Goal: Information Seeking & Learning: Learn about a topic

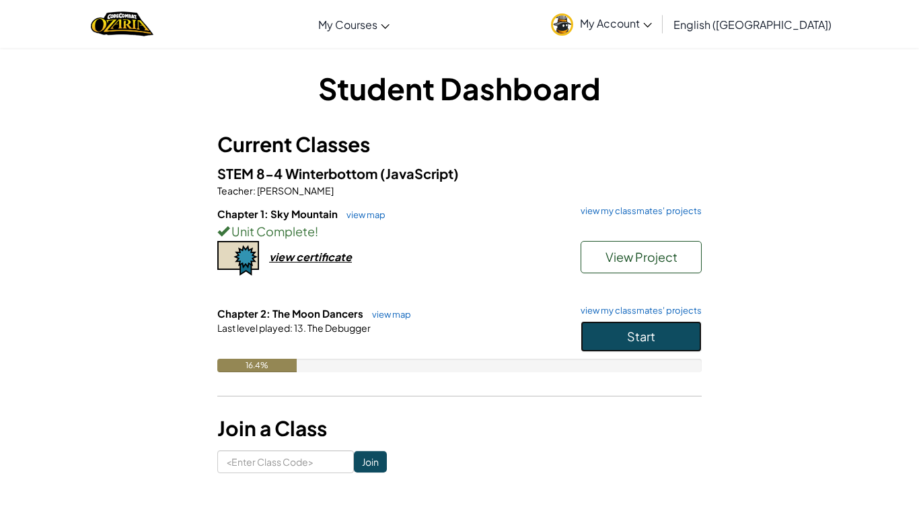
click at [601, 321] on button "Start" at bounding box center [641, 336] width 121 height 31
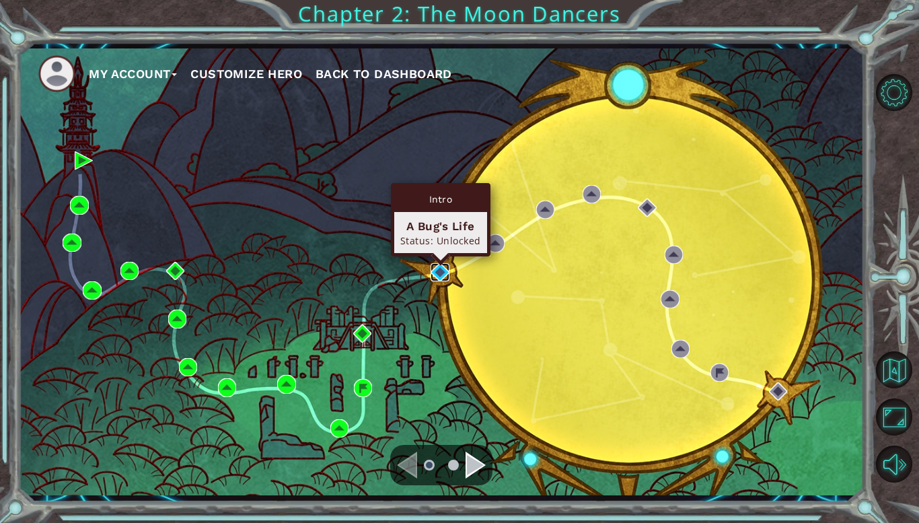
click at [443, 269] on img at bounding box center [440, 272] width 18 height 18
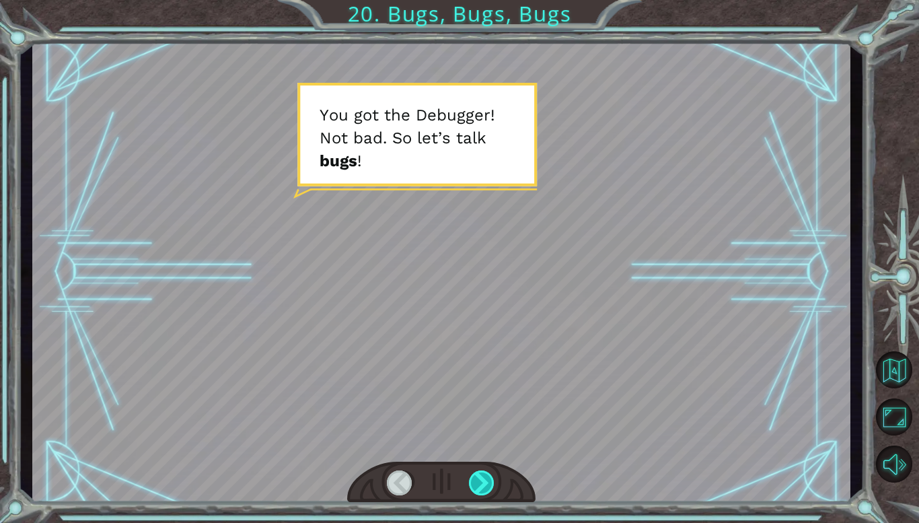
click at [479, 482] on div at bounding box center [482, 482] width 26 height 25
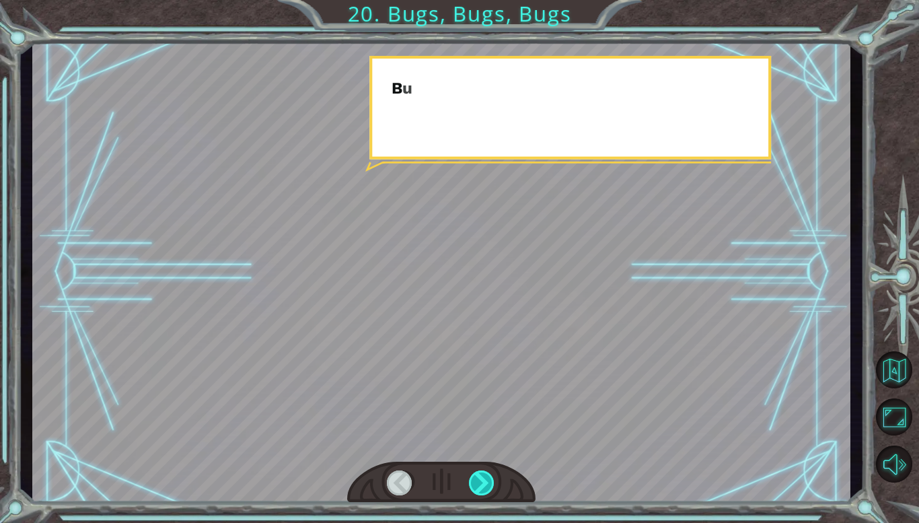
click at [479, 482] on div at bounding box center [482, 482] width 26 height 25
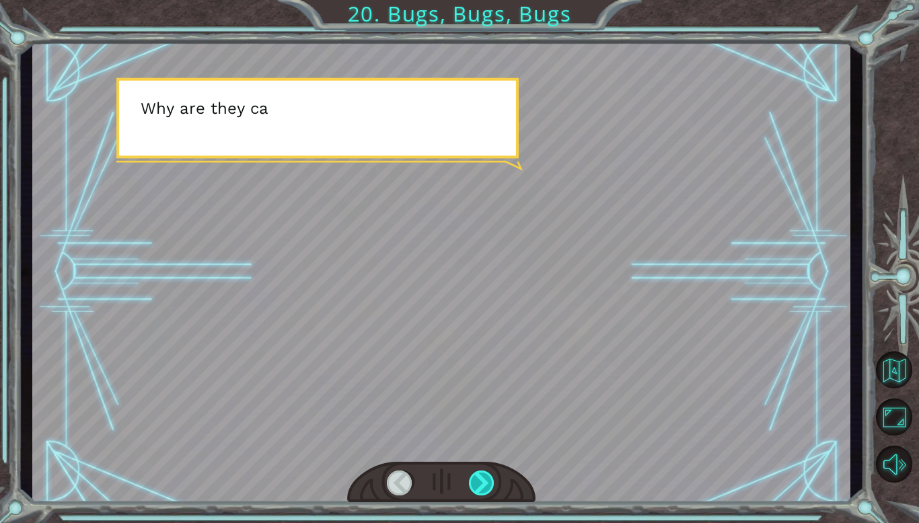
click at [479, 482] on div at bounding box center [482, 482] width 26 height 25
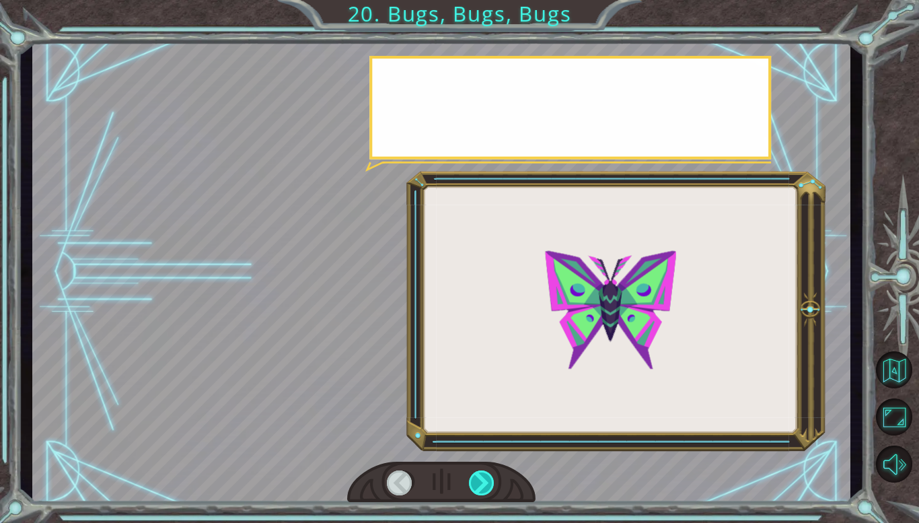
click at [479, 482] on div at bounding box center [482, 482] width 26 height 25
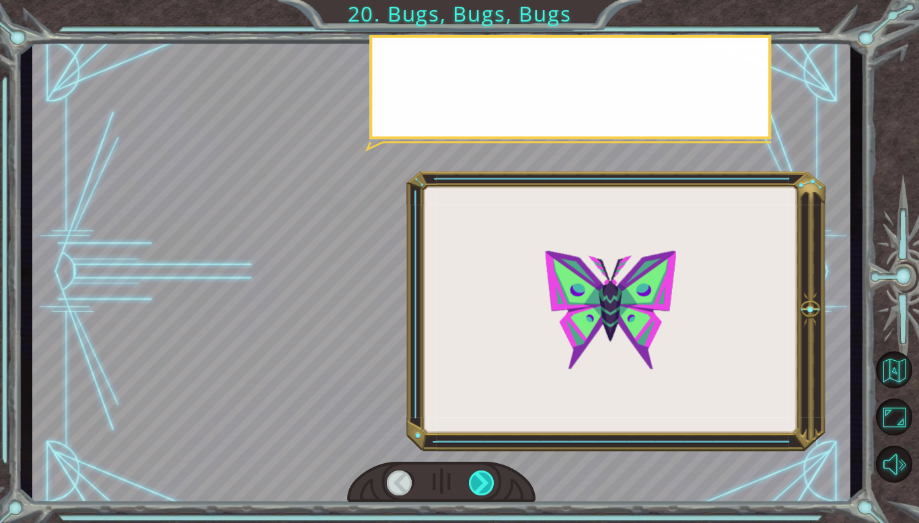
click at [479, 482] on div at bounding box center [482, 482] width 26 height 25
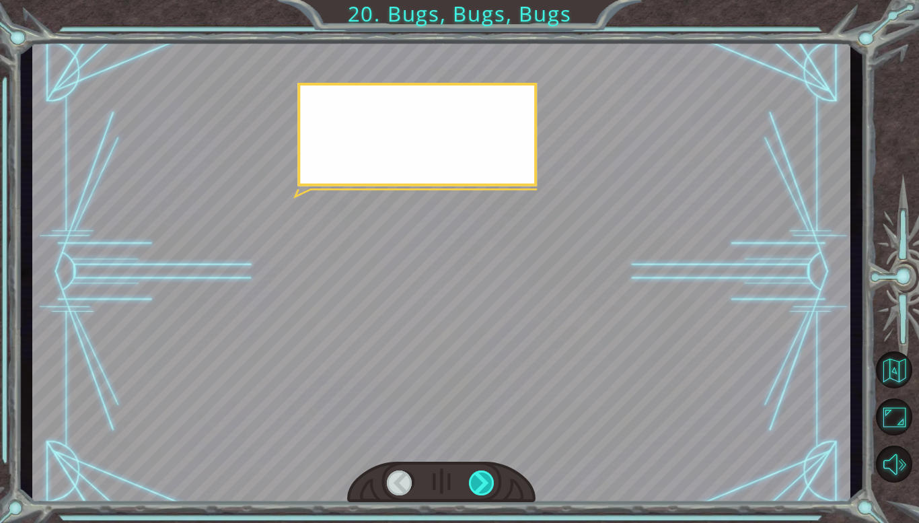
click at [479, 482] on div at bounding box center [482, 482] width 26 height 25
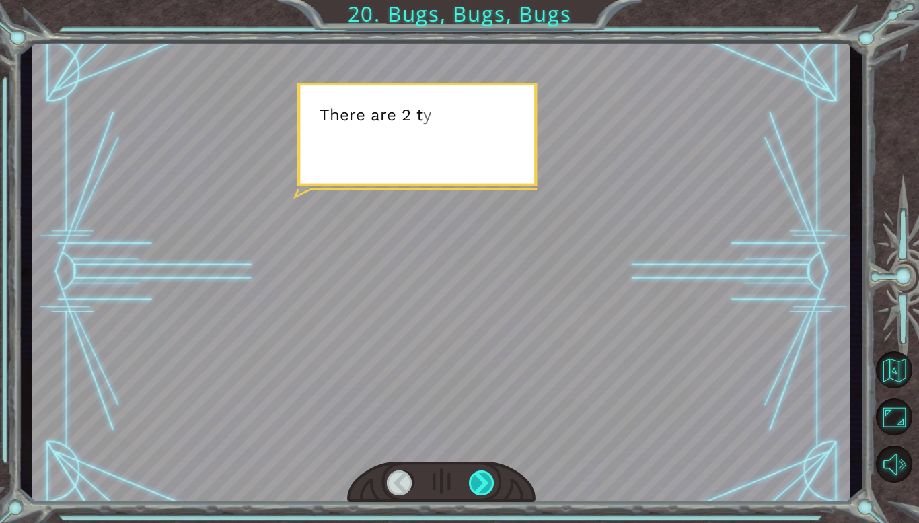
click at [479, 482] on div at bounding box center [482, 482] width 26 height 25
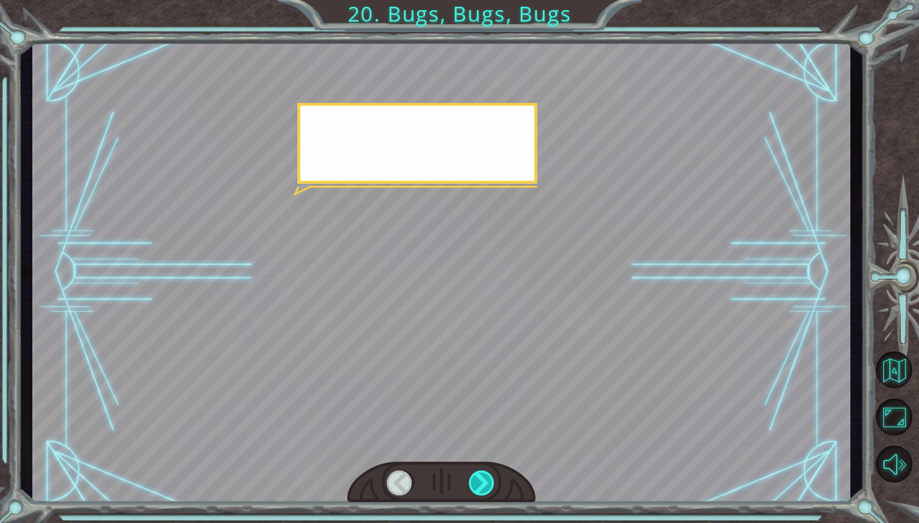
click at [479, 482] on div at bounding box center [482, 482] width 26 height 25
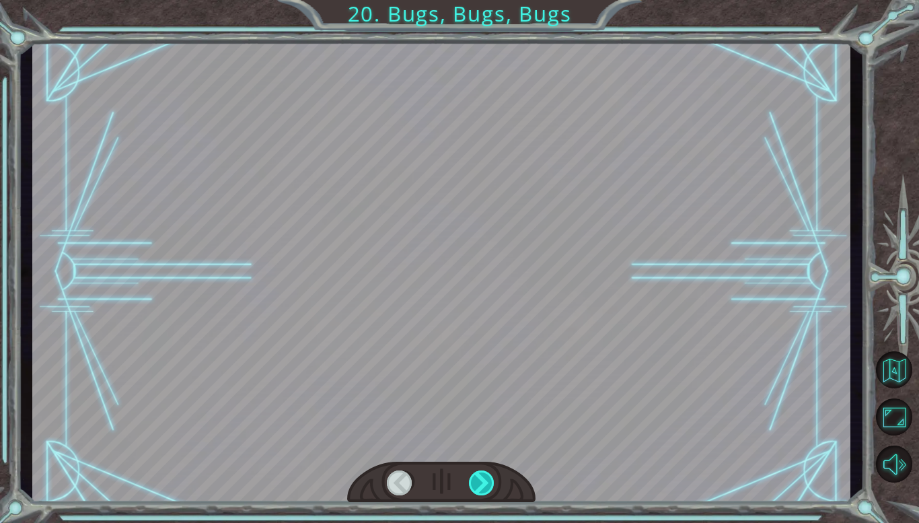
click at [479, 482] on div at bounding box center [482, 482] width 26 height 25
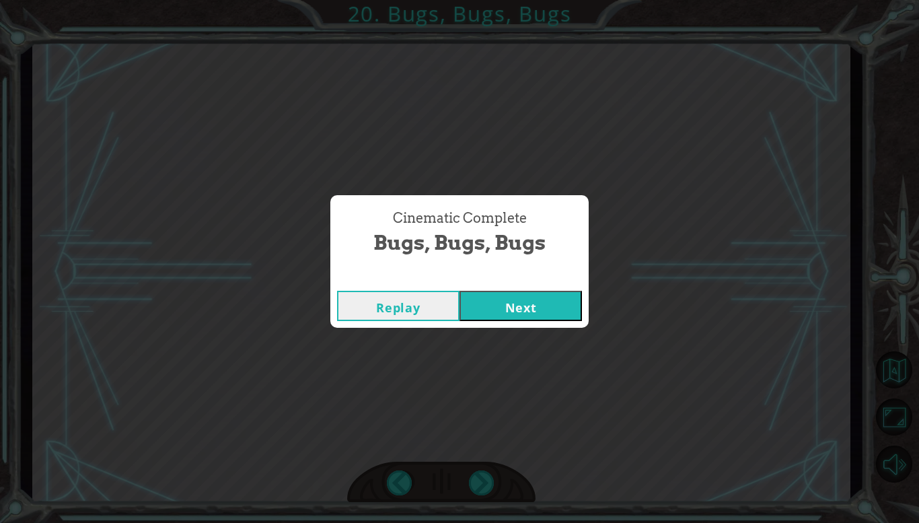
click at [546, 300] on button "Next" at bounding box center [521, 306] width 122 height 30
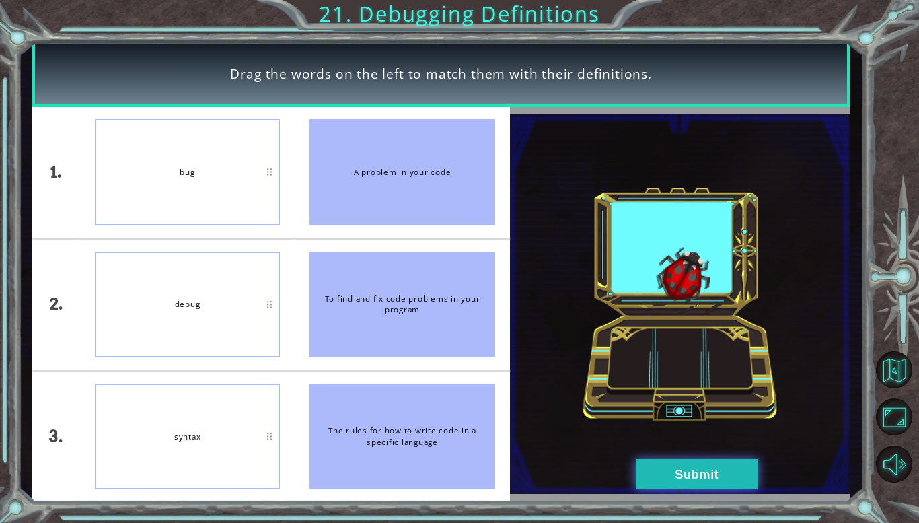
click at [703, 474] on button "Submit" at bounding box center [697, 474] width 122 height 30
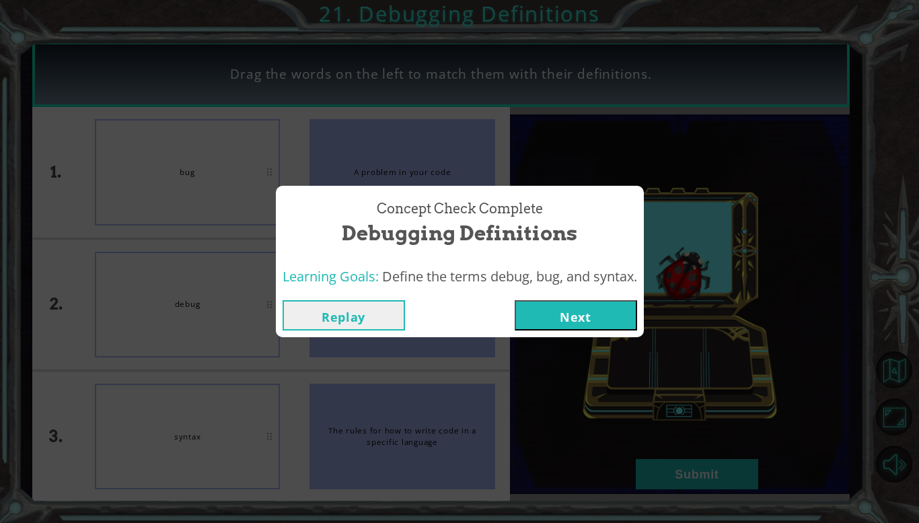
click at [577, 312] on button "Next" at bounding box center [576, 315] width 122 height 30
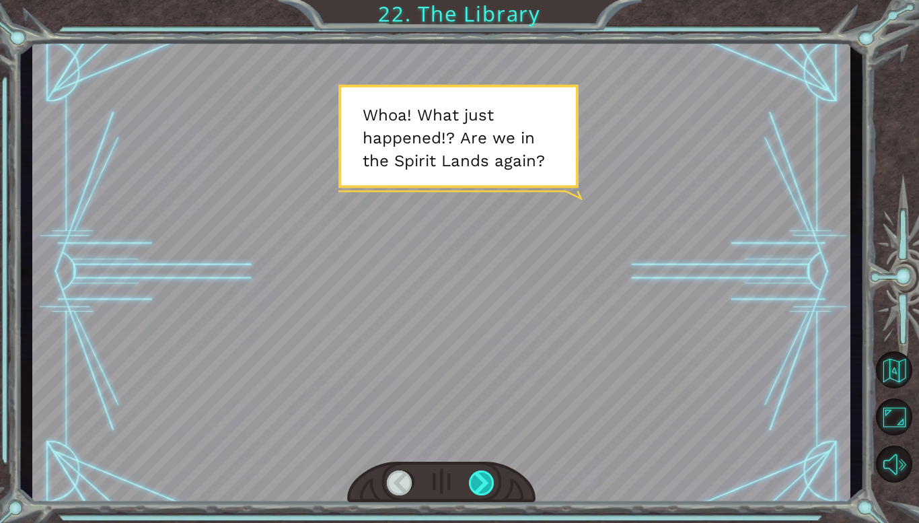
click at [473, 470] on div at bounding box center [482, 482] width 26 height 25
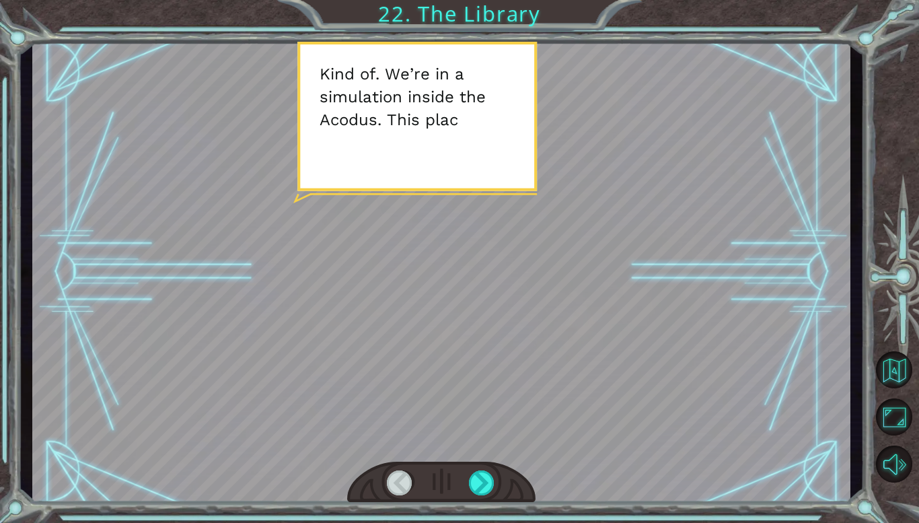
click at [471, 458] on div at bounding box center [441, 272] width 818 height 460
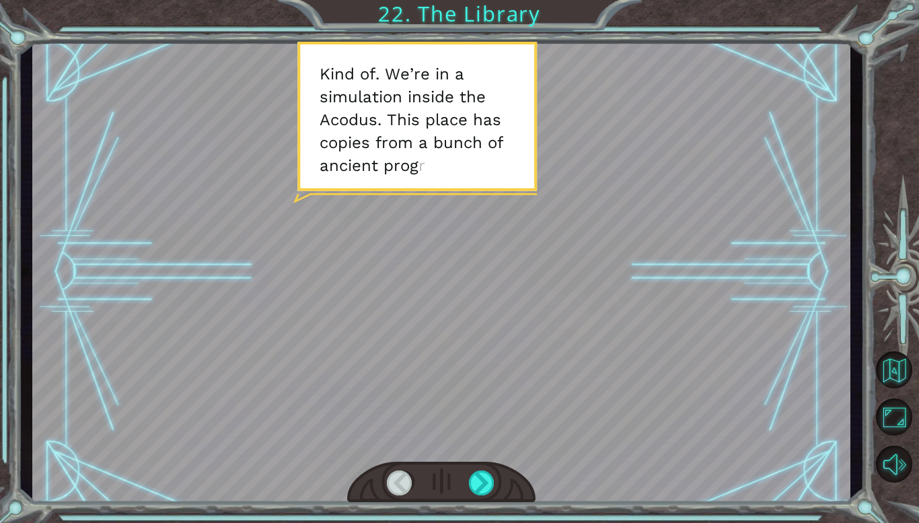
click at [471, 458] on div at bounding box center [441, 272] width 818 height 460
click at [478, 476] on div at bounding box center [482, 482] width 26 height 25
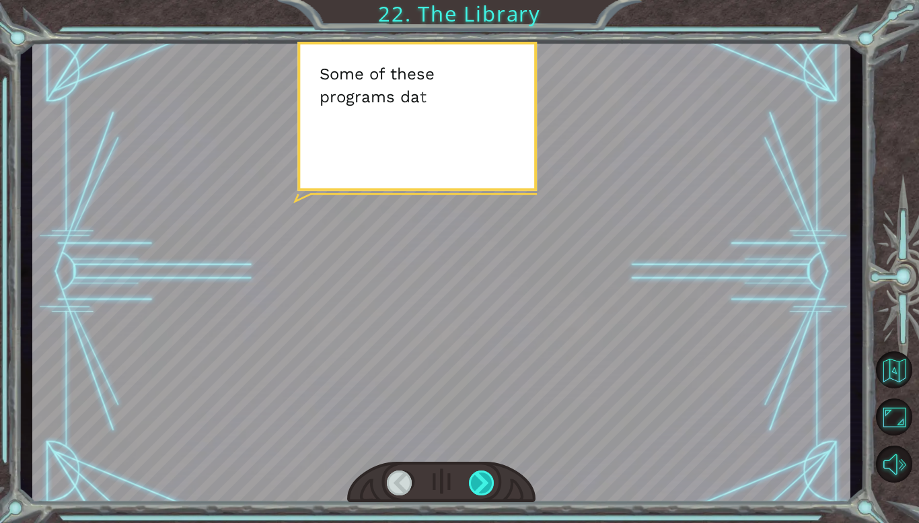
click at [478, 476] on div at bounding box center [482, 482] width 26 height 25
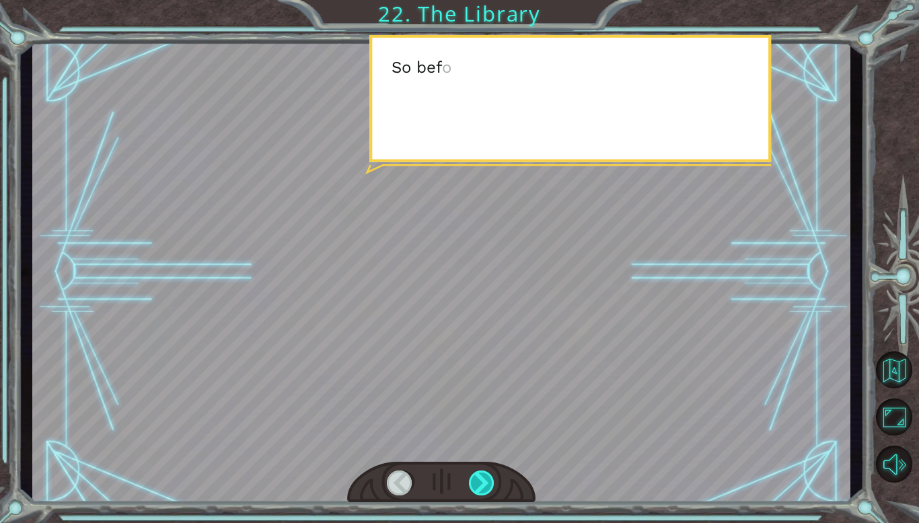
click at [478, 476] on div at bounding box center [482, 482] width 26 height 25
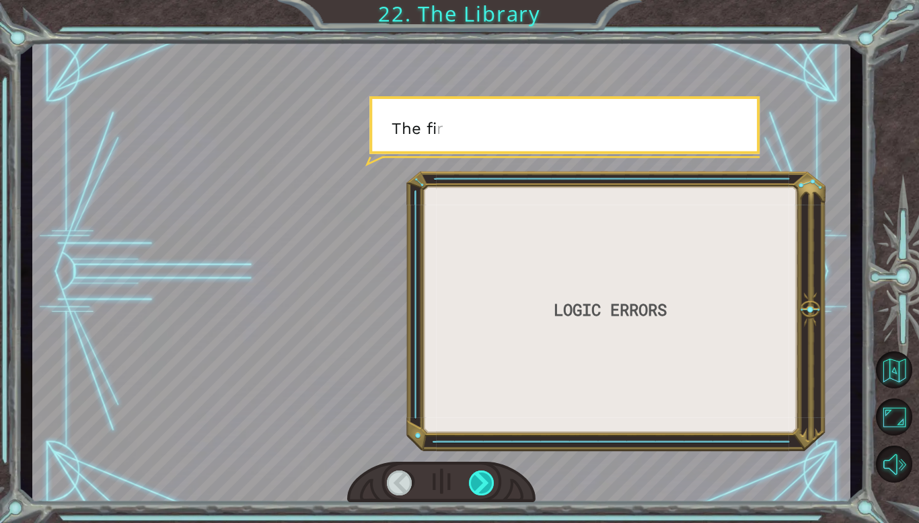
click at [478, 476] on div at bounding box center [482, 482] width 26 height 25
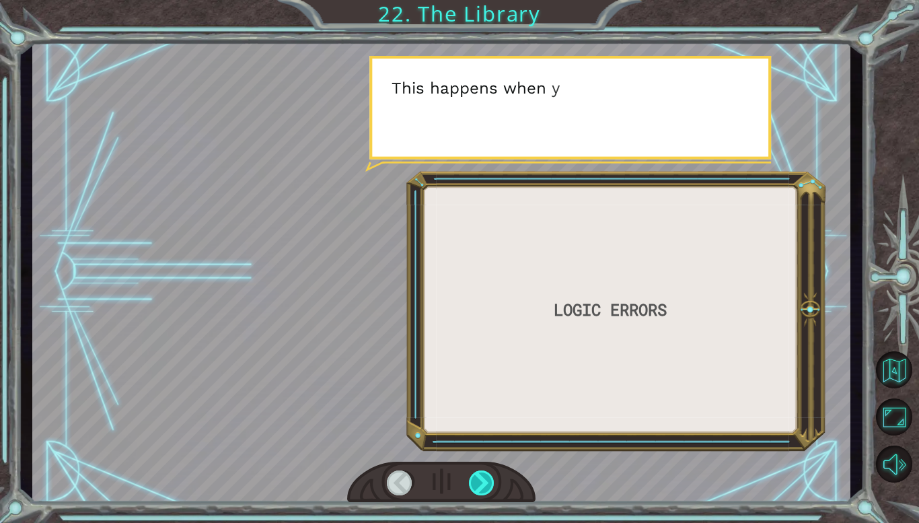
click at [478, 476] on div at bounding box center [482, 482] width 26 height 25
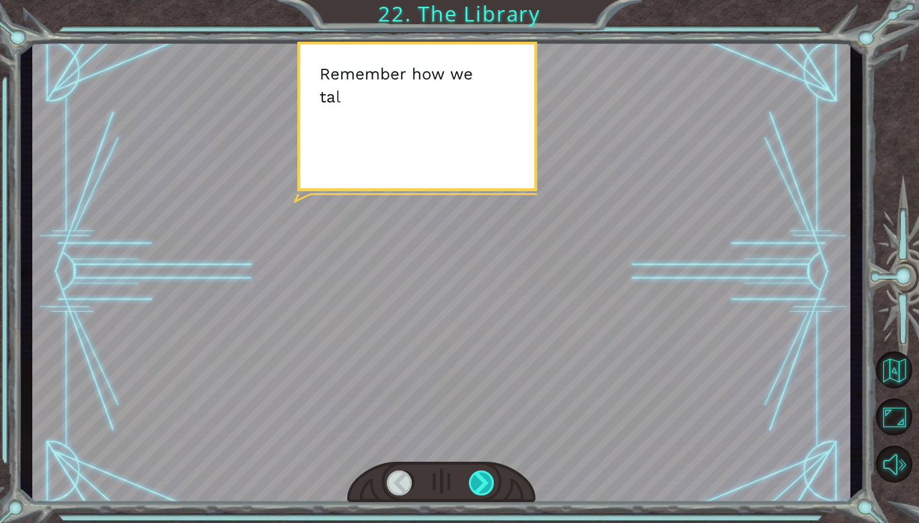
click at [478, 476] on div at bounding box center [482, 482] width 26 height 25
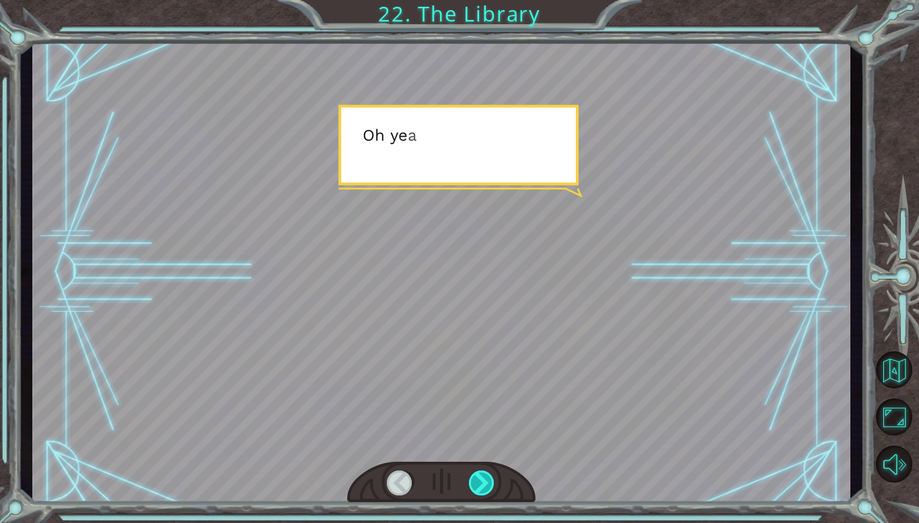
click at [478, 476] on div at bounding box center [482, 482] width 26 height 25
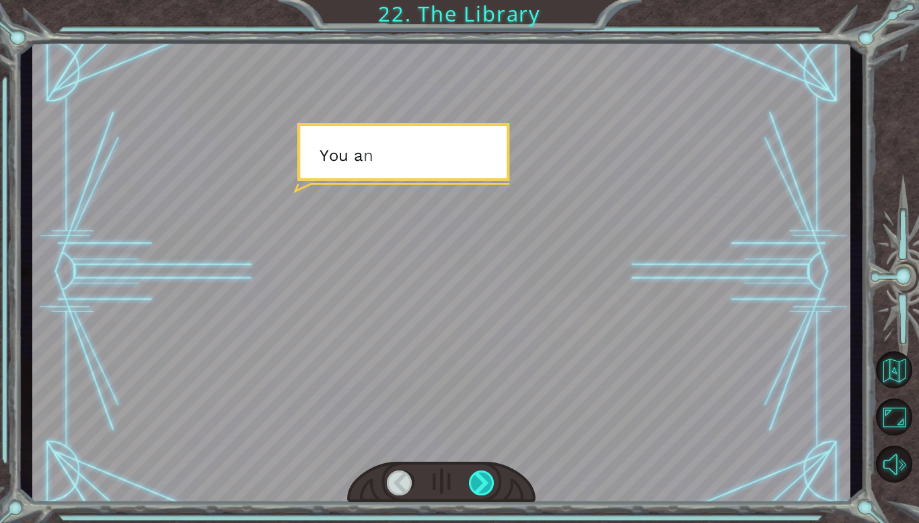
click at [478, 476] on div at bounding box center [482, 482] width 26 height 25
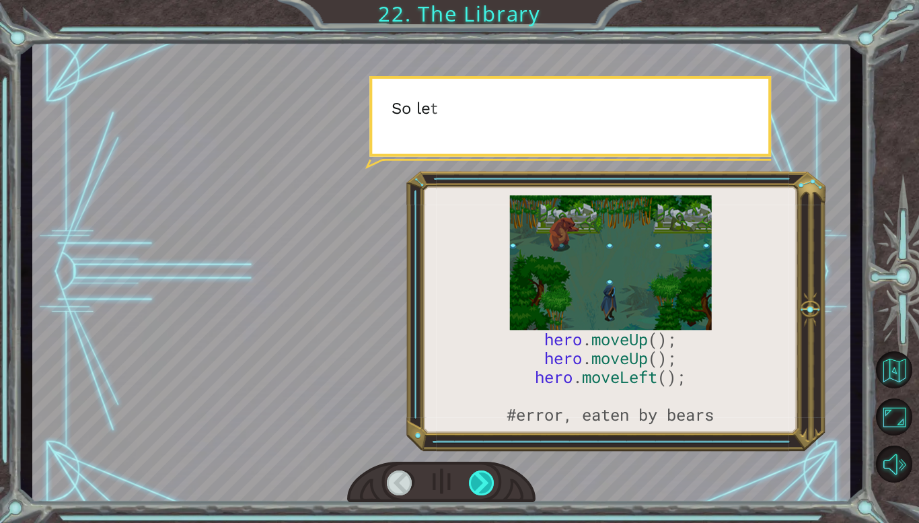
click at [478, 476] on div at bounding box center [482, 482] width 26 height 25
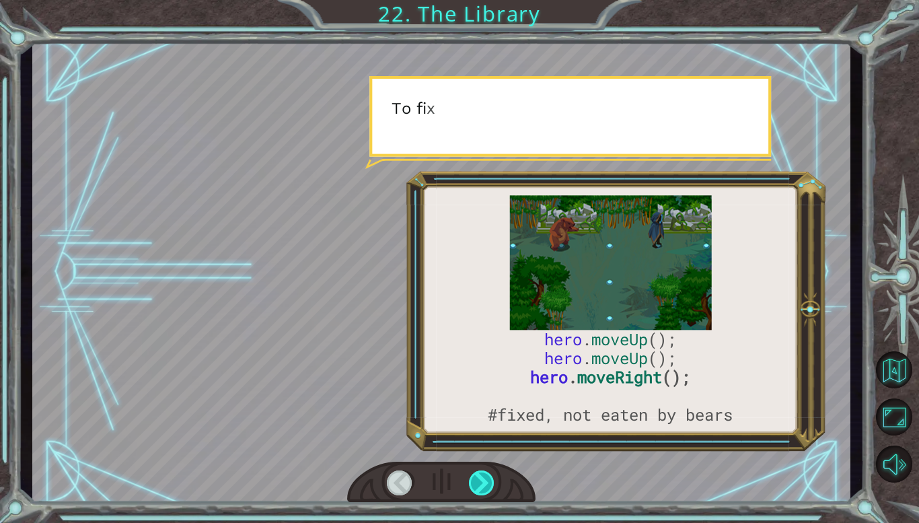
click at [478, 476] on div at bounding box center [482, 482] width 26 height 25
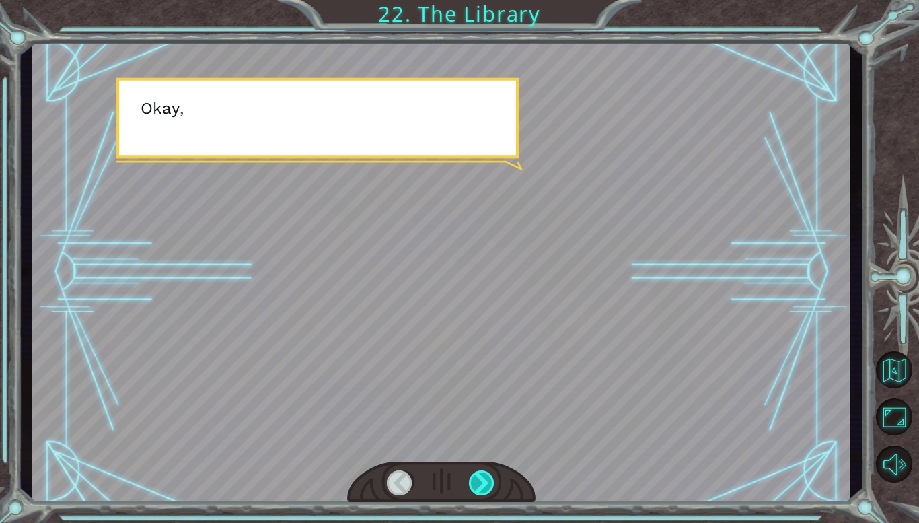
click at [478, 476] on div at bounding box center [482, 482] width 26 height 25
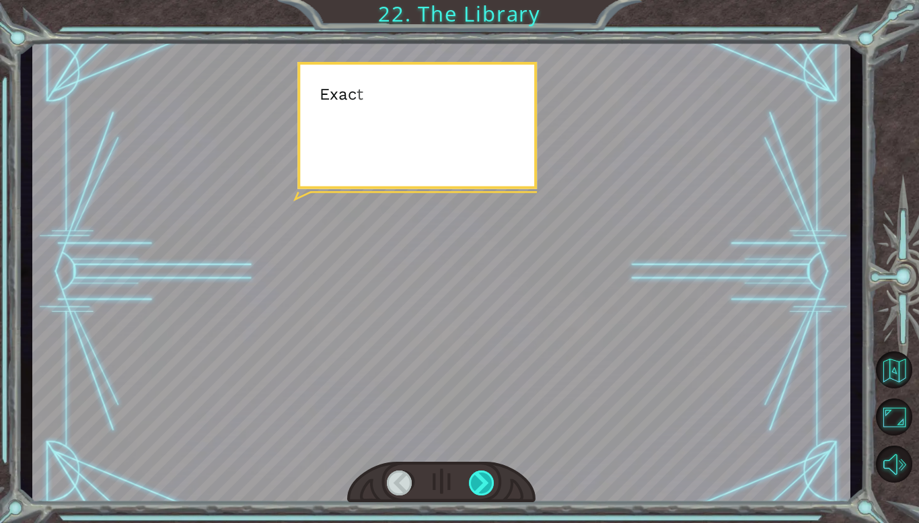
click at [478, 476] on div at bounding box center [482, 482] width 26 height 25
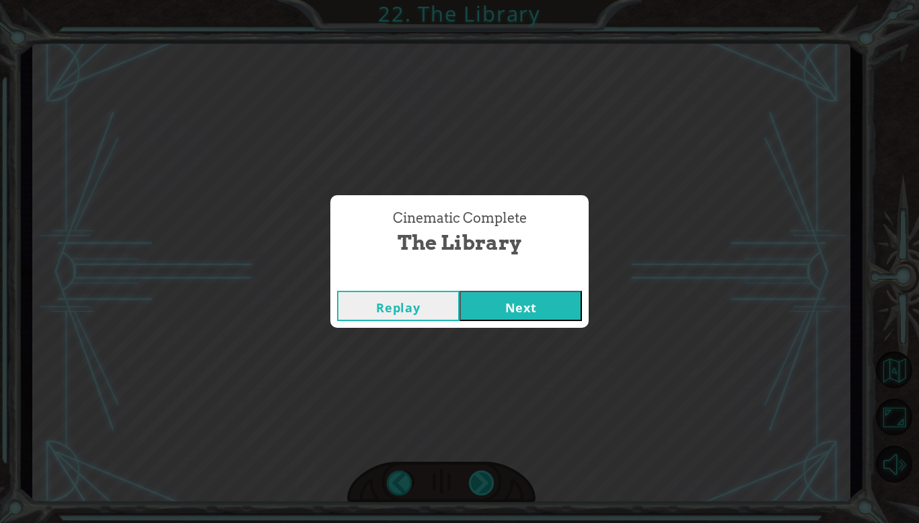
click at [478, 476] on div "Cinematic Complete The Library Replay Next" at bounding box center [459, 261] width 919 height 523
click at [503, 316] on button "Next" at bounding box center [521, 306] width 122 height 30
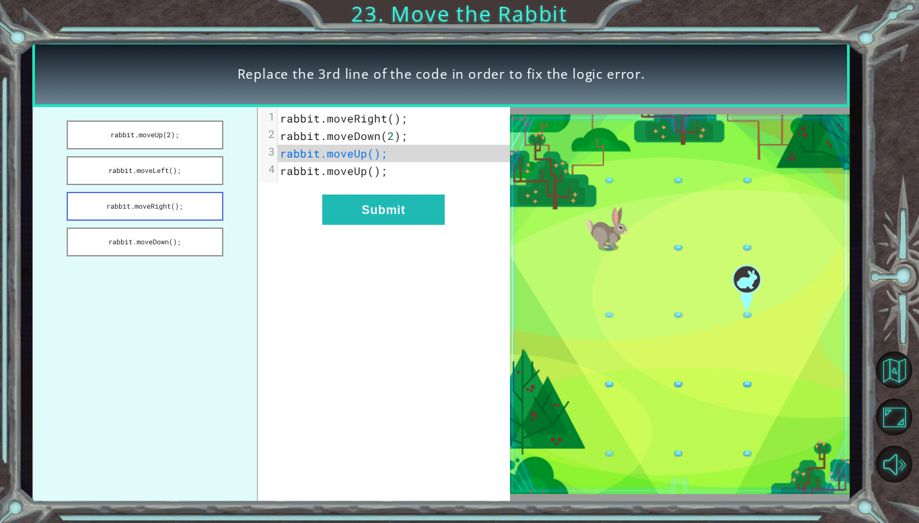
click at [180, 205] on button "rabbit.moveRight();" at bounding box center [145, 206] width 157 height 29
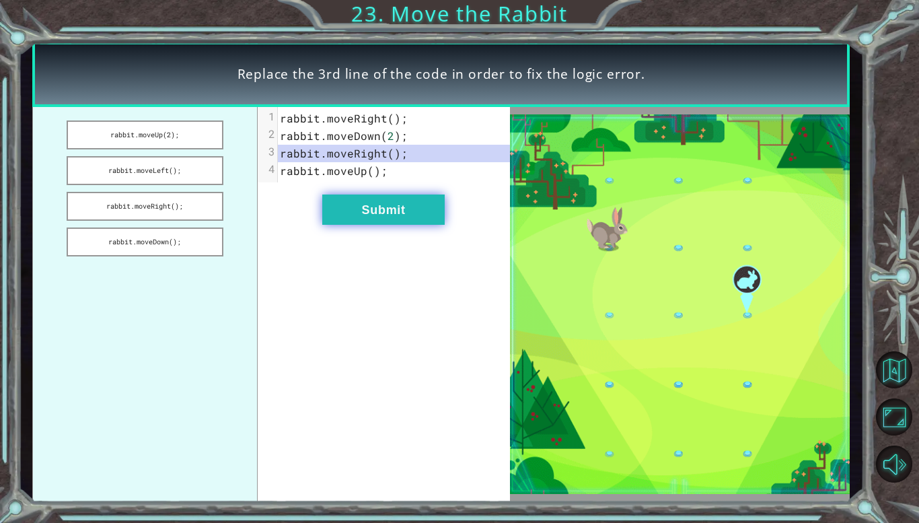
click at [385, 214] on button "Submit" at bounding box center [383, 209] width 122 height 30
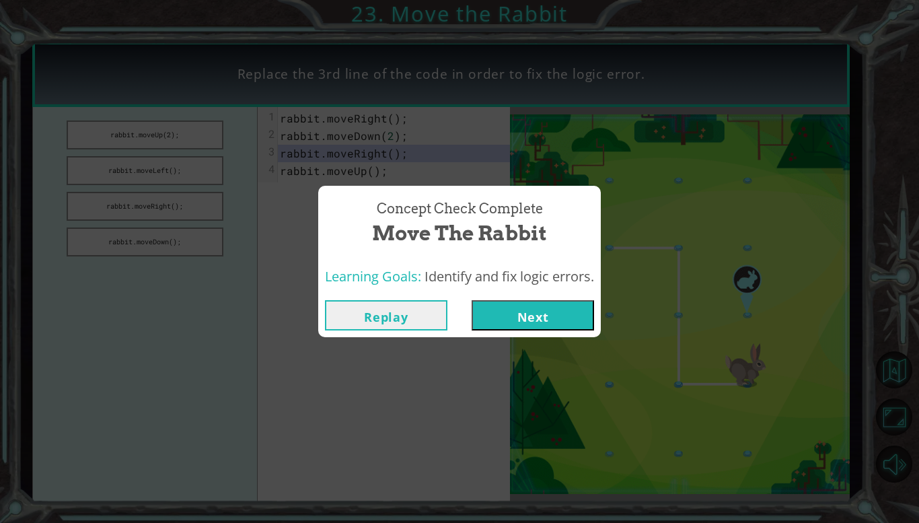
click at [509, 305] on button "Next" at bounding box center [533, 315] width 122 height 30
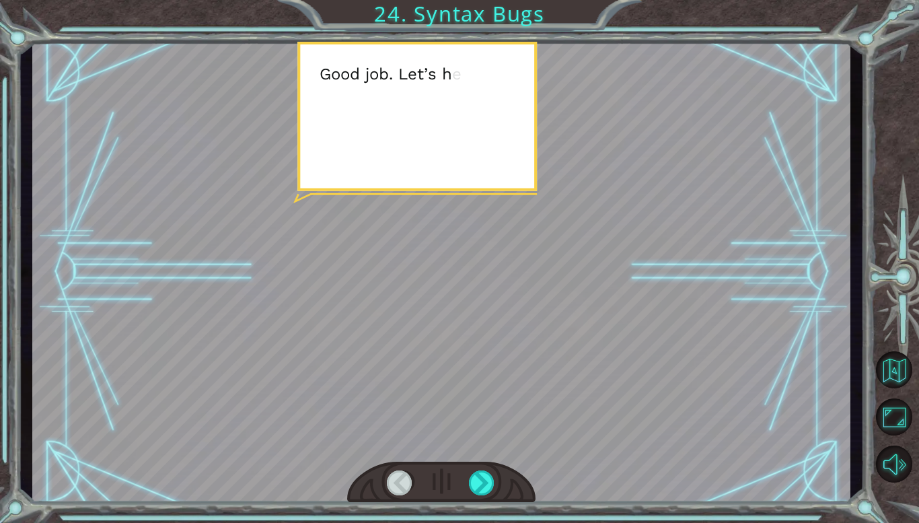
click at [505, 301] on div at bounding box center [441, 272] width 818 height 460
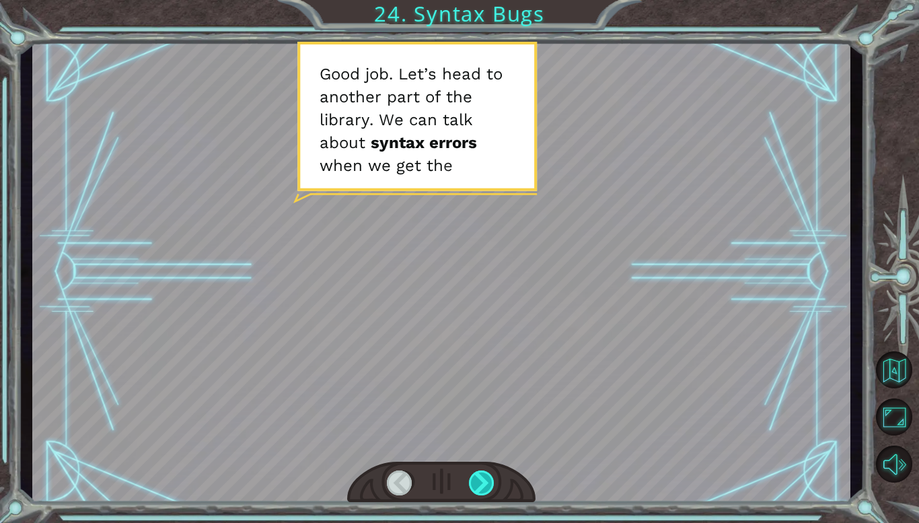
click at [482, 474] on div at bounding box center [482, 482] width 26 height 25
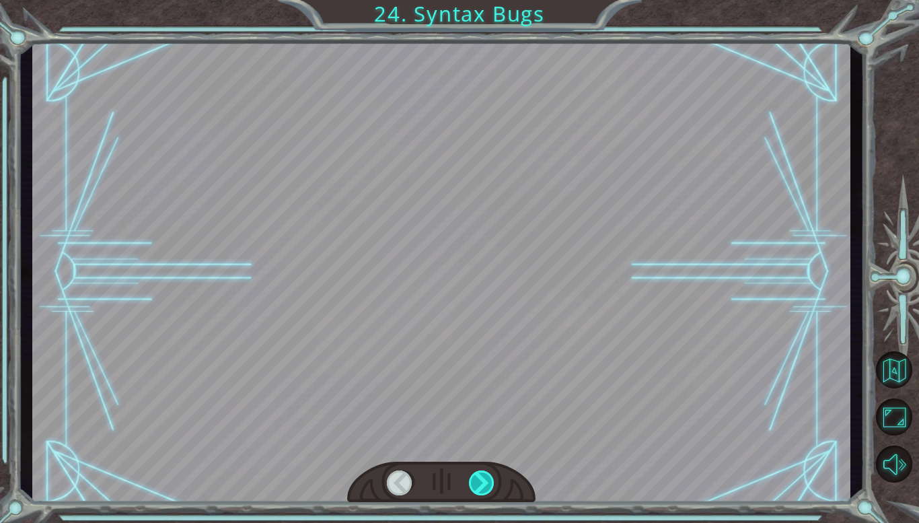
click at [482, 474] on div at bounding box center [482, 482] width 26 height 25
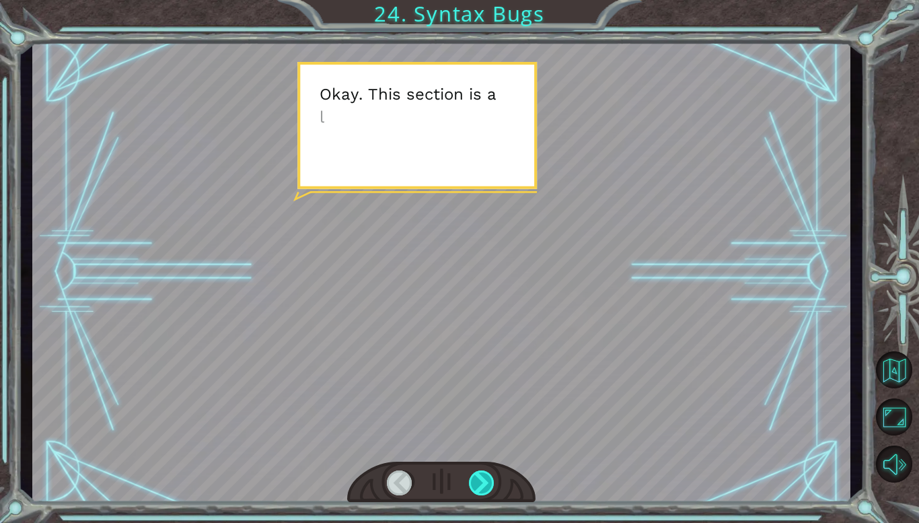
click at [482, 474] on div at bounding box center [482, 482] width 26 height 25
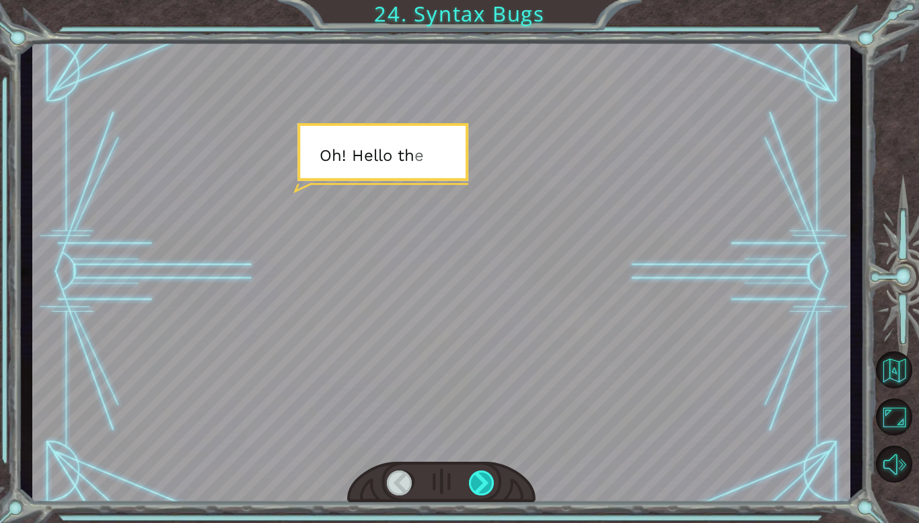
click at [482, 474] on div at bounding box center [482, 482] width 26 height 25
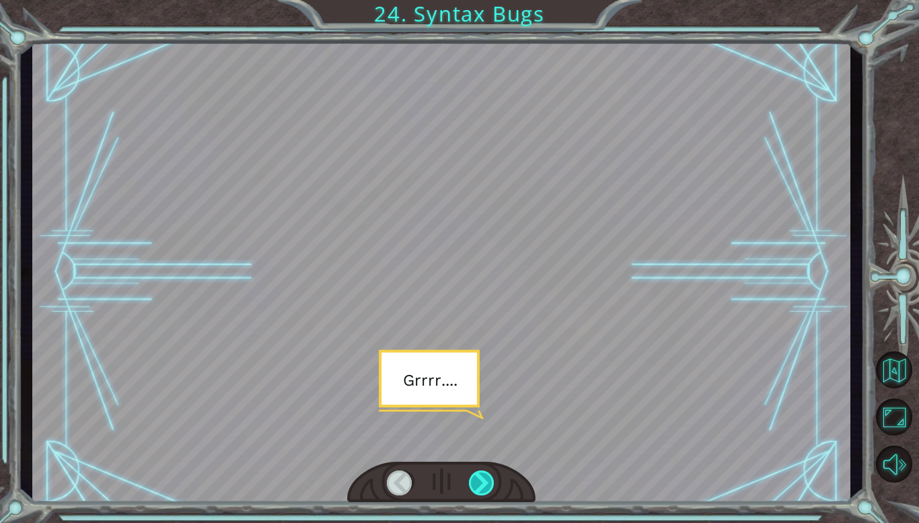
click at [482, 474] on div at bounding box center [482, 482] width 26 height 25
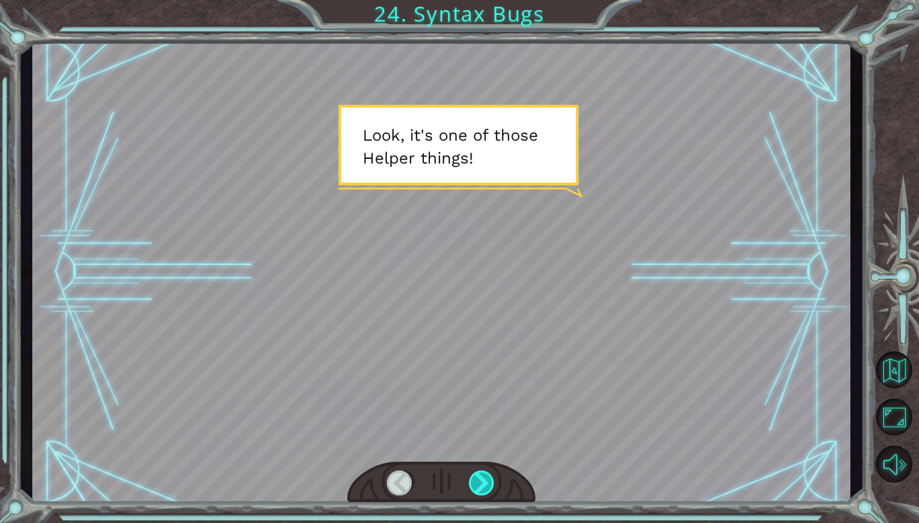
click at [478, 477] on div at bounding box center [482, 482] width 26 height 25
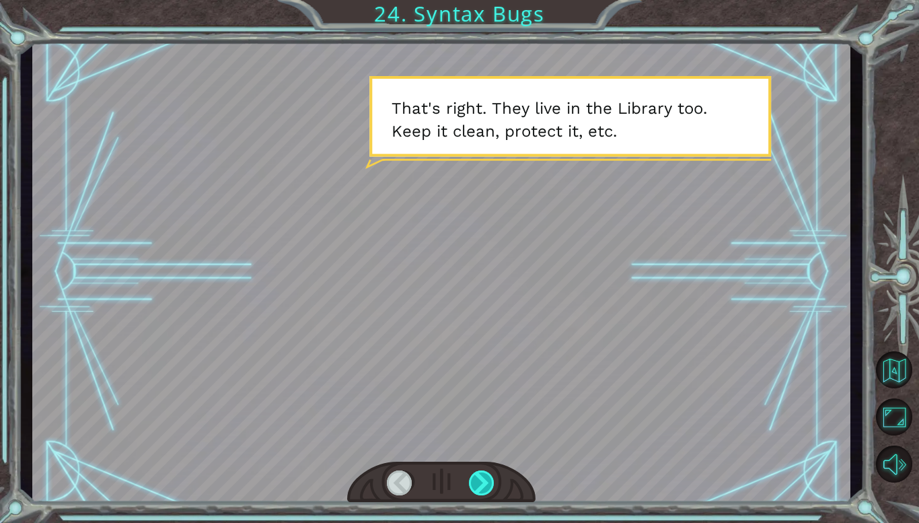
click at [479, 476] on div at bounding box center [482, 482] width 26 height 25
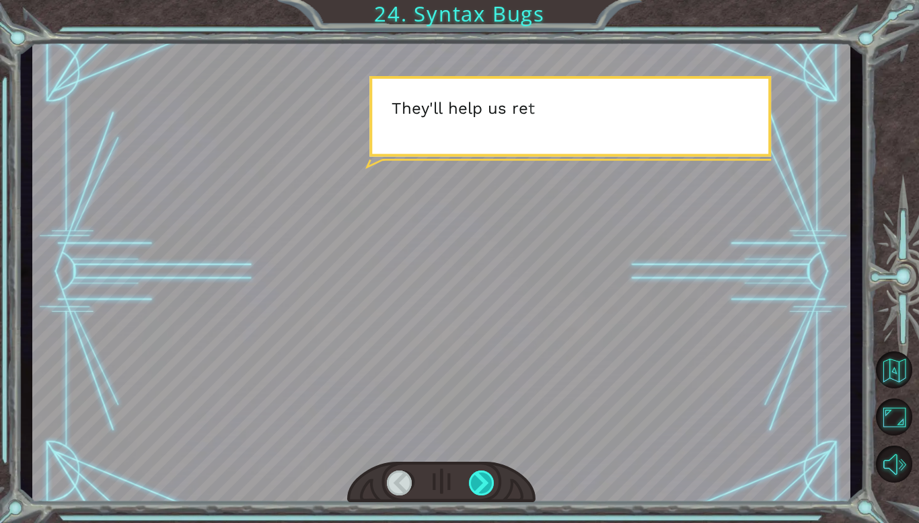
click at [480, 477] on div at bounding box center [482, 482] width 26 height 25
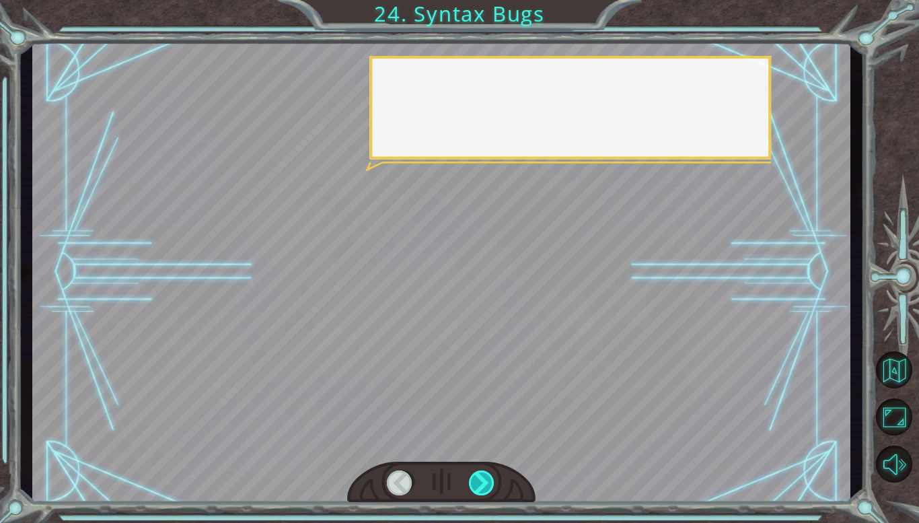
click at [480, 477] on div at bounding box center [482, 482] width 26 height 25
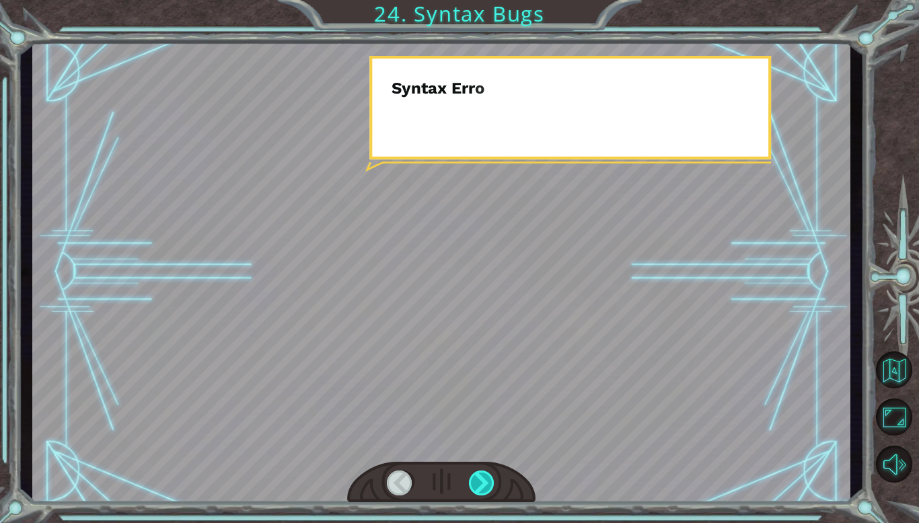
click at [480, 478] on div at bounding box center [482, 482] width 26 height 25
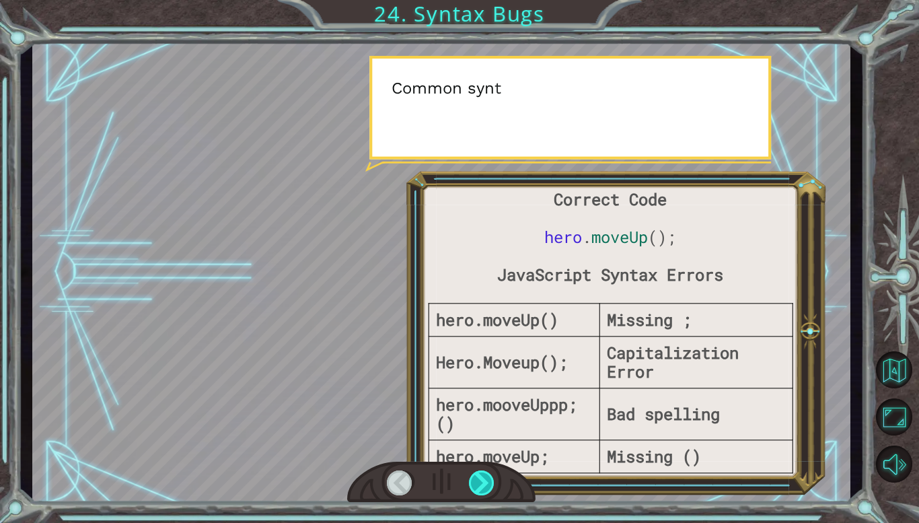
click at [480, 478] on div at bounding box center [482, 482] width 26 height 25
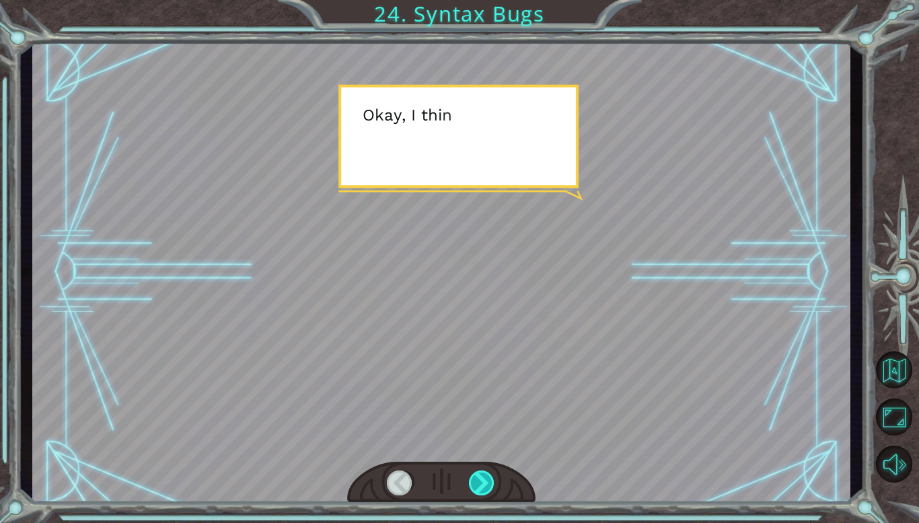
click at [480, 478] on div at bounding box center [482, 482] width 26 height 25
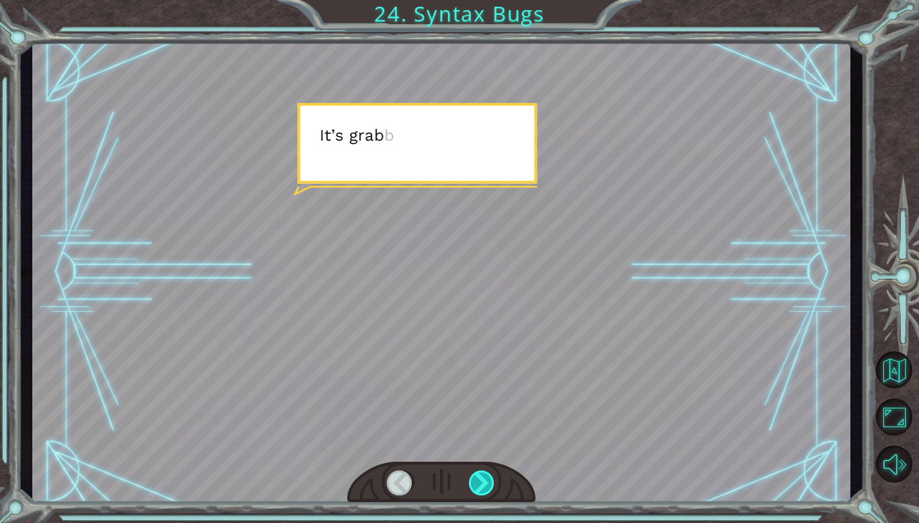
click at [480, 478] on div at bounding box center [482, 482] width 26 height 25
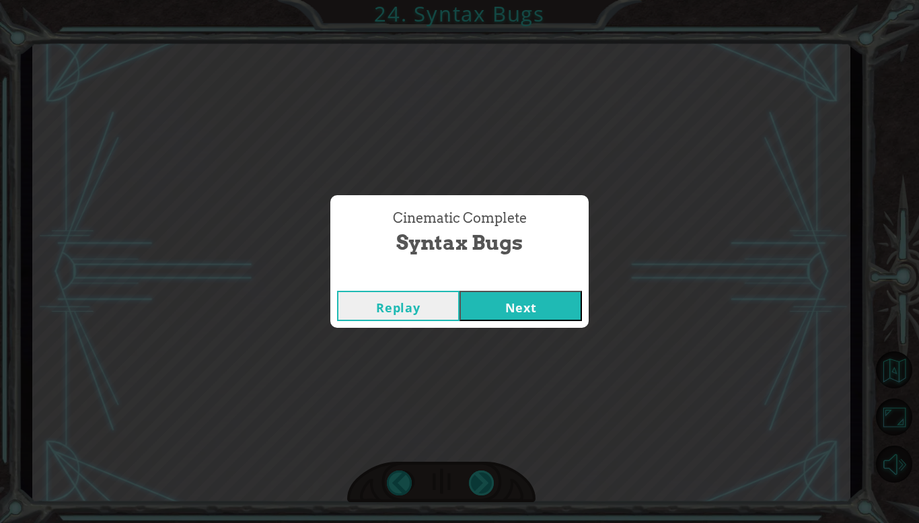
click at [480, 478] on div "Cinematic Complete Syntax Bugs Replay Next" at bounding box center [459, 261] width 919 height 523
click at [493, 298] on button "Next" at bounding box center [521, 306] width 122 height 30
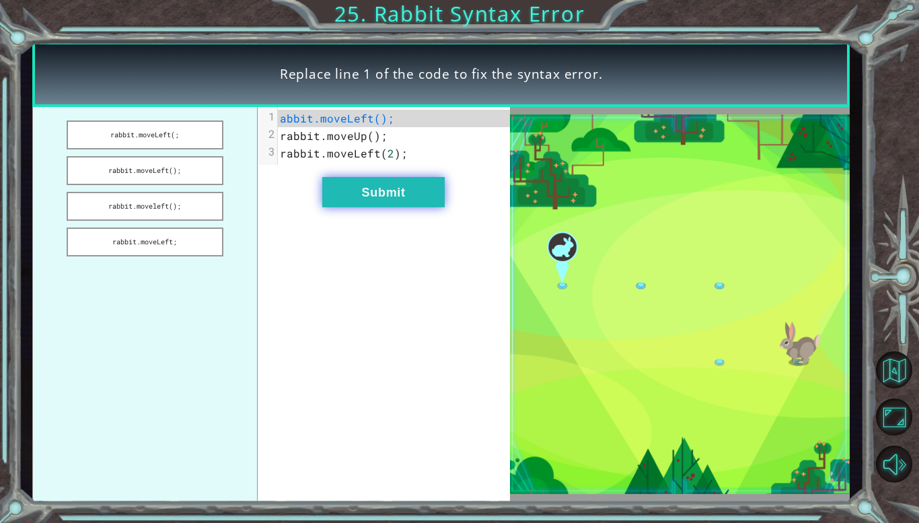
click at [369, 184] on button "Submit" at bounding box center [383, 192] width 122 height 30
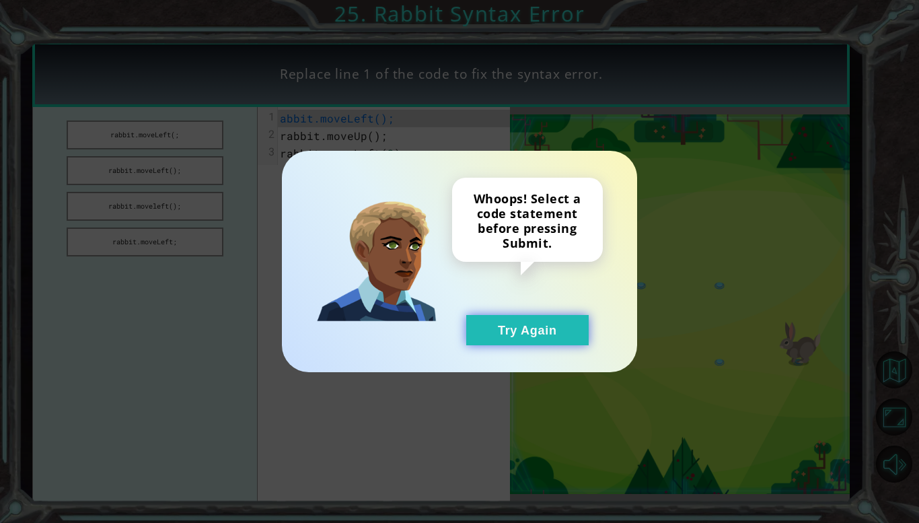
click at [569, 338] on button "Try Again" at bounding box center [527, 330] width 122 height 30
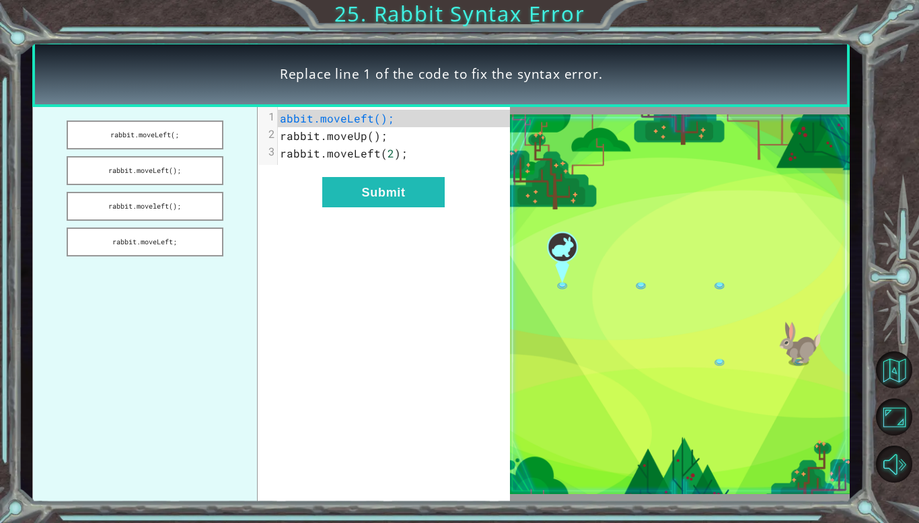
drag, startPoint x: 176, startPoint y: 170, endPoint x: 317, endPoint y: 121, distance: 149.4
click at [317, 121] on div "rabbit.moveLeft(; rabbit.moveLeft(); rabbit.moveleft(); rabbit.moveLeft; xxxxxx…" at bounding box center [271, 304] width 478 height 395
drag, startPoint x: 313, startPoint y: 127, endPoint x: 242, endPoint y: 140, distance: 71.8
click at [242, 140] on div "rabbit.moveLeft(; rabbit.moveLeft(); rabbit.moveleft(); rabbit.moveLeft; x 1 ab…" at bounding box center [271, 304] width 478 height 395
click at [245, 148] on ul "rabbit.moveLeft(; rabbit.moveLeft(); rabbit.moveleft(); rabbit.moveLeft;" at bounding box center [144, 304] width 225 height 395
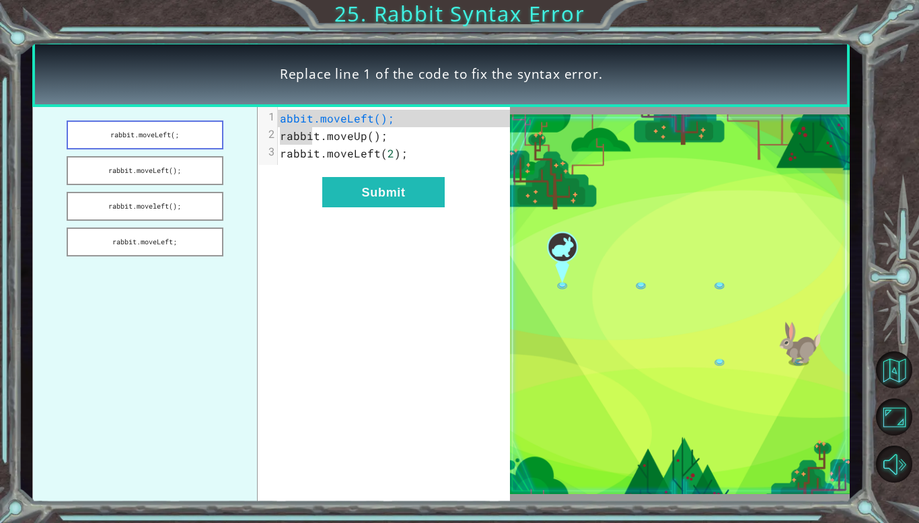
click at [190, 133] on button "rabbit.moveLeft(;" at bounding box center [145, 134] width 157 height 29
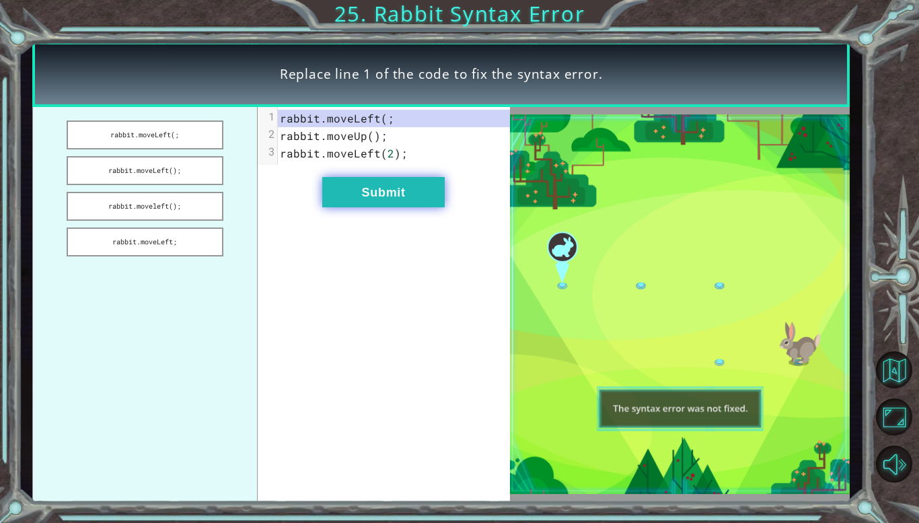
click at [425, 190] on button "Submit" at bounding box center [383, 192] width 122 height 30
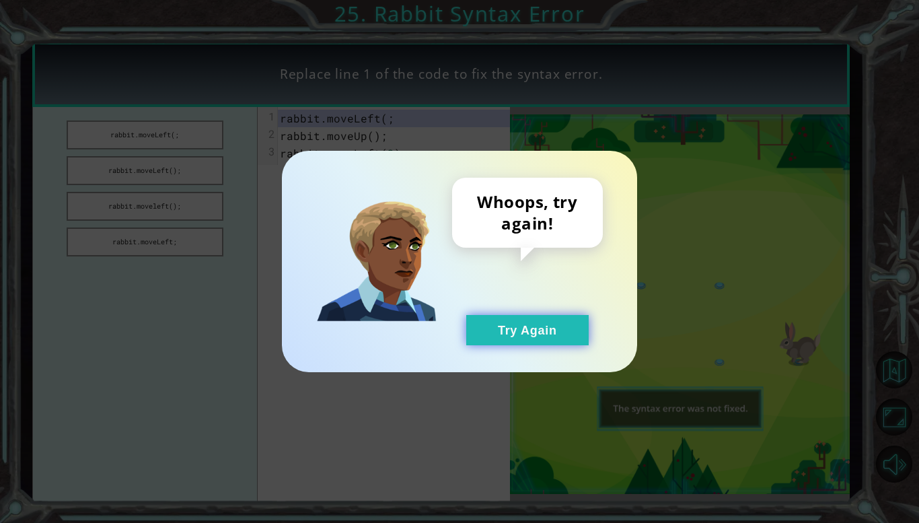
click at [509, 332] on button "Try Again" at bounding box center [527, 330] width 122 height 30
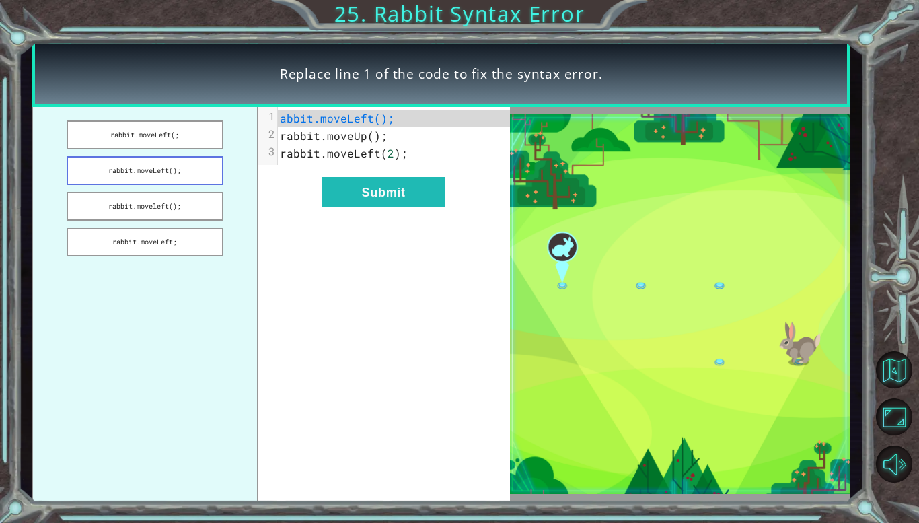
click at [110, 162] on button "rabbit.moveLeft();" at bounding box center [145, 170] width 157 height 29
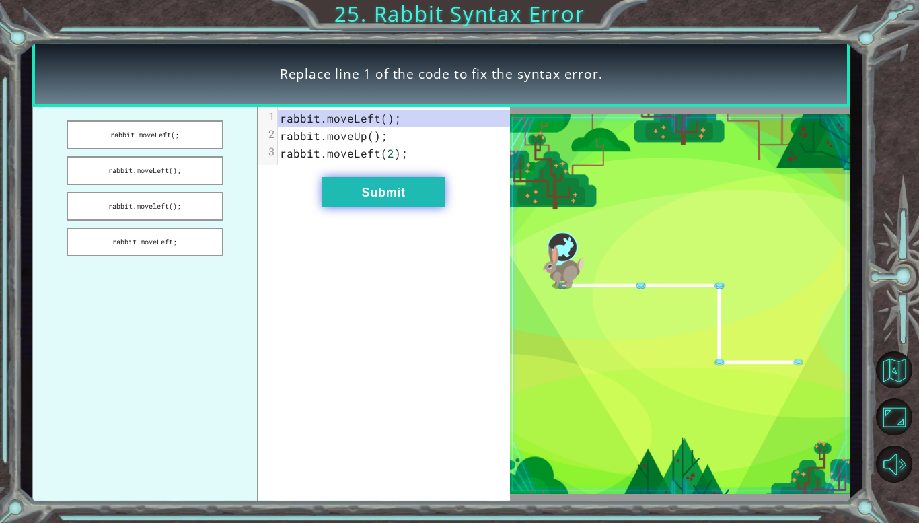
click at [346, 196] on button "Submit" at bounding box center [383, 192] width 122 height 30
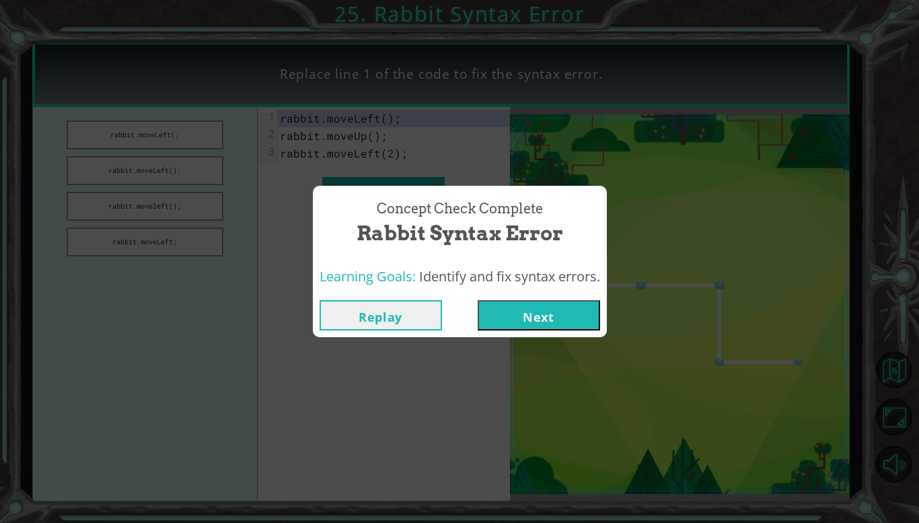
click at [505, 303] on button "Next" at bounding box center [539, 315] width 122 height 30
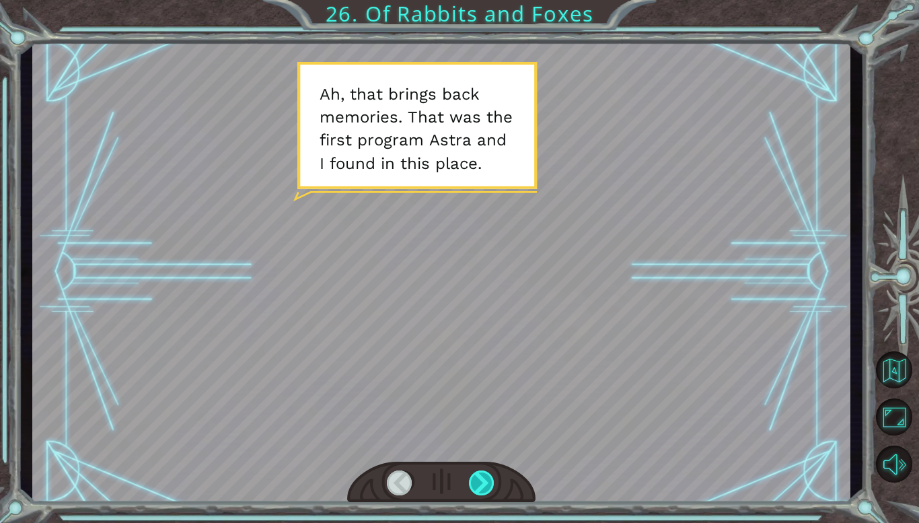
click at [491, 480] on div at bounding box center [482, 482] width 26 height 25
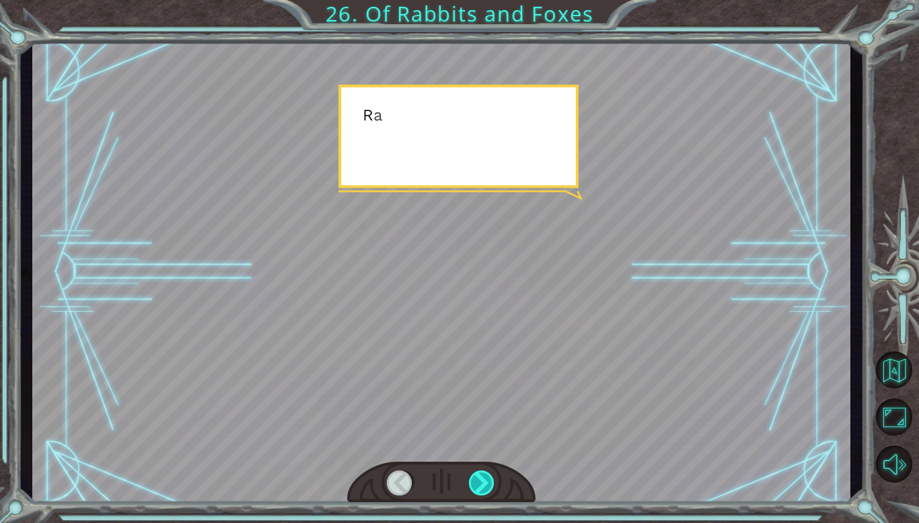
click at [491, 480] on div at bounding box center [482, 482] width 26 height 25
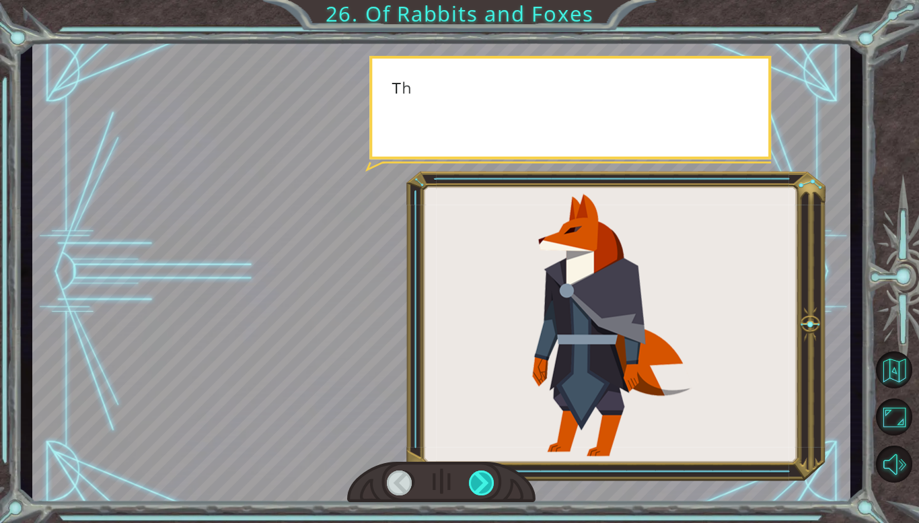
click at [491, 480] on div at bounding box center [482, 482] width 26 height 25
click at [489, 478] on div at bounding box center [482, 482] width 26 height 25
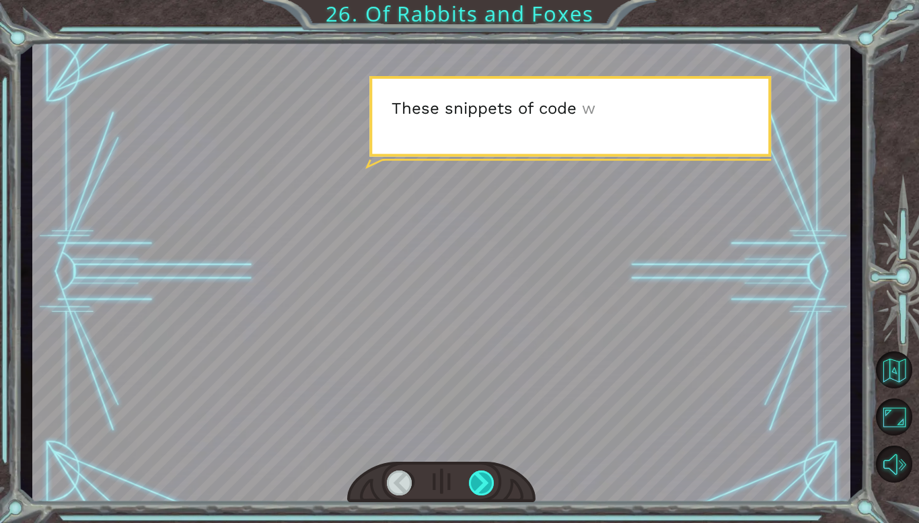
click at [495, 490] on div at bounding box center [482, 482] width 26 height 25
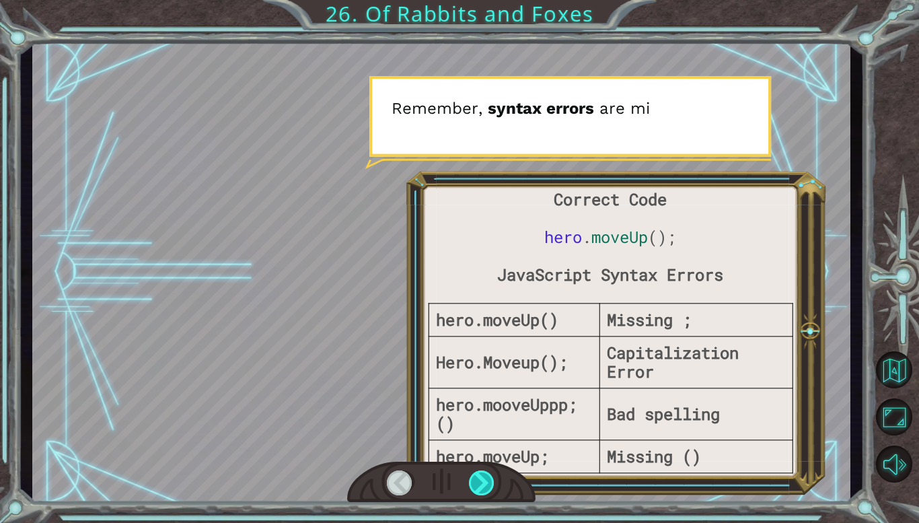
click at [480, 482] on div at bounding box center [482, 482] width 26 height 25
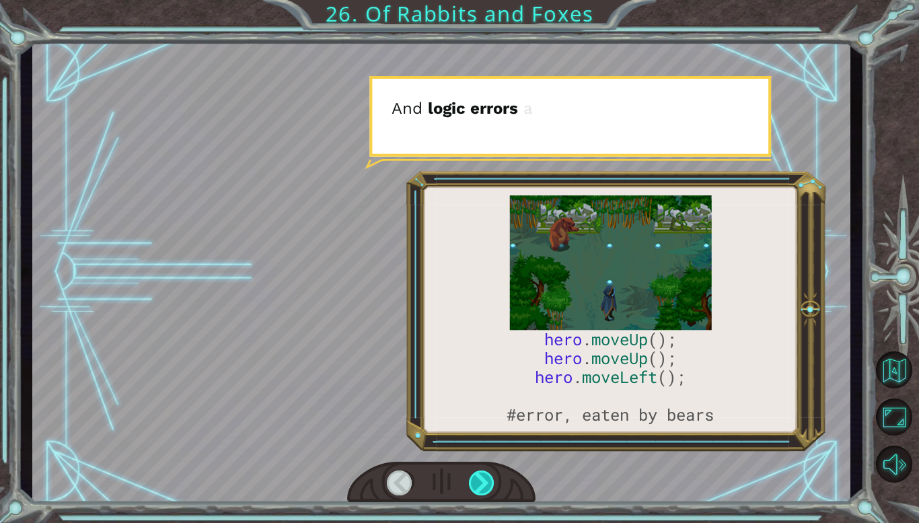
click at [480, 482] on div at bounding box center [482, 482] width 26 height 25
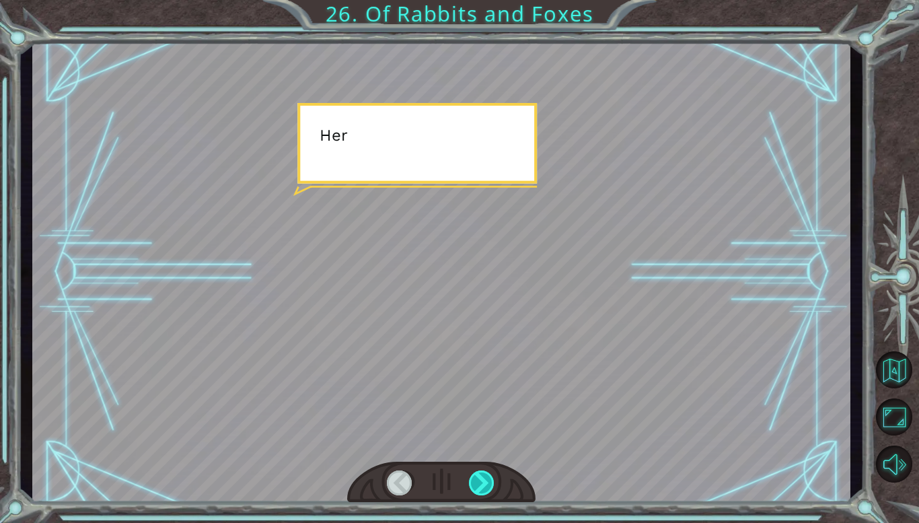
click at [480, 482] on div at bounding box center [482, 482] width 26 height 25
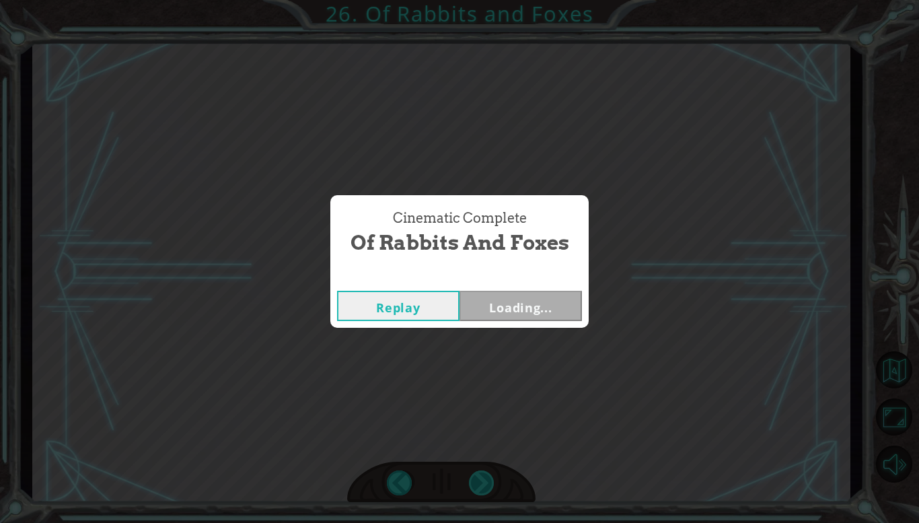
click at [480, 482] on div "Cinematic Complete Of Rabbits and Foxes Replay Loading..." at bounding box center [459, 261] width 919 height 523
click at [512, 312] on button "Next" at bounding box center [521, 306] width 122 height 30
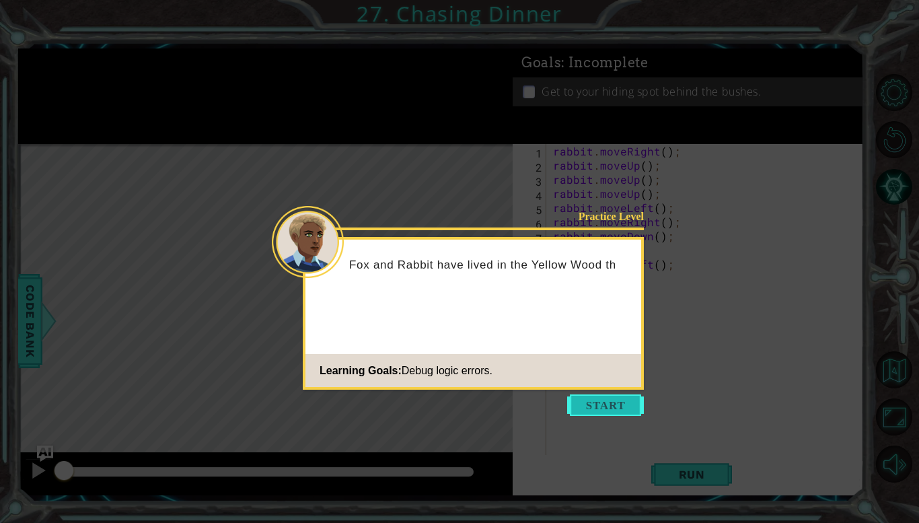
click at [598, 403] on button "Start" at bounding box center [605, 405] width 77 height 22
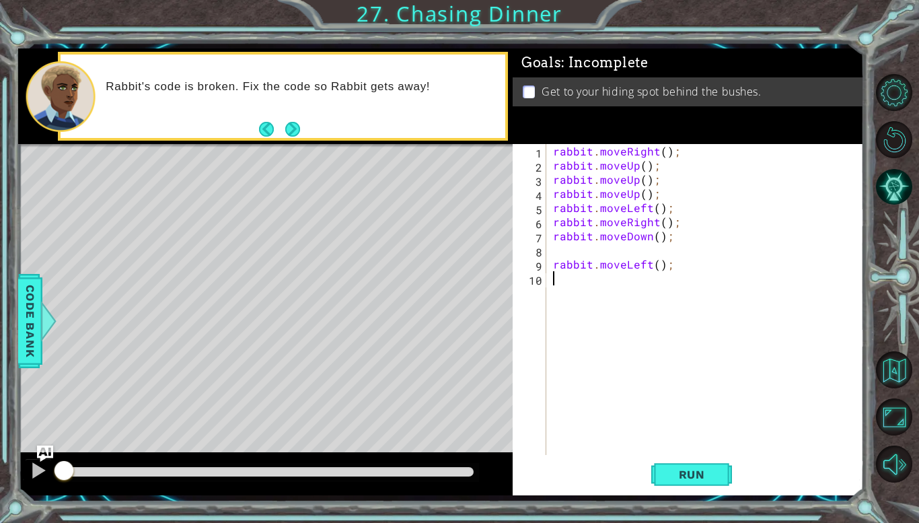
click at [664, 152] on div "rabbit . moveRight ( ) ; rabbit . moveUp ( ) ; rabbit . moveUp ( ) ; rabbit . m…" at bounding box center [708, 313] width 317 height 339
click at [692, 470] on span "Run" at bounding box center [691, 474] width 53 height 13
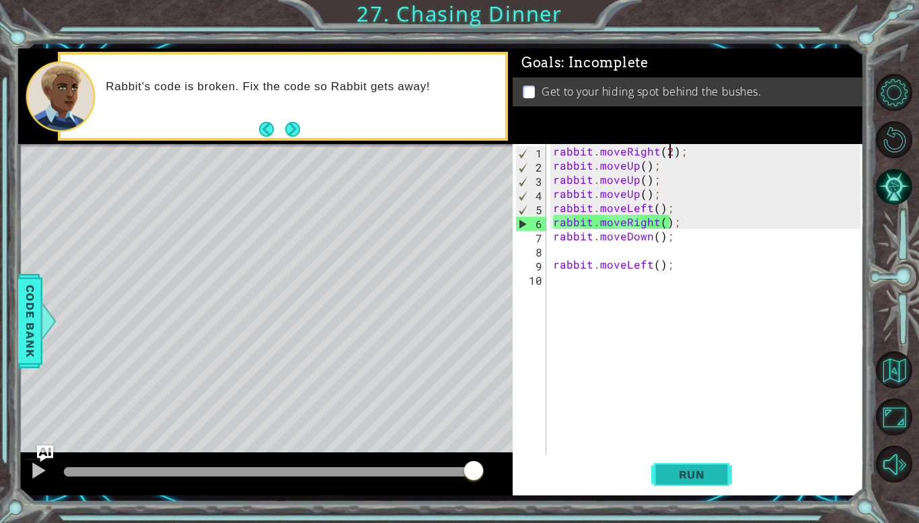
click at [691, 468] on span "Run" at bounding box center [691, 474] width 53 height 13
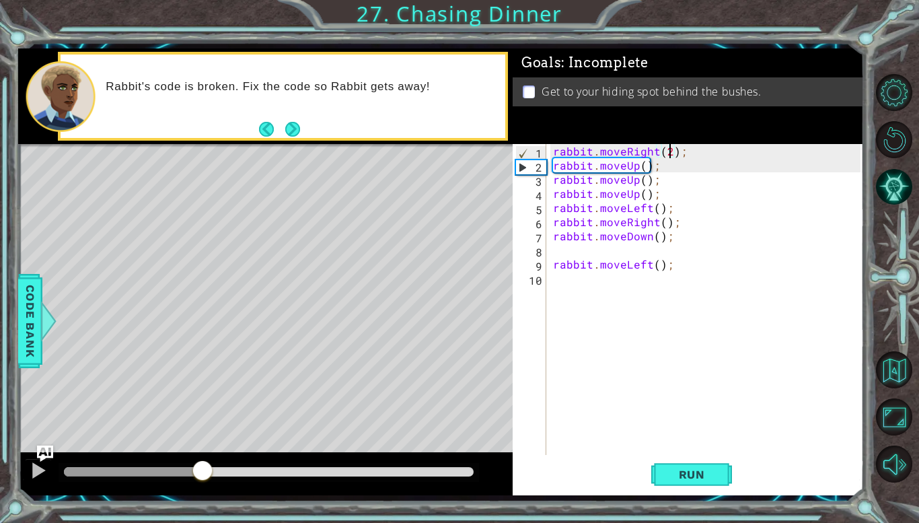
drag, startPoint x: 127, startPoint y: 466, endPoint x: 219, endPoint y: 480, distance: 93.3
click at [215, 480] on div at bounding box center [202, 472] width 24 height 24
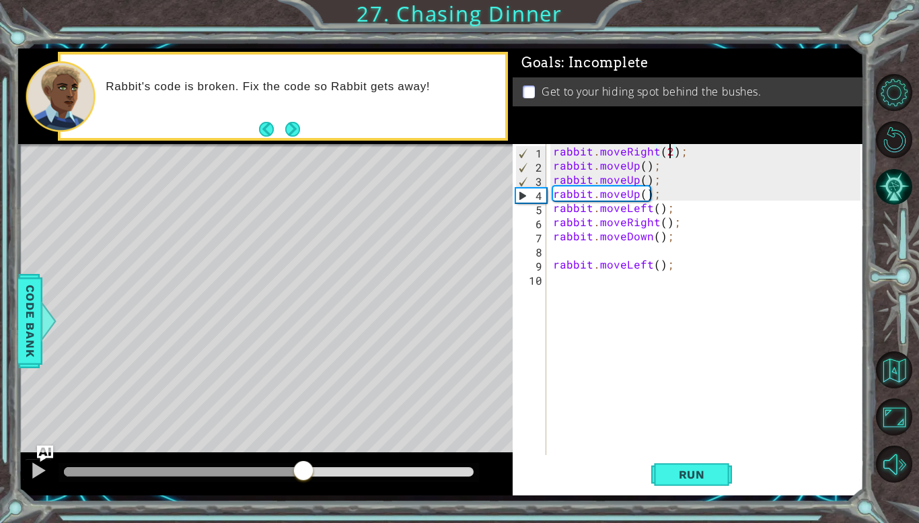
drag, startPoint x: 227, startPoint y: 480, endPoint x: 305, endPoint y: 472, distance: 78.5
click at [305, 472] on div at bounding box center [303, 472] width 24 height 24
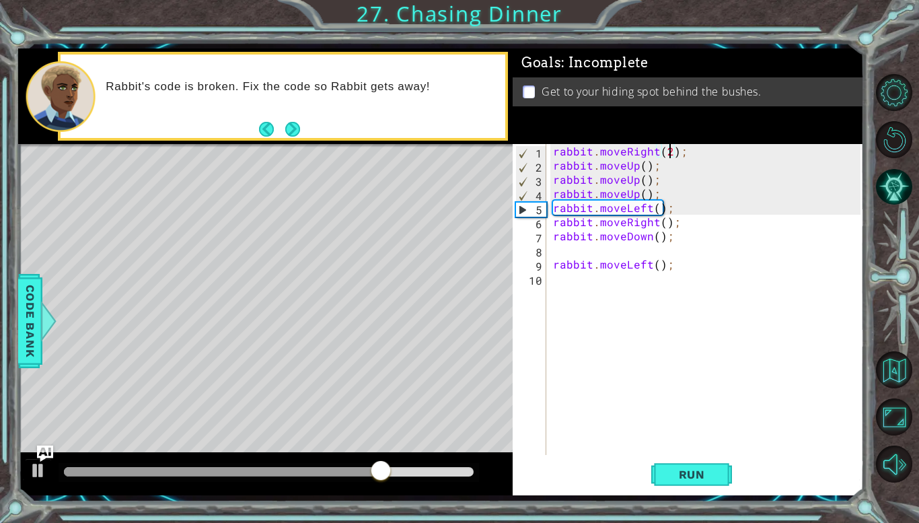
click at [659, 196] on div "rabbit . moveRight ( 2 ) ; rabbit . moveUp ( ) ; rabbit . moveUp ( ) ; rabbit .…" at bounding box center [708, 313] width 317 height 339
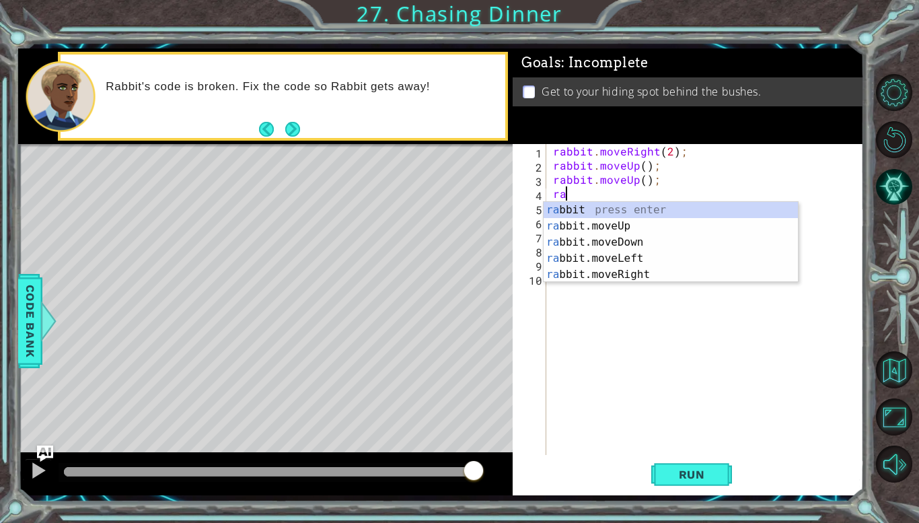
scroll to position [0, 0]
type textarea "r"
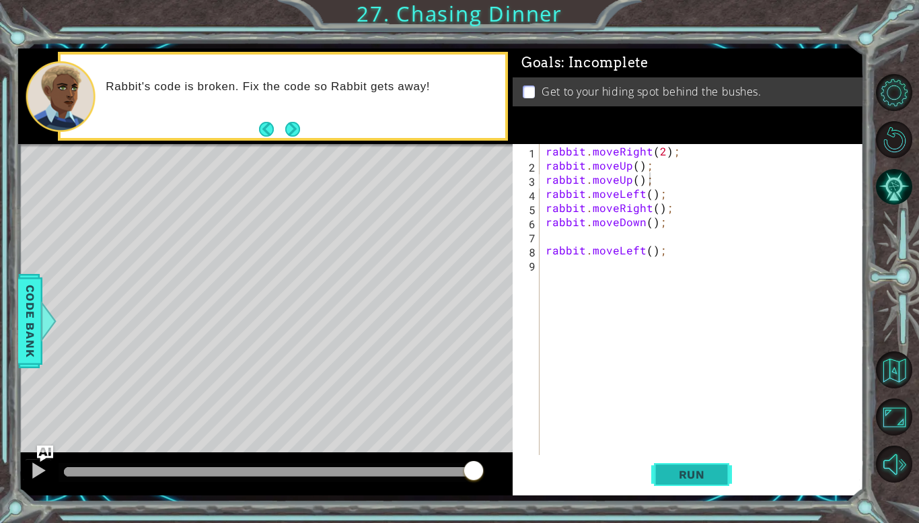
click at [667, 476] on span "Run" at bounding box center [691, 474] width 53 height 13
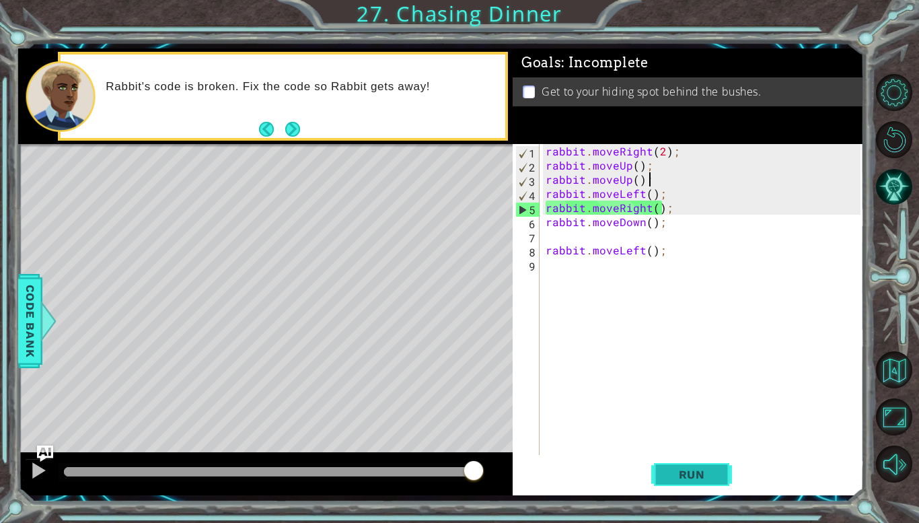
click at [684, 483] on button "Run" at bounding box center [691, 474] width 81 height 35
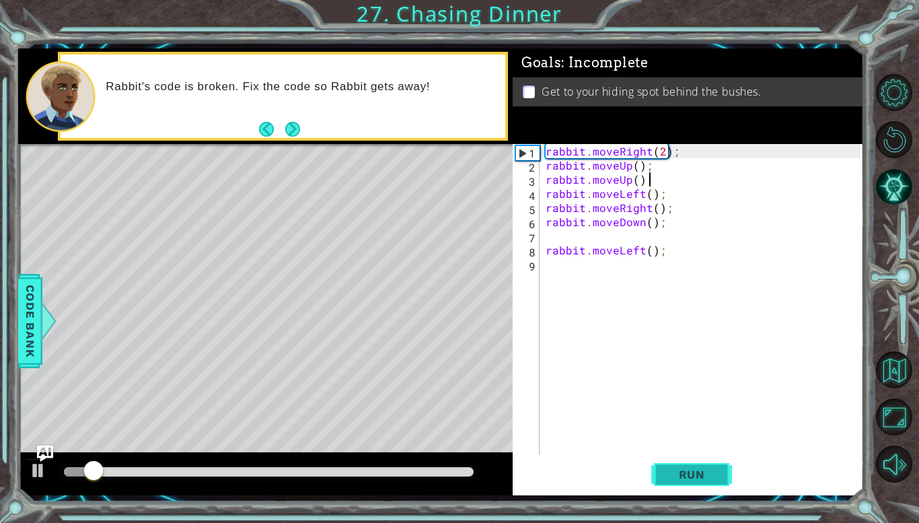
click at [684, 483] on button "Run" at bounding box center [691, 474] width 81 height 35
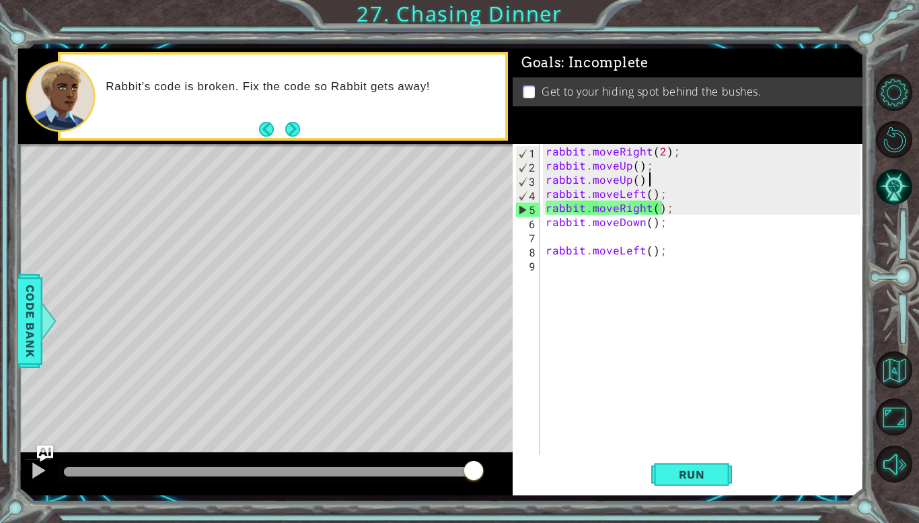
click at [669, 207] on div "rabbit . moveRight ( 2 ) ; rabbit . moveUp ( ) ; rabbit . moveUp ( ) ; rabbit .…" at bounding box center [705, 313] width 324 height 339
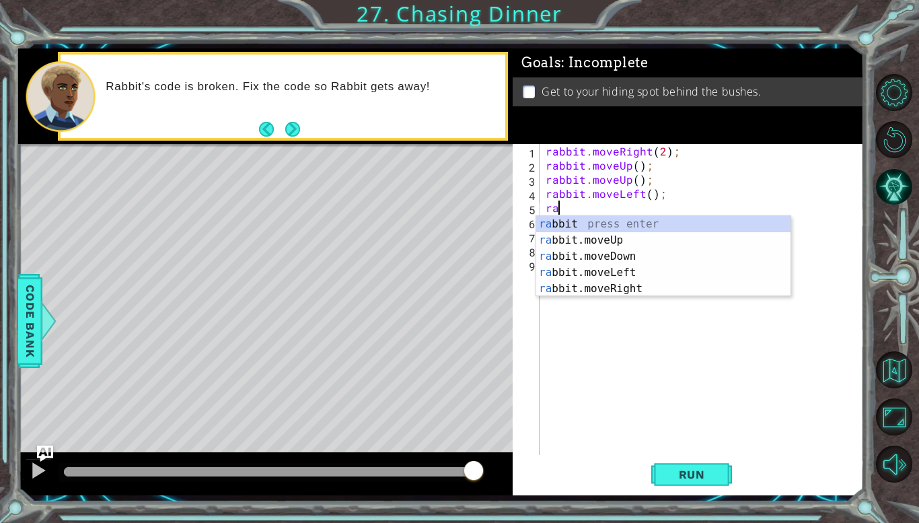
type textarea "r"
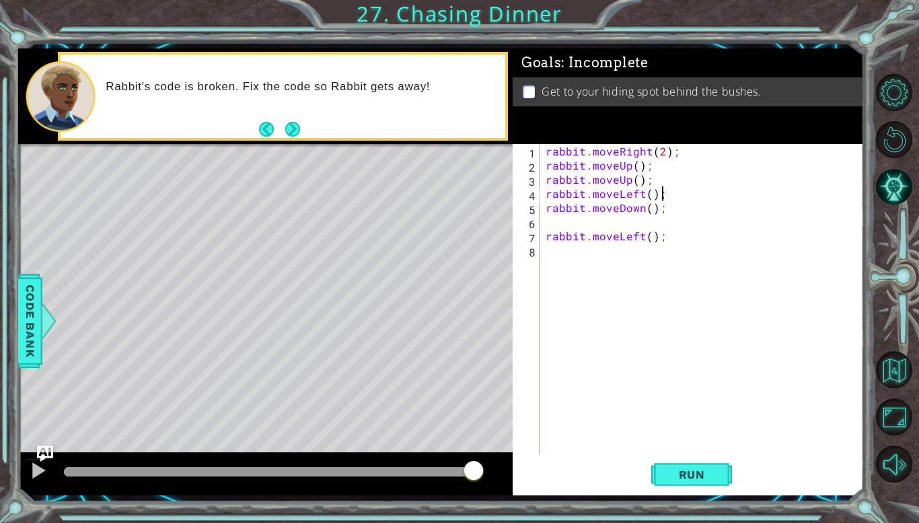
click at [649, 194] on div "rabbit . moveRight ( 2 ) ; rabbit . moveUp ( ) ; rabbit . moveUp ( ) ; rabbit .…" at bounding box center [705, 313] width 324 height 339
type textarea "rabbit.moveLeft(2);"
click at [685, 471] on span "Run" at bounding box center [691, 474] width 53 height 13
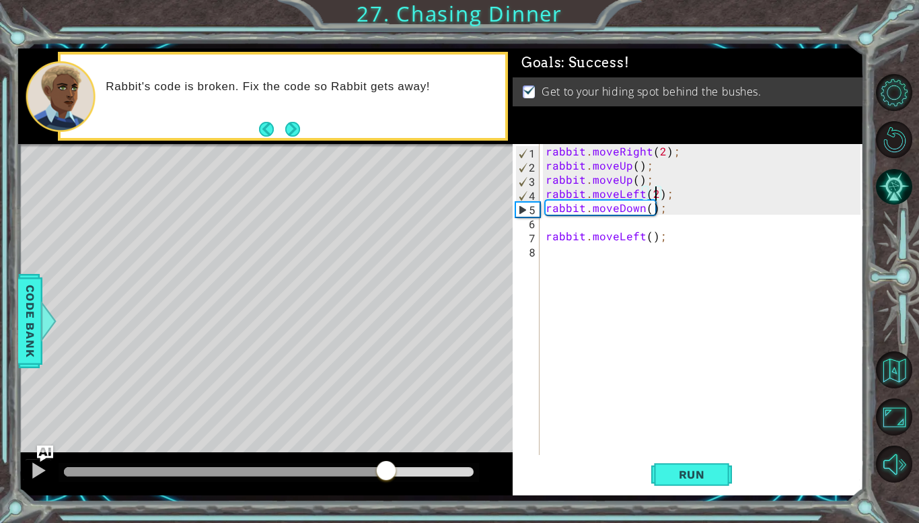
drag, startPoint x: 116, startPoint y: 468, endPoint x: 387, endPoint y: 481, distance: 271.5
click at [387, 481] on div at bounding box center [386, 472] width 24 height 24
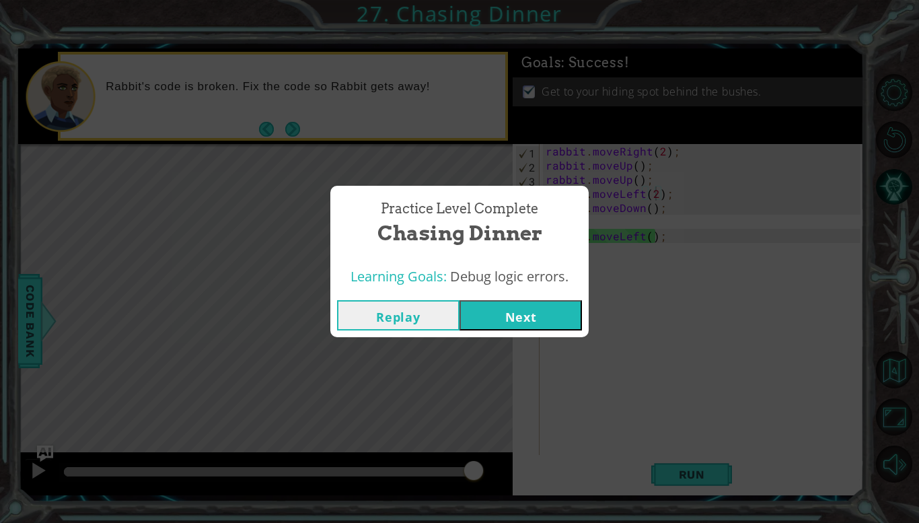
click at [564, 307] on button "Next" at bounding box center [521, 315] width 122 height 30
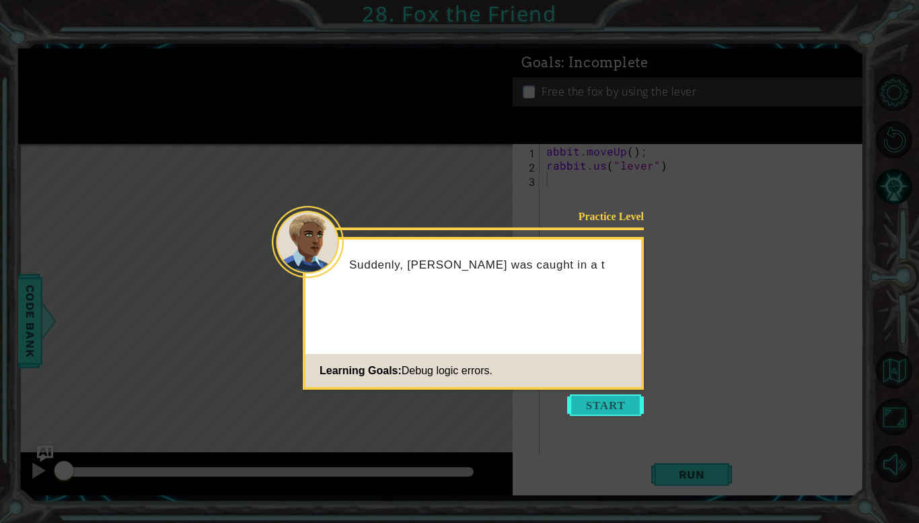
click at [618, 402] on button "Start" at bounding box center [605, 405] width 77 height 22
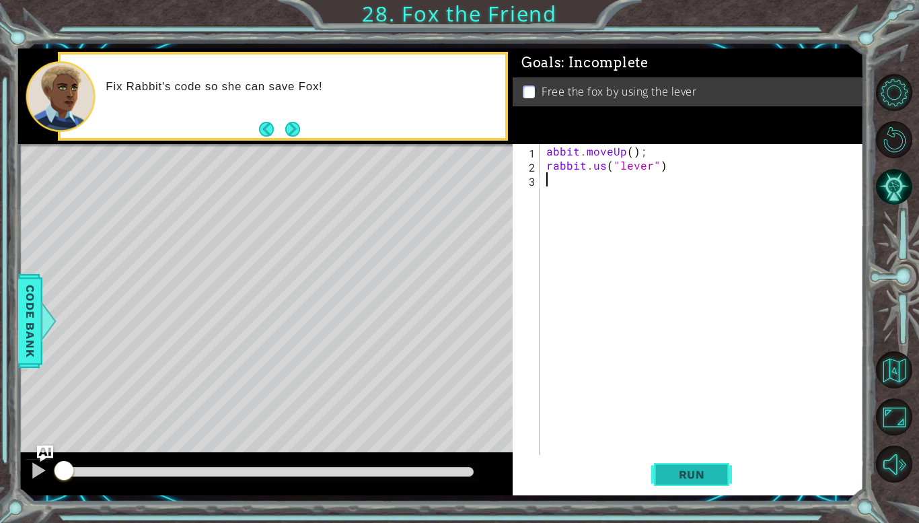
click at [679, 480] on span "Run" at bounding box center [691, 474] width 53 height 13
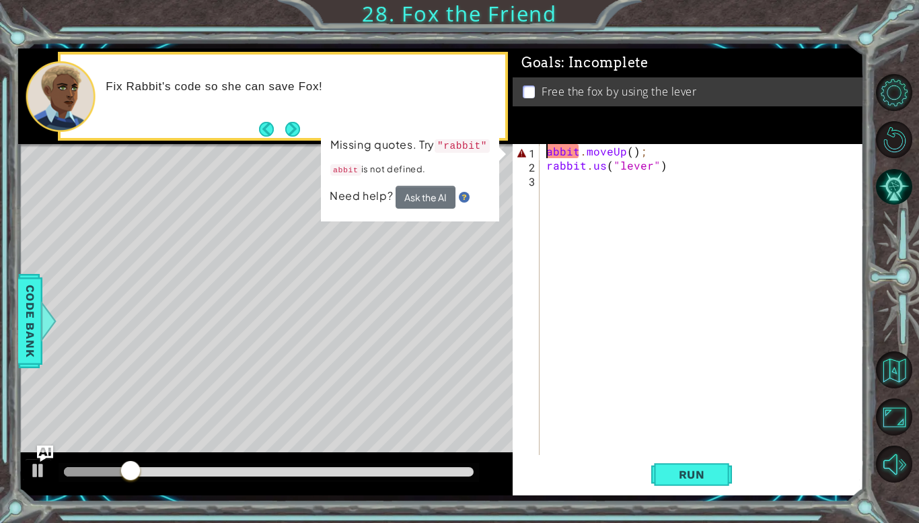
click at [548, 151] on div "abbit . moveUp ( ) ; rabbit . us ( "lever" )" at bounding box center [706, 313] width 324 height 339
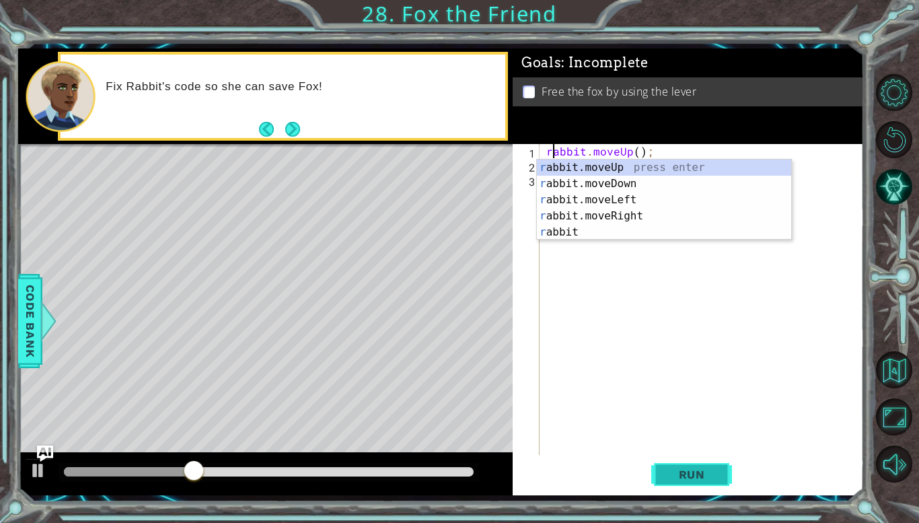
click at [684, 471] on span "Run" at bounding box center [691, 474] width 53 height 13
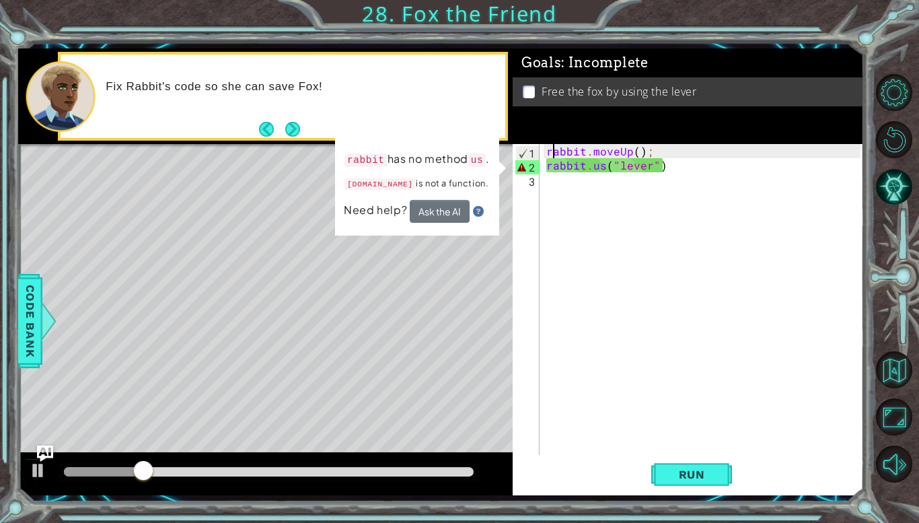
click at [682, 168] on div "rabbit . moveUp ( ) ; rabbit . us ( "lever" )" at bounding box center [706, 313] width 324 height 339
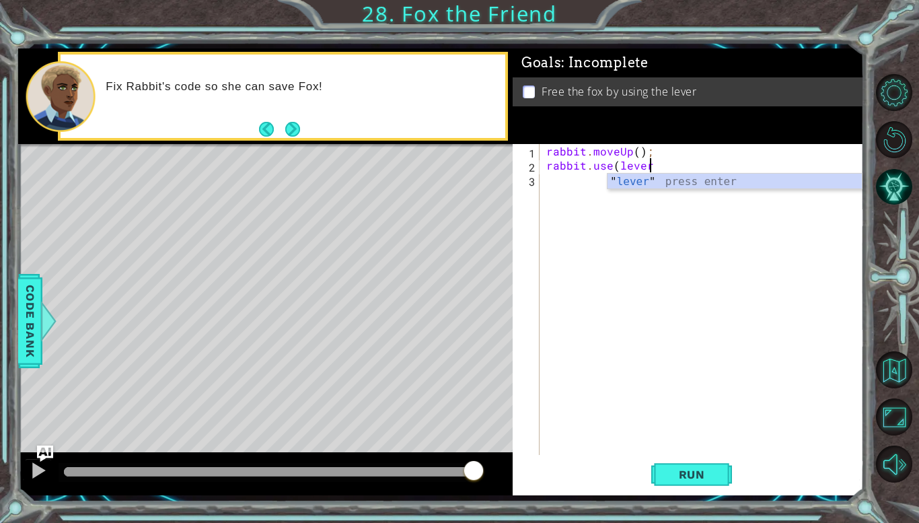
scroll to position [0, 6]
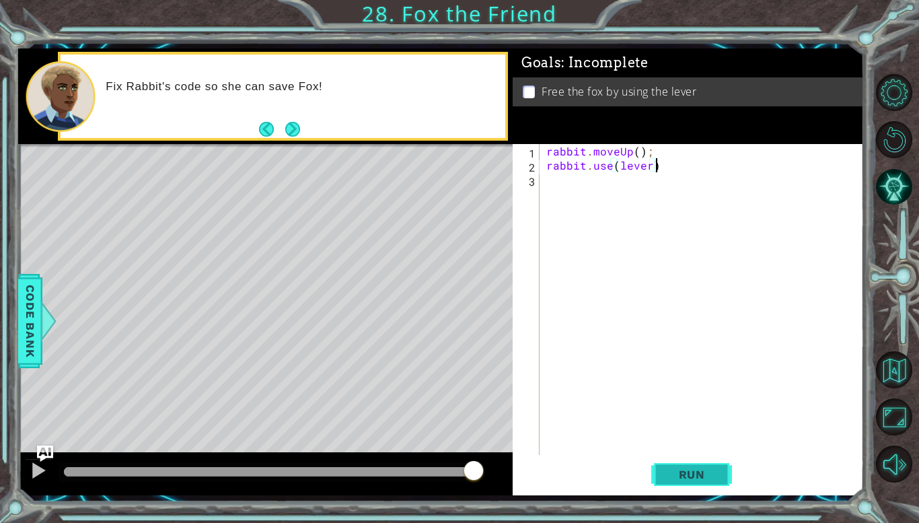
click at [713, 472] on span "Run" at bounding box center [691, 474] width 53 height 13
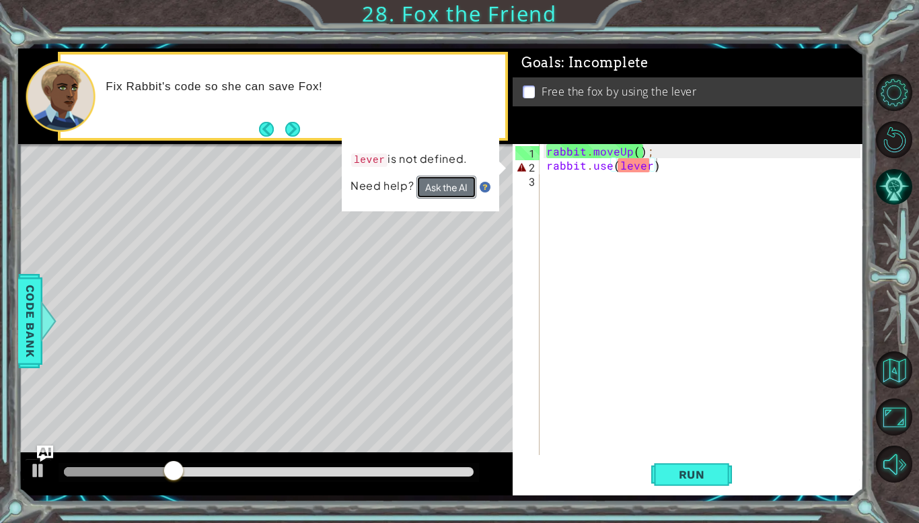
click at [447, 186] on button "Ask the AI" at bounding box center [447, 187] width 60 height 23
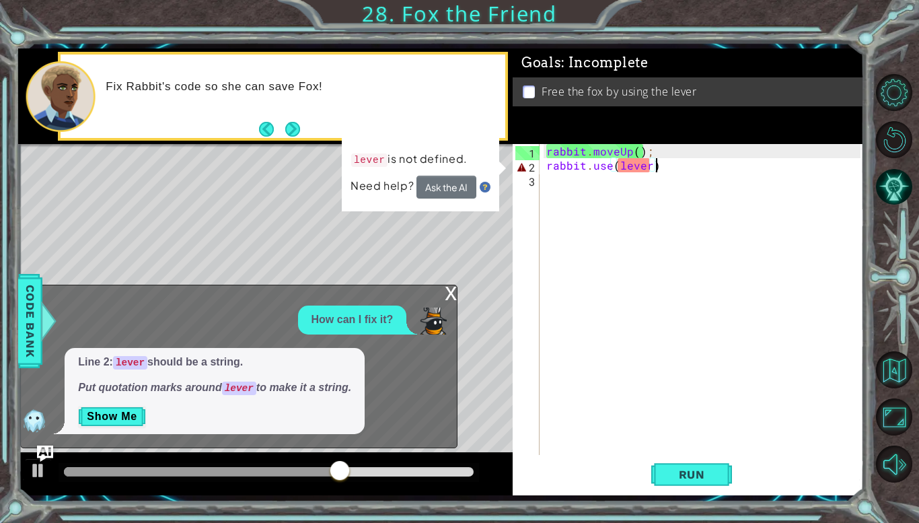
click at [616, 163] on div "rabbit . moveUp ( ) ; rabbit . use ( lever )" at bounding box center [706, 313] width 324 height 339
click at [653, 169] on div "rabbit . moveUp ( ) ; rabbit . use ( 'lever)" at bounding box center [706, 313] width 324 height 339
type textarea "rabbit.use('lever')"
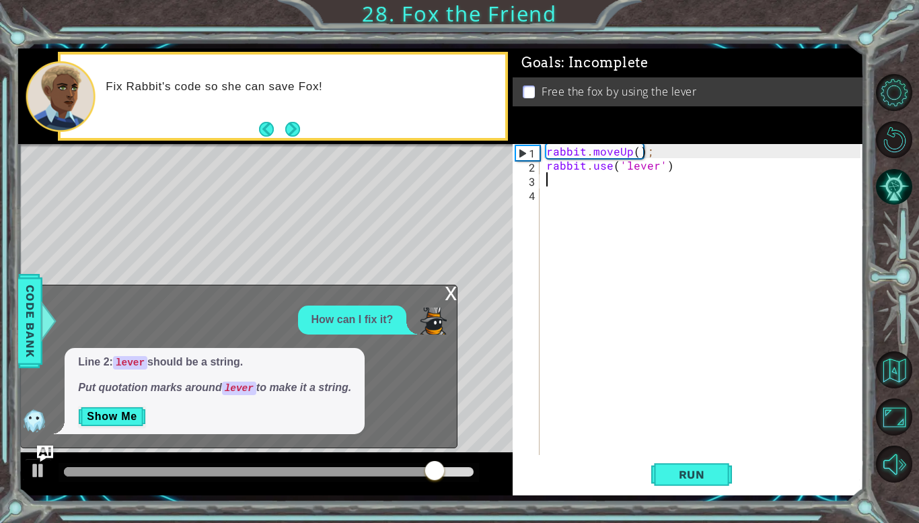
scroll to position [0, 0]
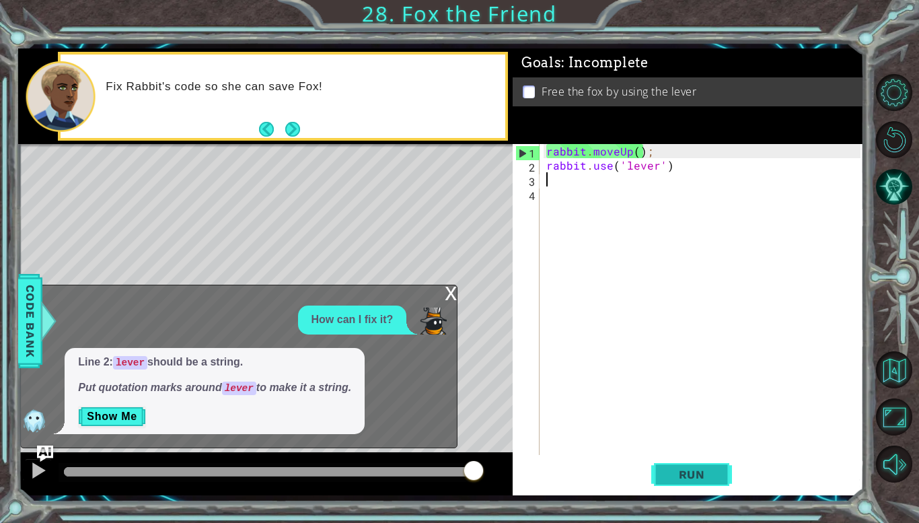
click at [676, 463] on button "Run" at bounding box center [691, 474] width 81 height 35
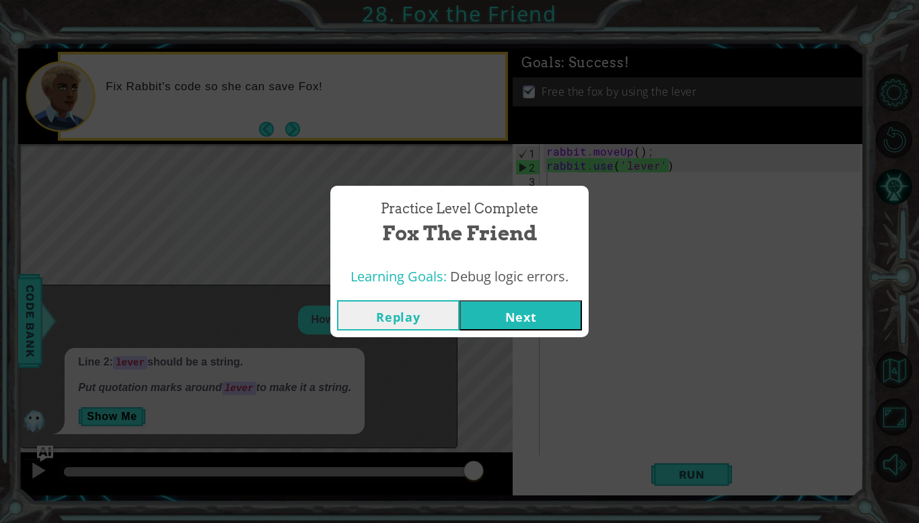
click at [449, 295] on div "Replay Next" at bounding box center [459, 315] width 258 height 44
click at [501, 322] on button "Next" at bounding box center [521, 315] width 122 height 30
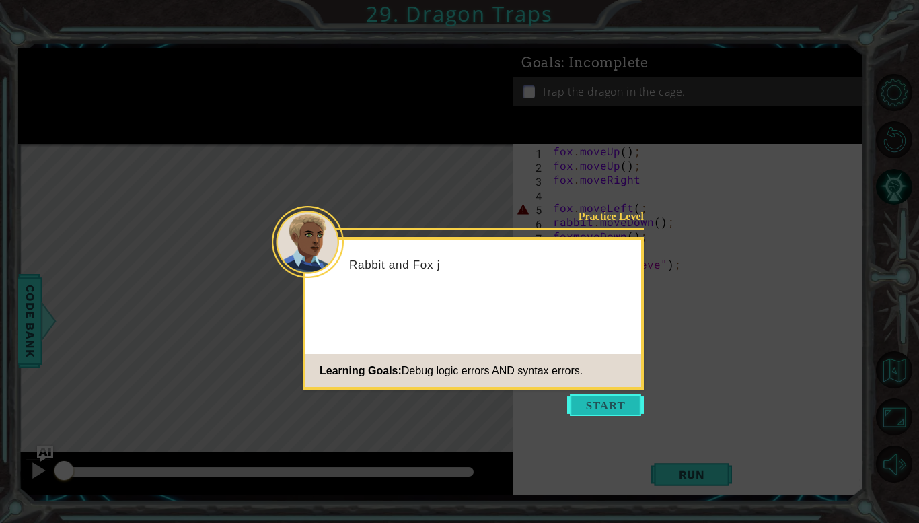
click at [623, 412] on button "Start" at bounding box center [605, 405] width 77 height 22
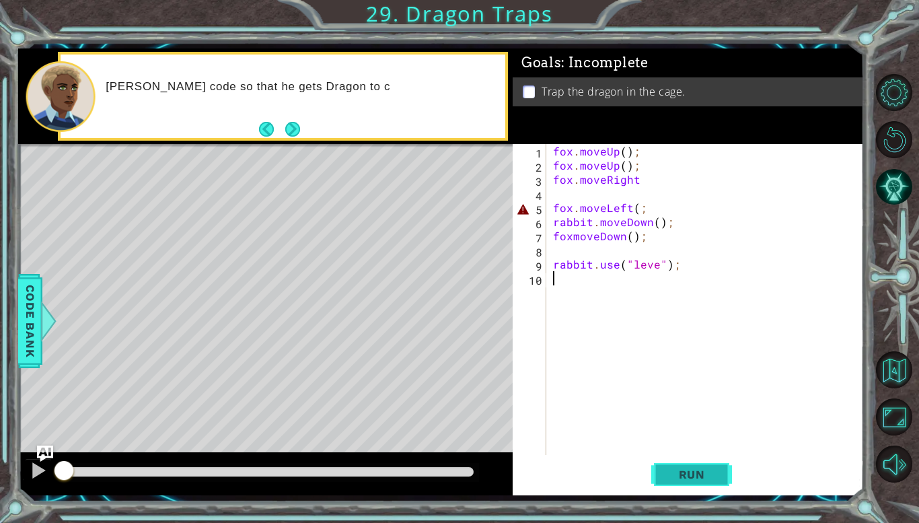
click at [699, 482] on button "Run" at bounding box center [691, 474] width 81 height 35
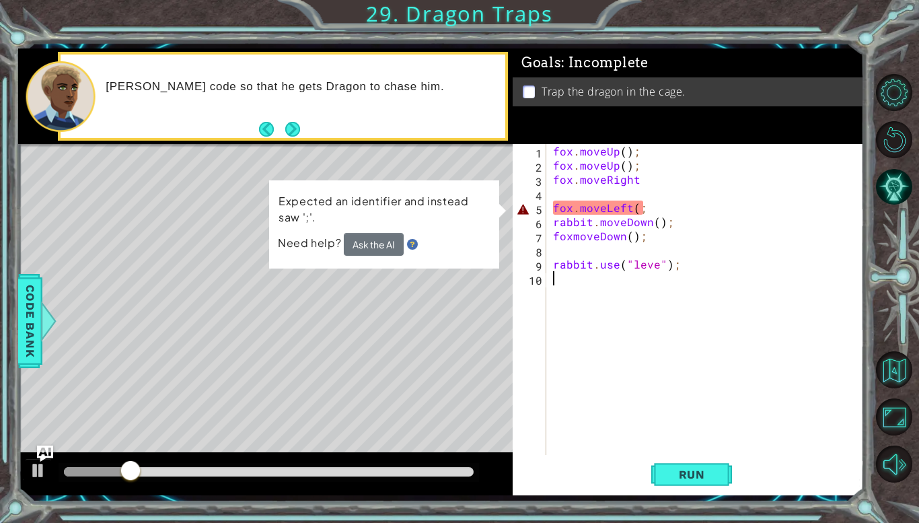
click at [645, 211] on div "fox . moveUp ( ) ; fox . moveUp ( ) ; fox . moveRight fox . moveLeft ( ; rabbit…" at bounding box center [708, 313] width 317 height 339
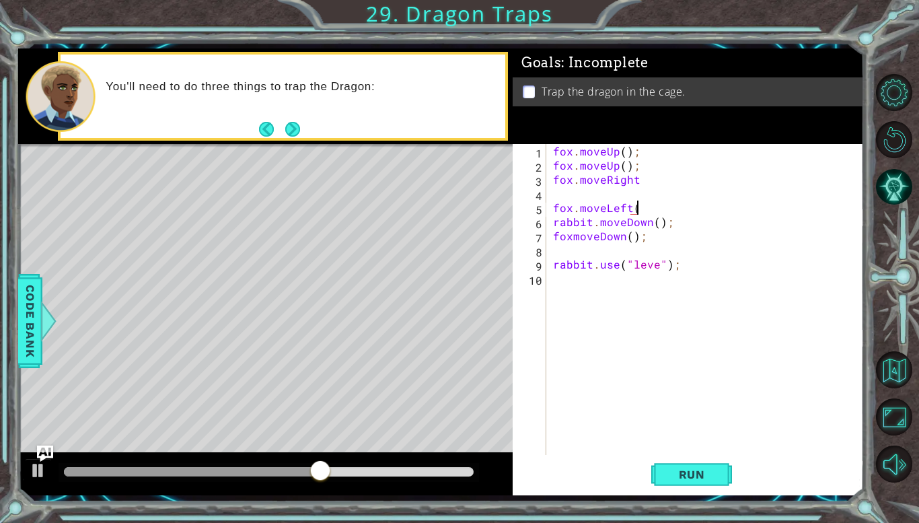
click at [655, 270] on div "fox . moveUp ( ) ; fox . moveUp ( ) ; fox . moveRight fox . moveLeft ( rabbit .…" at bounding box center [708, 313] width 317 height 339
click at [572, 236] on div "fox . moveUp ( ) ; fox . moveUp ( ) ; fox . moveRight fox . moveLeft ( rabbit .…" at bounding box center [708, 313] width 317 height 339
click at [650, 210] on div "fox . moveUp ( ) ; fox . moveUp ( ) ; fox . moveRight fox . moveLeft ( rabbit .…" at bounding box center [708, 313] width 317 height 339
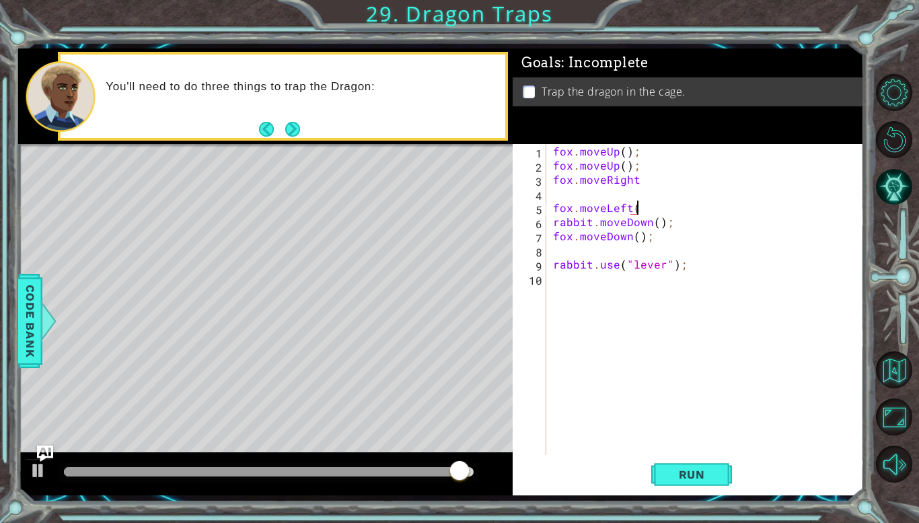
scroll to position [0, 5]
type textarea "fox.moveLeft()"
click at [717, 460] on button "Run" at bounding box center [691, 474] width 81 height 35
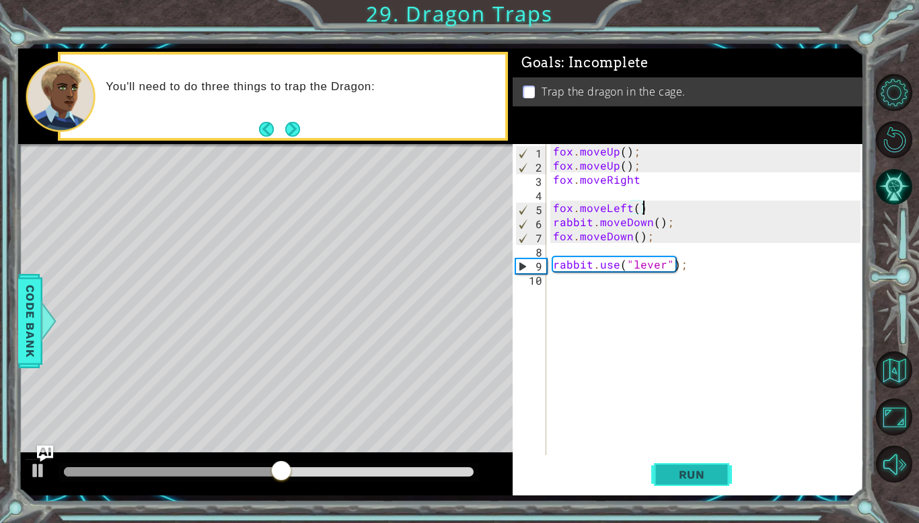
click at [672, 468] on span "Run" at bounding box center [691, 474] width 53 height 13
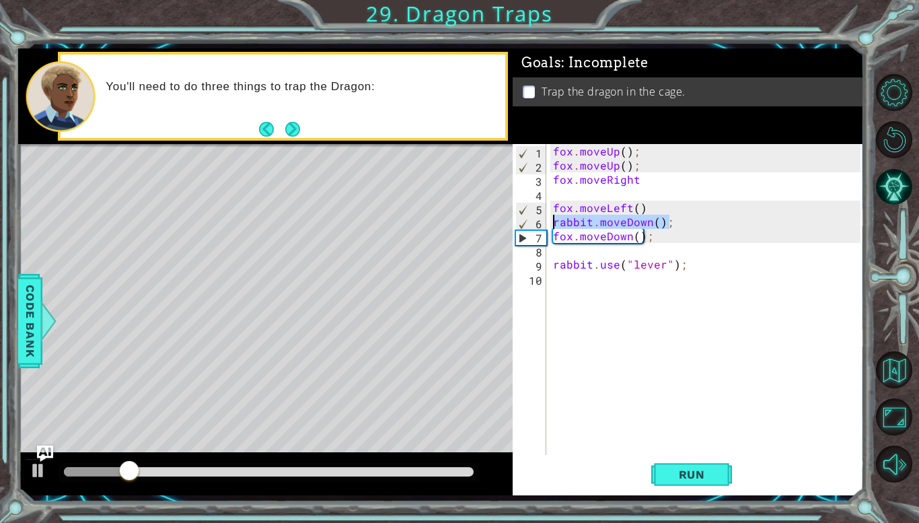
drag, startPoint x: 676, startPoint y: 223, endPoint x: 549, endPoint y: 221, distance: 127.2
click at [549, 221] on div "fox.moveLeft() 1 2 3 4 5 6 7 8 9 10 fox . moveUp ( ) ; fox . moveUp ( ) ; fox .…" at bounding box center [687, 299] width 348 height 311
type textarea "rabbit.moveDown();"
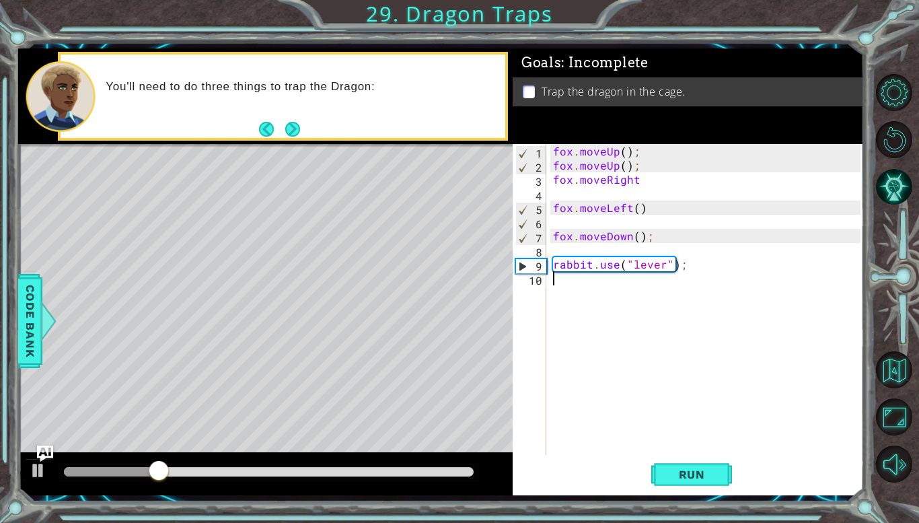
click at [551, 293] on div "fox . moveUp ( ) ; fox . moveUp ( ) ; fox . moveRight fox . moveLeft ( ) fox . …" at bounding box center [708, 313] width 317 height 339
type textarea "d"
click at [568, 194] on div "fox . moveUp ( ) ; fox . moveUp ( ) ; fox . moveRight fox . moveLeft ( ) fox . …" at bounding box center [708, 313] width 317 height 339
type textarea "fox.moveRight"
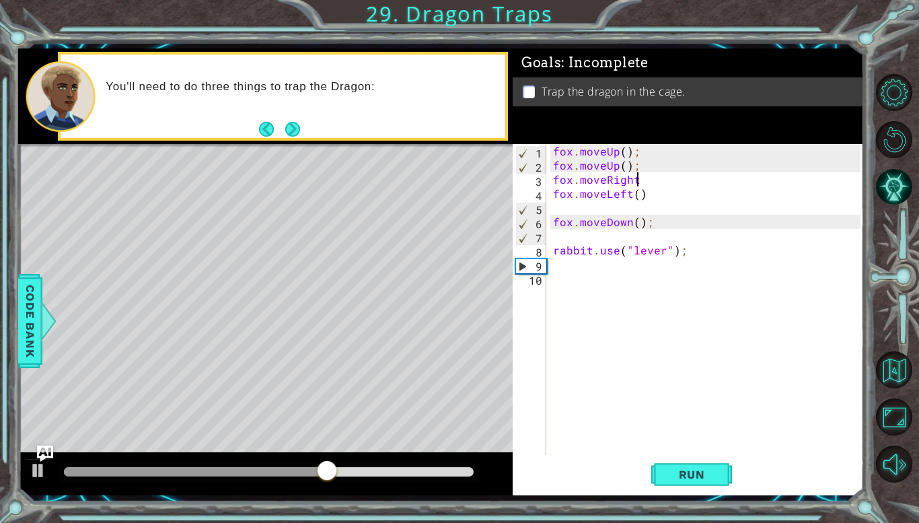
click at [591, 203] on div "fox . moveUp ( ) ; fox . moveUp ( ) ; fox . moveRight fox . moveLeft ( ) fox . …" at bounding box center [708, 313] width 317 height 339
type textarea "fox.moveLeft()"
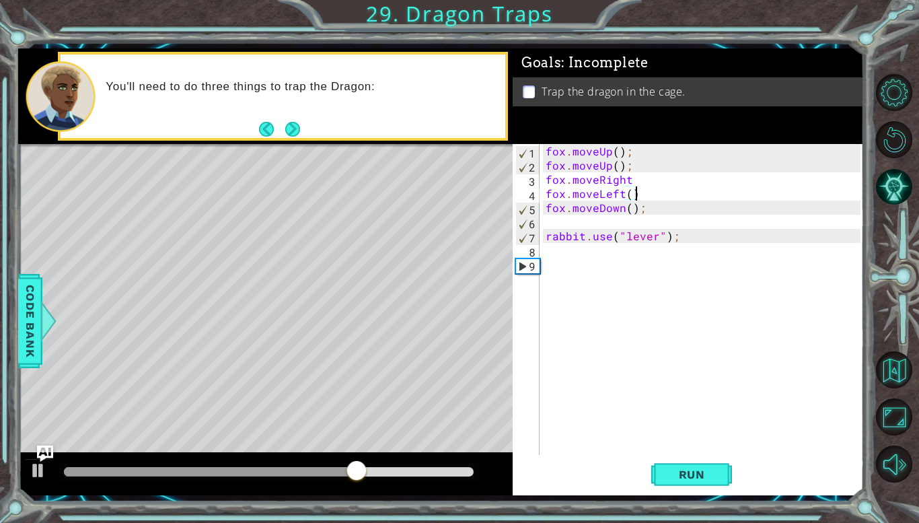
click at [582, 222] on div "fox . moveUp ( ) ; fox . moveUp ( ) ; fox . moveRight fox . moveLeft ( ) fox . …" at bounding box center [705, 313] width 324 height 339
click at [686, 468] on span "Run" at bounding box center [691, 474] width 53 height 13
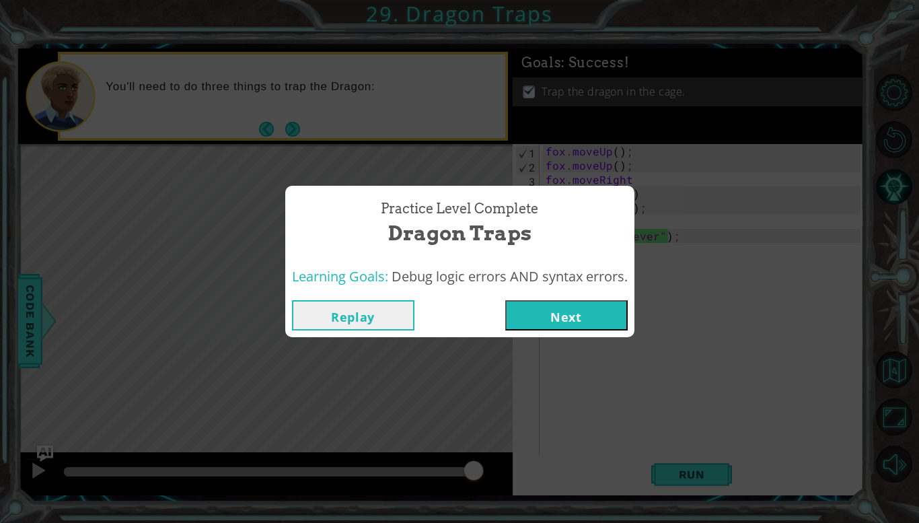
click at [579, 305] on button "Next" at bounding box center [566, 315] width 122 height 30
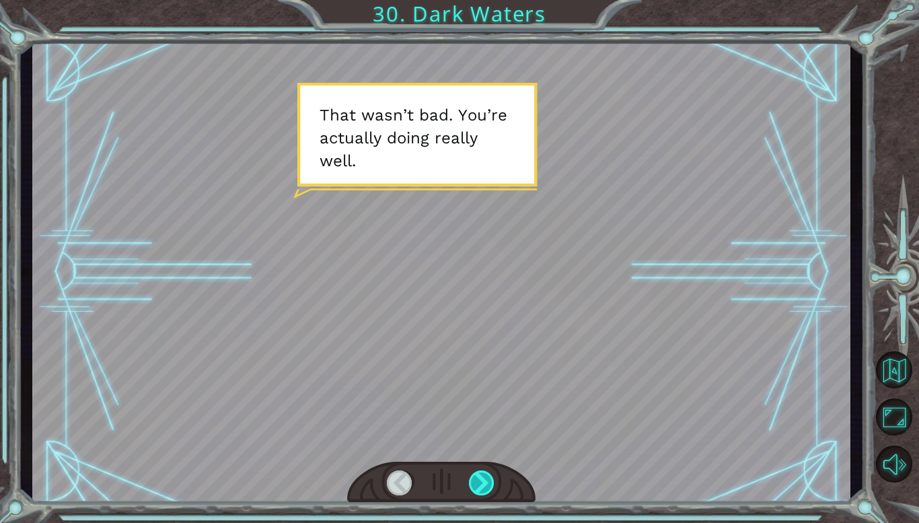
click at [489, 486] on div at bounding box center [482, 482] width 26 height 25
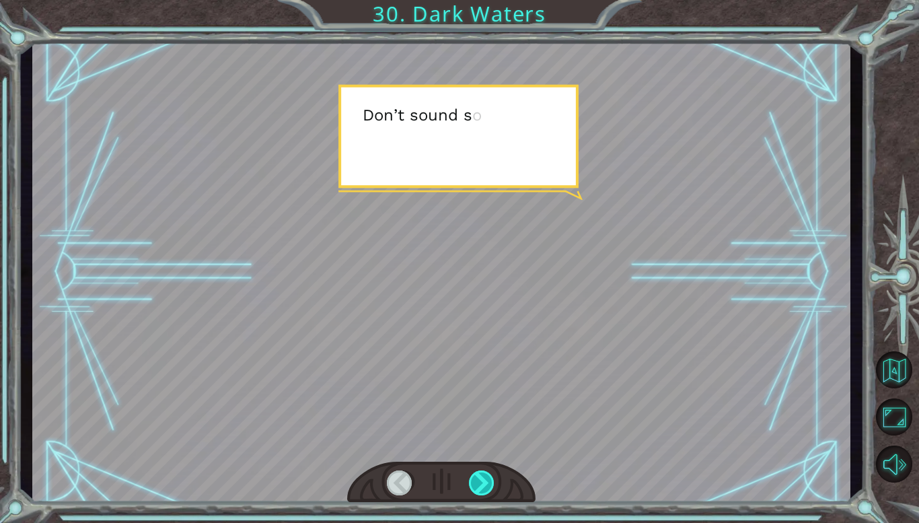
click at [489, 486] on div at bounding box center [482, 482] width 26 height 25
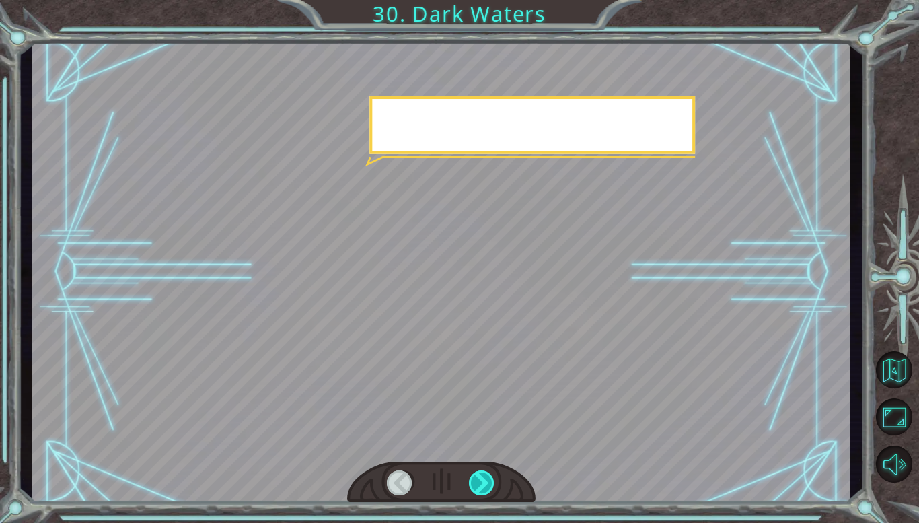
click at [489, 486] on div at bounding box center [482, 482] width 26 height 25
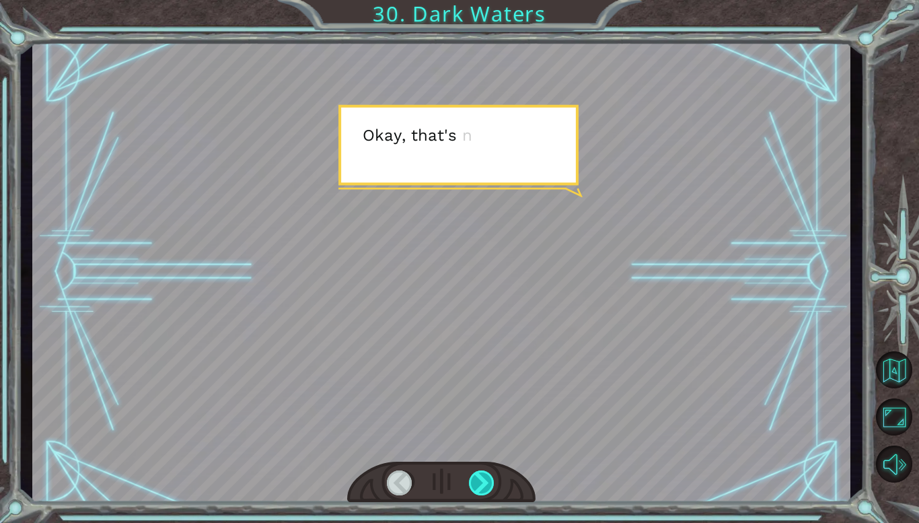
click at [489, 486] on div at bounding box center [482, 482] width 26 height 25
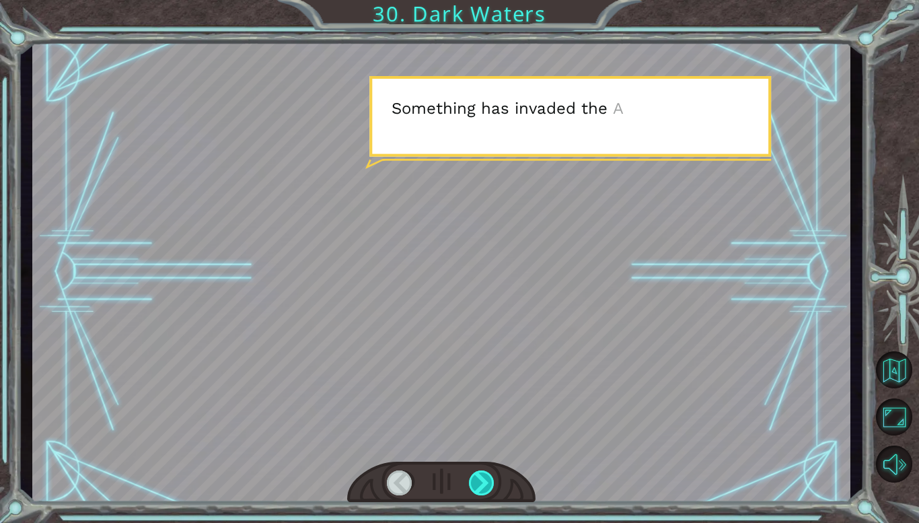
click at [489, 486] on div at bounding box center [482, 482] width 26 height 25
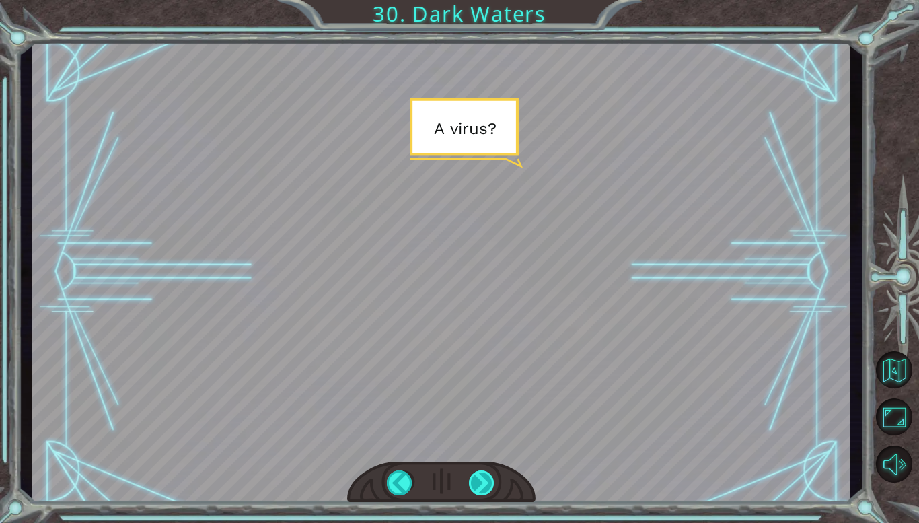
click at [489, 486] on div at bounding box center [482, 482] width 26 height 25
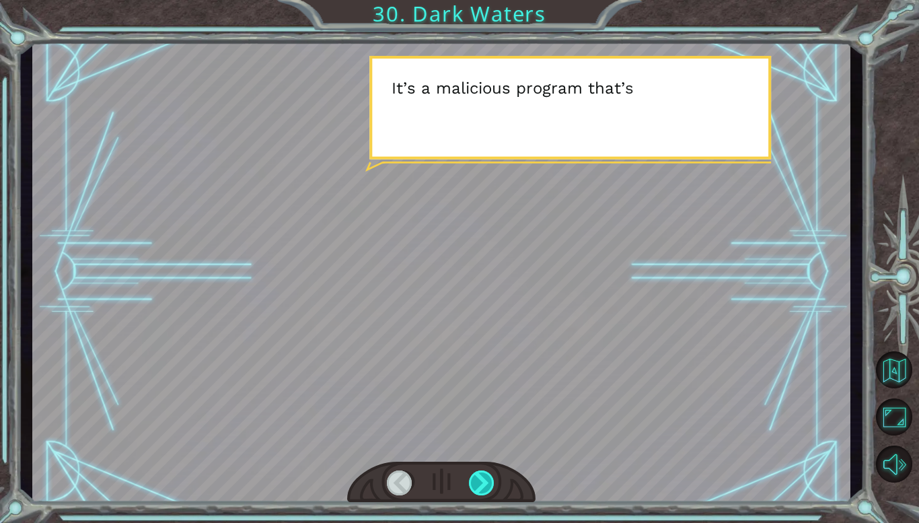
click at [484, 475] on div at bounding box center [482, 482] width 26 height 25
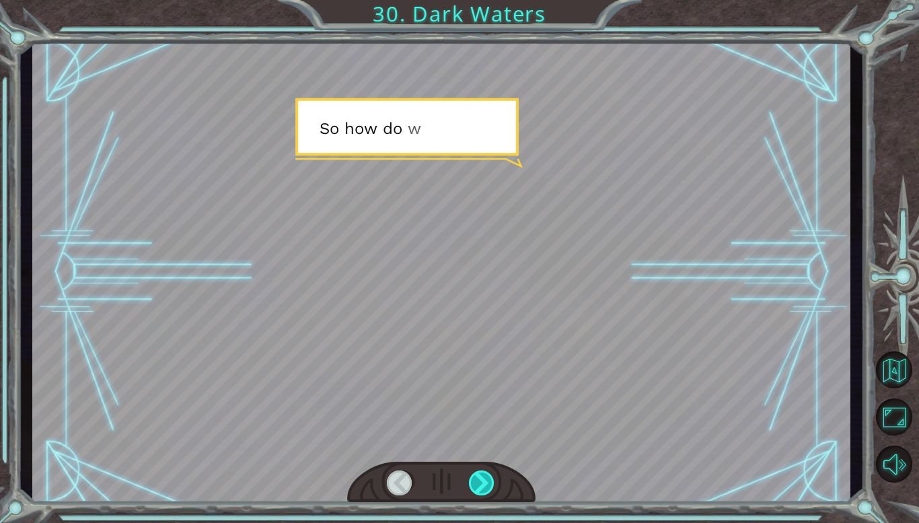
click at [485, 475] on div at bounding box center [482, 482] width 26 height 25
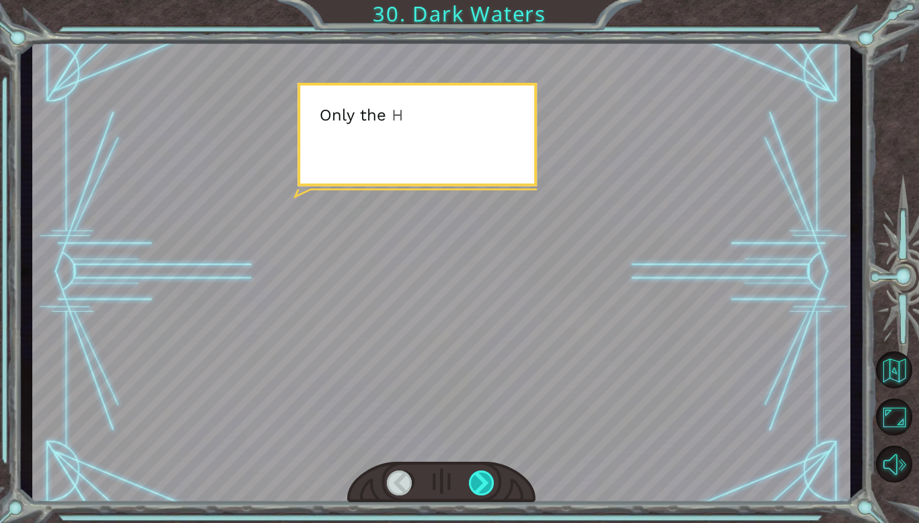
click at [485, 475] on div at bounding box center [482, 482] width 26 height 25
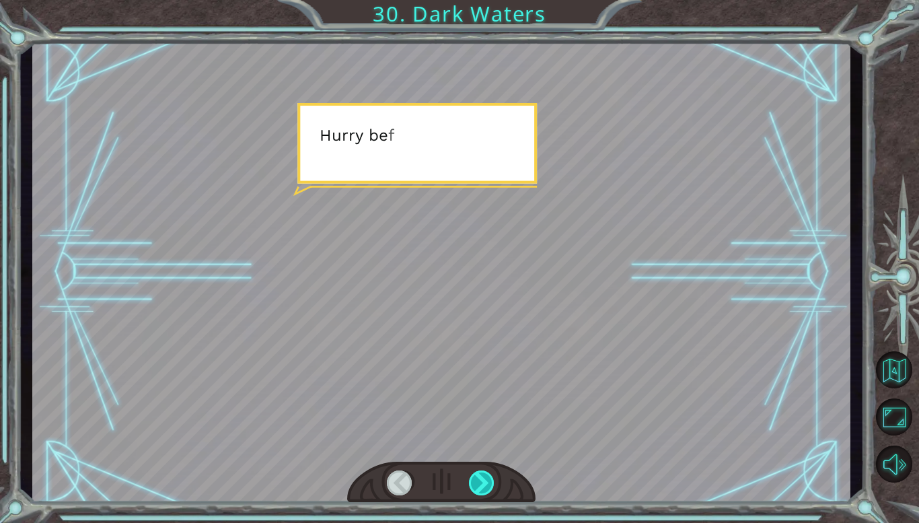
click at [485, 475] on div at bounding box center [482, 482] width 26 height 25
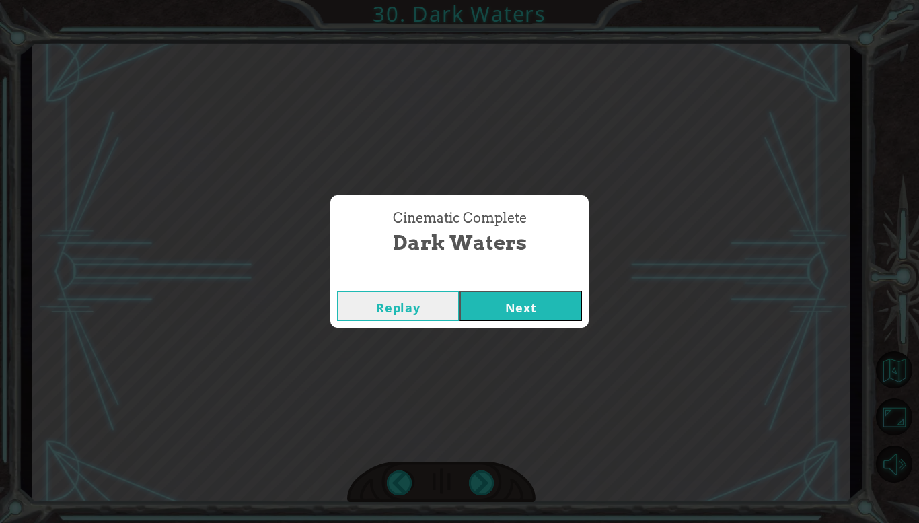
click at [508, 295] on button "Next" at bounding box center [521, 306] width 122 height 30
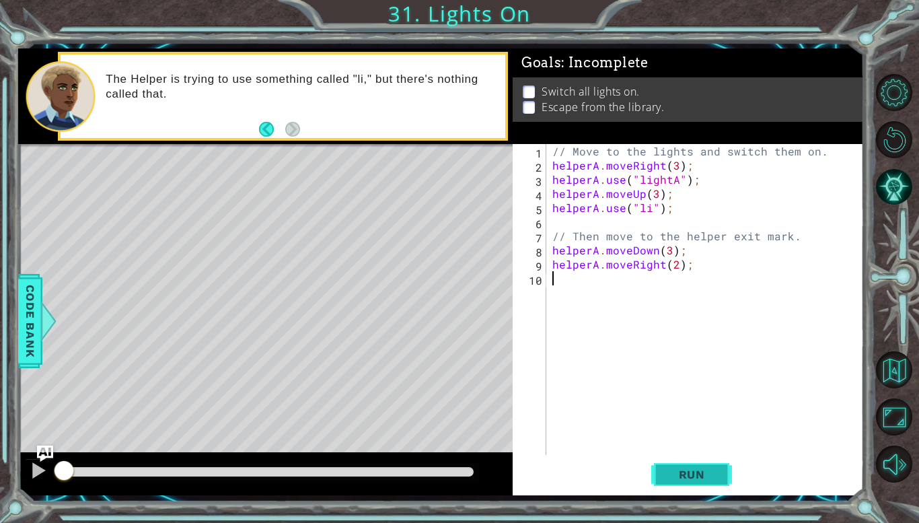
click at [695, 478] on span "Run" at bounding box center [691, 474] width 53 height 13
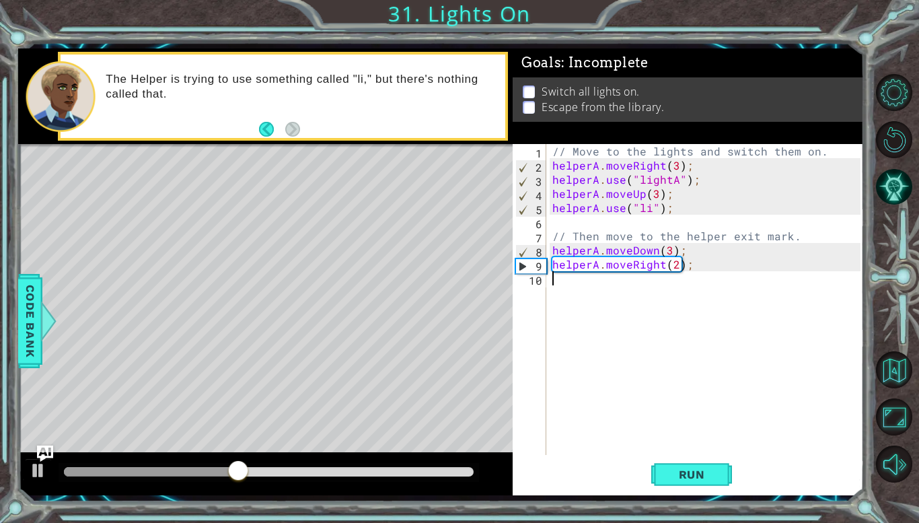
click at [648, 205] on div "// Move to the lights and switch them on. helperA . moveRight ( 3 ) ; helperA .…" at bounding box center [709, 313] width 318 height 339
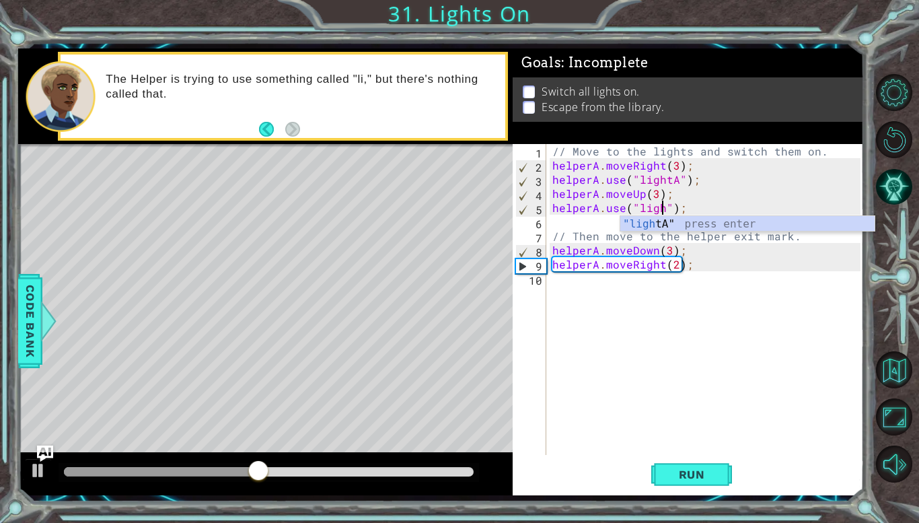
scroll to position [0, 7]
type textarea "helperA.use("lightB");"
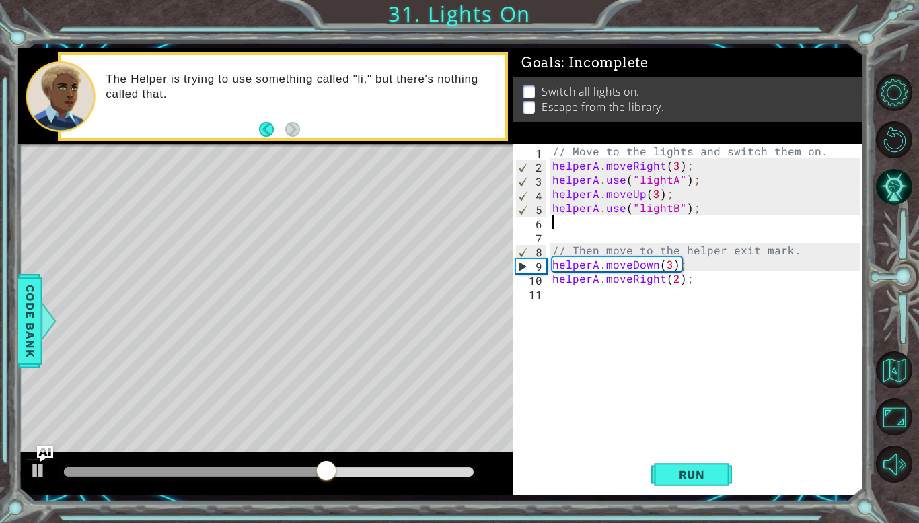
scroll to position [0, 0]
type textarea "Z"
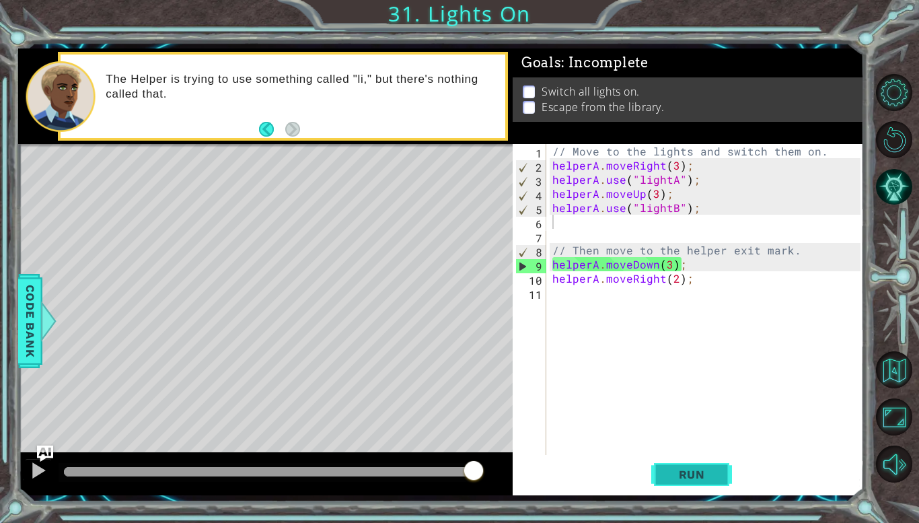
click at [706, 476] on span "Run" at bounding box center [691, 474] width 53 height 13
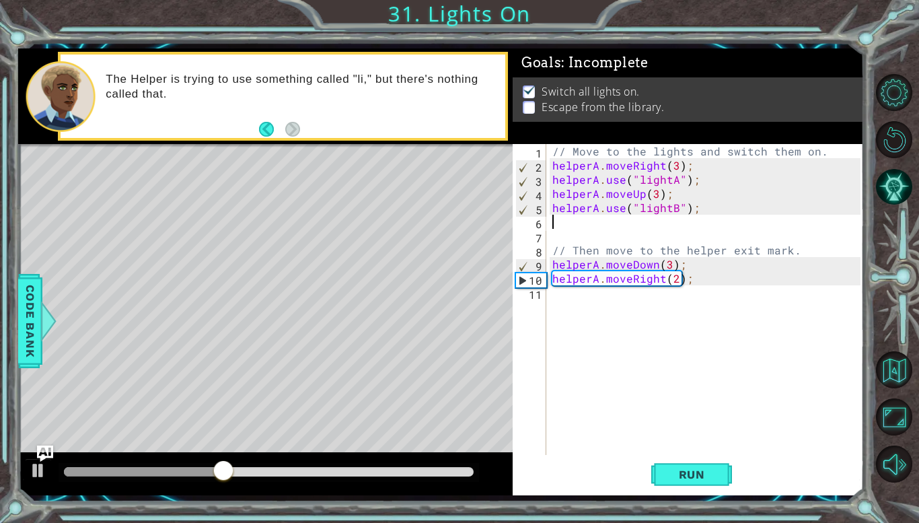
click at [669, 268] on div "// Move to the lights and switch them on. helperA . moveRight ( 3 ) ; helperA .…" at bounding box center [709, 313] width 318 height 339
type textarea "helperA.moveDown();"
click at [694, 478] on span "Run" at bounding box center [691, 474] width 53 height 13
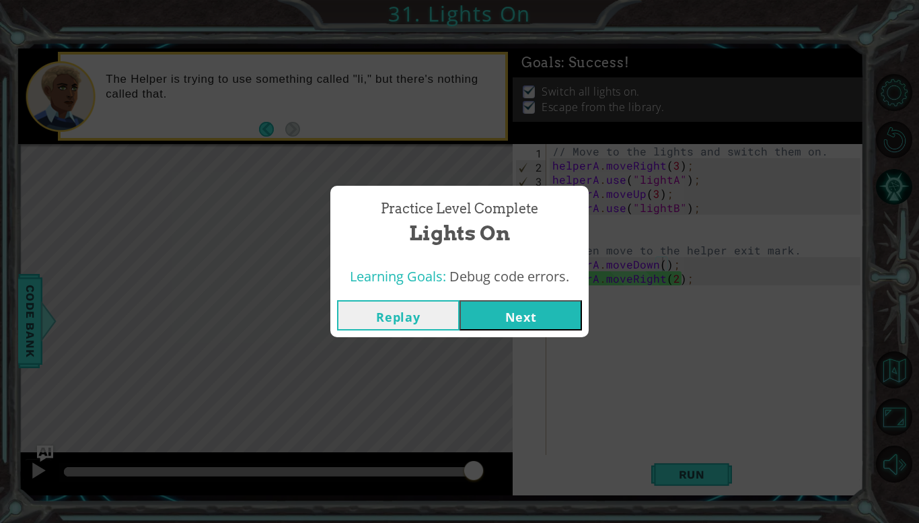
click at [518, 303] on button "Next" at bounding box center [521, 315] width 122 height 30
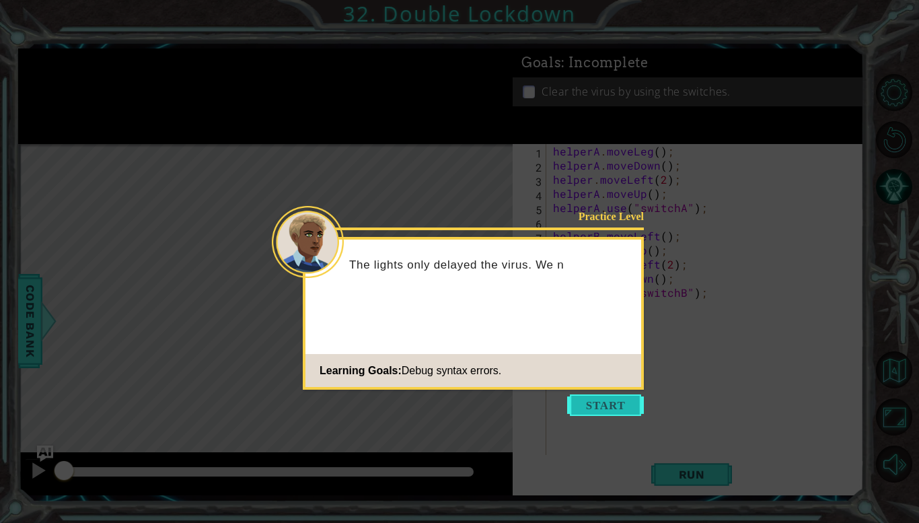
click at [600, 404] on button "Start" at bounding box center [605, 405] width 77 height 22
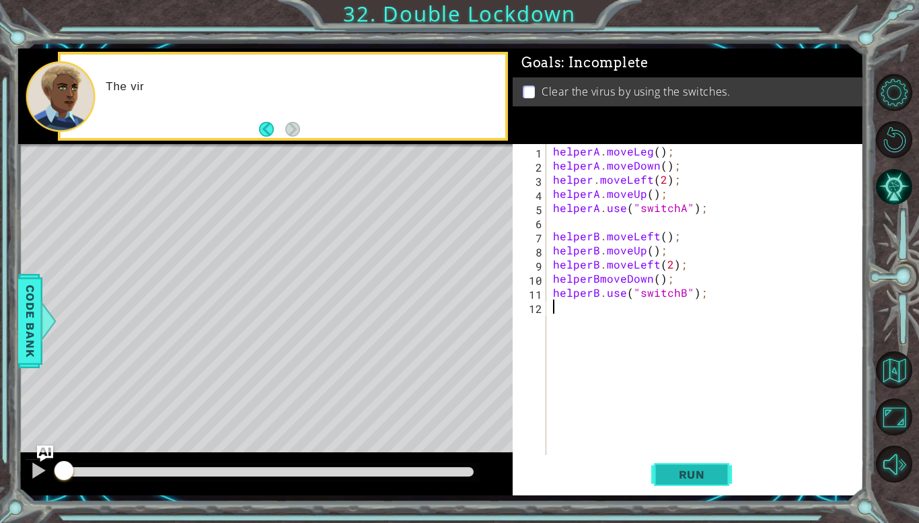
click at [704, 472] on span "Run" at bounding box center [691, 474] width 53 height 13
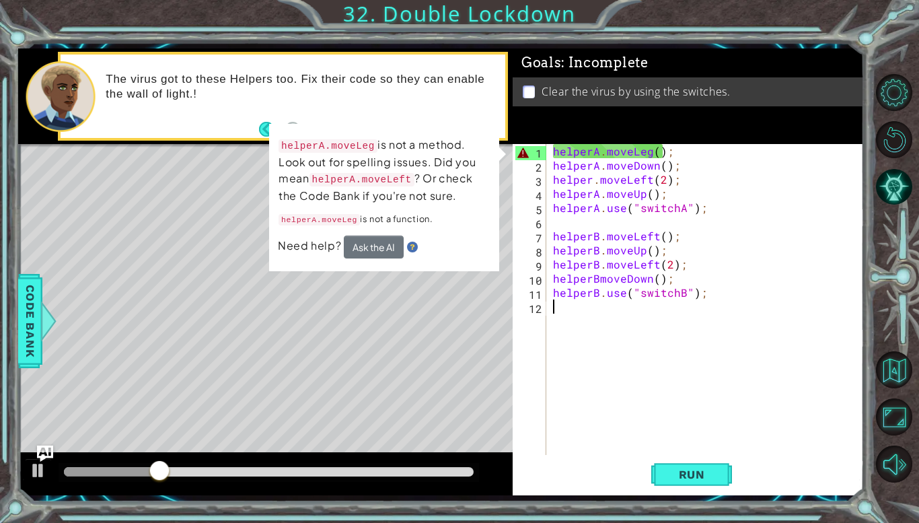
click at [649, 151] on div "helperA . moveLeg ( ) ; helperA . moveDown ( ) ; helper . moveLeft ( 2 ) ; help…" at bounding box center [708, 313] width 317 height 339
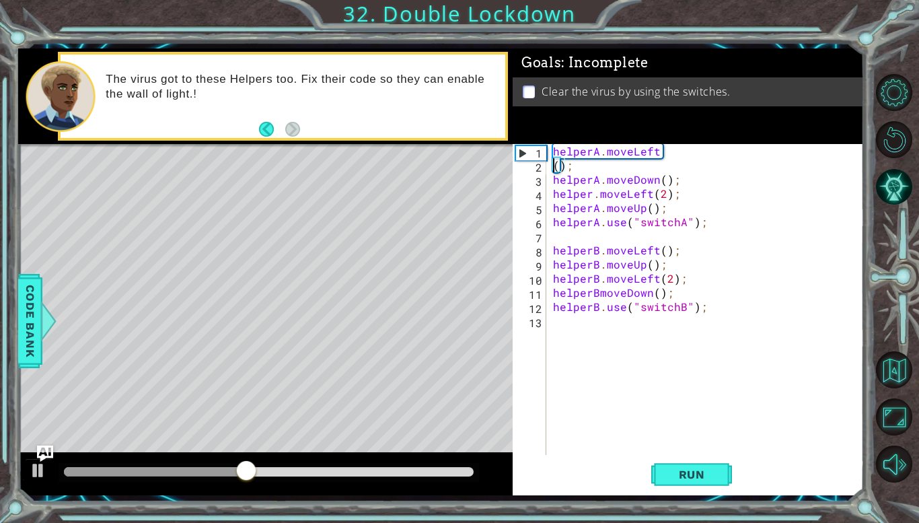
scroll to position [0, 1]
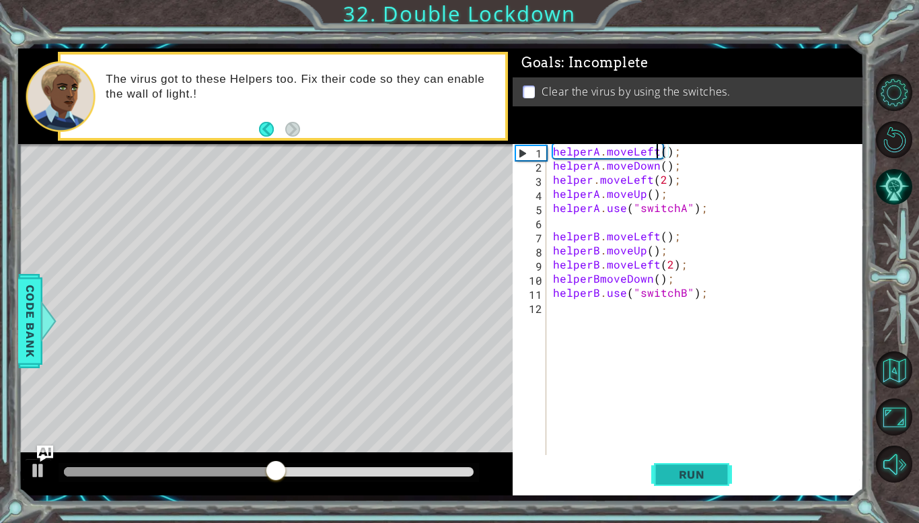
click at [661, 465] on button "Run" at bounding box center [691, 474] width 81 height 35
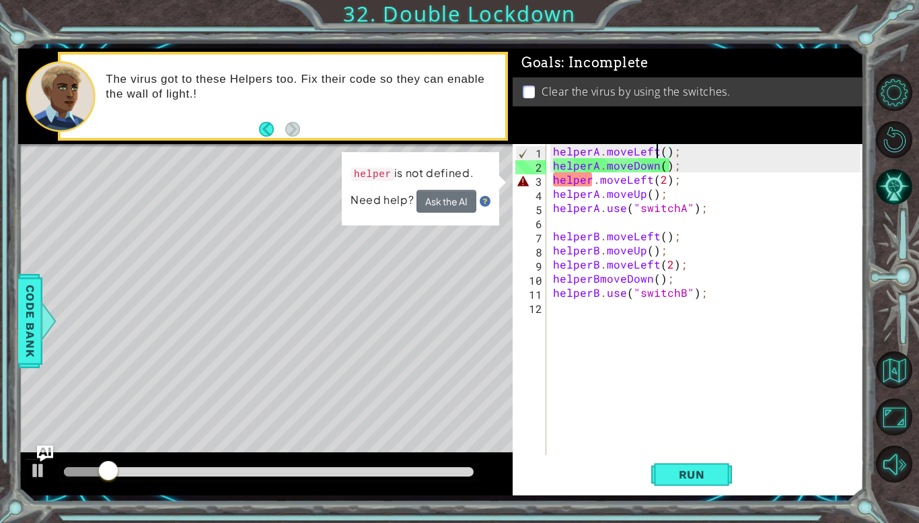
click at [590, 180] on div "helperA . moveLeft ( ) ; helperA . moveDown ( ) ; helper . moveLeft ( 2 ) ; hel…" at bounding box center [708, 313] width 317 height 339
type textarea "helper.moveLeft(2);"
click at [806, 334] on div "helperA . moveLeft ( ) ; helperA . moveDown ( ) ; helper . moveLeft ( 2 ) ; hel…" at bounding box center [708, 313] width 317 height 339
click at [407, 73] on p "The virus got to these Helpers too. Fix their code so they can enable the wall …" at bounding box center [301, 87] width 390 height 30
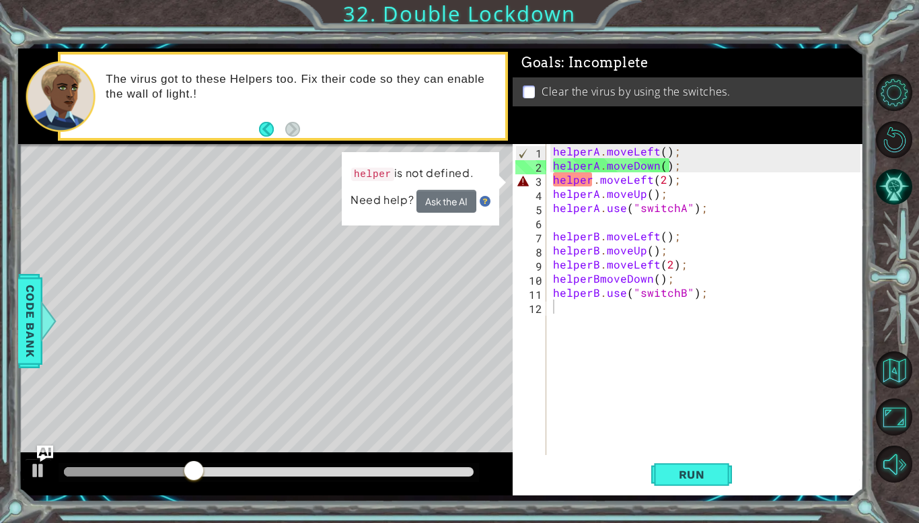
click at [760, 248] on div "helperA . moveLeft ( ) ; helperA . moveDown ( ) ; helper . moveLeft ( 2 ) ; hel…" at bounding box center [708, 313] width 317 height 339
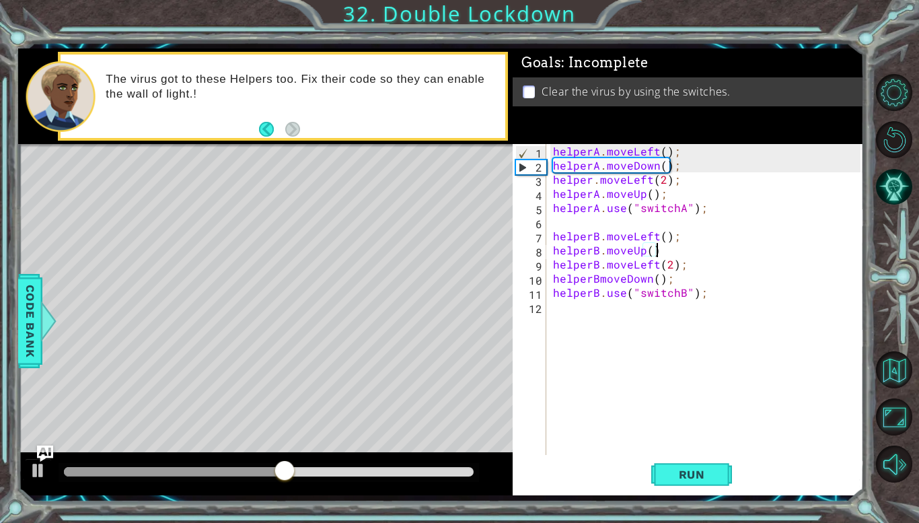
scroll to position [0, 6]
click at [590, 182] on div "helperA . moveLeft ( ) ; helperA . moveDown ( ) ; helper . moveLeft ( 2 ) ; hel…" at bounding box center [708, 313] width 317 height 339
click at [696, 476] on span "Run" at bounding box center [691, 474] width 53 height 13
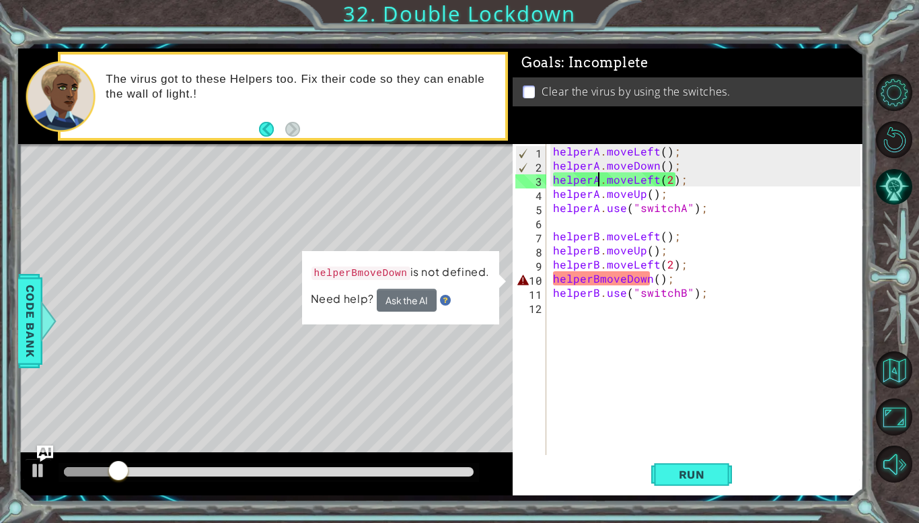
click at [598, 273] on div "helperA . moveLeft ( ) ; helperA . moveDown ( ) ; helperA . moveLeft ( 2 ) ; he…" at bounding box center [708, 313] width 317 height 339
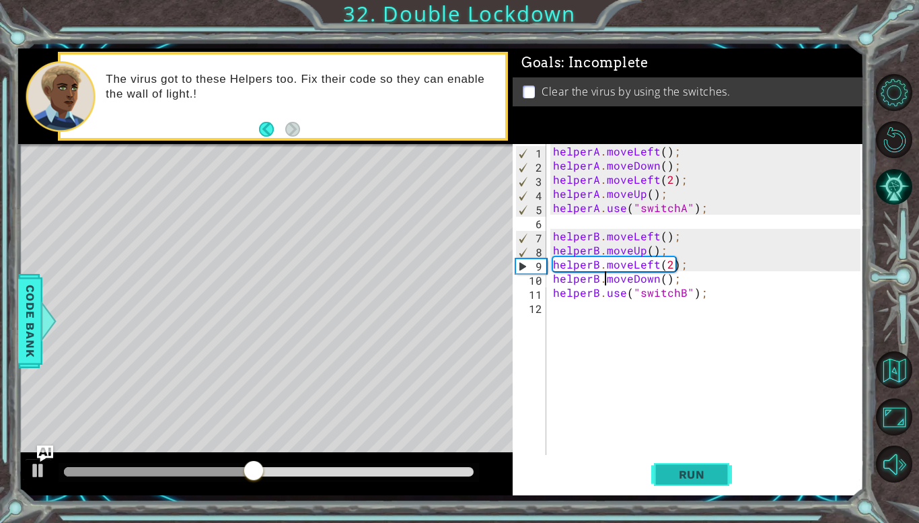
type textarea "helperB.moveDown();"
click at [667, 470] on span "Run" at bounding box center [691, 474] width 53 height 13
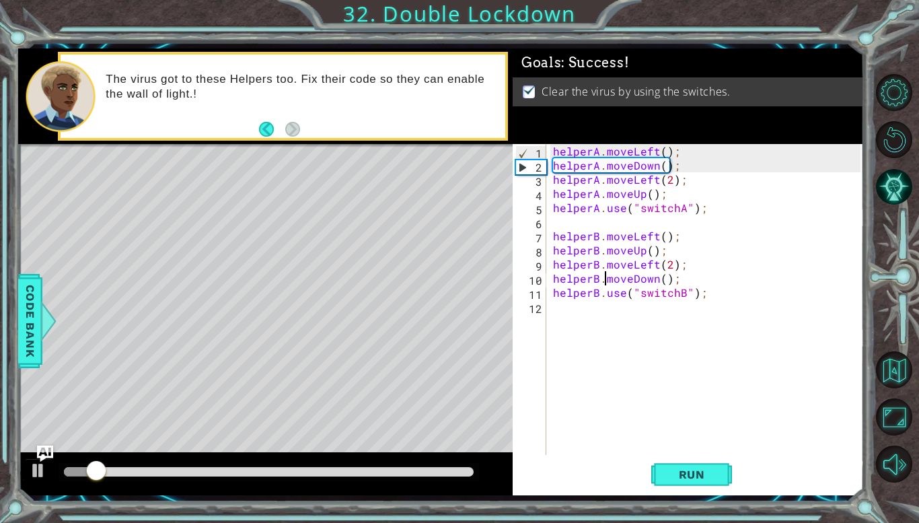
click at [639, 374] on div "helperA . moveLeft ( ) ; helperA . moveDown ( ) ; helperA . moveLeft ( 2 ) ; he…" at bounding box center [708, 313] width 317 height 339
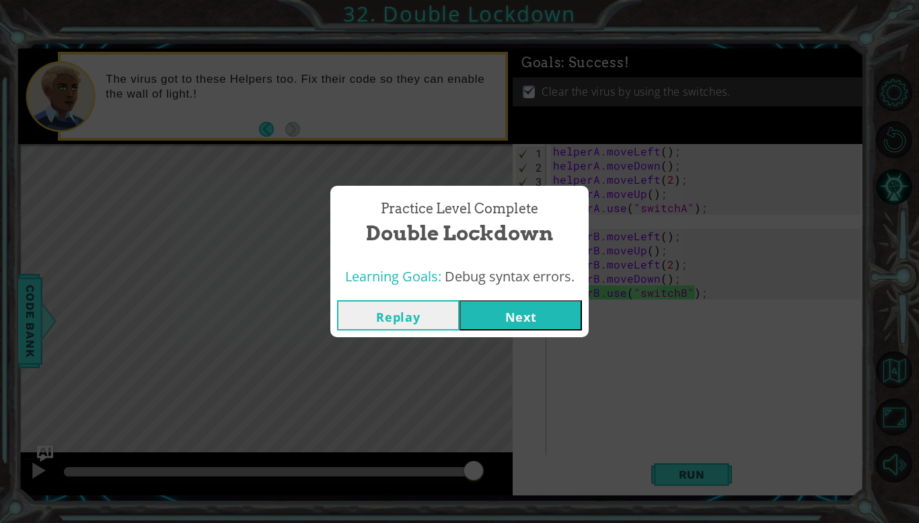
click at [536, 307] on button "Next" at bounding box center [521, 315] width 122 height 30
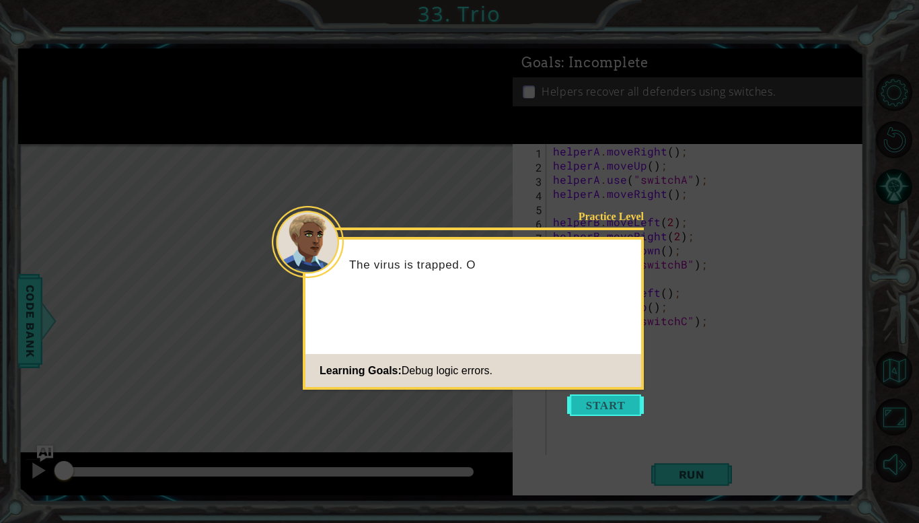
click at [625, 415] on button "Start" at bounding box center [605, 405] width 77 height 22
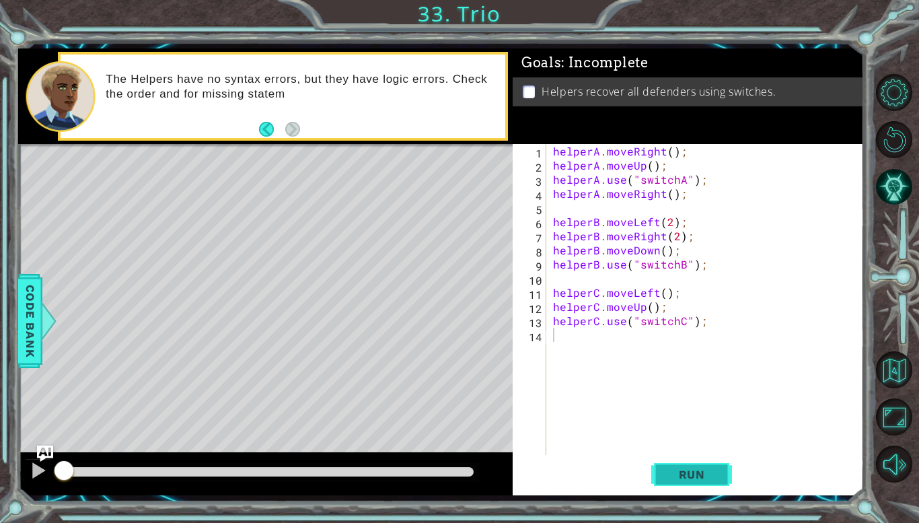
click at [700, 469] on span "Run" at bounding box center [691, 474] width 53 height 13
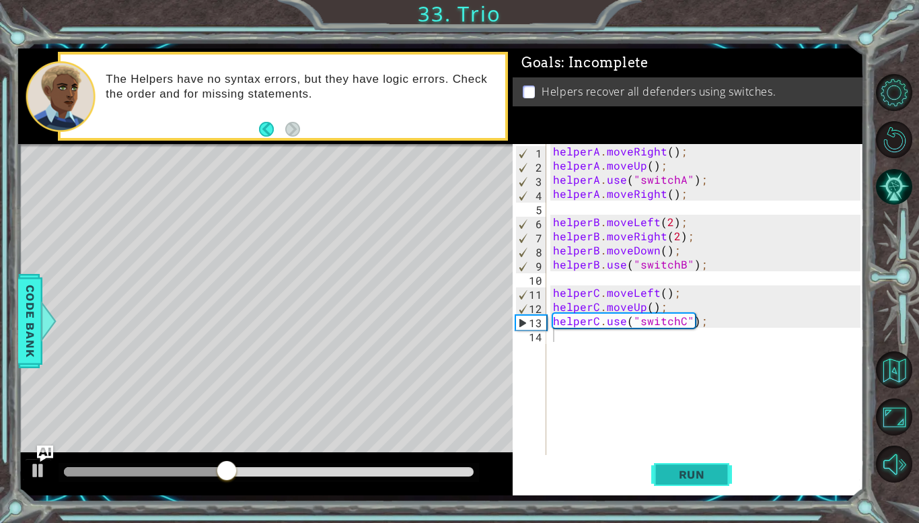
click at [689, 459] on button "Run" at bounding box center [691, 474] width 81 height 35
drag, startPoint x: 87, startPoint y: 470, endPoint x: 227, endPoint y: 470, distance: 139.3
click at [227, 470] on div at bounding box center [225, 472] width 24 height 24
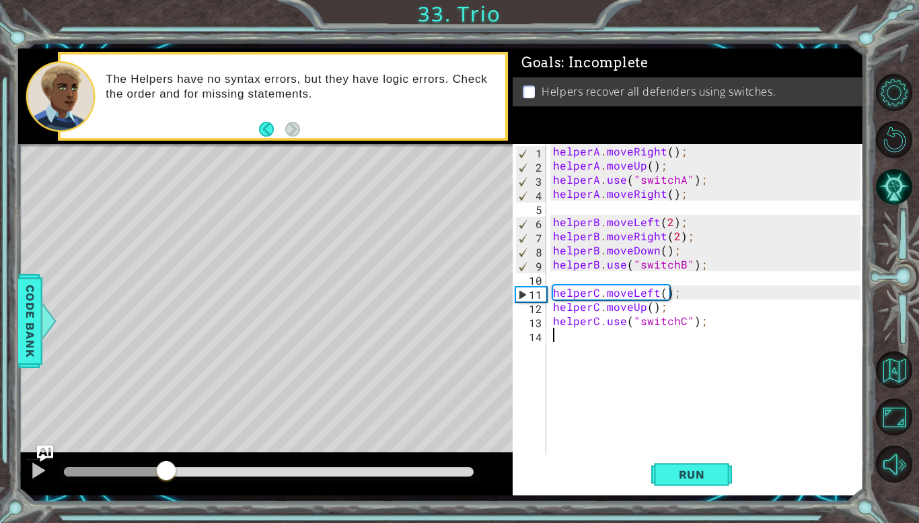
drag, startPoint x: 222, startPoint y: 470, endPoint x: 167, endPoint y: 464, distance: 55.5
click at [167, 464] on div at bounding box center [166, 472] width 24 height 24
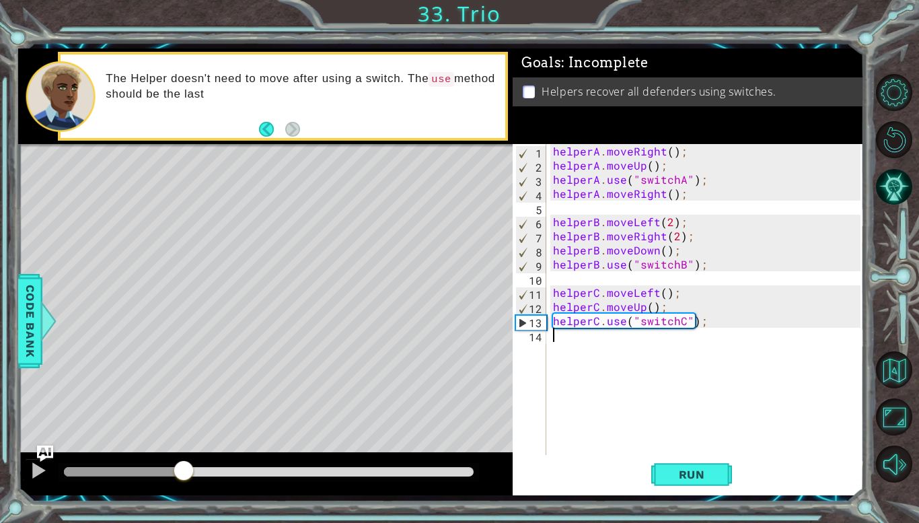
drag, startPoint x: 233, startPoint y: 473, endPoint x: 170, endPoint y: 475, distance: 63.3
click at [172, 475] on div at bounding box center [184, 472] width 24 height 24
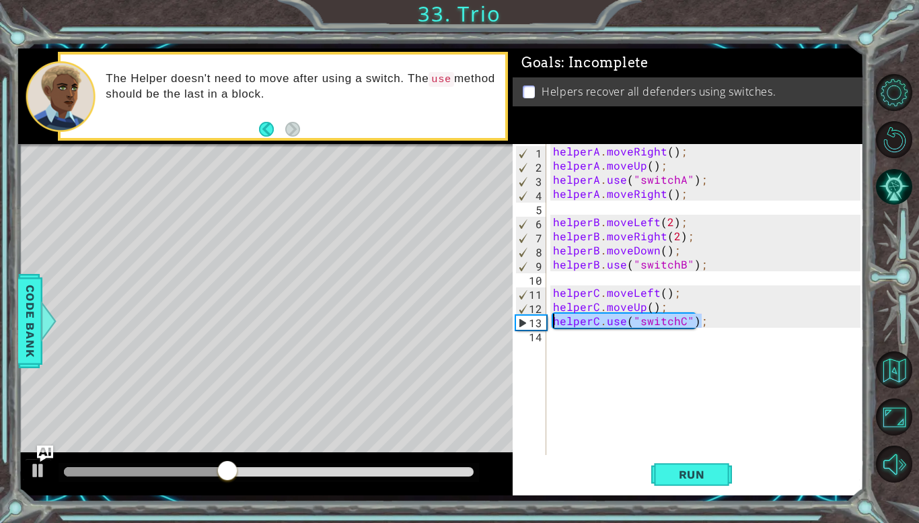
click at [482, 322] on div "1 ההההההההההההההההההההההההההההההההההההההההההההההההההההההההההההההההההההההההההההה…" at bounding box center [441, 271] width 846 height 446
type textarea "helperC.use("switchC");"
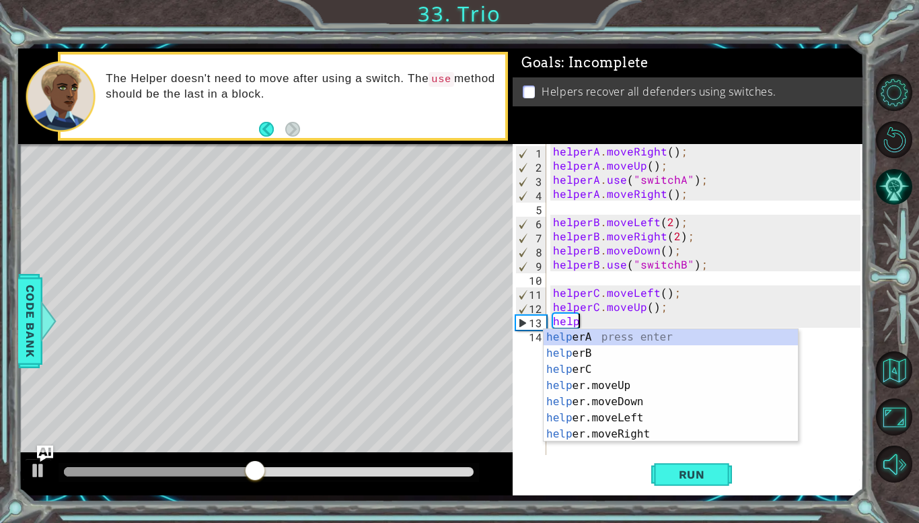
scroll to position [0, 1]
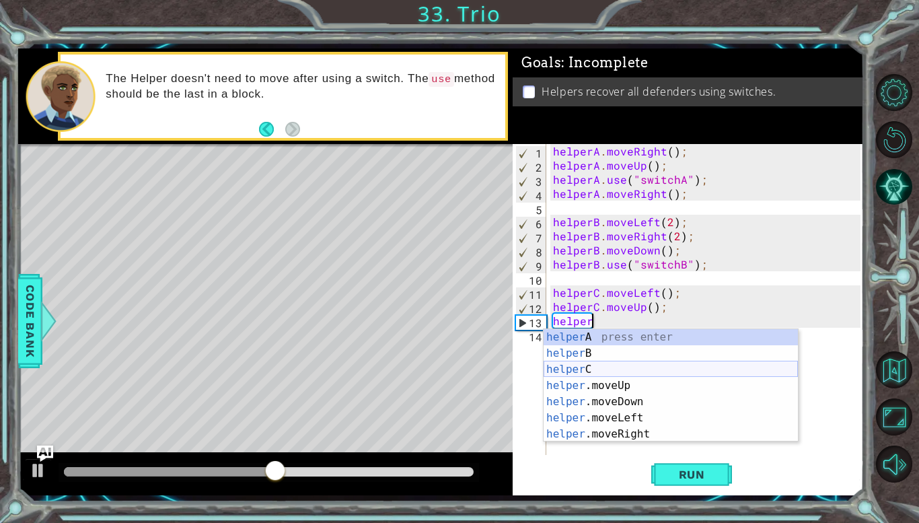
click at [581, 367] on div "helper A press enter helper B press enter helper C press enter helper .moveUp p…" at bounding box center [671, 401] width 254 height 145
type textarea "helperC"
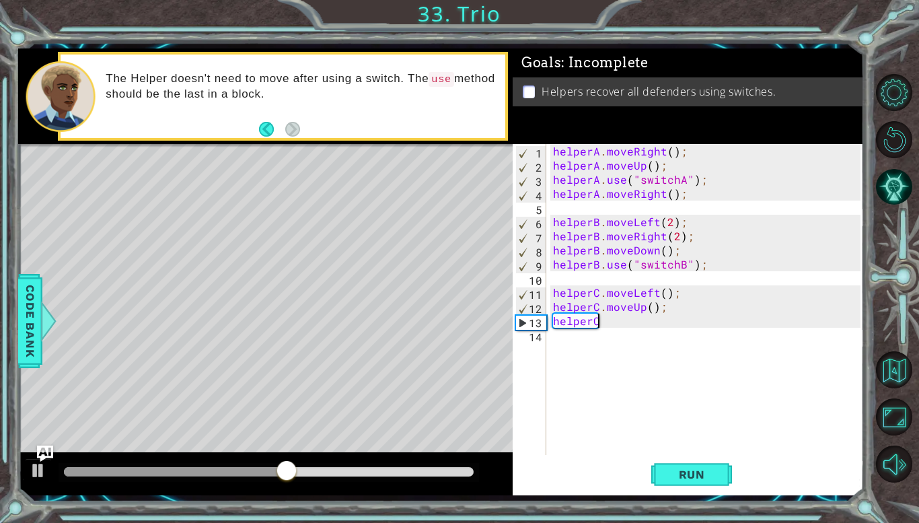
click at [606, 330] on div "helperA . moveRight ( ) ; helperA . moveUp ( ) ; helperA . use ( "switchA" ) ; …" at bounding box center [708, 313] width 317 height 339
click at [600, 324] on div "helperA . moveRight ( ) ; helperA . moveUp ( ) ; helperA . use ( "switchA" ) ; …" at bounding box center [708, 313] width 317 height 339
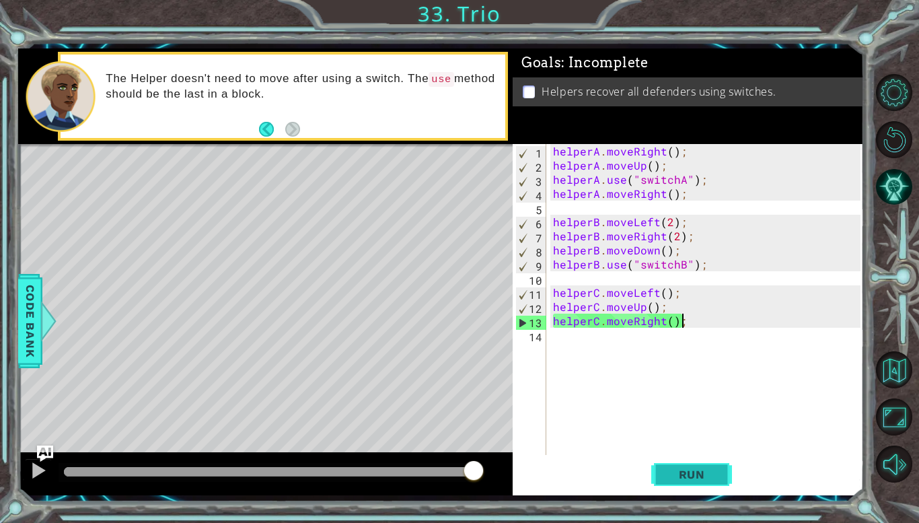
click at [664, 478] on button "Run" at bounding box center [691, 474] width 81 height 35
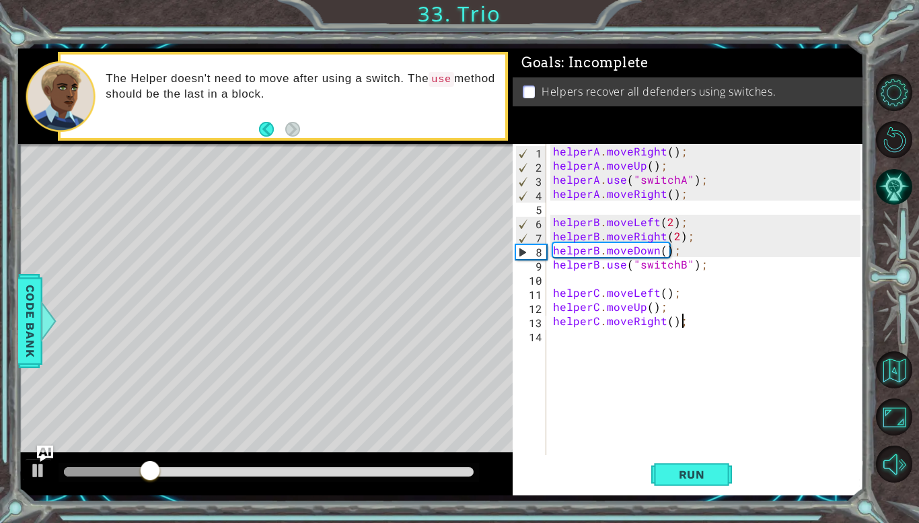
click at [698, 182] on div "helperA . moveRight ( ) ; helperA . moveUp ( ) ; helperA . use ( "switchA" ) ; …" at bounding box center [708, 313] width 317 height 339
type textarea "helperA.use("switchA");"
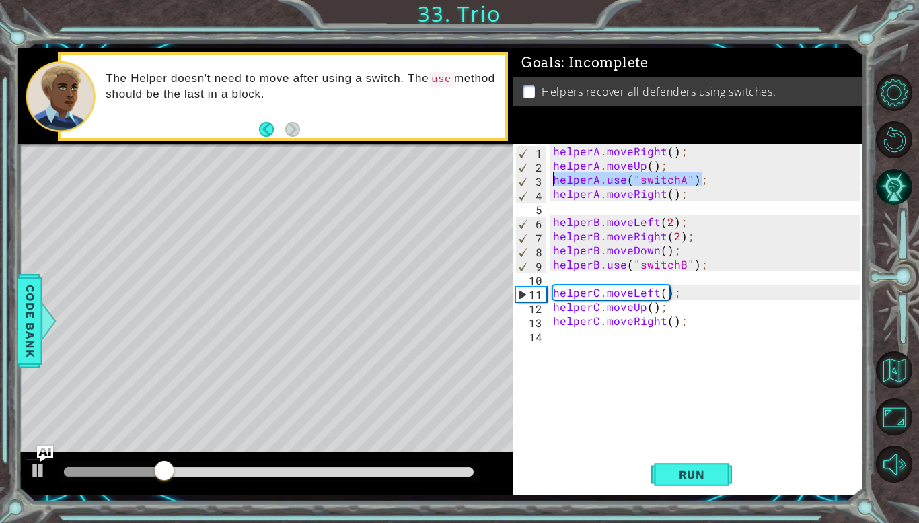
drag, startPoint x: 698, startPoint y: 182, endPoint x: 571, endPoint y: 180, distance: 127.2
click at [571, 180] on div "helperA . moveRight ( ) ; helperA . moveUp ( ) ; helperA . use ( "switchA" ) ; …" at bounding box center [708, 313] width 317 height 339
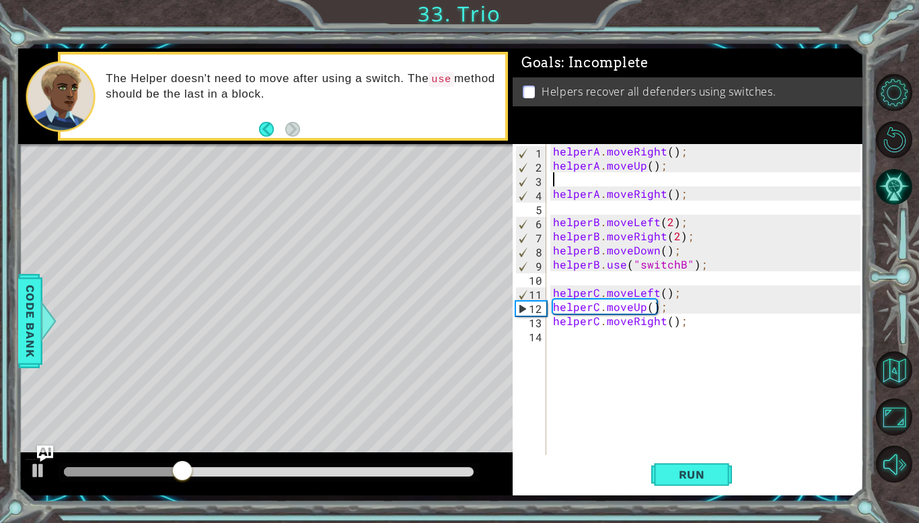
type textarea "helperA.moveUp();"
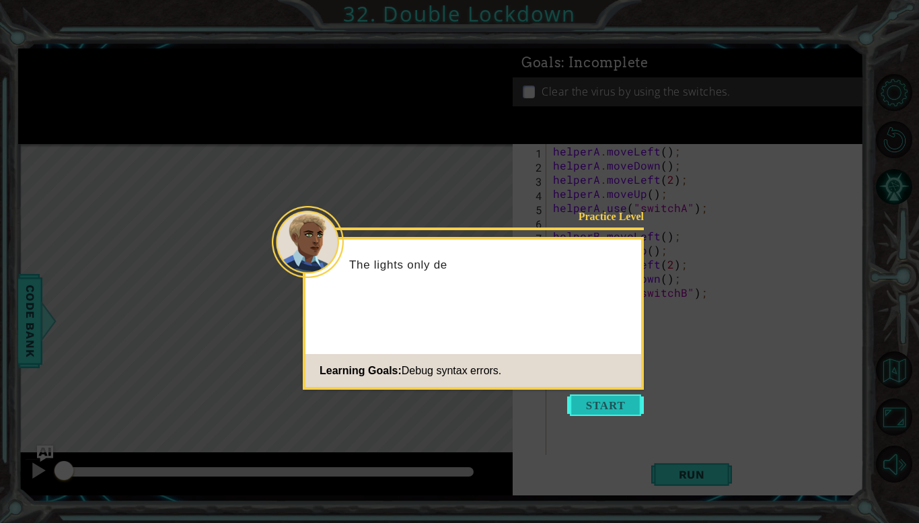
click at [587, 395] on button "Start" at bounding box center [605, 405] width 77 height 22
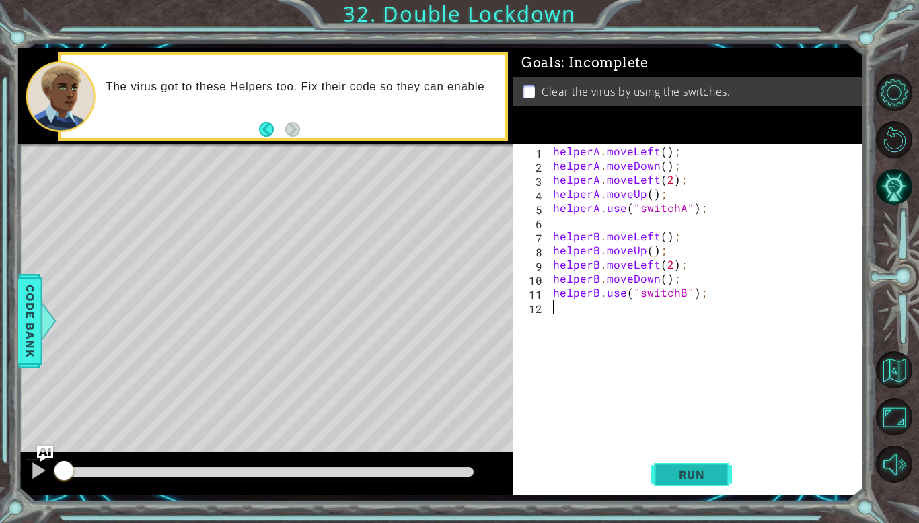
click at [678, 476] on span "Run" at bounding box center [691, 474] width 53 height 13
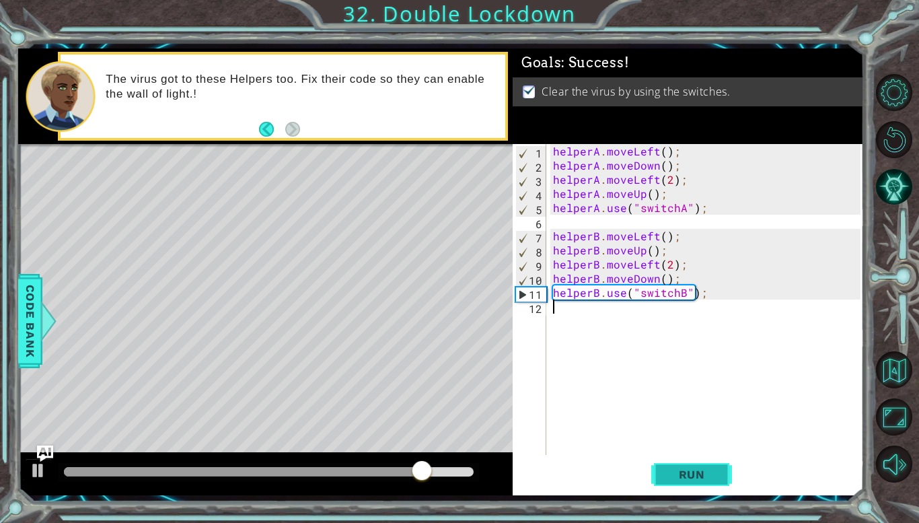
click at [675, 480] on span "Run" at bounding box center [691, 474] width 53 height 13
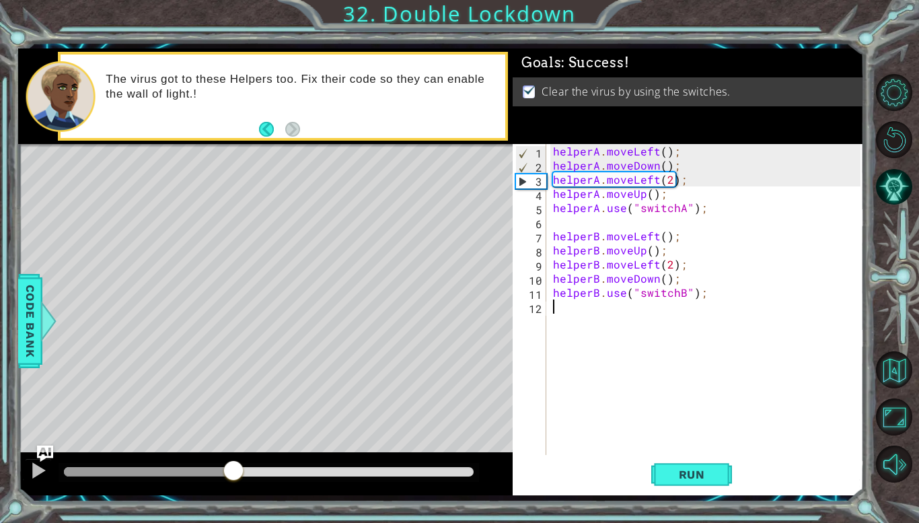
drag, startPoint x: 106, startPoint y: 464, endPoint x: 279, endPoint y: 489, distance: 174.7
click at [279, 489] on div at bounding box center [265, 473] width 495 height 43
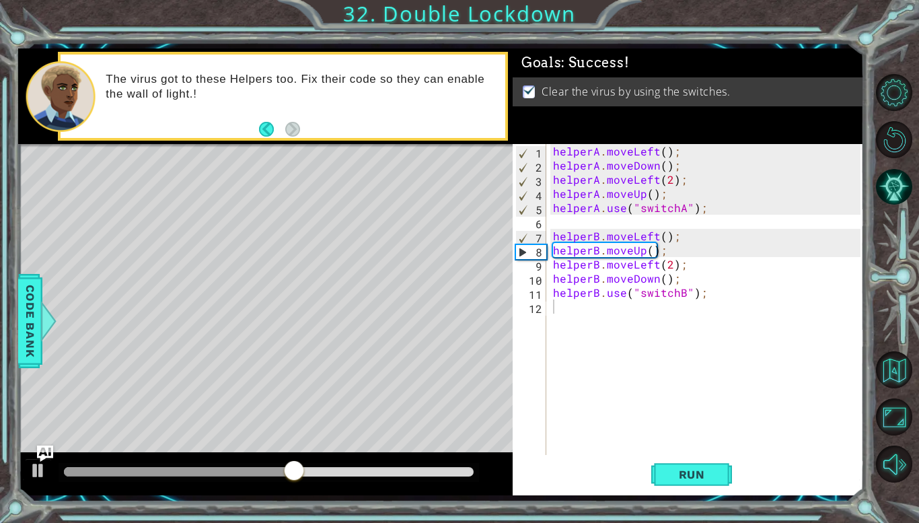
drag, startPoint x: 279, startPoint y: 489, endPoint x: 313, endPoint y: 486, distance: 34.4
click at [313, 486] on div at bounding box center [265, 473] width 495 height 43
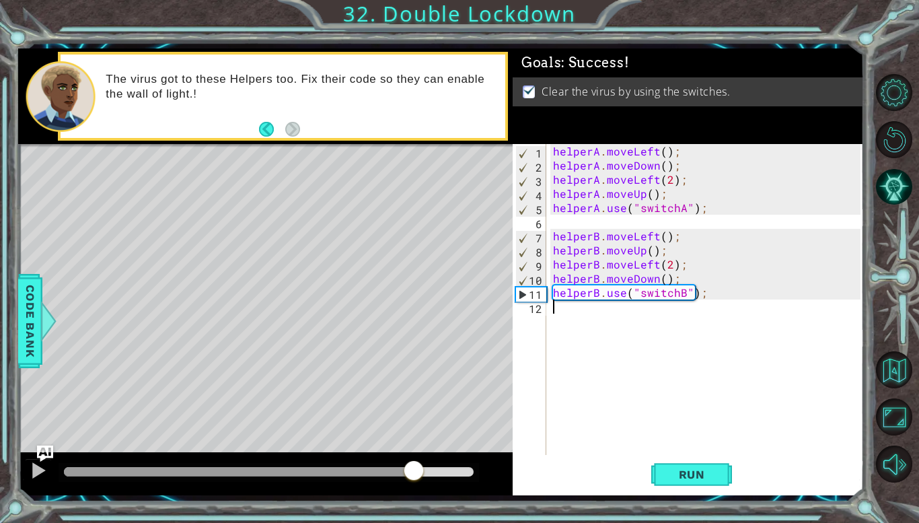
drag, startPoint x: 321, startPoint y: 472, endPoint x: 414, endPoint y: 476, distance: 92.9
click at [414, 476] on div at bounding box center [414, 472] width 24 height 24
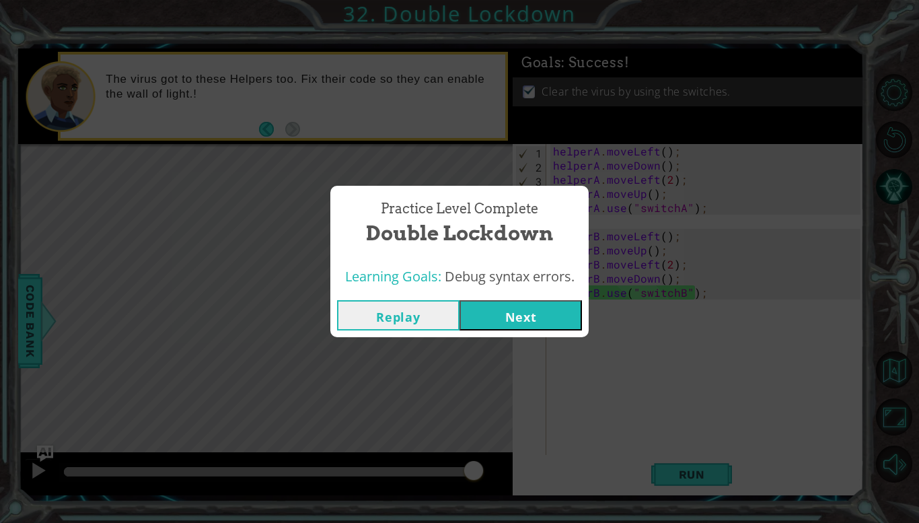
click at [499, 327] on button "Next" at bounding box center [521, 315] width 122 height 30
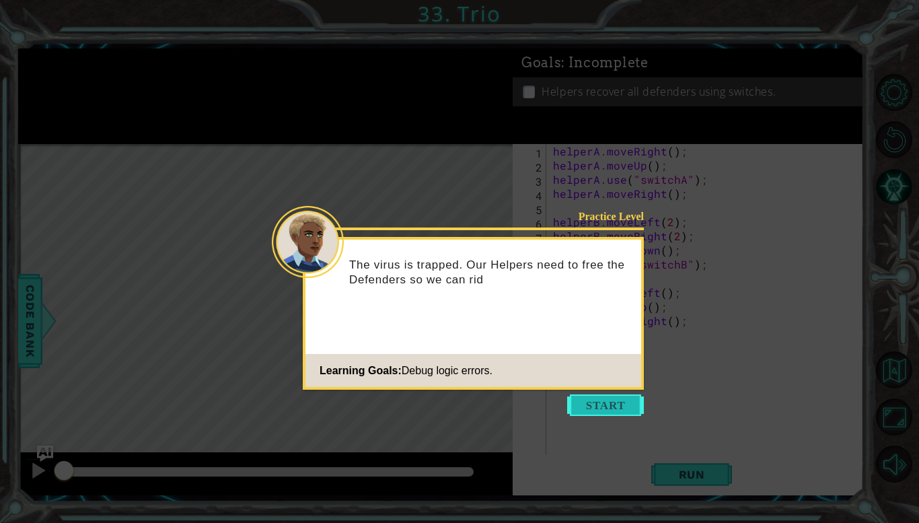
click at [585, 400] on button "Start" at bounding box center [605, 405] width 77 height 22
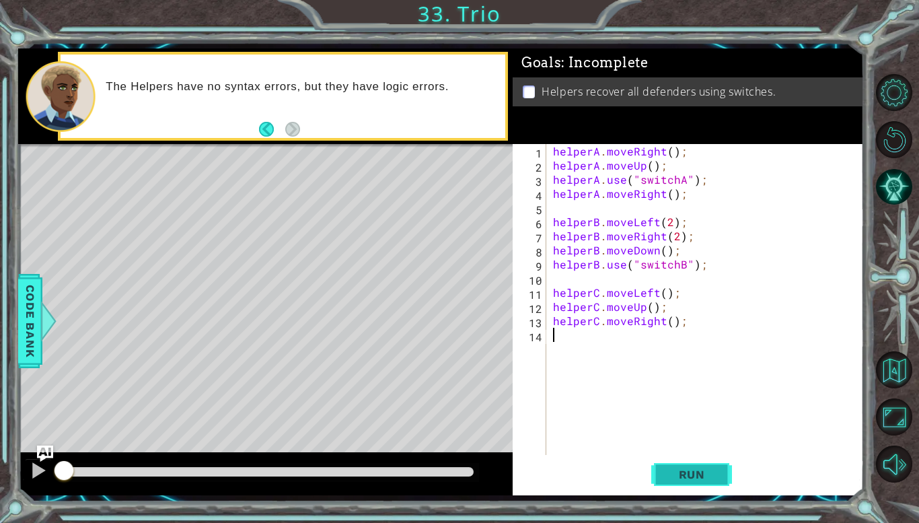
click at [723, 472] on button "Run" at bounding box center [691, 474] width 81 height 35
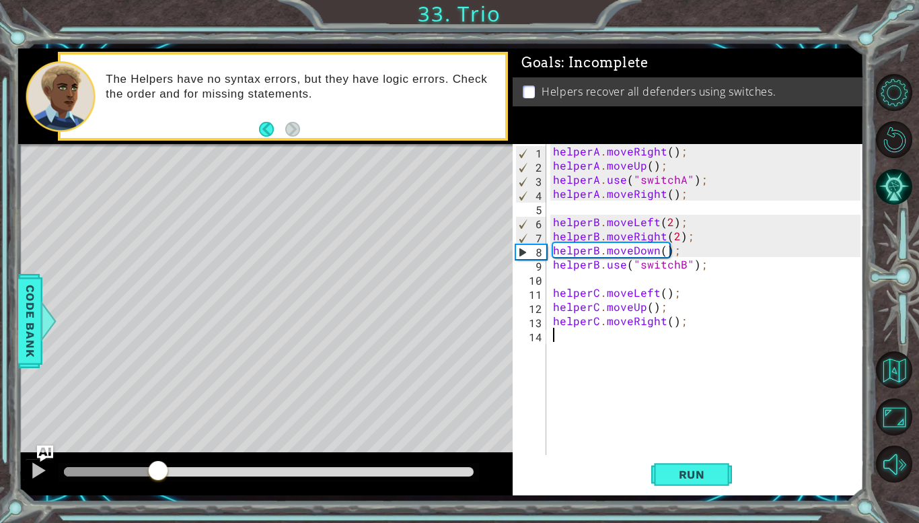
drag, startPoint x: 83, startPoint y: 476, endPoint x: 186, endPoint y: 483, distance: 103.2
click at [170, 483] on div at bounding box center [158, 472] width 24 height 24
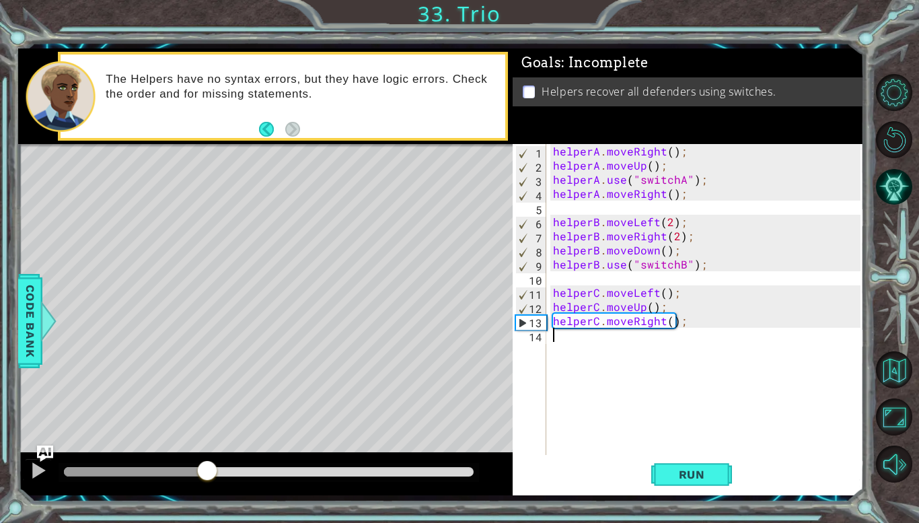
drag, startPoint x: 186, startPoint y: 483, endPoint x: 208, endPoint y: 482, distance: 21.5
click at [208, 482] on div at bounding box center [207, 472] width 24 height 24
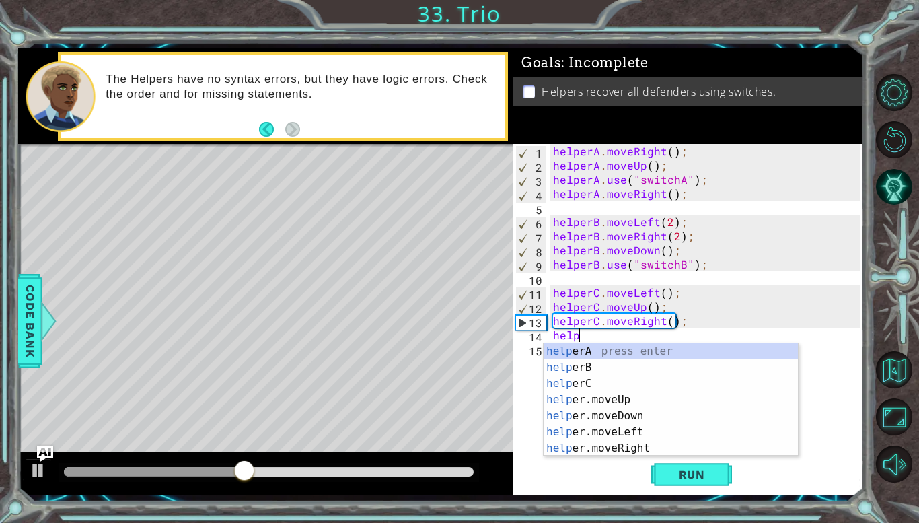
scroll to position [0, 1]
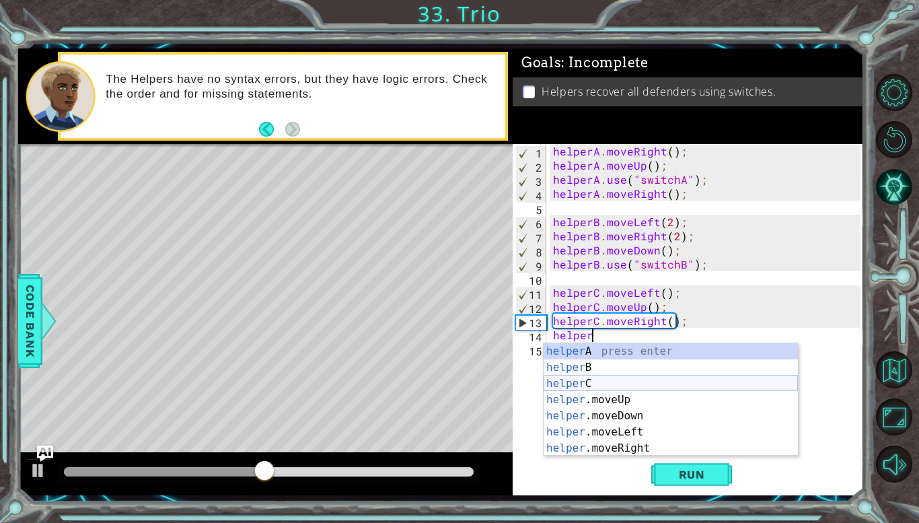
click at [603, 388] on div "helper A press enter helper B press enter helper C press enter helper .moveUp p…" at bounding box center [671, 415] width 254 height 145
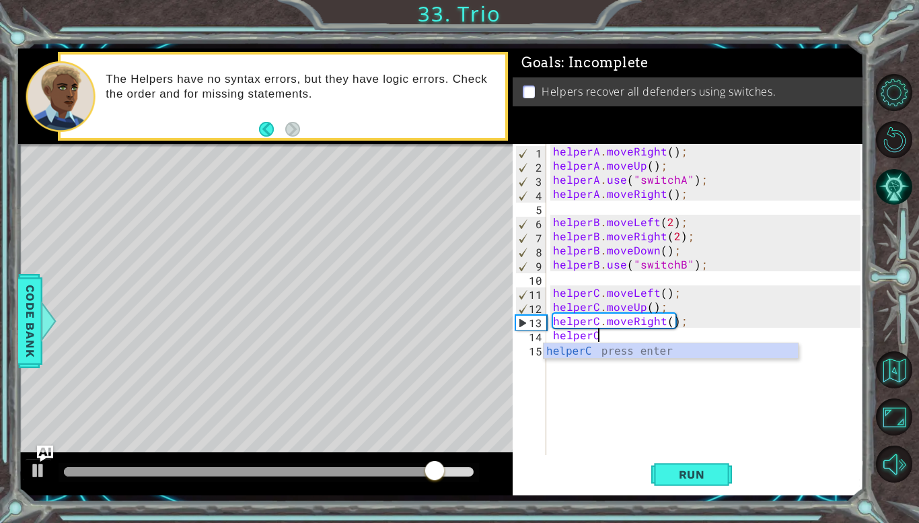
scroll to position [0, 2]
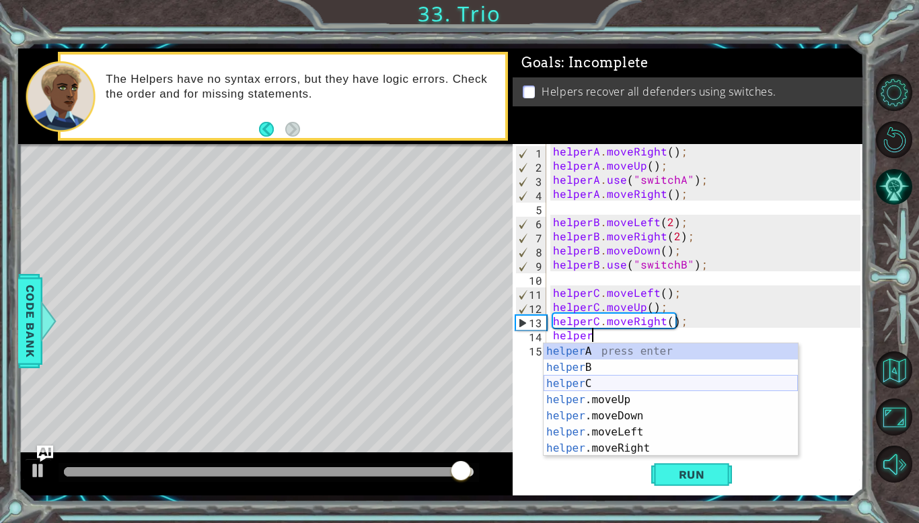
click at [597, 383] on div "helper A press enter helper B press enter helper C press enter helper .moveUp p…" at bounding box center [671, 415] width 254 height 145
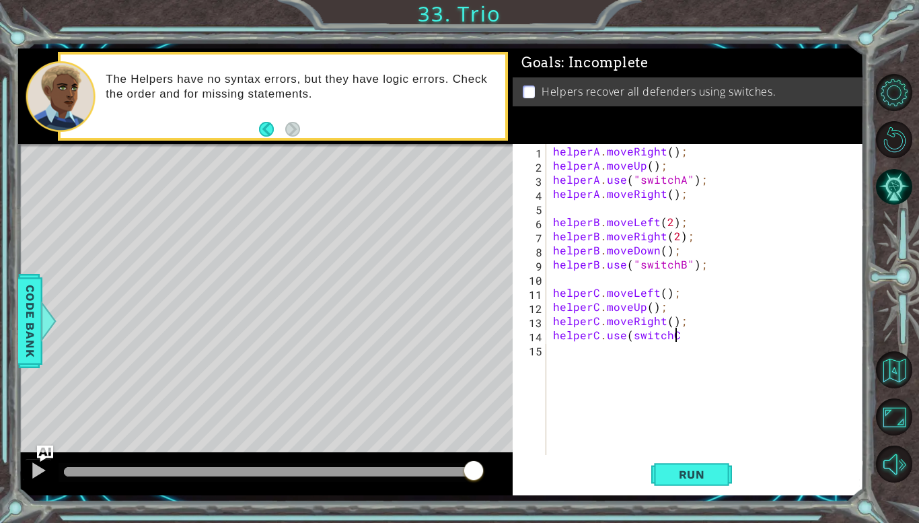
scroll to position [0, 7]
click at [669, 464] on button "Run" at bounding box center [691, 474] width 81 height 35
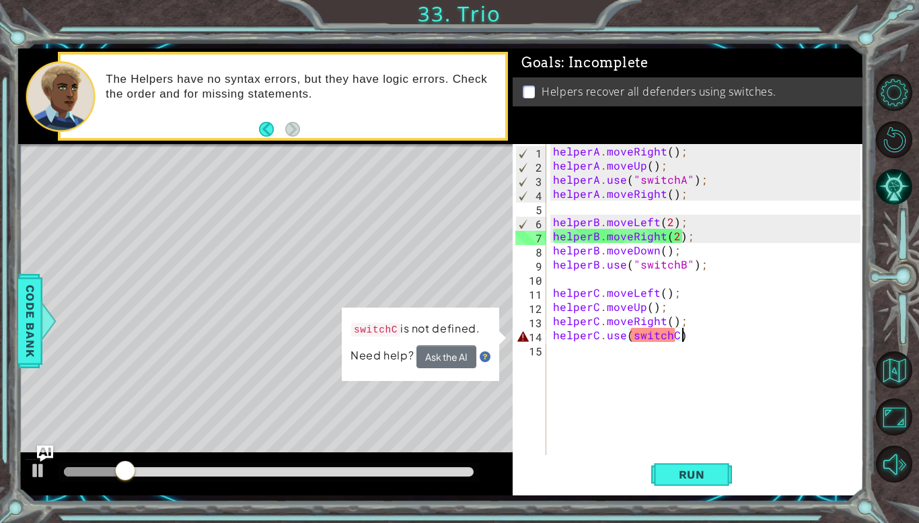
click at [630, 339] on div "helperA . moveRight ( ) ; helperA . moveUp ( ) ; helperA . use ( "switchA" ) ; …" at bounding box center [708, 313] width 317 height 339
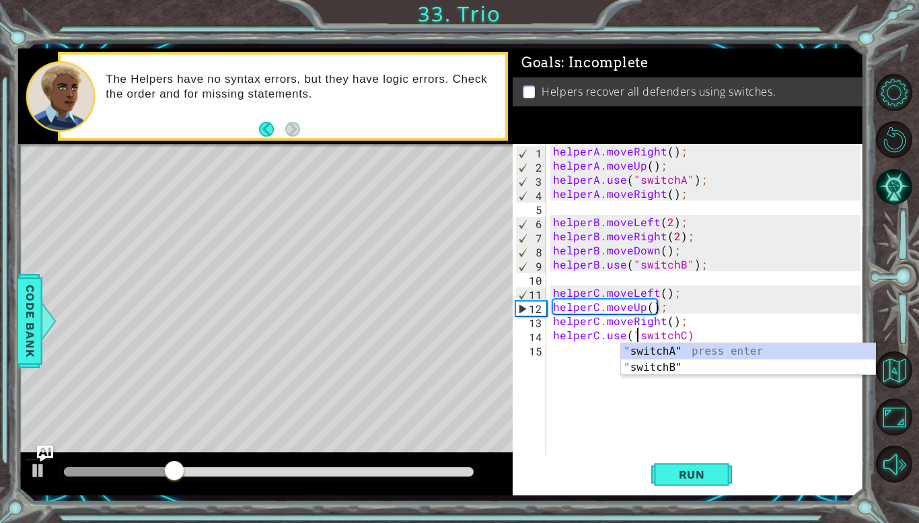
click at [682, 331] on div "helperA . moveRight ( ) ; helperA . moveUp ( ) ; helperA . use ( "switchA" ) ; …" at bounding box center [708, 313] width 317 height 339
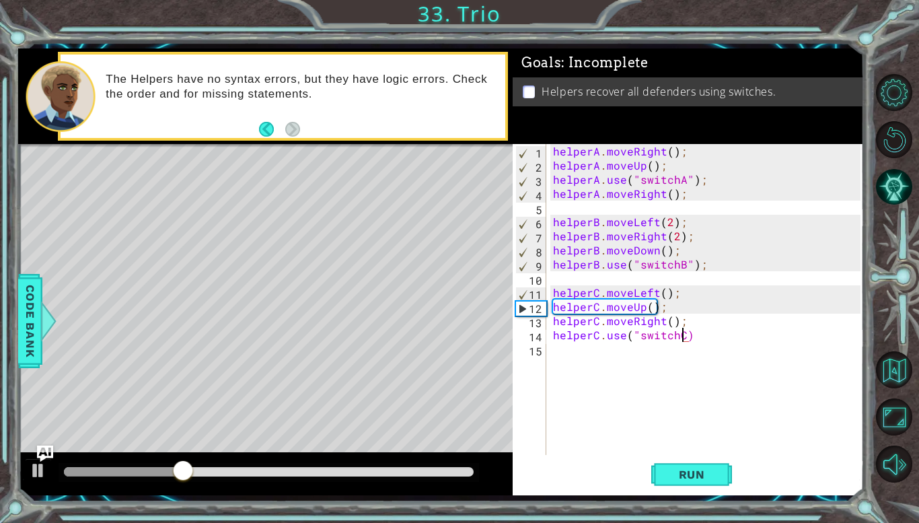
scroll to position [0, 8]
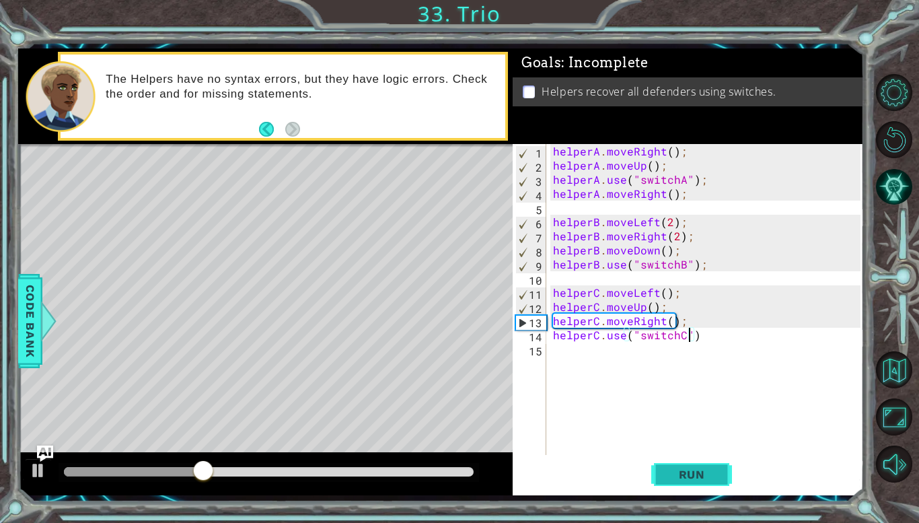
click at [672, 473] on span "Run" at bounding box center [691, 474] width 53 height 13
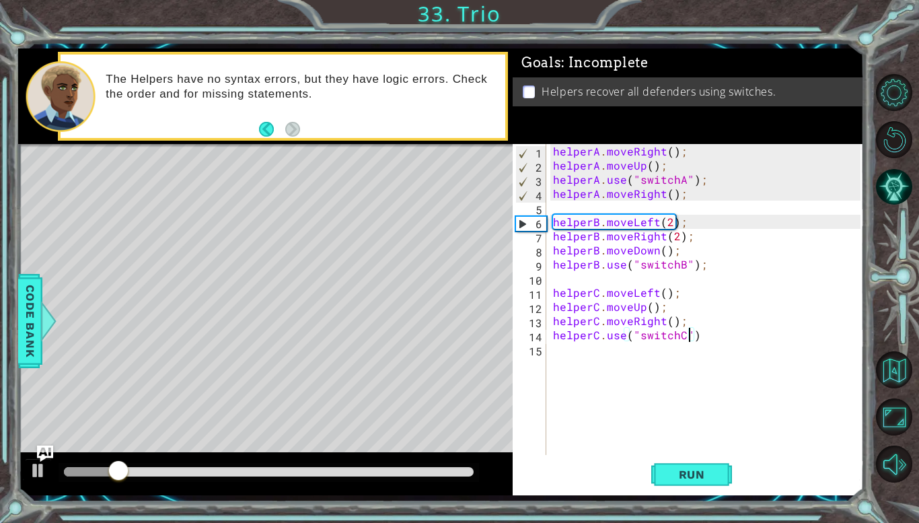
click at [683, 191] on div "helperA . moveRight ( ) ; helperA . moveUp ( ) ; helperA . use ( "switchA" ) ; …" at bounding box center [708, 313] width 317 height 339
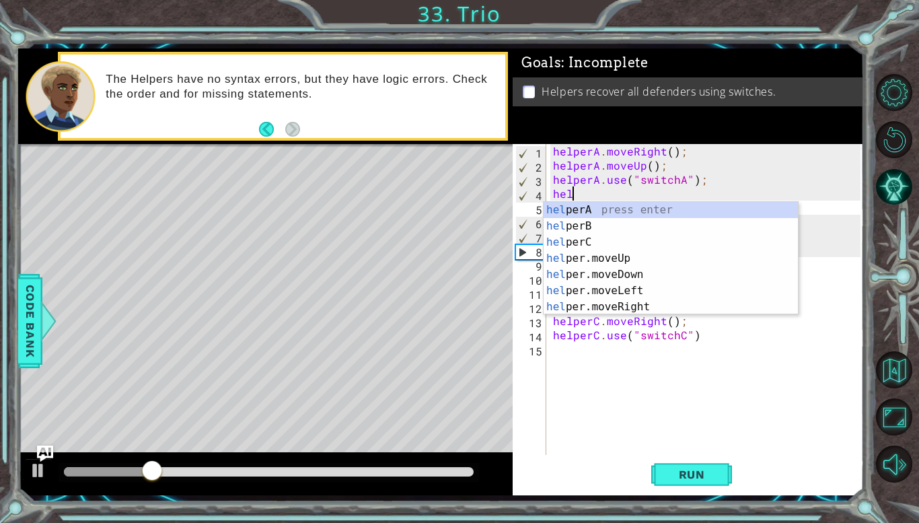
scroll to position [0, 0]
type textarea "h"
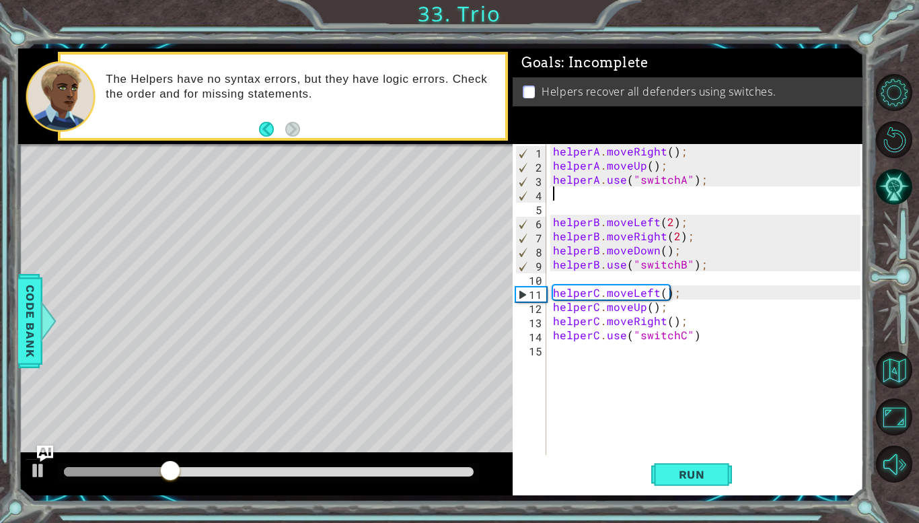
click at [709, 178] on div "helperA . moveRight ( ) ; helperA . moveUp ( ) ; helperA . use ( "switchA" ) ; …" at bounding box center [708, 313] width 317 height 339
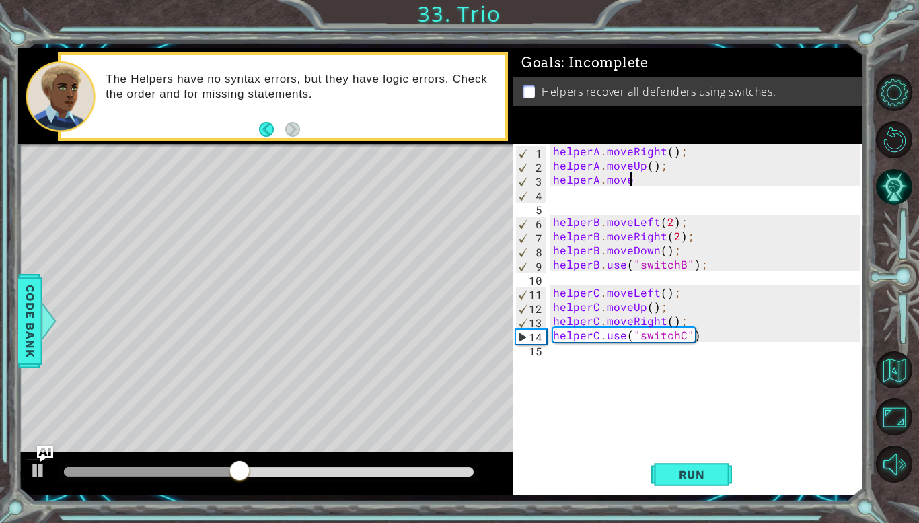
scroll to position [0, 4]
type textarea "helperA.moveRight"
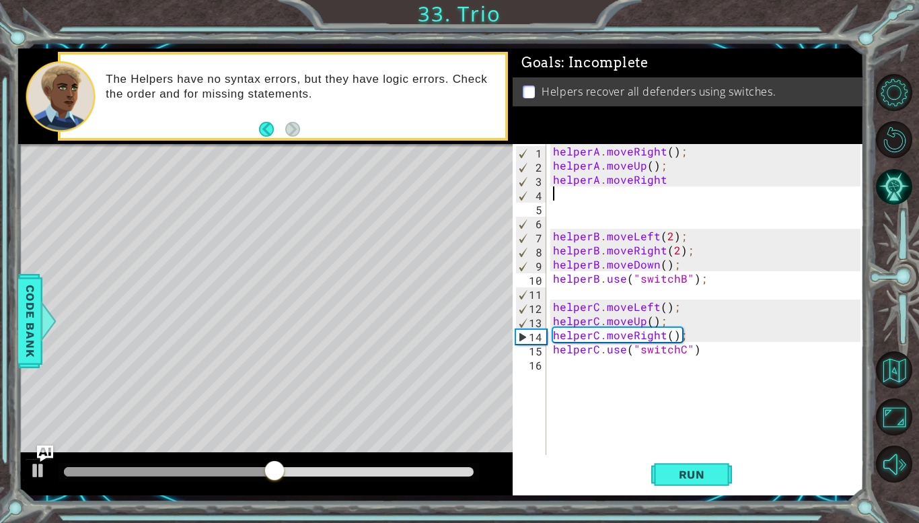
scroll to position [0, 0]
type textarea "helperA.moveRight"
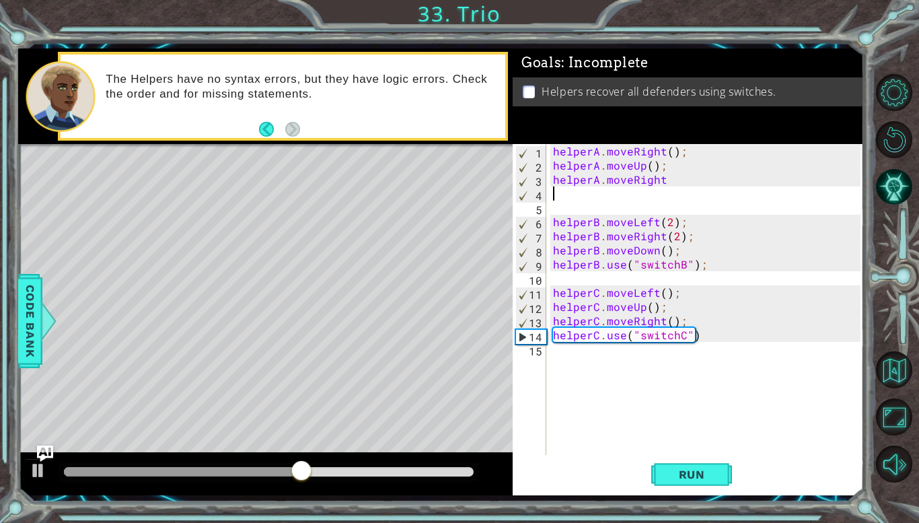
click at [577, 193] on div "helperA . moveRight ( ) ; helperA . moveUp ( ) ; helperA . moveRight helperB . …" at bounding box center [708, 313] width 317 height 339
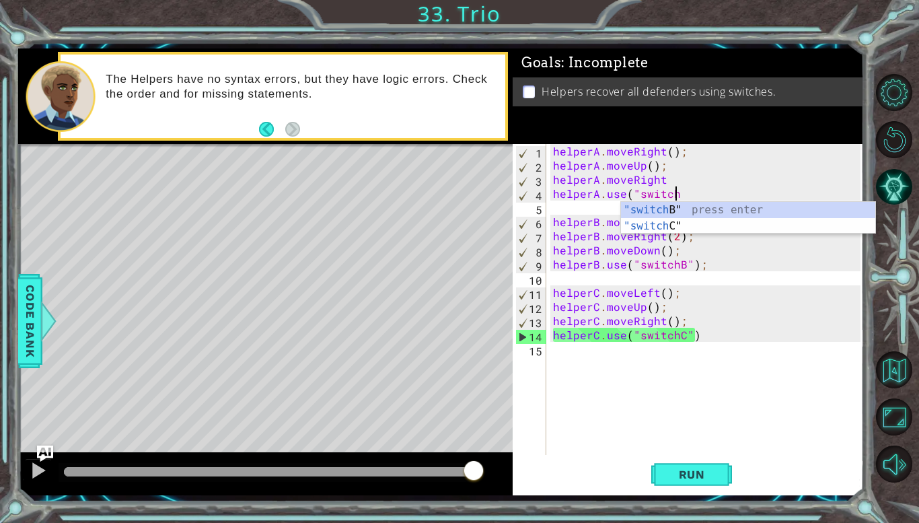
scroll to position [0, 7]
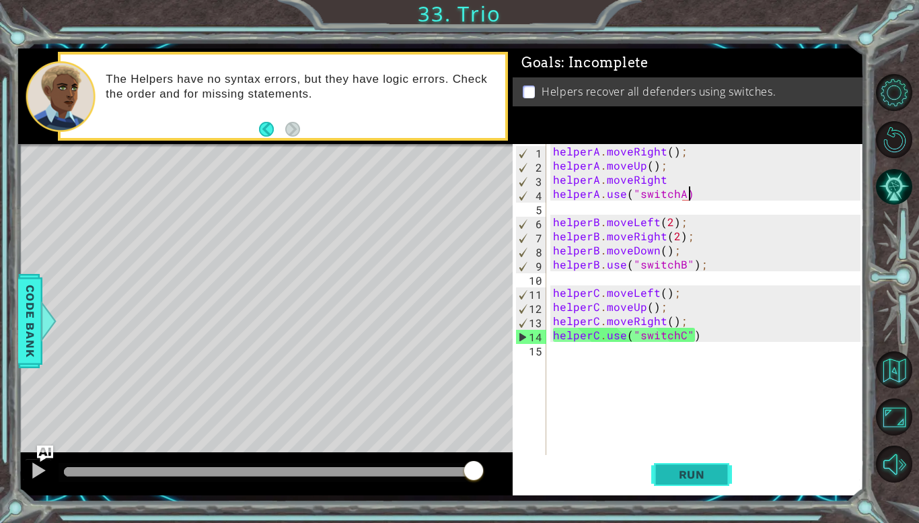
type textarea "helperA.use("switchA)"
click at [702, 476] on span "Run" at bounding box center [691, 474] width 53 height 13
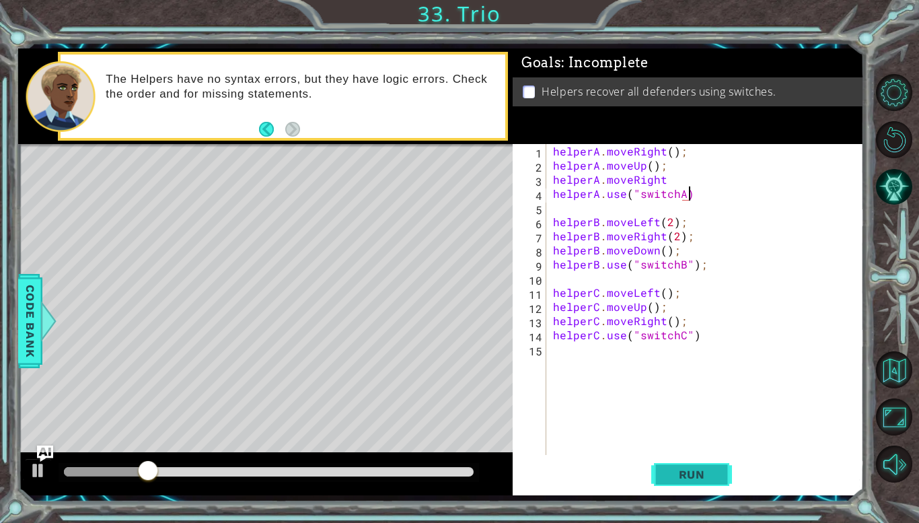
click at [684, 476] on span "Run" at bounding box center [691, 474] width 53 height 13
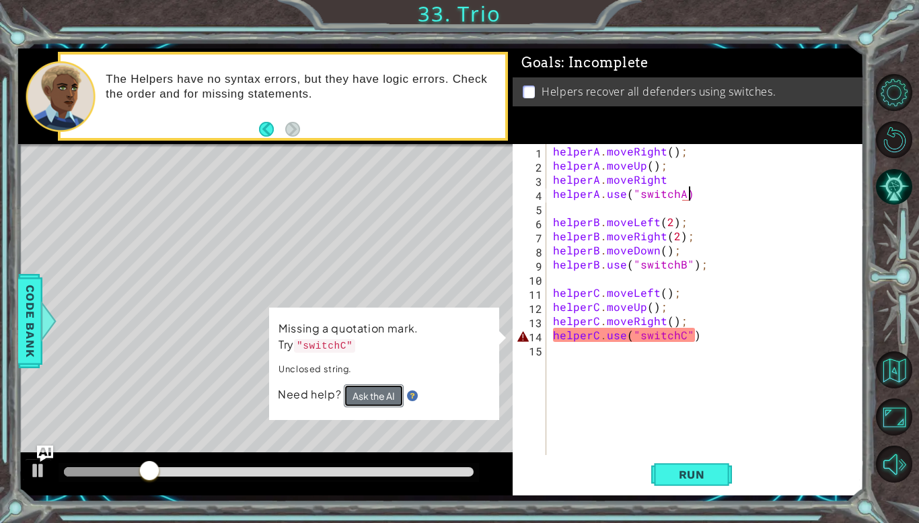
click at [381, 394] on button "Ask the AI" at bounding box center [374, 395] width 60 height 23
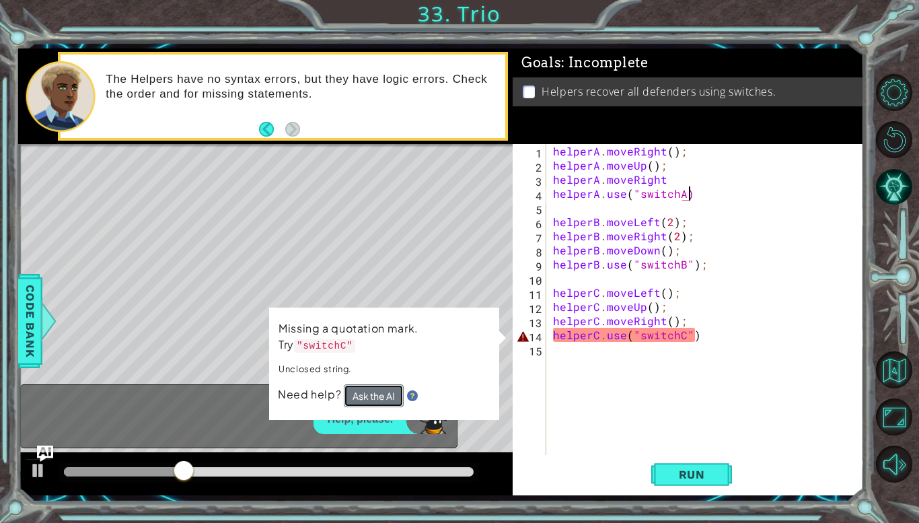
click at [373, 396] on button "Ask the AI" at bounding box center [374, 395] width 60 height 23
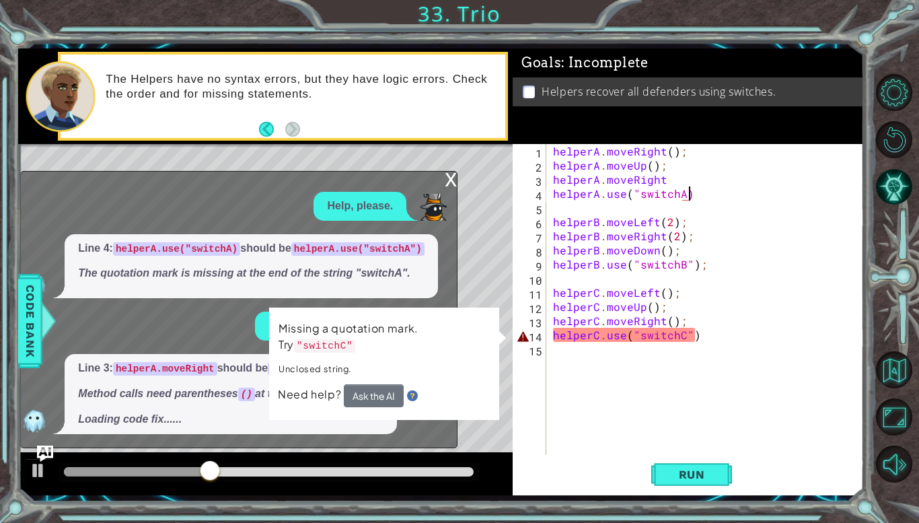
click at [616, 351] on div "helperA . moveRight ( ) ; helperA . moveUp ( ) ; helperA . moveRight helperA . …" at bounding box center [708, 313] width 317 height 339
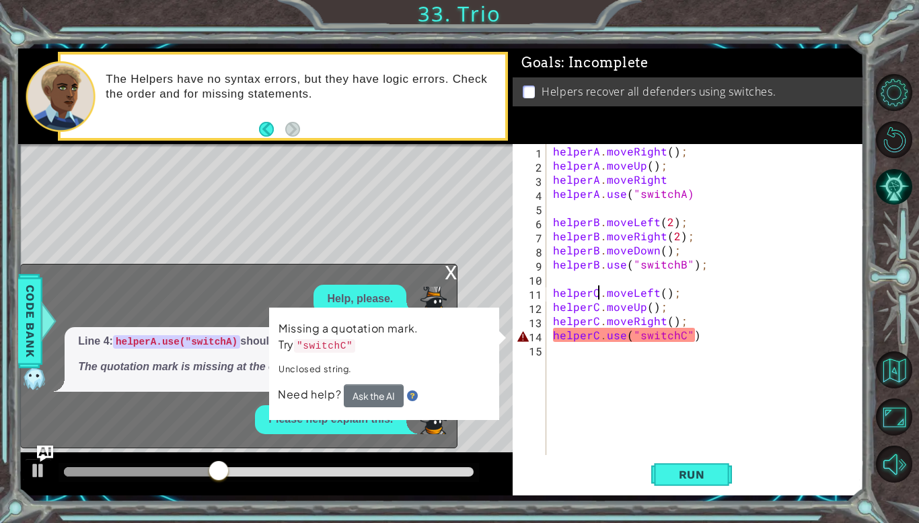
click at [598, 295] on div "helperA . moveRight ( ) ; helperA . moveUp ( ) ; helperA . moveRight helperA . …" at bounding box center [708, 313] width 317 height 339
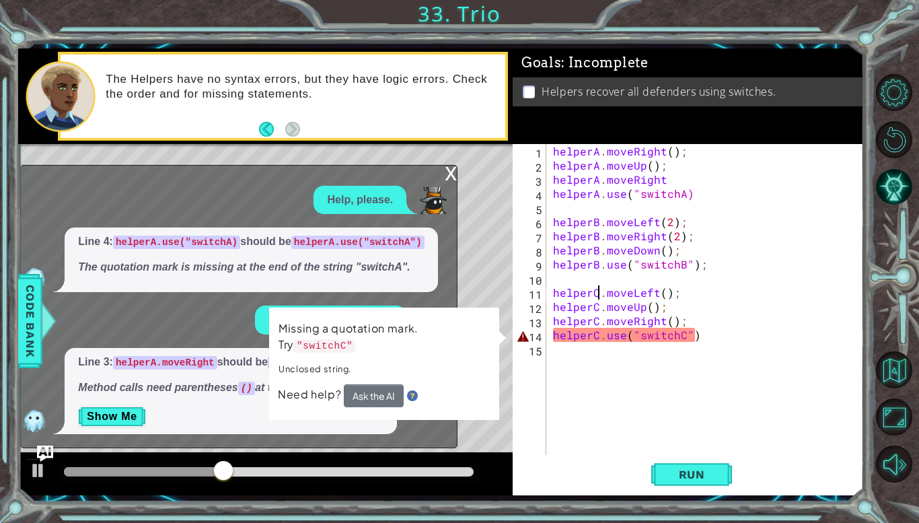
click at [598, 295] on div "helperA . moveRight ( ) ; helperA . moveUp ( ) ; helperA . moveRight helperA . …" at bounding box center [708, 313] width 317 height 339
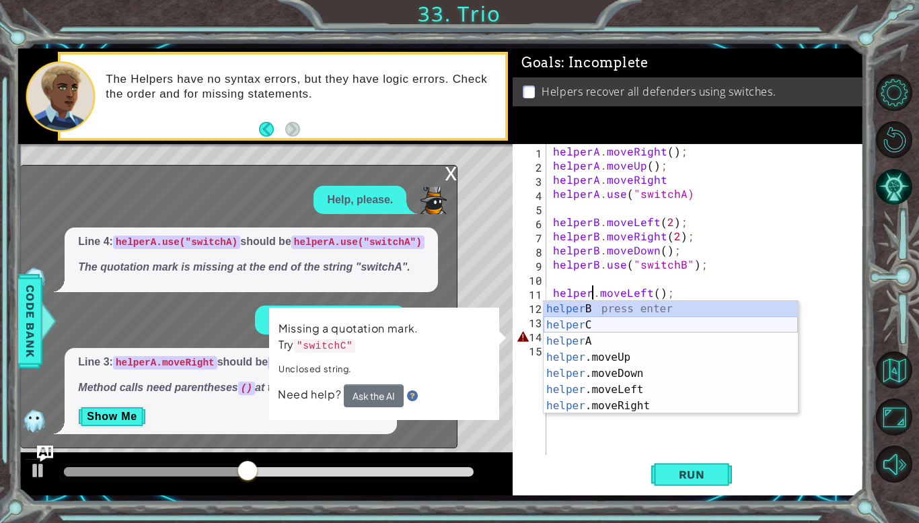
click at [608, 321] on div "helper B press enter helper C press enter helper A press enter helper .moveUp p…" at bounding box center [671, 373] width 254 height 145
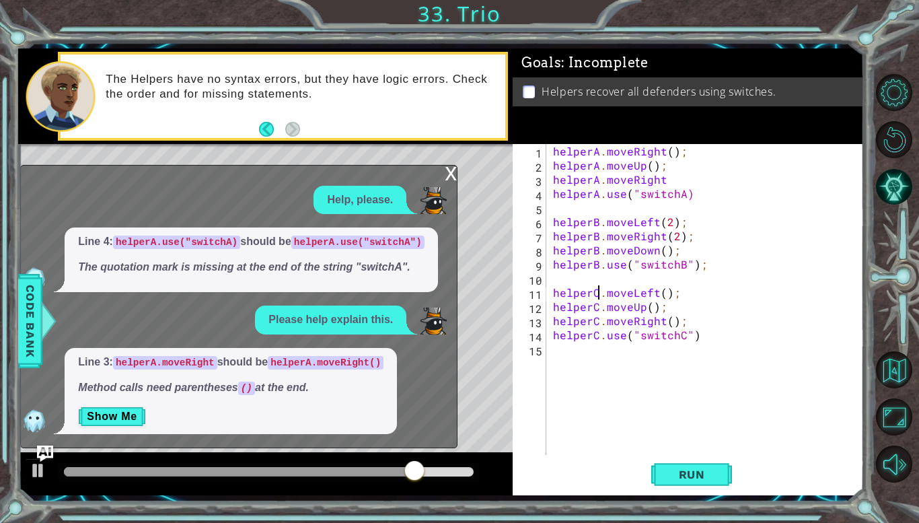
click at [697, 336] on div "helperA . moveRight ( ) ; helperA . moveUp ( ) ; helperA . moveRight helperA . …" at bounding box center [708, 313] width 317 height 339
click at [665, 477] on span "Run" at bounding box center [691, 474] width 53 height 13
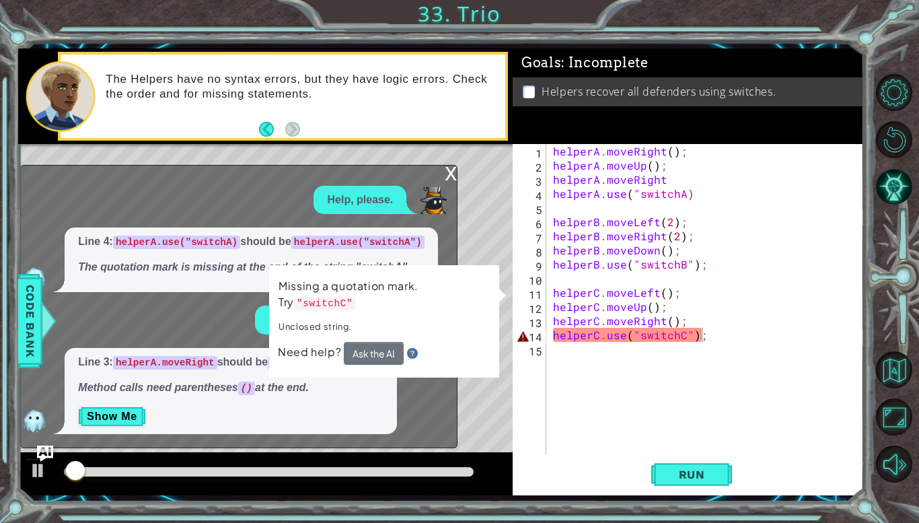
click at [453, 172] on div "x" at bounding box center [451, 172] width 12 height 13
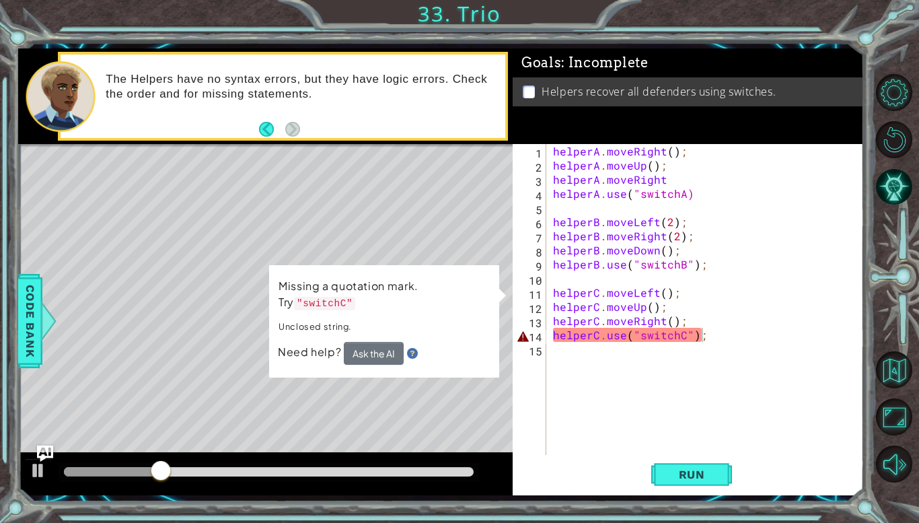
type textarea "helperA.moveRight();"
click at [617, 156] on div "helperA . moveRight ( ) ; helperA . moveUp ( ) ; helperA . moveRight helperA . …" at bounding box center [708, 313] width 317 height 339
click at [594, 359] on div "helperA . moveRight ( ) ; helperA . moveUp ( ) ; helperA . moveRight helperA . …" at bounding box center [708, 313] width 317 height 339
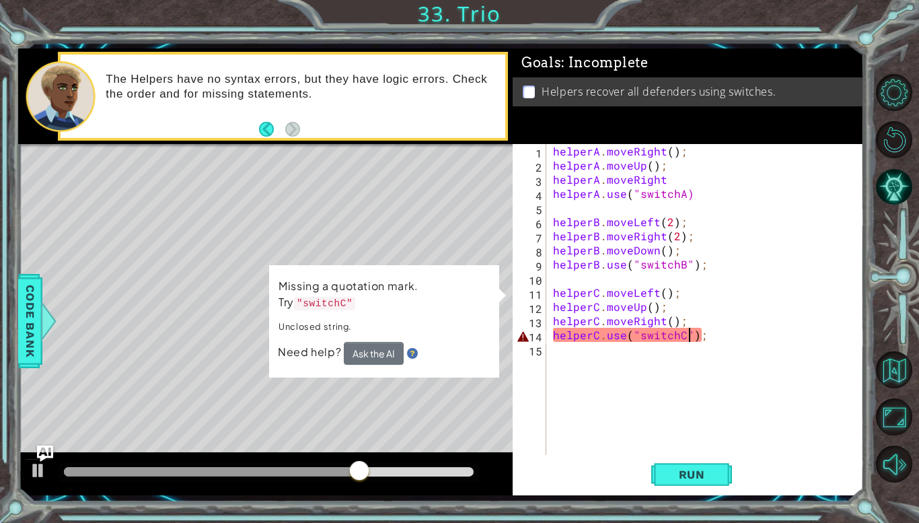
click at [687, 330] on div "helperA . moveRight ( ) ; helperA . moveUp ( ) ; helperA . moveRight helperA . …" at bounding box center [708, 313] width 317 height 339
click at [693, 350] on div ""switchC " press enter" at bounding box center [748, 367] width 254 height 48
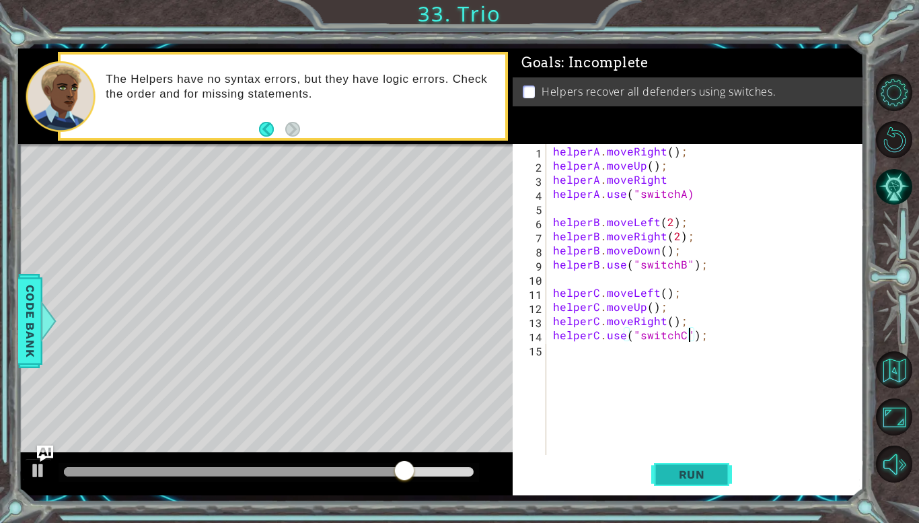
click at [700, 461] on button "Run" at bounding box center [691, 474] width 81 height 35
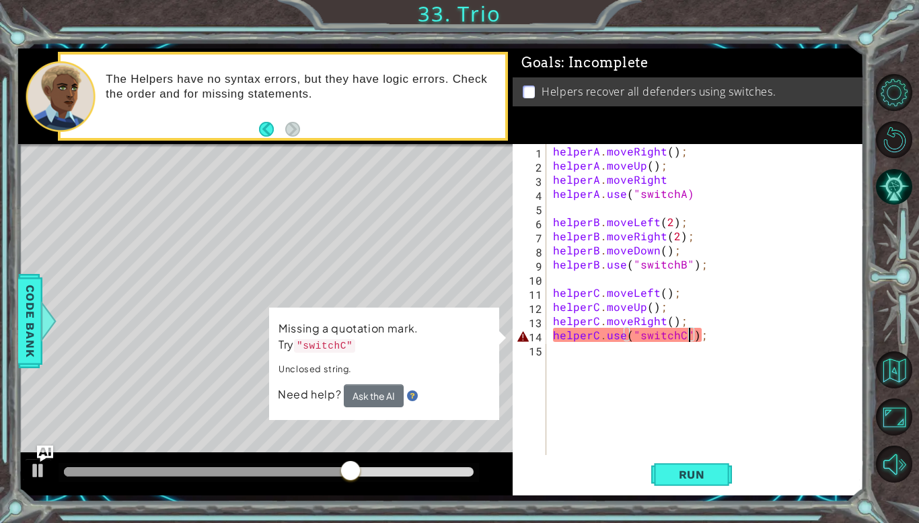
click at [575, 300] on div "helperA . moveRight ( ) ; helperA . moveUp ( ) ; helperA . moveRight helperA . …" at bounding box center [708, 313] width 317 height 339
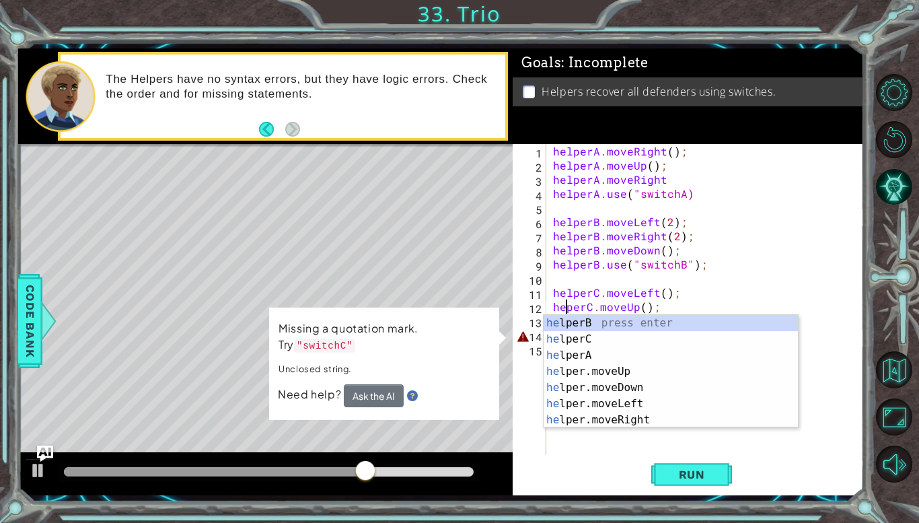
scroll to position [0, 1]
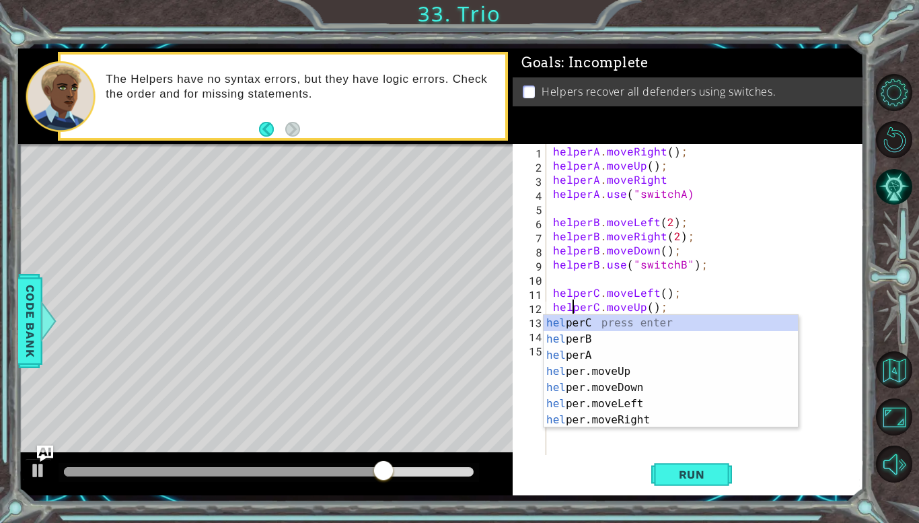
click at [793, 240] on div "helperA . moveRight ( ) ; helperA . moveUp ( ) ; helperA . moveRight helperA . …" at bounding box center [708, 313] width 317 height 339
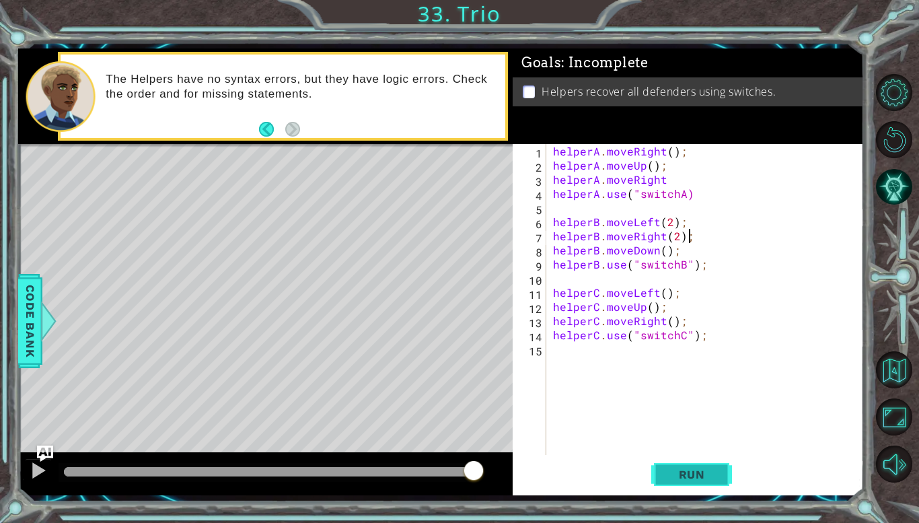
click at [702, 466] on button "Run" at bounding box center [691, 474] width 81 height 35
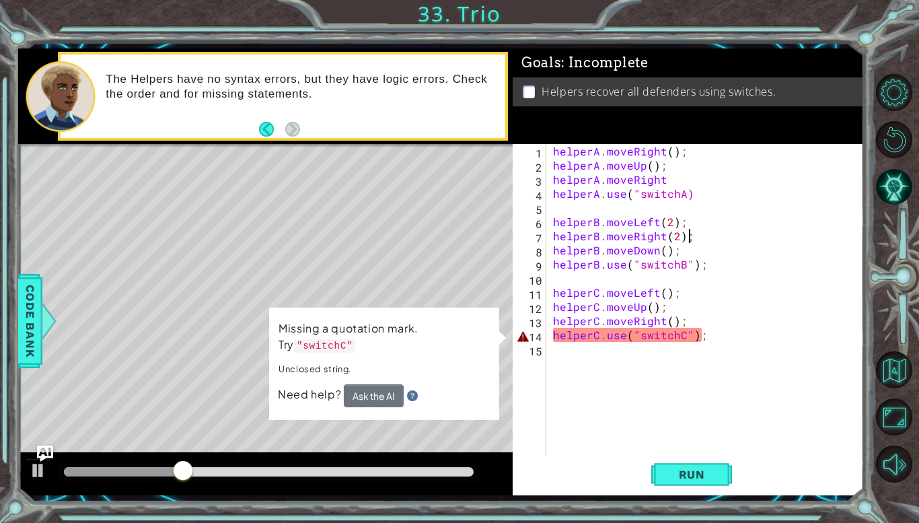
click at [706, 334] on div "helperA . moveRight ( ) ; helperA . moveUp ( ) ; helperA . moveRight helperA . …" at bounding box center [708, 313] width 317 height 339
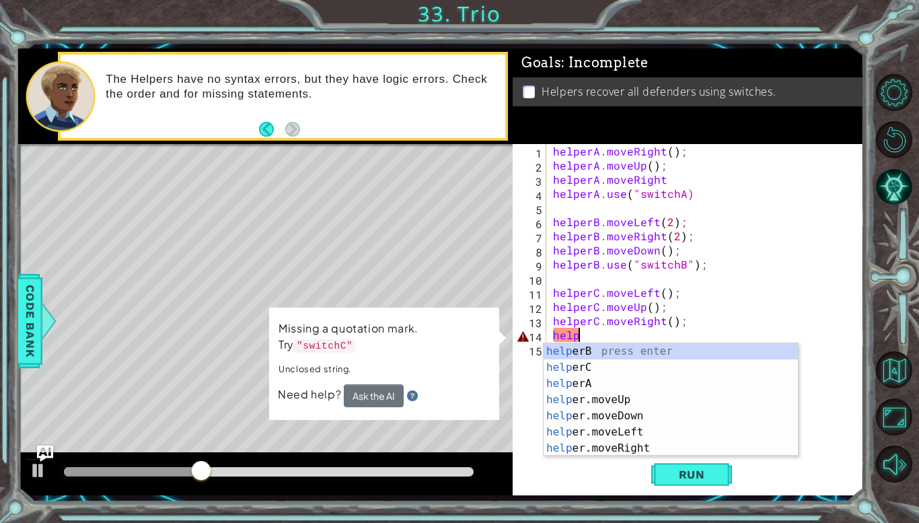
scroll to position [0, 0]
type textarea "h"
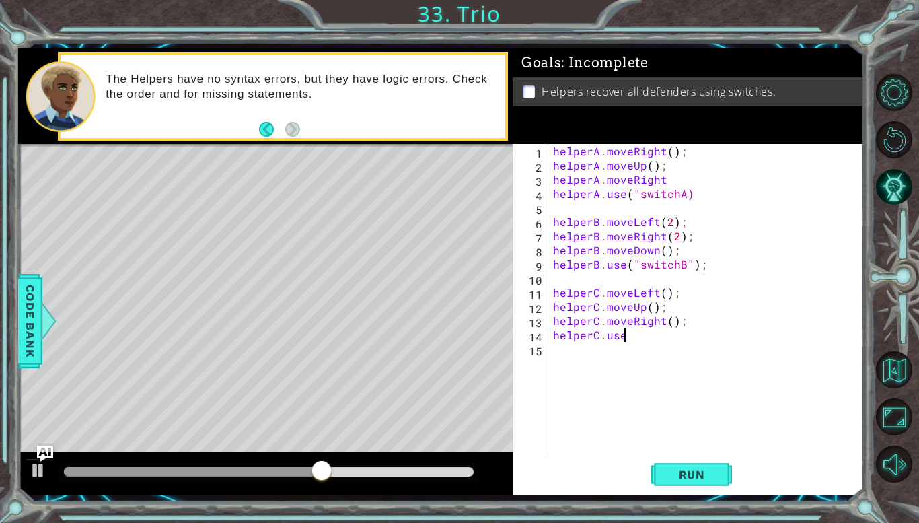
scroll to position [0, 4]
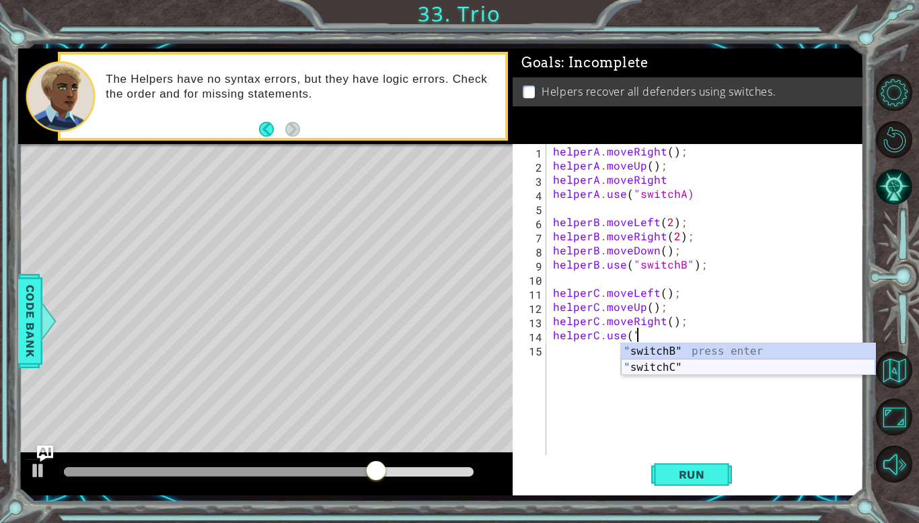
click at [711, 367] on div "" switchB" press enter " switchC" press enter" at bounding box center [748, 375] width 254 height 65
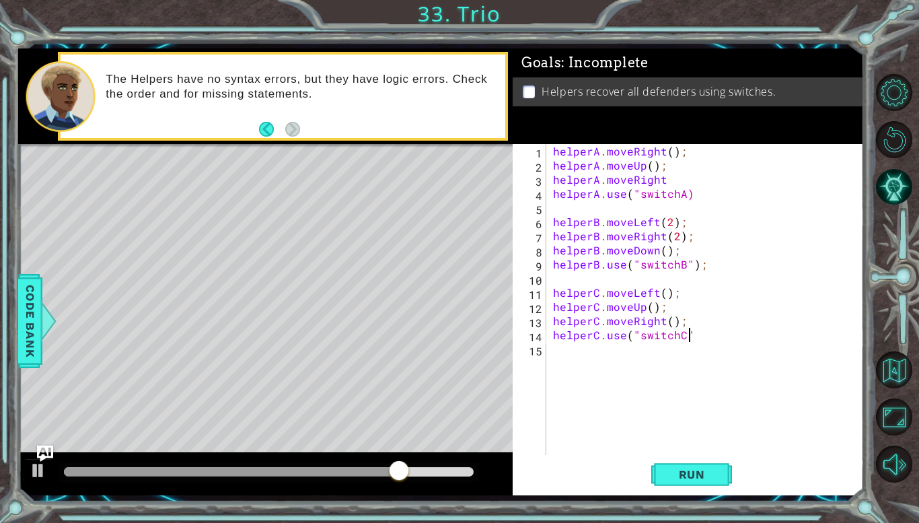
scroll to position [0, 8]
click at [696, 481] on button "Run" at bounding box center [691, 474] width 81 height 35
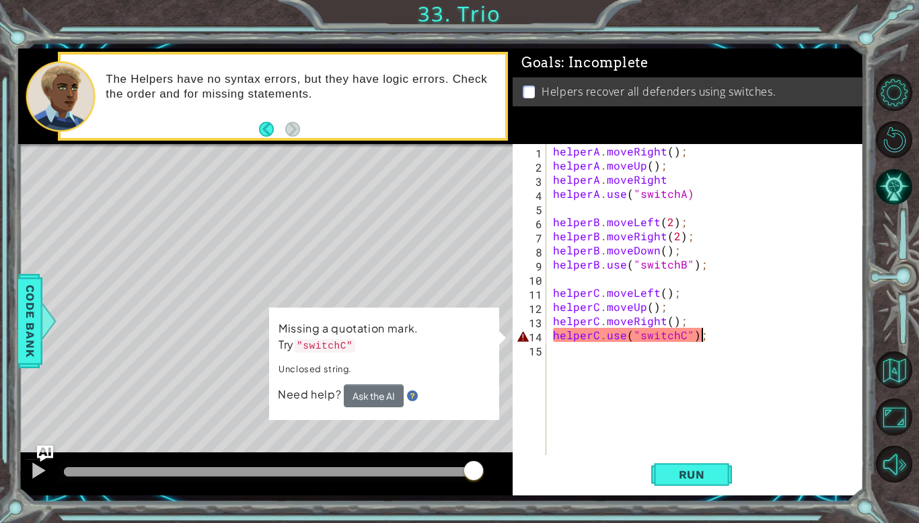
click at [709, 338] on div "helperA . moveRight ( ) ; helperA . moveUp ( ) ; helperA . moveRight helperA . …" at bounding box center [708, 313] width 317 height 339
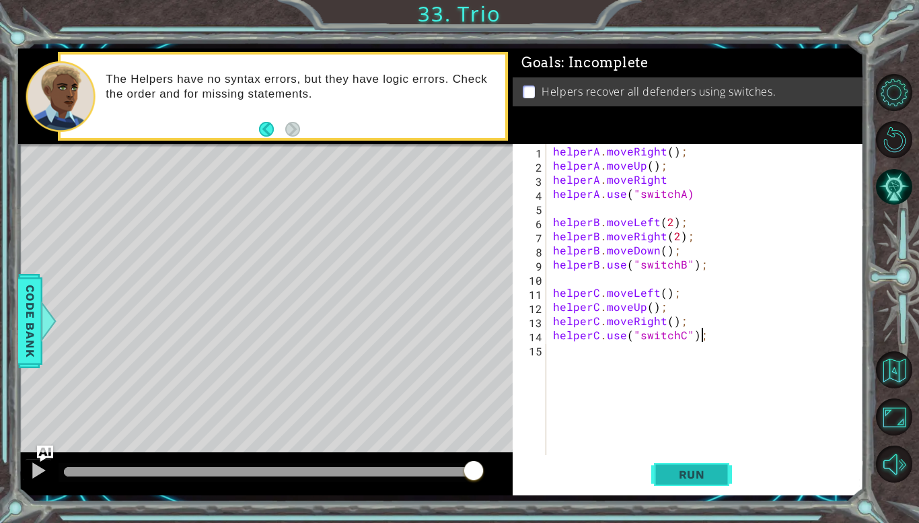
click at [684, 473] on span "Run" at bounding box center [691, 474] width 53 height 13
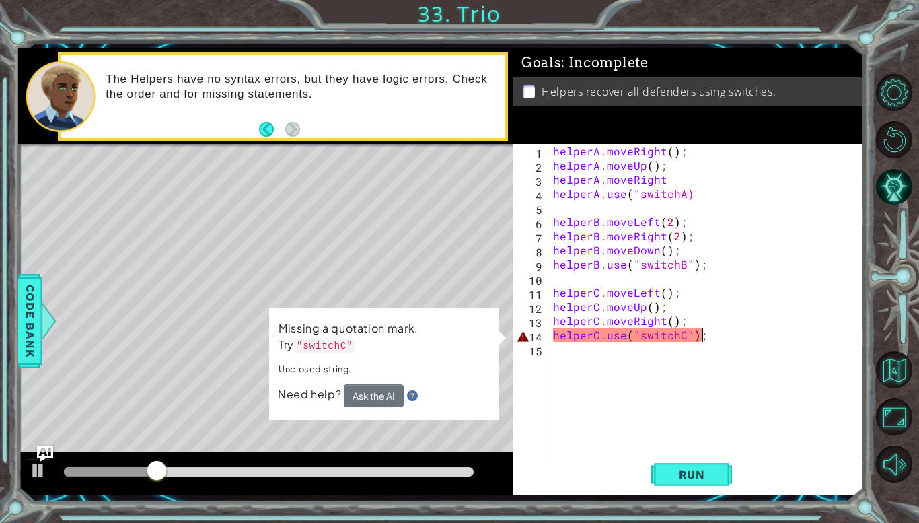
click at [682, 198] on div "helperA . moveRight ( ) ; helperA . moveUp ( ) ; helperA . moveRight helperA . …" at bounding box center [708, 313] width 317 height 339
click at [682, 466] on button "Run" at bounding box center [691, 474] width 81 height 35
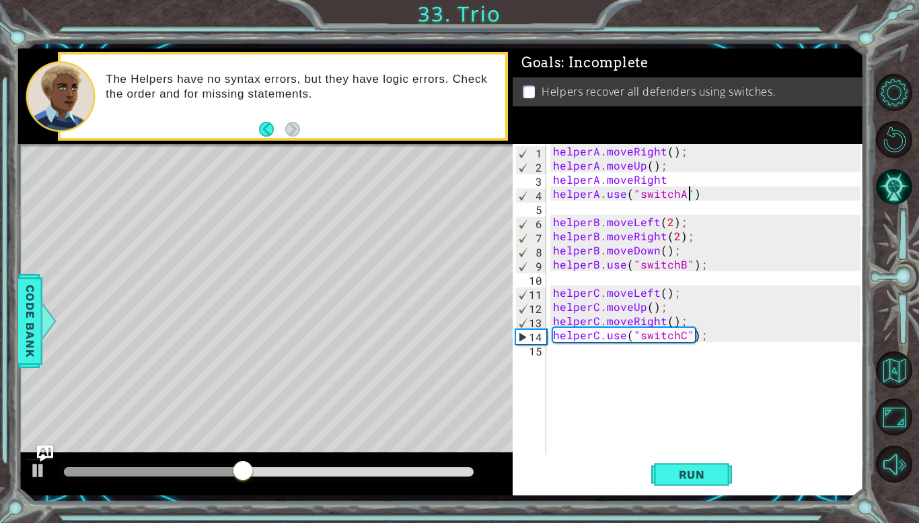
click at [665, 182] on div "helperA . moveRight ( ) ; helperA . moveUp ( ) ; helperA . moveRight helperA . …" at bounding box center [708, 313] width 317 height 339
click at [661, 477] on button "Run" at bounding box center [691, 474] width 81 height 35
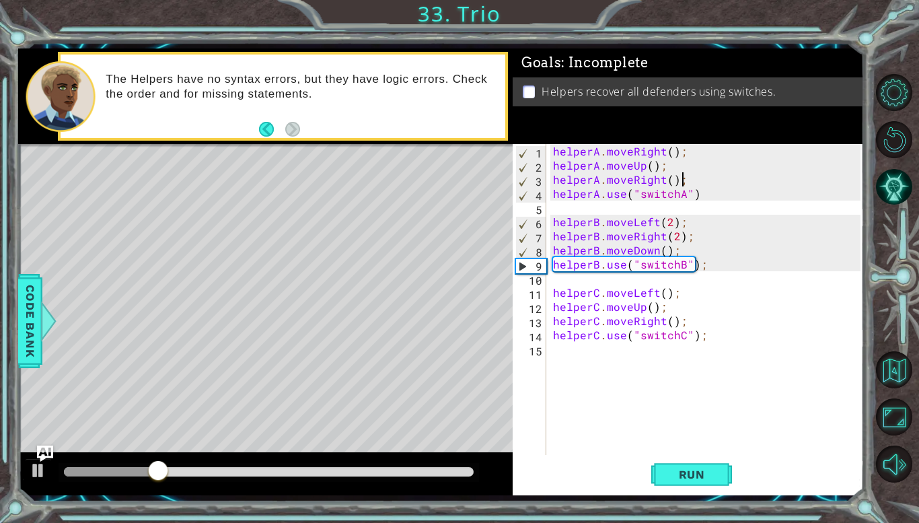
click at [690, 233] on div "helperA . moveRight ( ) ; helperA . moveUp ( ) ; helperA . moveRight ( ) ; help…" at bounding box center [708, 313] width 317 height 339
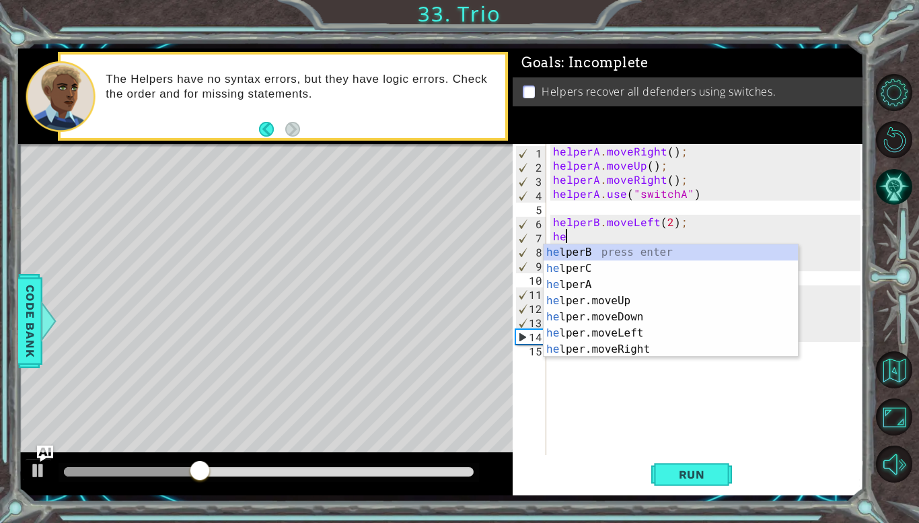
scroll to position [0, 0]
type textarea "h"
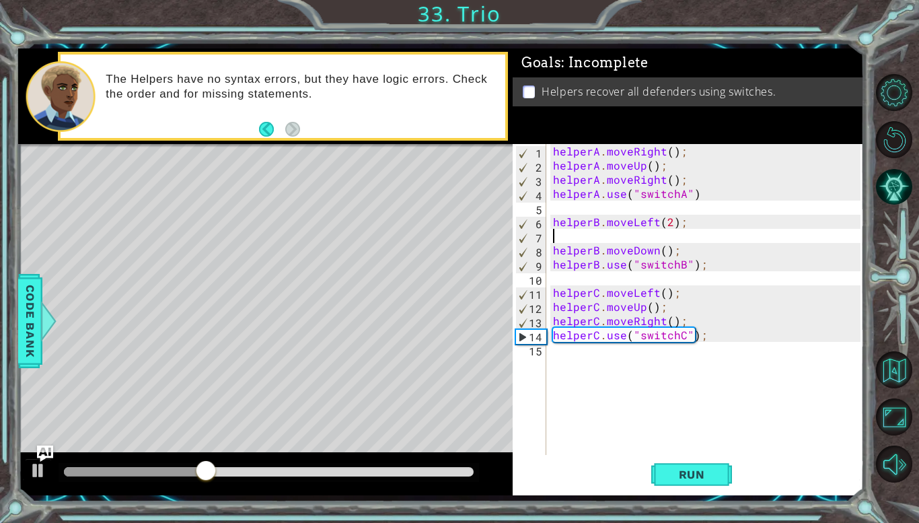
type textarea "helperB.moveLeft(2);"
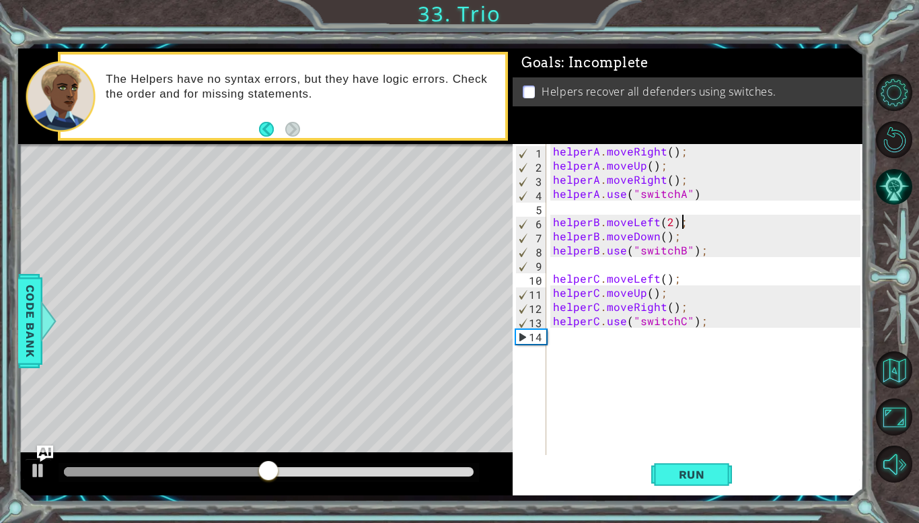
click at [572, 267] on div "helperA . moveRight ( ) ; helperA . moveUp ( ) ; helperA . moveRight ( ) ; help…" at bounding box center [708, 313] width 317 height 339
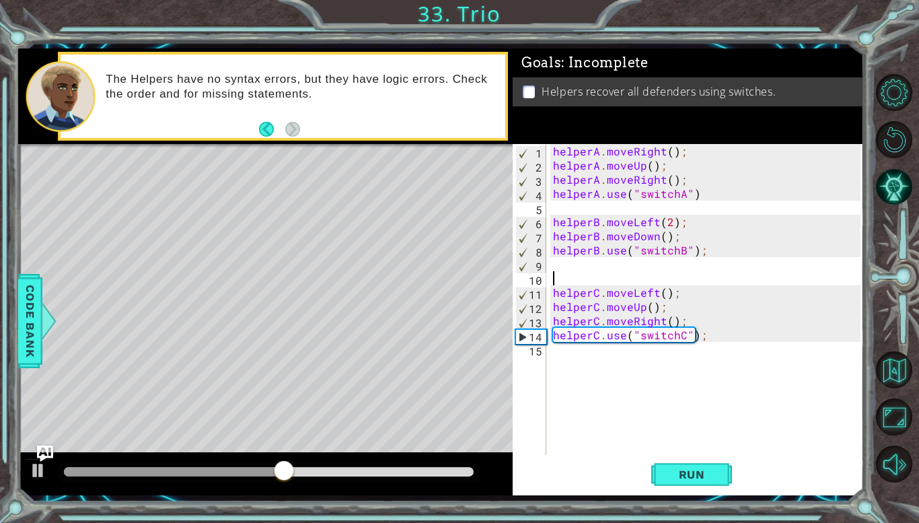
click at [568, 265] on div "helperA . moveRight ( ) ; helperA . moveUp ( ) ; helperA . moveRight ( ) ; help…" at bounding box center [708, 313] width 317 height 339
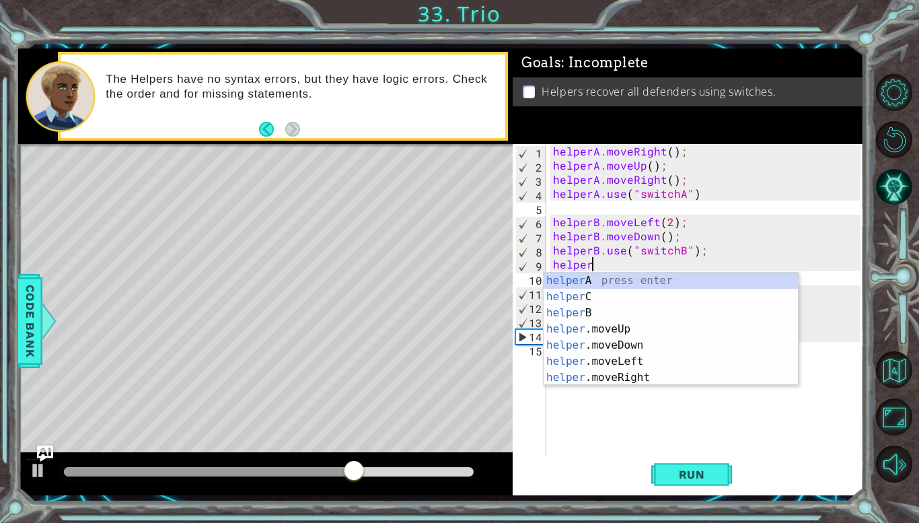
scroll to position [0, 2]
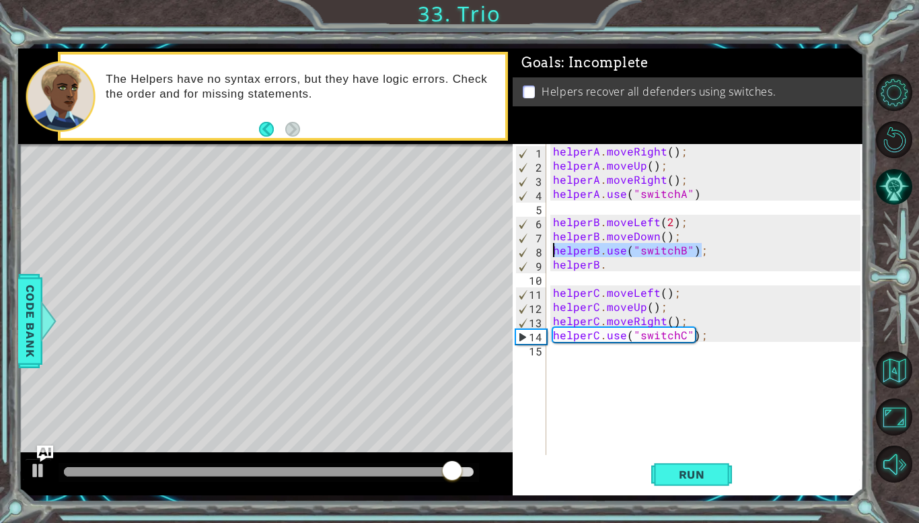
drag, startPoint x: 702, startPoint y: 252, endPoint x: 549, endPoint y: 249, distance: 152.8
click at [549, 249] on div "helperB. 1 2 3 4 5 6 7 8 9 10 11 12 13 14 15 helperA . moveRight ( ) ; helperA …" at bounding box center [687, 299] width 348 height 311
type textarea "helperB.use("switchB");"
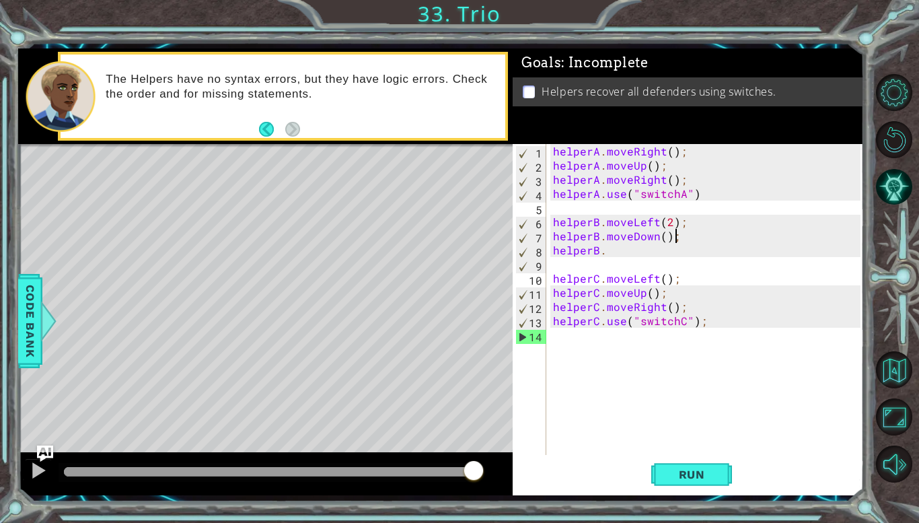
click at [680, 283] on div "helperA . moveRight ( ) ; helperA . moveUp ( ) ; helperA . moveRight ( ) ; help…" at bounding box center [708, 313] width 317 height 339
type textarea "helperC.moveLeft();"
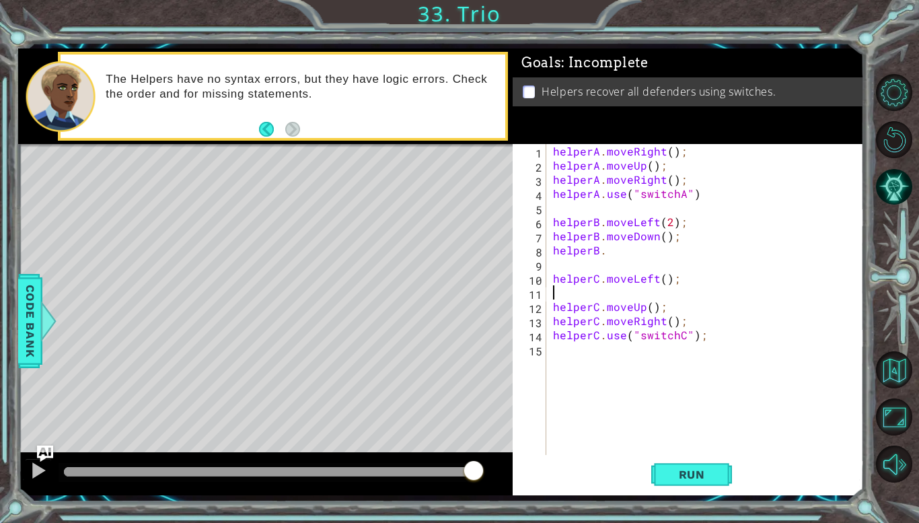
type textarea "\"
click at [624, 251] on div "helperA . moveRight ( ) ; helperA . moveUp ( ) ; helperA . moveRight ( ) ; help…" at bounding box center [708, 313] width 317 height 339
type textarea "helperB."
click at [618, 249] on div "helperA . moveRight ( ) ; helperA . moveUp ( ) ; helperA . moveRight ( ) ; help…" at bounding box center [708, 313] width 317 height 339
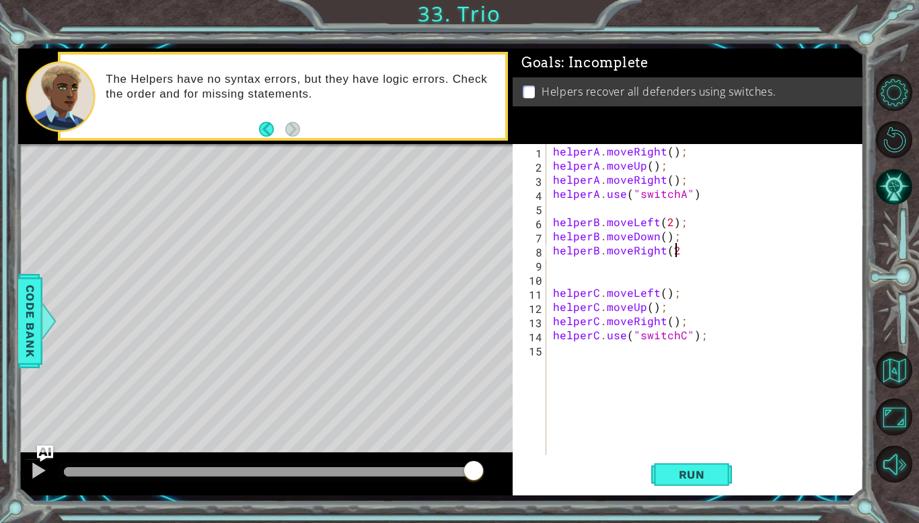
scroll to position [0, 7]
type textarea "helperB.moveRight(2);"
click at [679, 478] on span "Run" at bounding box center [691, 474] width 53 height 13
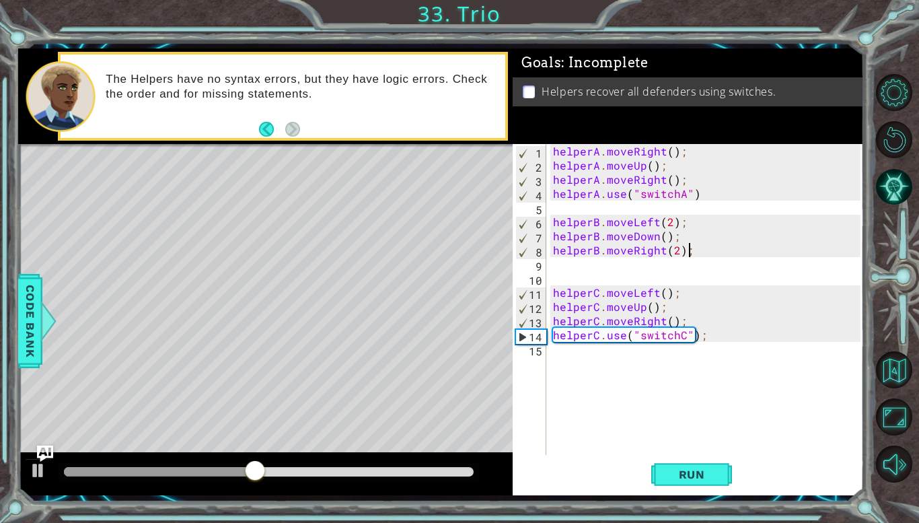
click at [569, 268] on div "helperA . moveRight ( ) ; helperA . moveUp ( ) ; helperA . moveRight ( ) ; help…" at bounding box center [708, 313] width 317 height 339
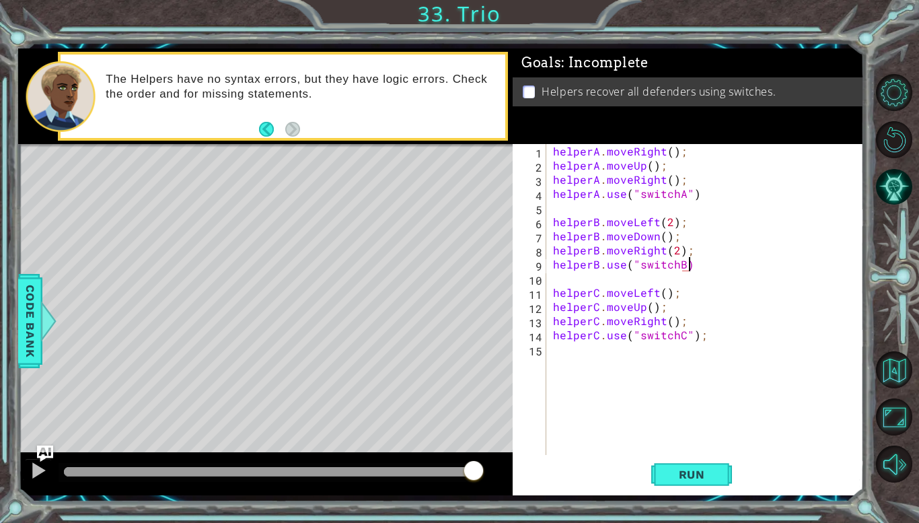
type textarea "helperB.use("switchB);"
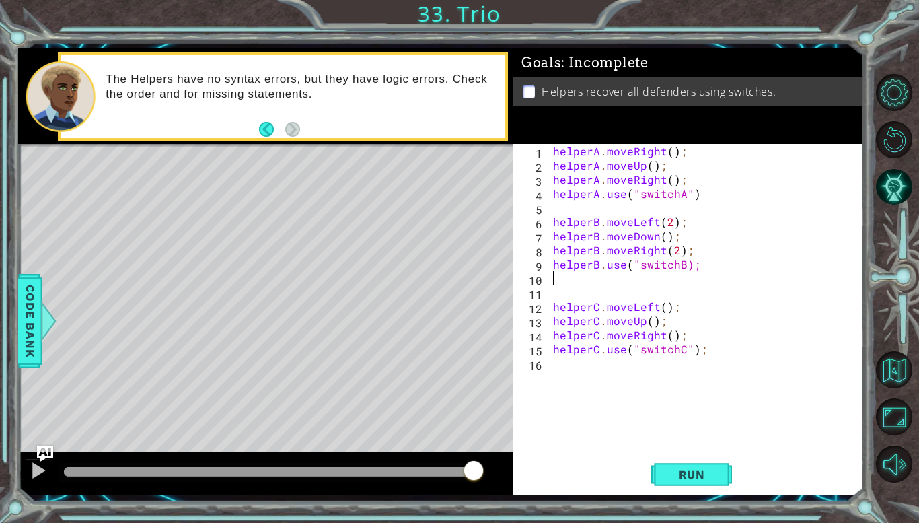
scroll to position [0, 0]
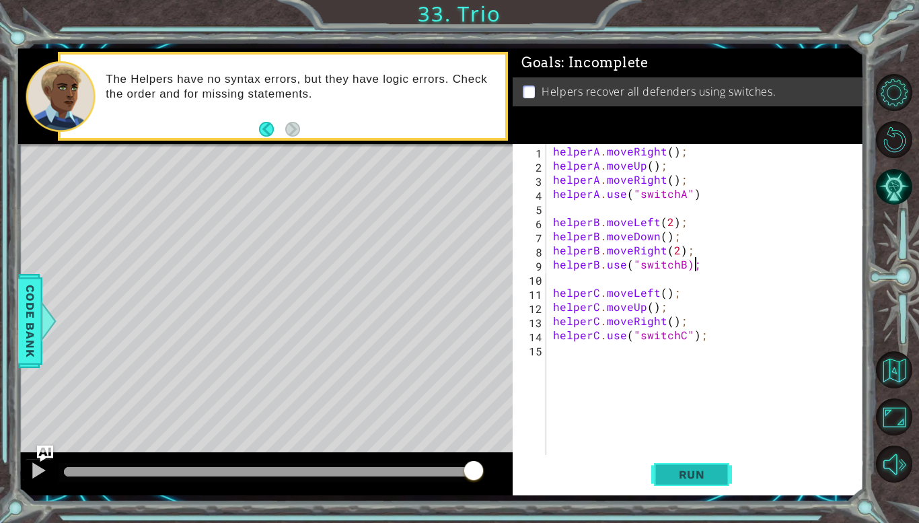
click at [669, 470] on span "Run" at bounding box center [691, 474] width 53 height 13
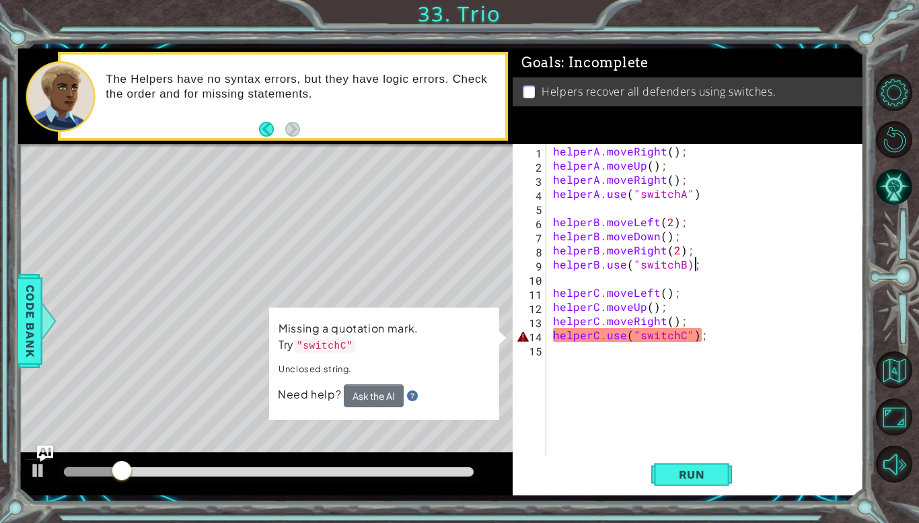
click at [682, 266] on div "helperA . moveRight ( ) ; helperA . moveUp ( ) ; helperA . moveRight ( ) ; help…" at bounding box center [708, 313] width 317 height 339
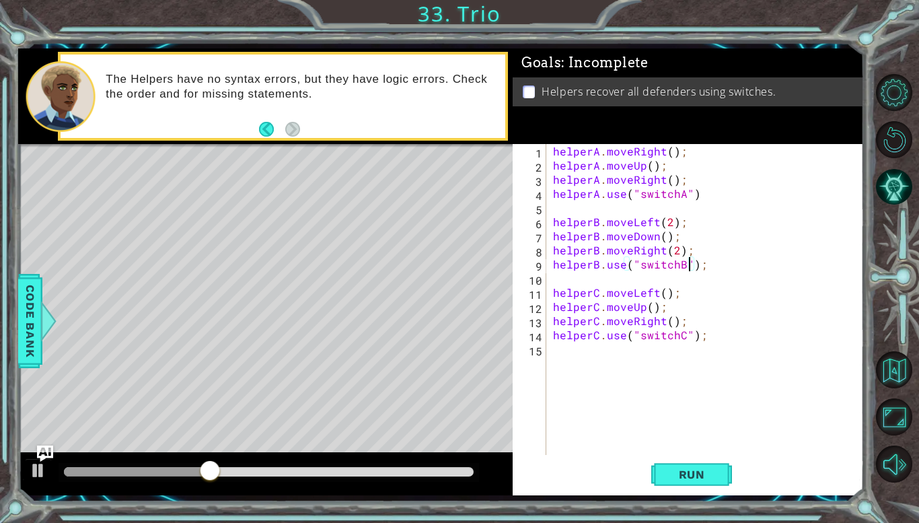
type textarea "helperB.use("switchB");"
click at [678, 455] on div "helperB.use("switchB"); 1 2 3 4 5 6 7 8 9 10 11 12 13 14 15 helperA . moveRight…" at bounding box center [688, 319] width 351 height 351
click at [686, 472] on span "Run" at bounding box center [691, 474] width 53 height 13
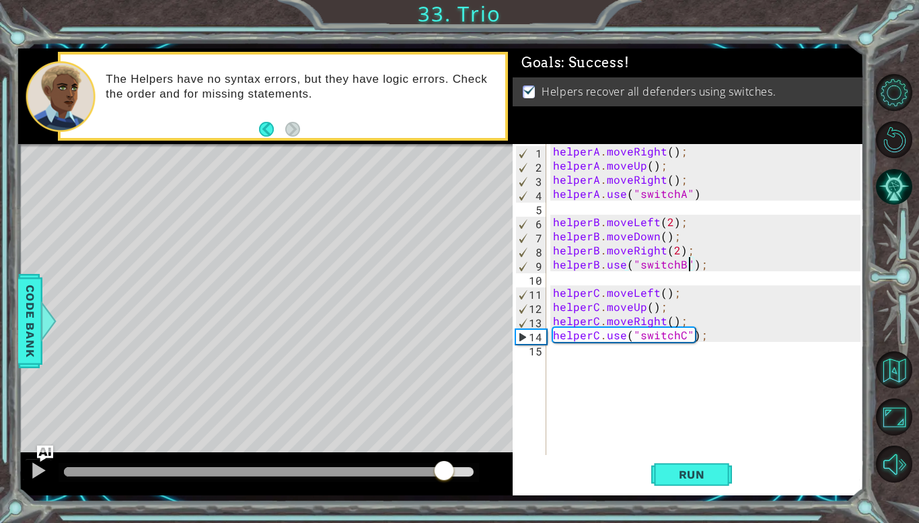
drag, startPoint x: 349, startPoint y: 466, endPoint x: 446, endPoint y: 474, distance: 97.2
click at [446, 474] on div at bounding box center [444, 472] width 24 height 24
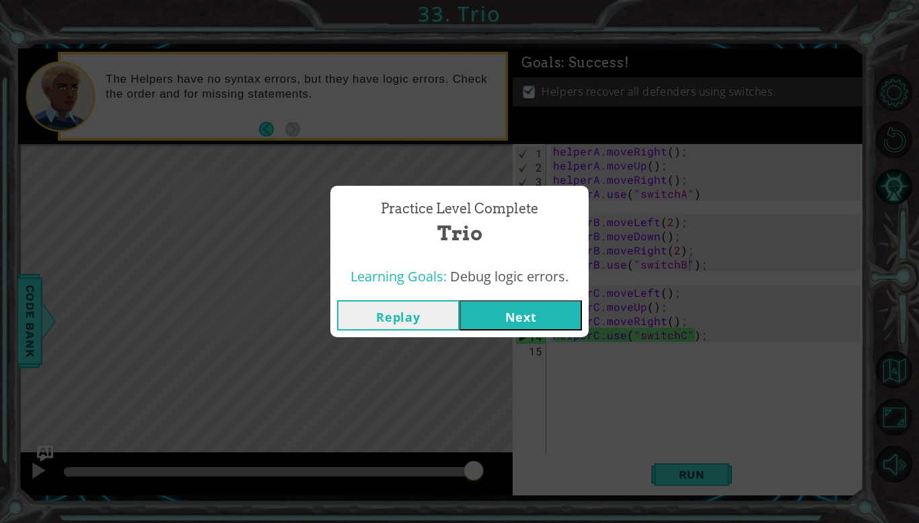
click at [524, 320] on button "Next" at bounding box center [521, 315] width 122 height 30
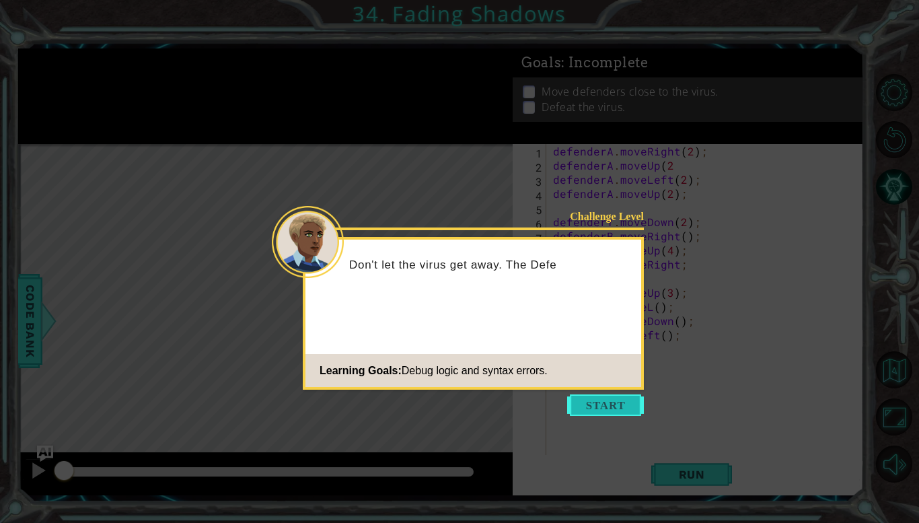
click at [585, 403] on button "Start" at bounding box center [605, 405] width 77 height 22
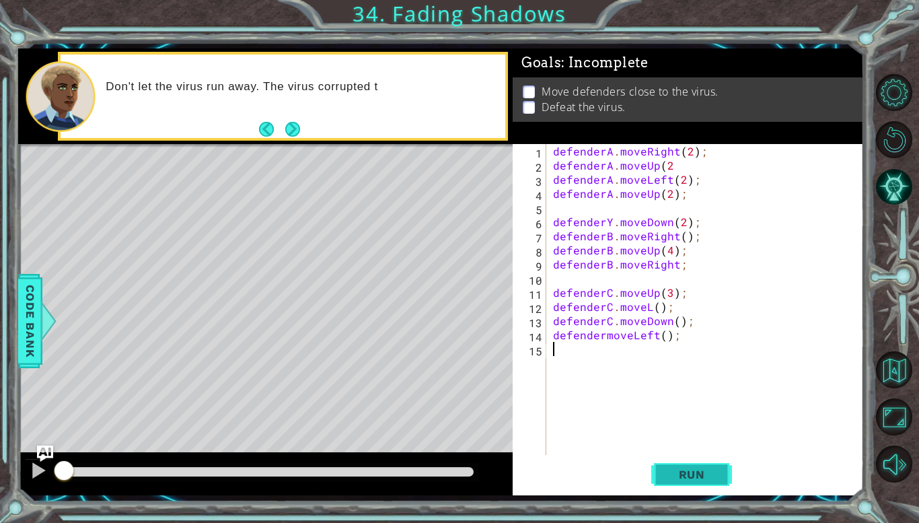
click at [688, 469] on span "Run" at bounding box center [691, 474] width 53 height 13
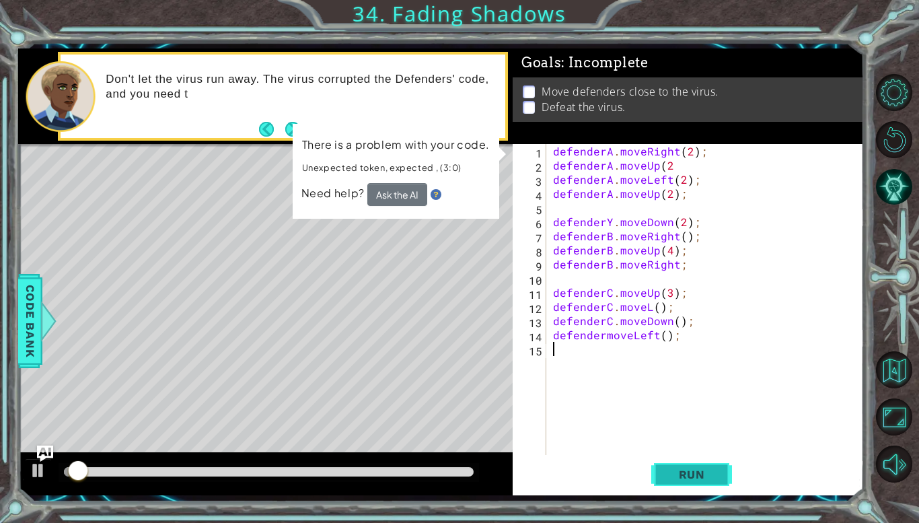
click at [683, 466] on button "Run" at bounding box center [691, 474] width 81 height 35
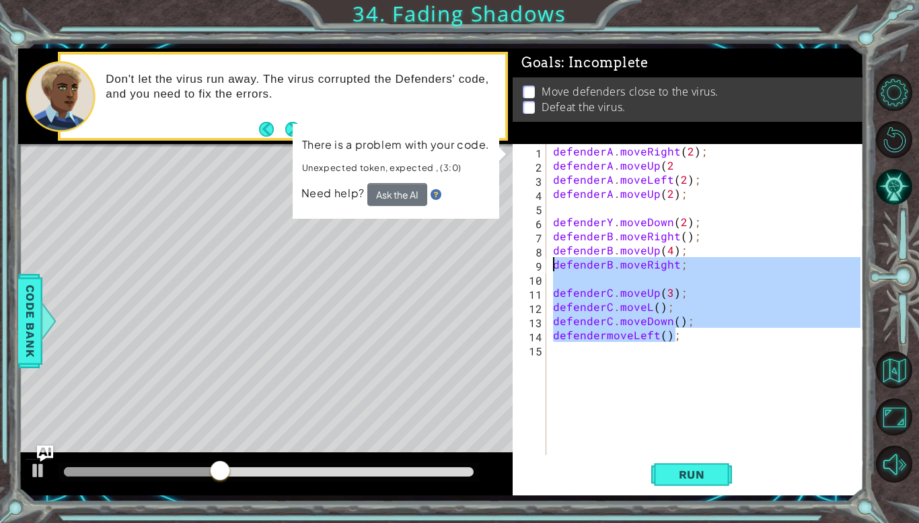
drag, startPoint x: 691, startPoint y: 336, endPoint x: 532, endPoint y: 206, distance: 205.6
click at [532, 206] on div "1 2 3 4 5 6 7 8 9 10 11 12 13 14 15 defenderA . moveRight ( 2 ) ; defenderA . m…" at bounding box center [687, 299] width 348 height 311
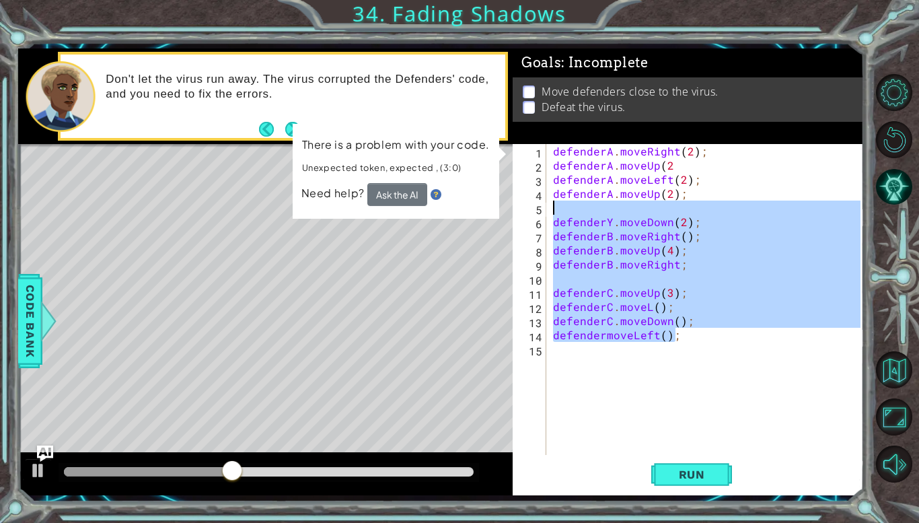
click at [530, 188] on div "4" at bounding box center [530, 195] width 31 height 14
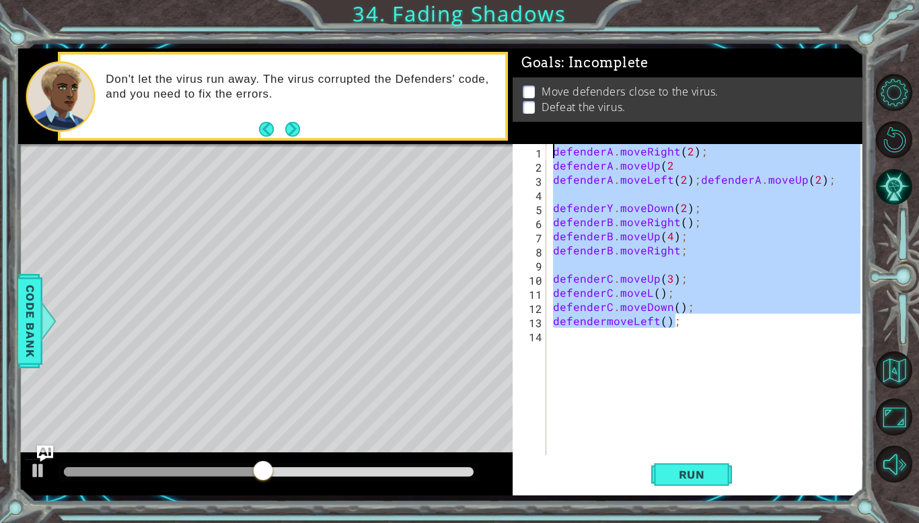
drag, startPoint x: 677, startPoint y: 325, endPoint x: 490, endPoint y: 63, distance: 321.7
click at [490, 63] on div "1 ההההההההההההההההההההההההההההההההההההההההההההההההההההההההההההההההההההההההההההה…" at bounding box center [441, 271] width 846 height 446
type textarea "defenderA.moveRight(2); defenderA.moveUp(2"
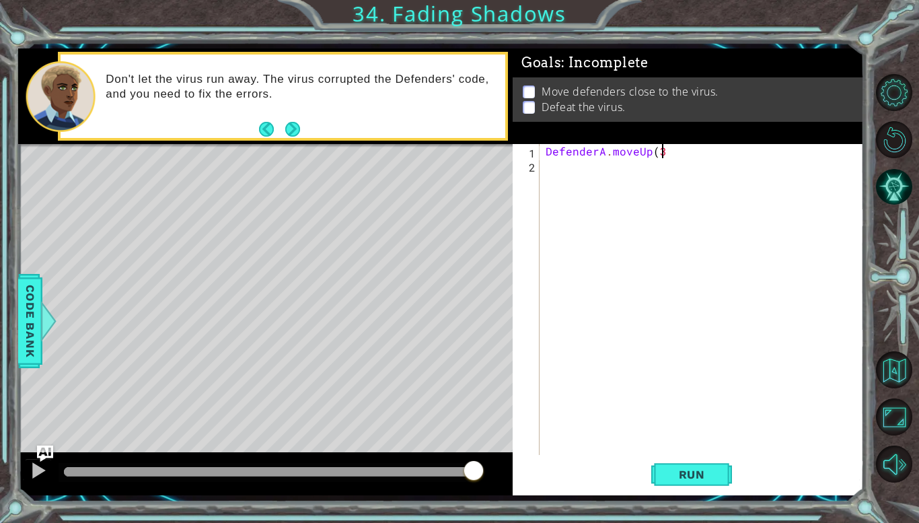
scroll to position [0, 7]
click at [699, 478] on span "Run" at bounding box center [691, 474] width 53 height 13
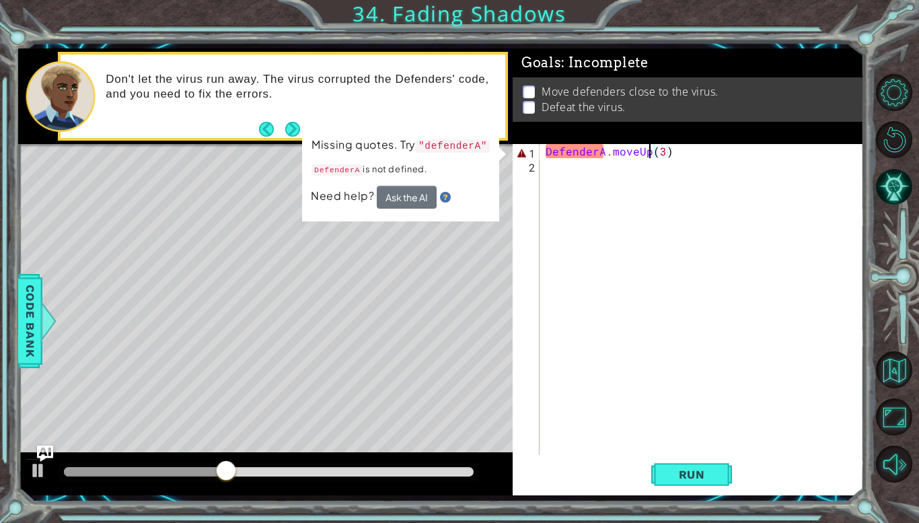
click at [647, 153] on div "DefenderA . moveUp ( 3 )" at bounding box center [705, 313] width 324 height 339
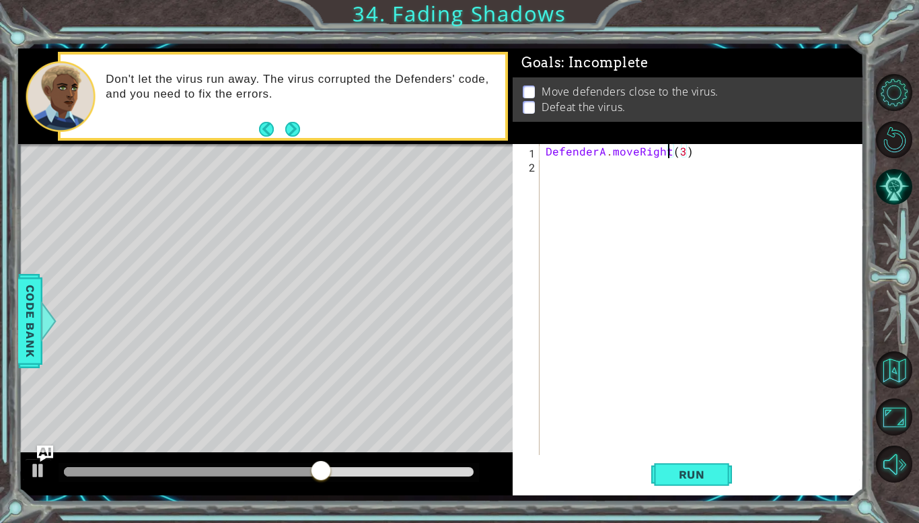
scroll to position [0, 7]
click at [680, 153] on div "DefenderA . moveRight ( 3 )" at bounding box center [705, 313] width 324 height 339
type textarea "DefenderA.moveRight(2)"
click at [710, 464] on button "Run" at bounding box center [691, 474] width 81 height 35
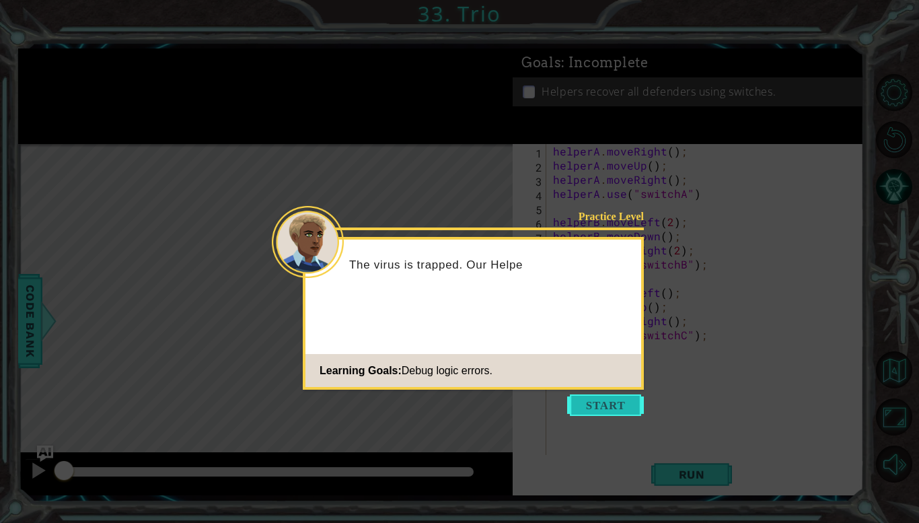
click at [638, 402] on button "Start" at bounding box center [605, 405] width 77 height 22
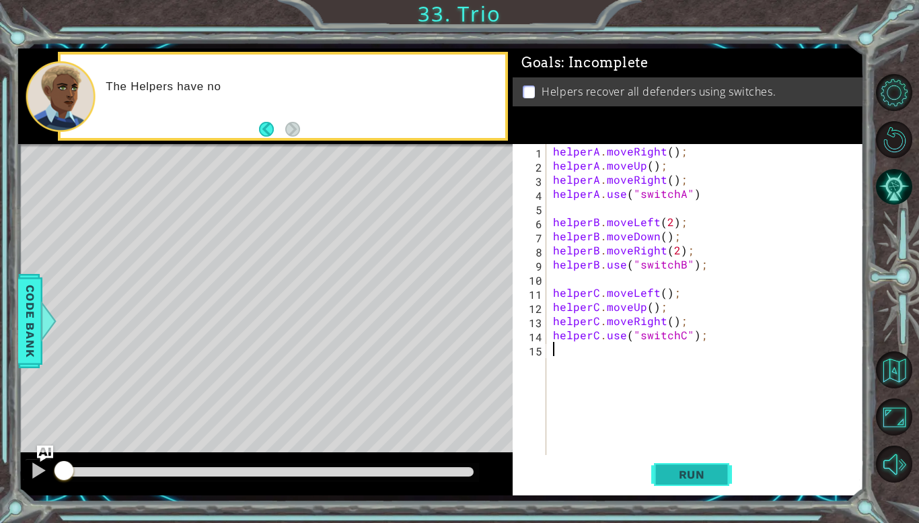
click at [698, 469] on span "Run" at bounding box center [691, 474] width 53 height 13
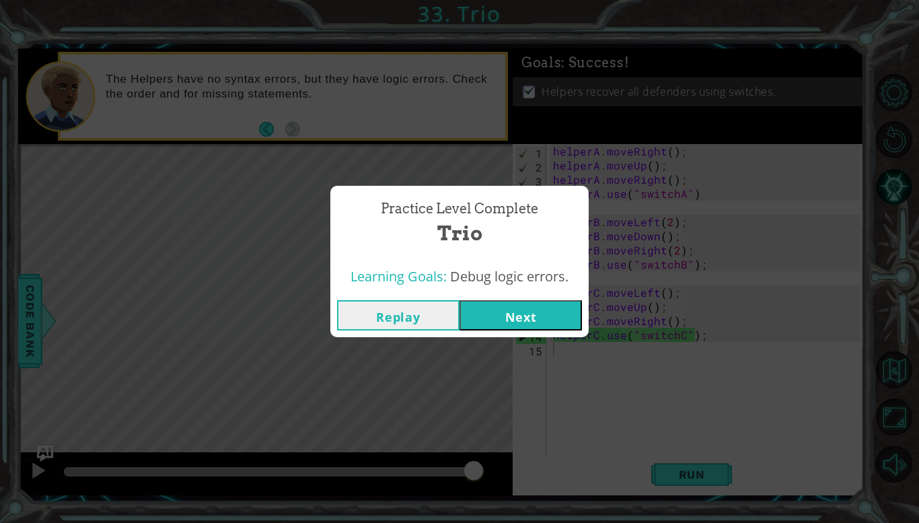
click at [511, 300] on button "Next" at bounding box center [521, 315] width 122 height 30
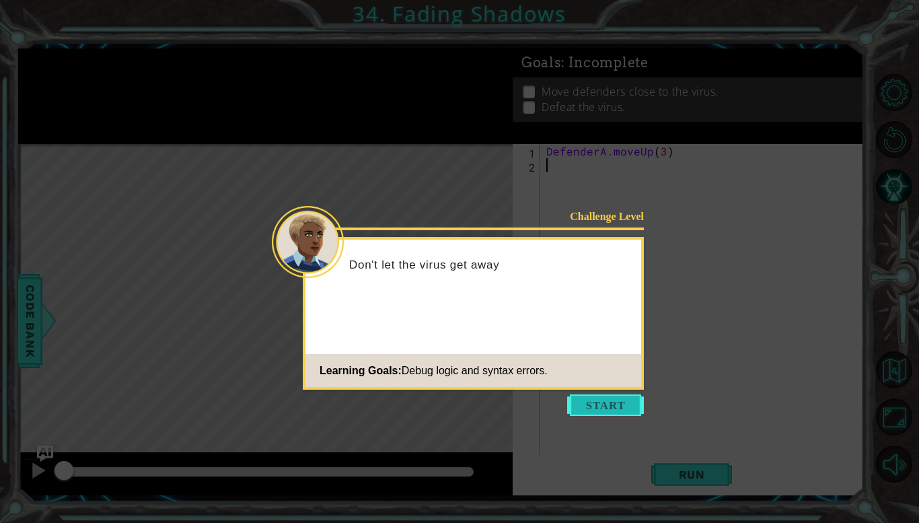
click at [569, 406] on button "Start" at bounding box center [605, 405] width 77 height 22
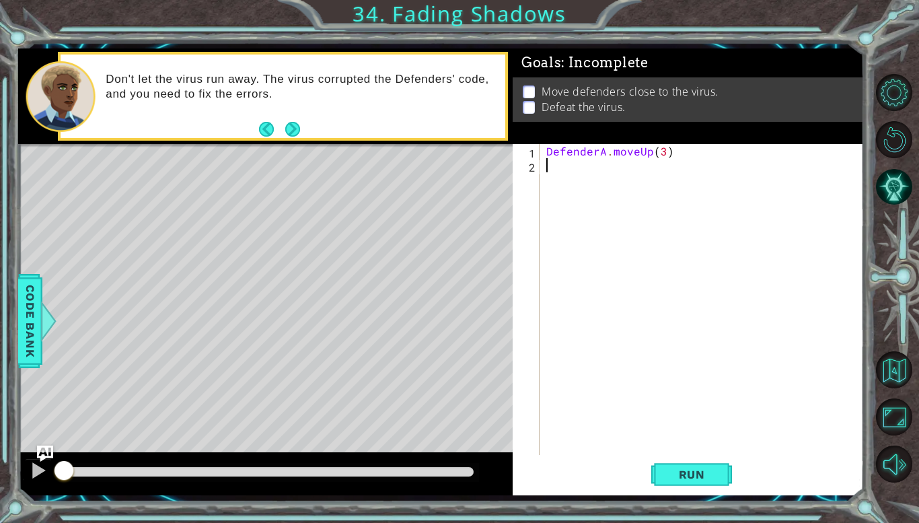
click at [649, 157] on div "DefenderA . moveUp ( 3 )" at bounding box center [706, 313] width 324 height 339
click at [663, 153] on div "DefenderA . move ( 3 )" at bounding box center [706, 313] width 324 height 339
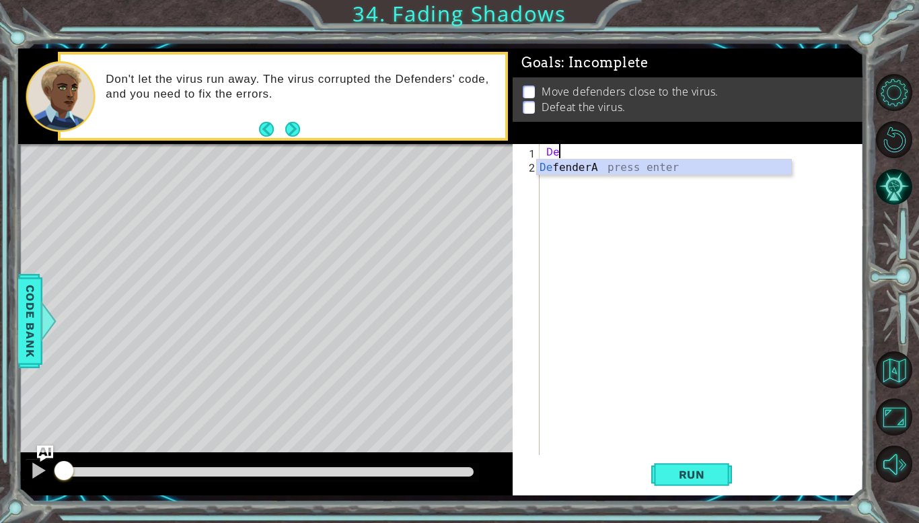
type textarea "D"
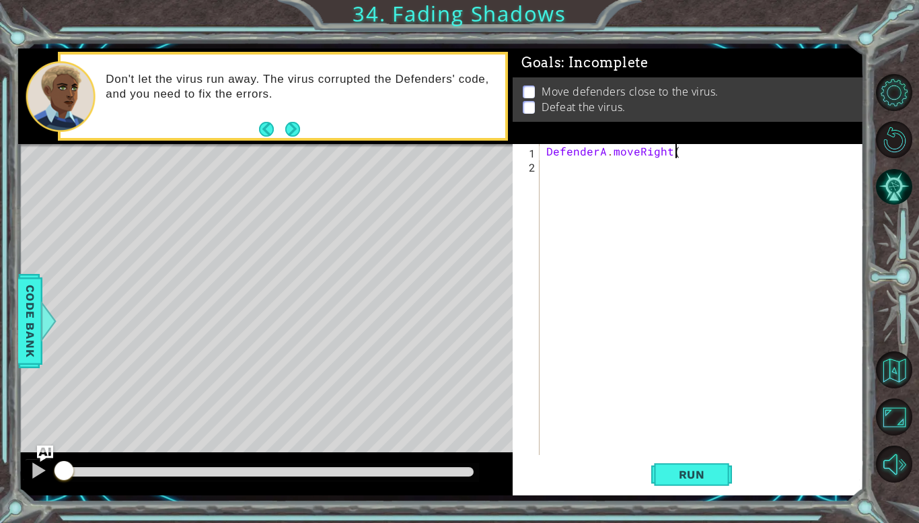
scroll to position [0, 7]
type textarea "DefenderA.moveRight(2)"
click at [717, 465] on button "Run" at bounding box center [691, 474] width 81 height 35
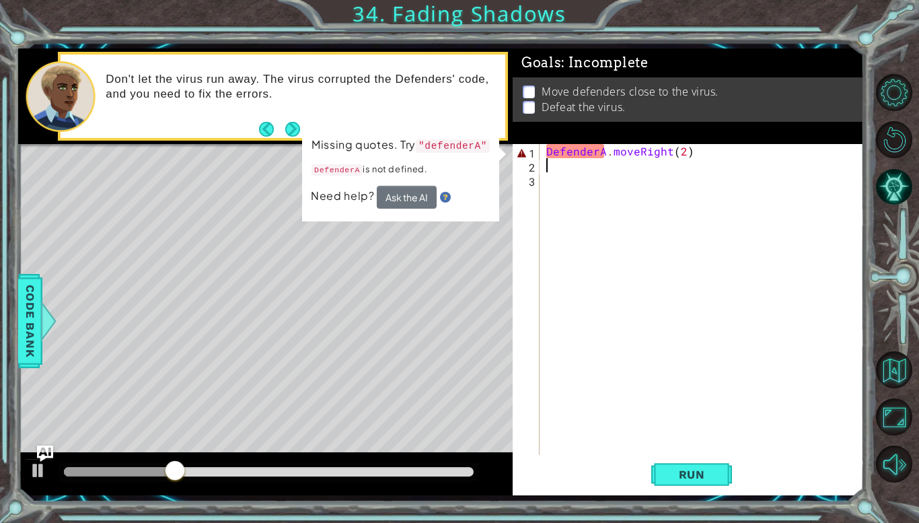
click at [553, 158] on div "DefenderA . moveRight ( 2 )" at bounding box center [706, 313] width 324 height 339
click at [548, 157] on div "DefenderA . moveRight ( 2 )" at bounding box center [706, 313] width 324 height 339
click at [552, 154] on div "DefenderA . moveRight ( 2 )" at bounding box center [706, 313] width 324 height 339
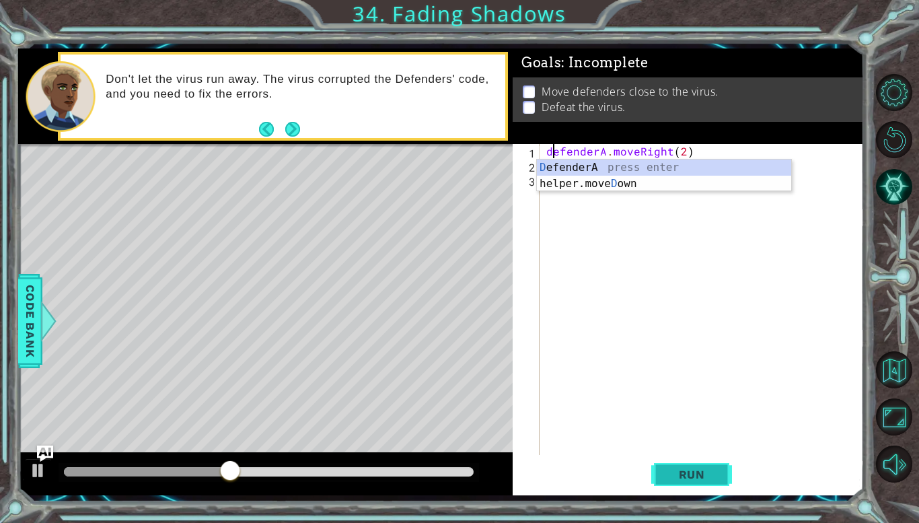
type textarea "defenderA.moveRight(2)"
click at [688, 484] on button "Run" at bounding box center [691, 474] width 81 height 35
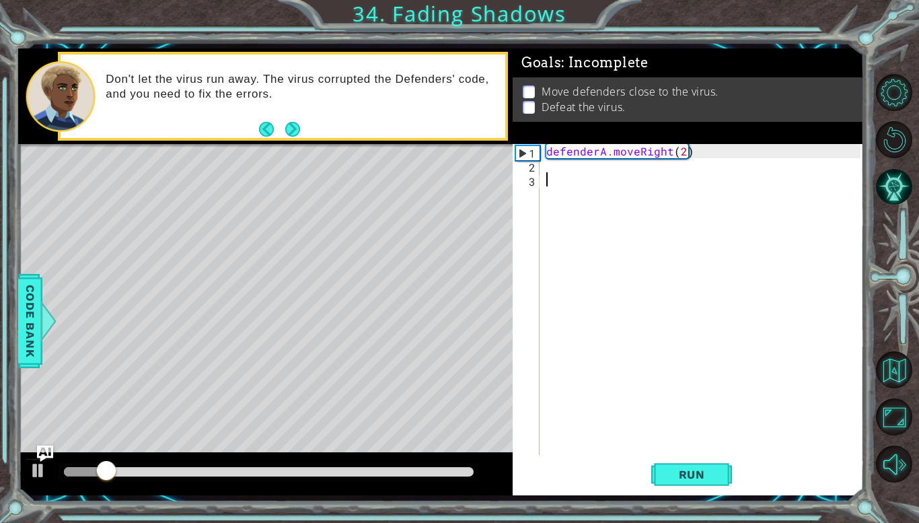
click at [576, 178] on div "defenderA . moveRight ( 2 )" at bounding box center [706, 313] width 324 height 339
click at [574, 176] on div "defenderA . moveRight ( 2 )" at bounding box center [706, 313] width 324 height 339
click at [574, 175] on div "defenderA . moveRight ( 2 )" at bounding box center [706, 313] width 324 height 339
click at [575, 173] on div "defenderA . moveRight ( 2 )" at bounding box center [706, 313] width 324 height 339
click at [574, 168] on div "defenderA . moveRight ( 2 )" at bounding box center [706, 313] width 324 height 339
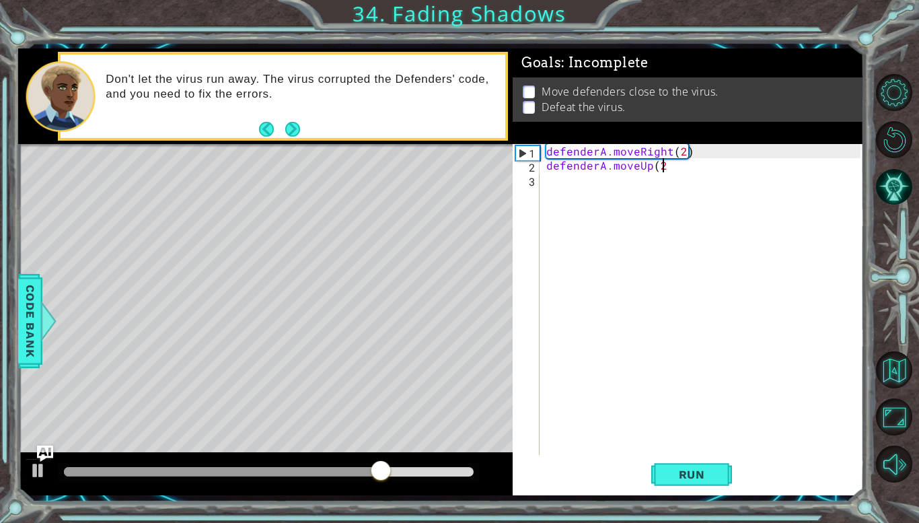
scroll to position [0, 7]
type textarea "defenderA.moveUp(2)"
click at [689, 476] on span "Run" at bounding box center [691, 474] width 53 height 13
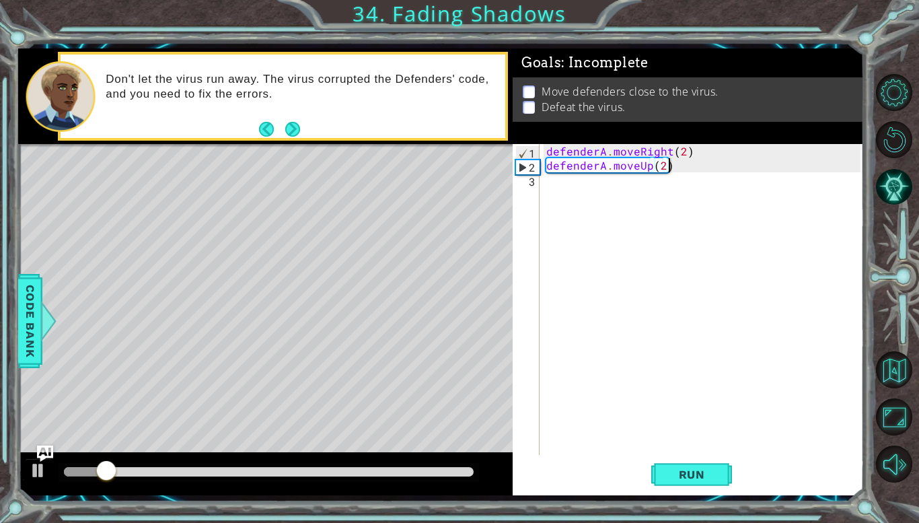
click at [586, 188] on div "defenderA . moveRight ( 2 ) defenderA . moveUp ( 2 )" at bounding box center [706, 313] width 324 height 339
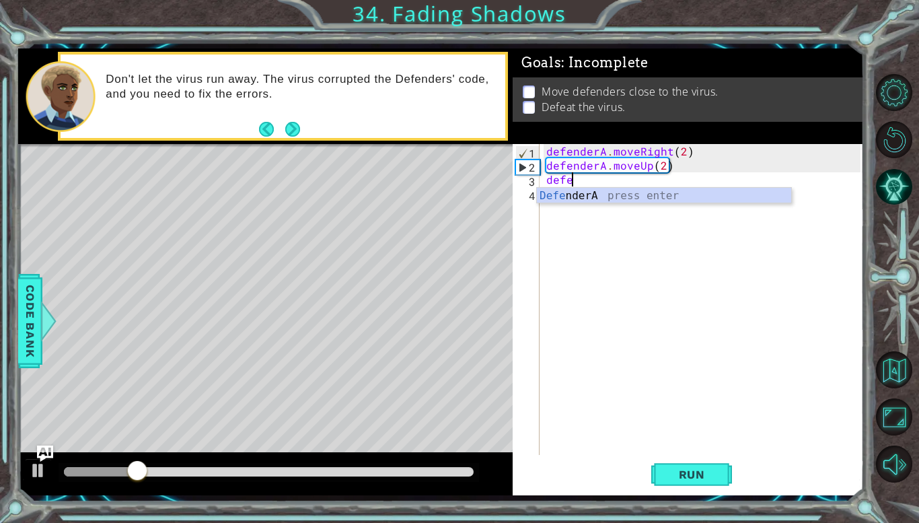
scroll to position [0, 1]
click at [581, 188] on div "Defen derA press enter" at bounding box center [664, 212] width 254 height 48
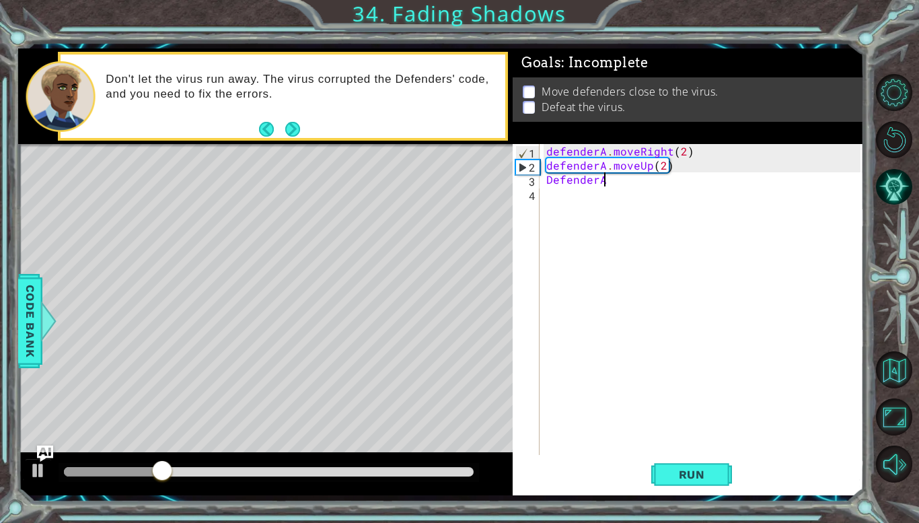
click at [552, 180] on div "defenderA . moveRight ( 2 ) defenderA . moveUp ( 2 ) DefenderA" at bounding box center [706, 313] width 324 height 339
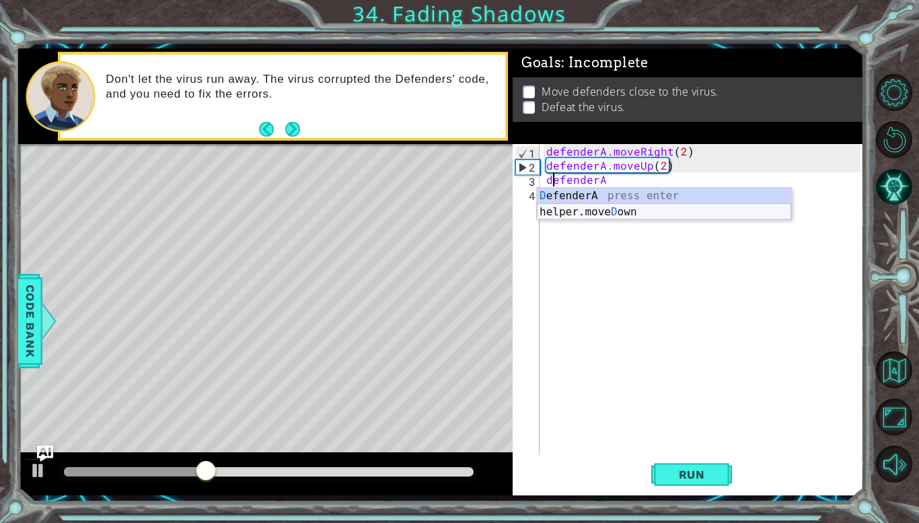
click at [604, 213] on div "D efenderA press enter helper.[PERSON_NAME] own press enter" at bounding box center [664, 220] width 254 height 65
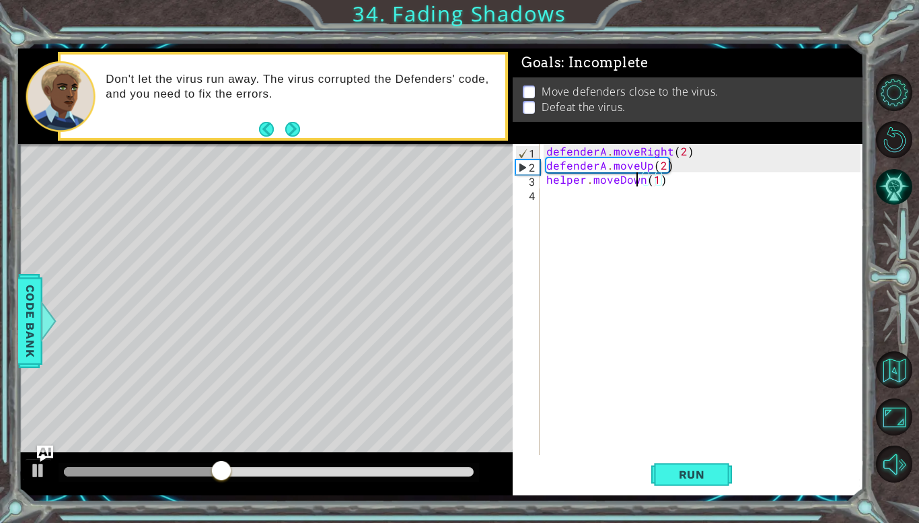
click at [640, 179] on div "defenderA . moveRight ( 2 ) defenderA . moveUp ( 2 ) helper . moveDown ( 1 )" at bounding box center [706, 313] width 324 height 339
click at [643, 181] on div "defenderA . moveRight ( 2 ) defenderA . moveUp ( 2 ) helper . moveDown ( 1 )" at bounding box center [706, 313] width 324 height 339
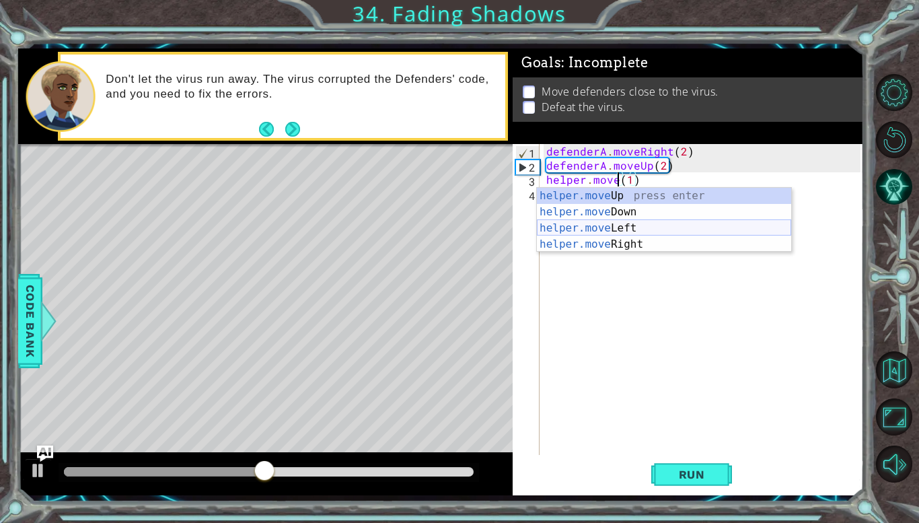
click at [713, 224] on div "helper.move Up press enter helper.move Down press enter helper.move Left press …" at bounding box center [664, 236] width 254 height 97
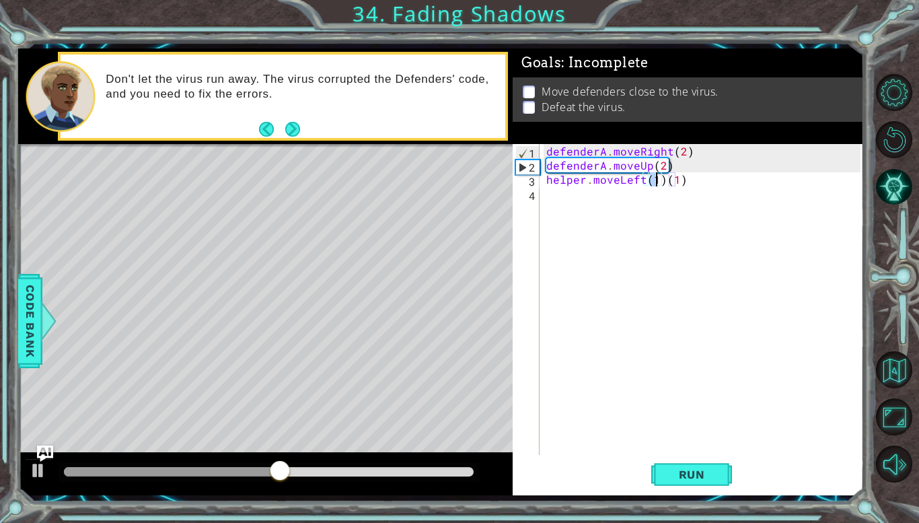
click at [682, 182] on div "defenderA . moveRight ( 2 ) defenderA . moveUp ( 2 ) helper . moveLeft ( 1 ) ( …" at bounding box center [706, 313] width 324 height 339
click at [655, 179] on div "defenderA . moveRight ( 2 ) defenderA . moveUp ( 2 ) helper . moveLeft ( 1 )" at bounding box center [706, 313] width 324 height 339
click at [686, 478] on span "Run" at bounding box center [691, 474] width 53 height 13
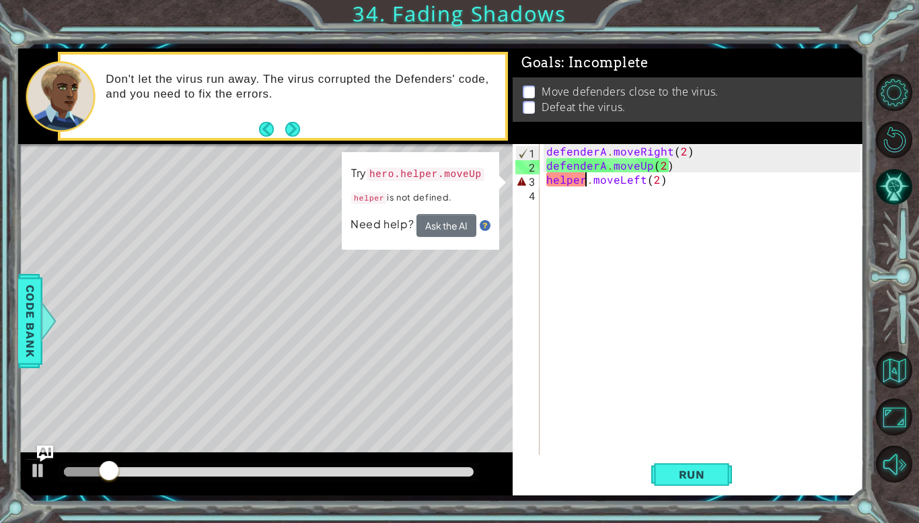
click at [583, 181] on div "defenderA . moveRight ( 2 ) defenderA . moveUp ( 2 ) helper . moveLeft ( 2 )" at bounding box center [706, 313] width 324 height 339
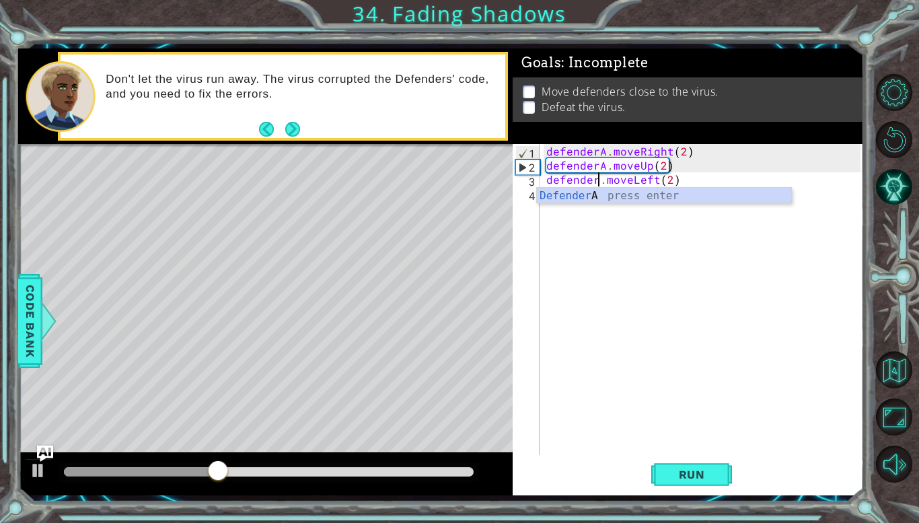
scroll to position [0, 3]
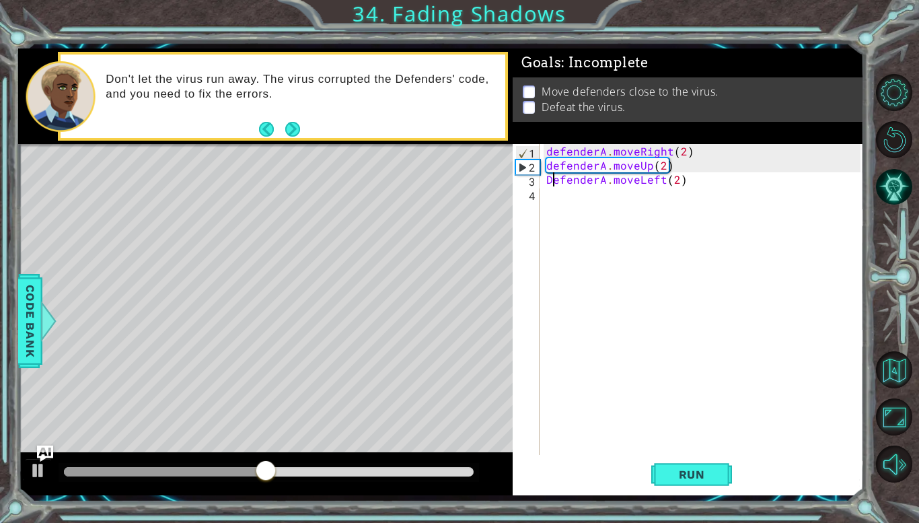
click at [551, 182] on div "defenderA . moveRight ( 2 ) defenderA . moveUp ( 2 ) DefenderA . moveLeft ( 2 )" at bounding box center [706, 313] width 324 height 339
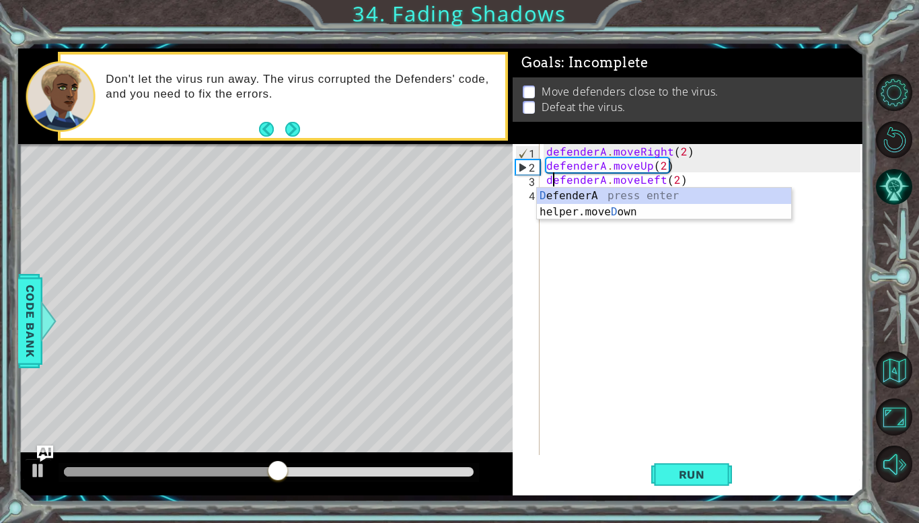
scroll to position [0, 0]
type textarea "defenderA.moveLeft(2)"
click at [715, 474] on span "Run" at bounding box center [691, 474] width 53 height 13
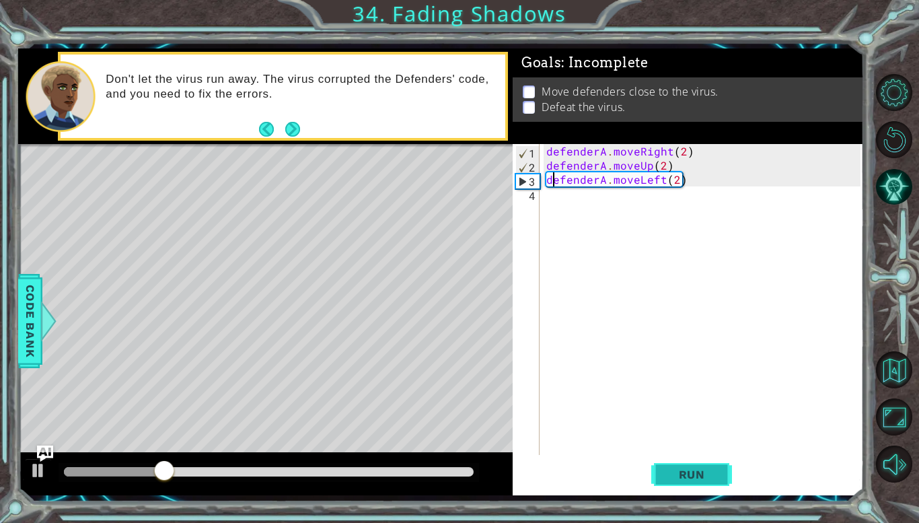
click at [704, 468] on span "Run" at bounding box center [691, 474] width 53 height 13
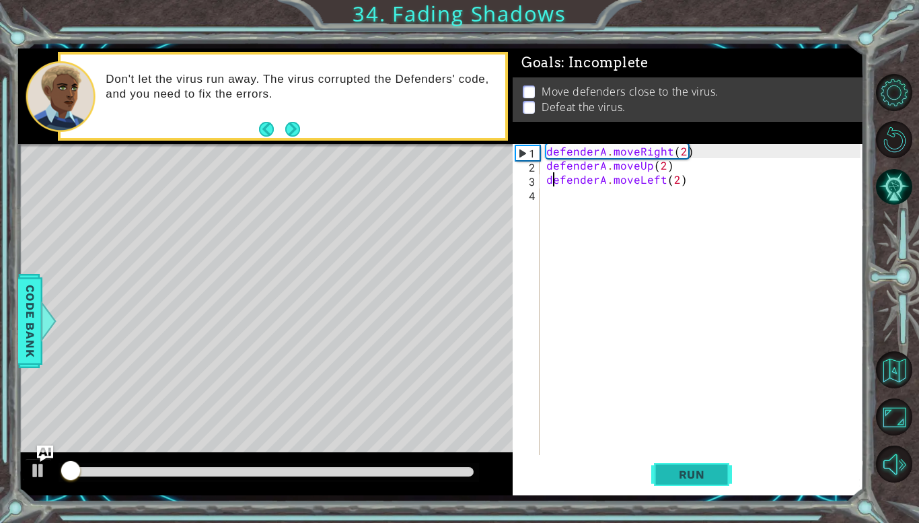
click at [704, 468] on span "Run" at bounding box center [691, 474] width 53 height 13
click at [551, 196] on div "defenderA . moveRight ( 2 ) defenderA . moveUp ( 2 ) defenderA . moveLeft ( 2 )" at bounding box center [706, 313] width 324 height 339
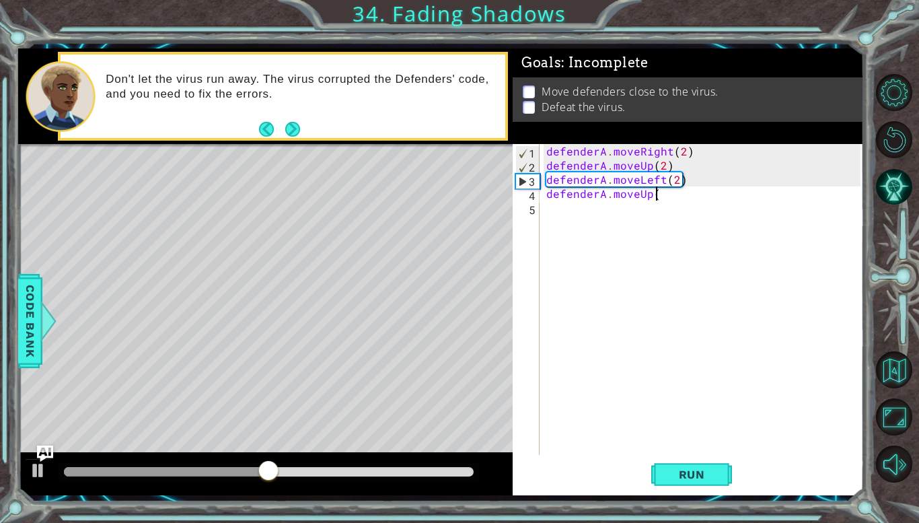
scroll to position [0, 6]
type textarea "defenderA.moveUp()"
click at [692, 468] on span "Run" at bounding box center [691, 474] width 53 height 13
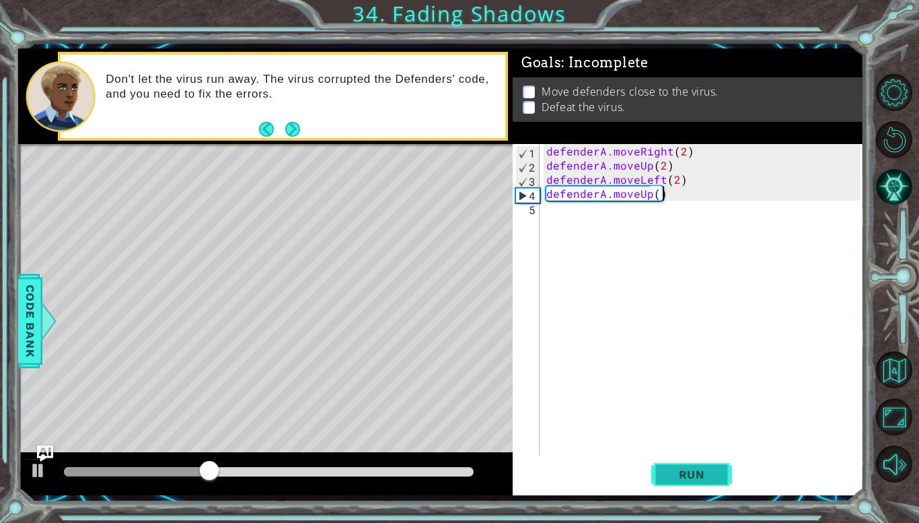
click at [692, 468] on span "Run" at bounding box center [691, 474] width 53 height 13
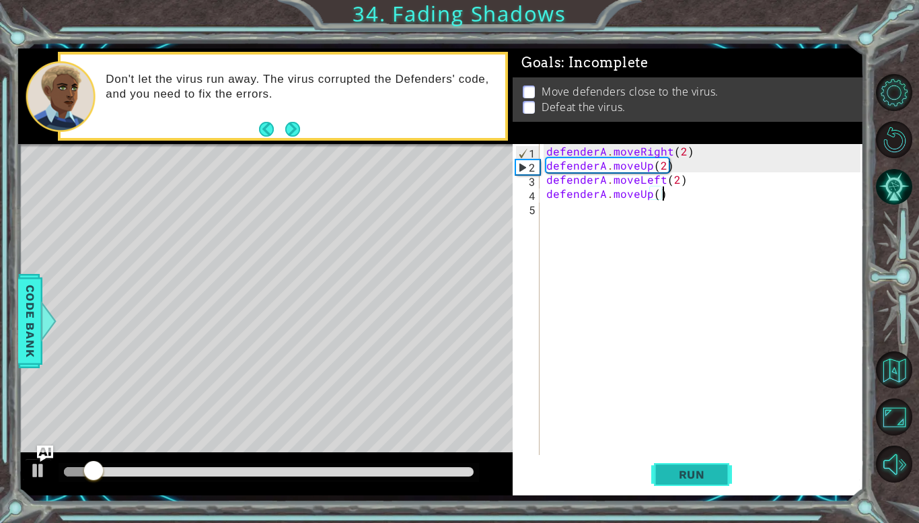
click at [690, 468] on span "Run" at bounding box center [691, 474] width 53 height 13
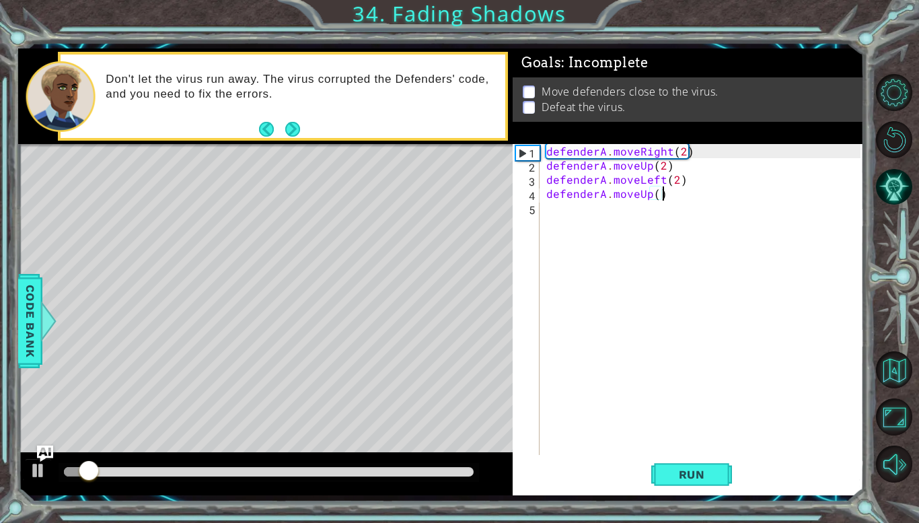
click at [552, 213] on div "defenderA . moveRight ( 2 ) defenderA . moveUp ( 2 ) defenderA . moveLeft ( 2 )…" at bounding box center [706, 313] width 324 height 339
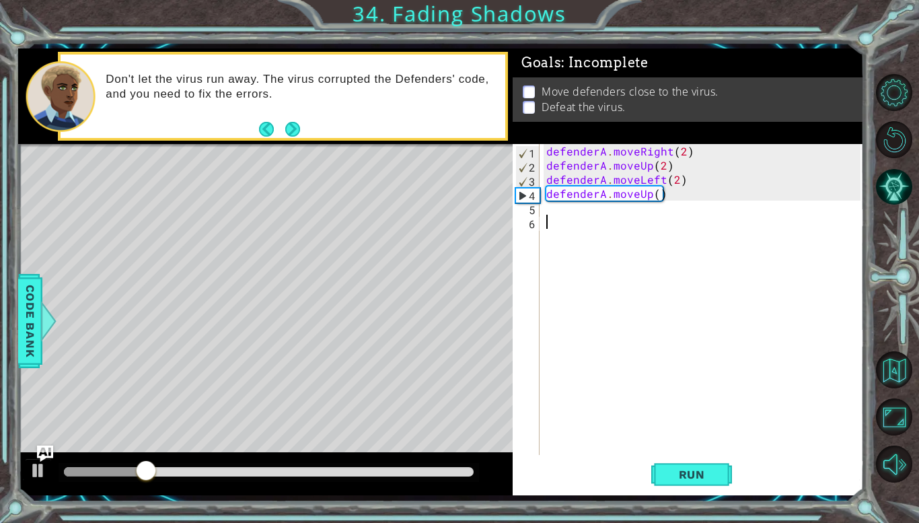
type textarea "D"
click at [581, 240] on div "de fenderA press enter" at bounding box center [664, 254] width 254 height 48
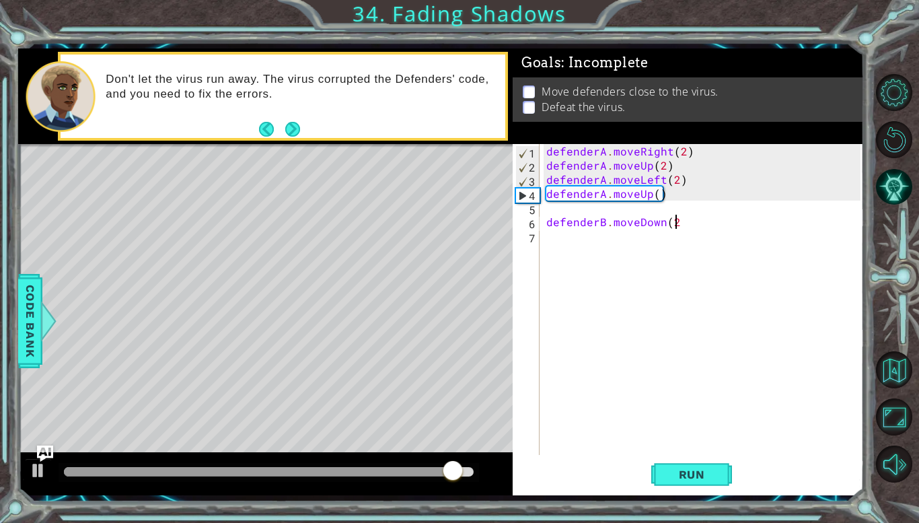
scroll to position [0, 7]
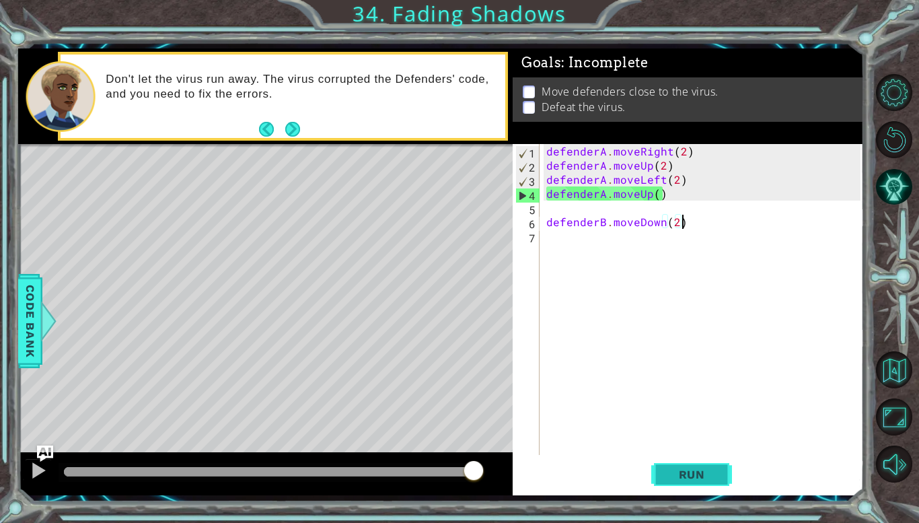
type textarea "defenderB.moveDown(2)"
click at [687, 488] on button "Run" at bounding box center [691, 474] width 81 height 35
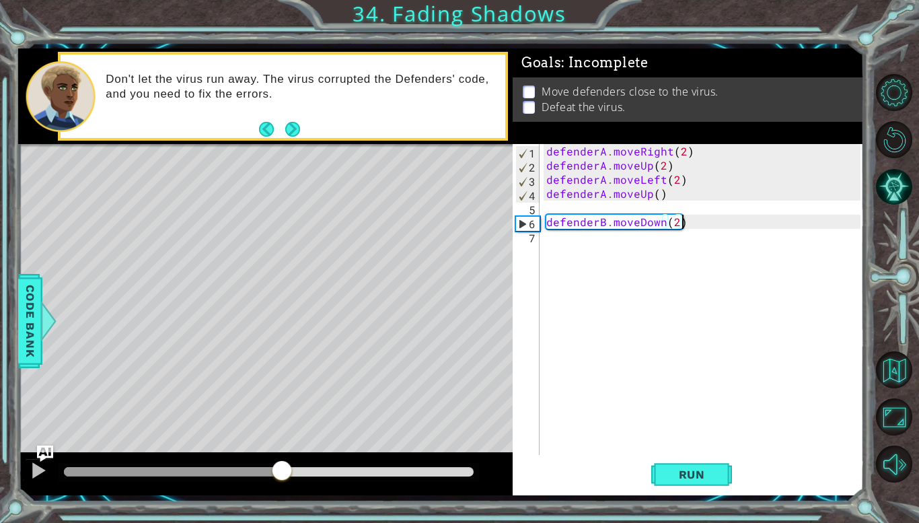
drag, startPoint x: 108, startPoint y: 466, endPoint x: 282, endPoint y: 468, distance: 173.6
click at [282, 468] on div at bounding box center [282, 472] width 24 height 24
click at [547, 245] on div "defenderA . moveRight ( 2 ) defenderA . moveUp ( 2 ) defenderA . moveLeft ( 2 )…" at bounding box center [706, 313] width 324 height 339
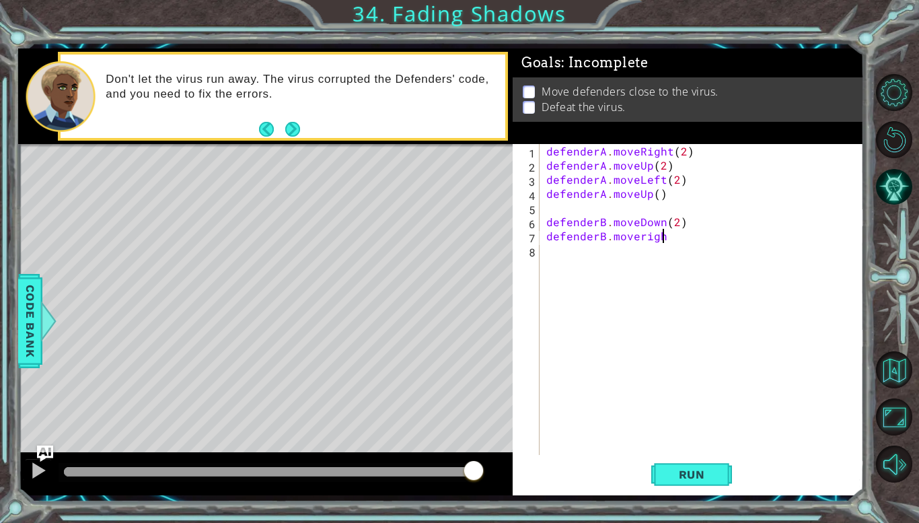
scroll to position [0, 7]
click at [698, 469] on span "Run" at bounding box center [691, 474] width 53 height 13
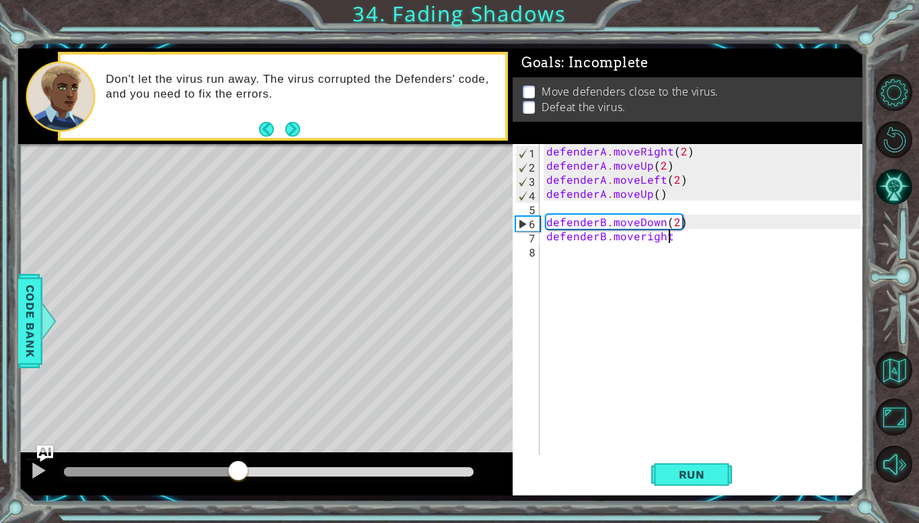
drag, startPoint x: 86, startPoint y: 467, endPoint x: 239, endPoint y: 478, distance: 153.1
click at [239, 478] on div at bounding box center [238, 472] width 24 height 24
click at [720, 468] on button "Run" at bounding box center [691, 474] width 81 height 35
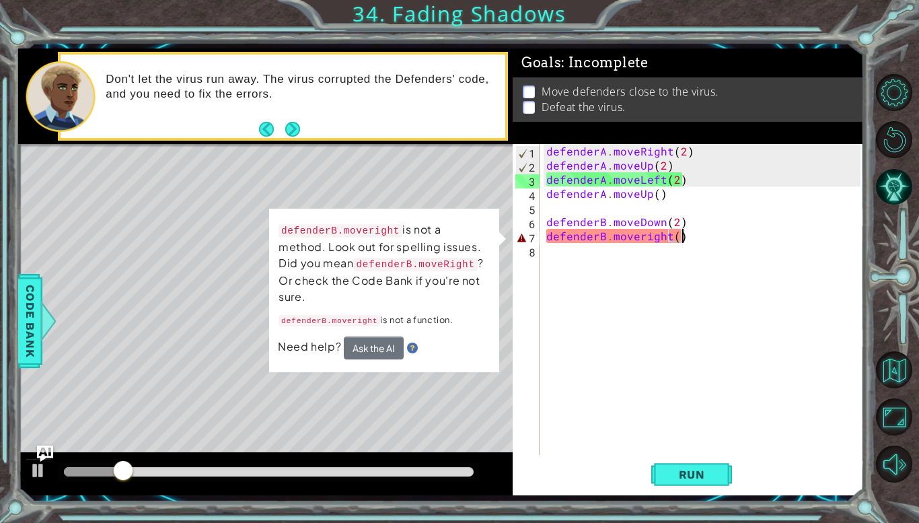
click at [641, 238] on div "defenderA . moveRight ( 2 ) defenderA . moveUp ( 2 ) defenderA . moveLeft ( 2 )…" at bounding box center [706, 313] width 324 height 339
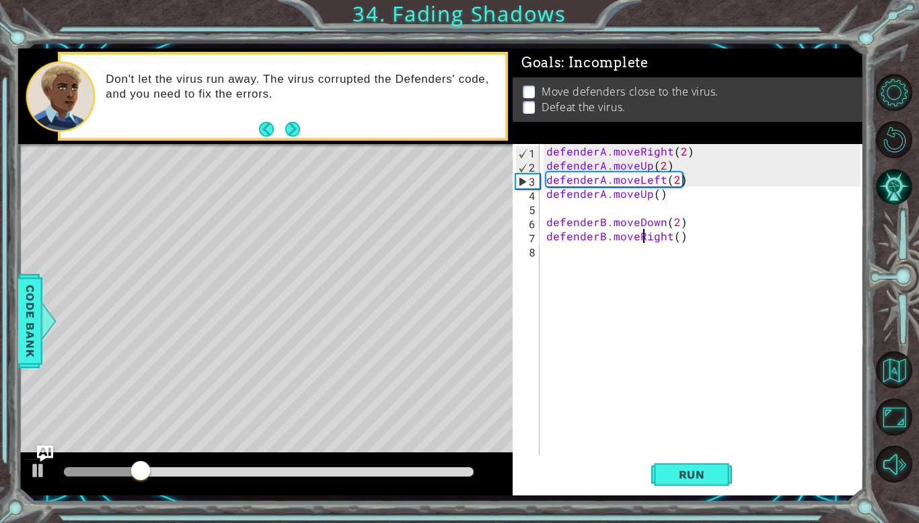
scroll to position [0, 6]
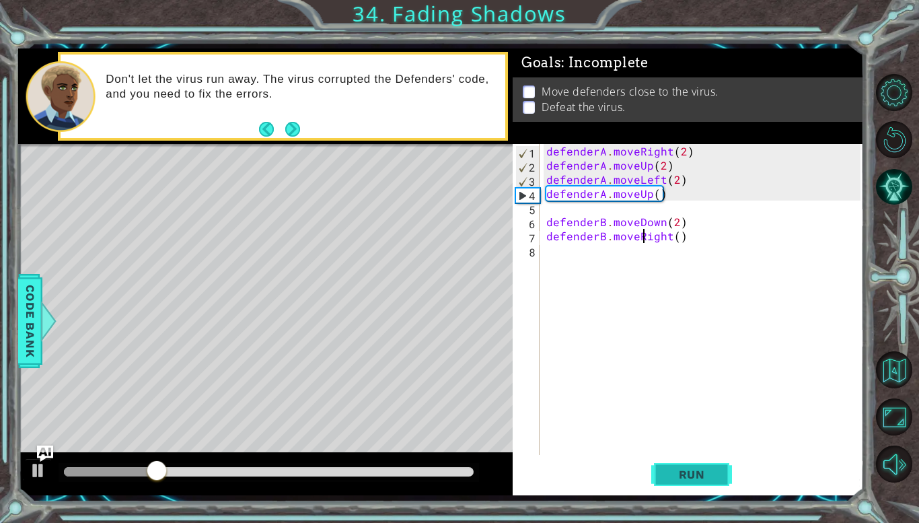
type textarea "defenderB.moveRight()"
click at [695, 473] on span "Run" at bounding box center [691, 474] width 53 height 13
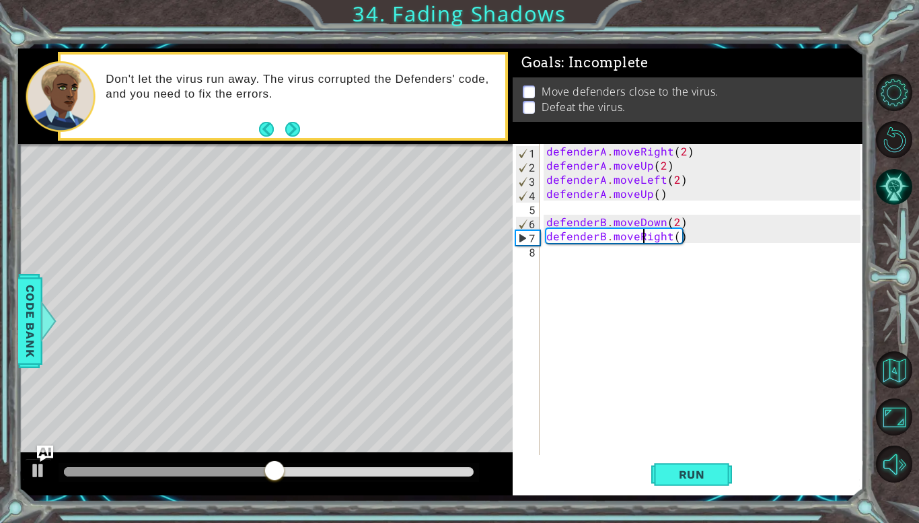
click at [592, 253] on div "defenderA . moveRight ( 2 ) defenderA . moveUp ( 2 ) defenderA . moveLeft ( 2 )…" at bounding box center [706, 313] width 324 height 339
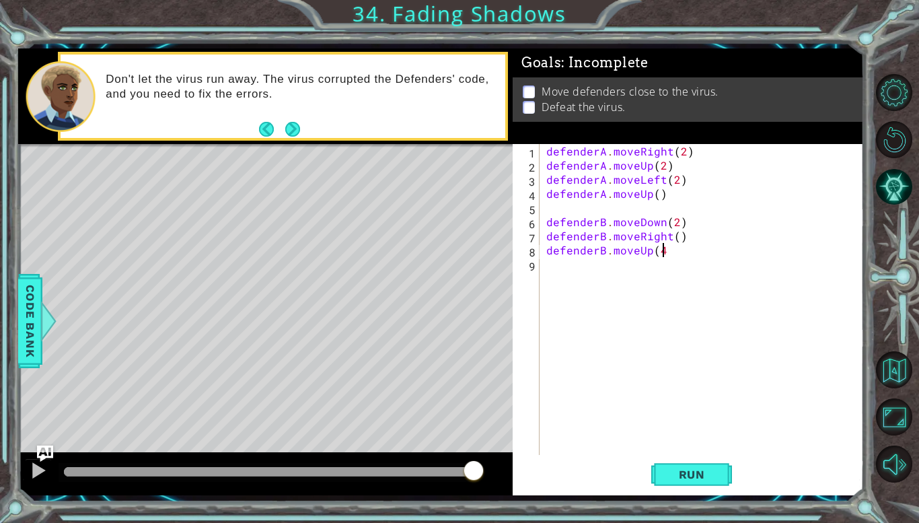
scroll to position [0, 7]
type textarea "defenderB.moveUp(4)"
click at [688, 477] on span "Run" at bounding box center [691, 474] width 53 height 13
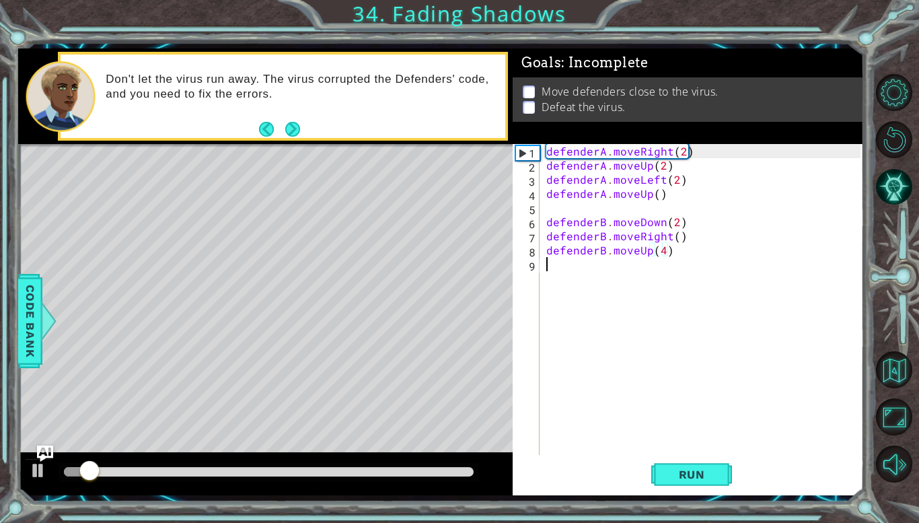
click at [546, 267] on div "defenderA . moveRight ( 2 ) defenderA . moveUp ( 2 ) defenderA . moveLeft ( 2 )…" at bounding box center [706, 313] width 324 height 339
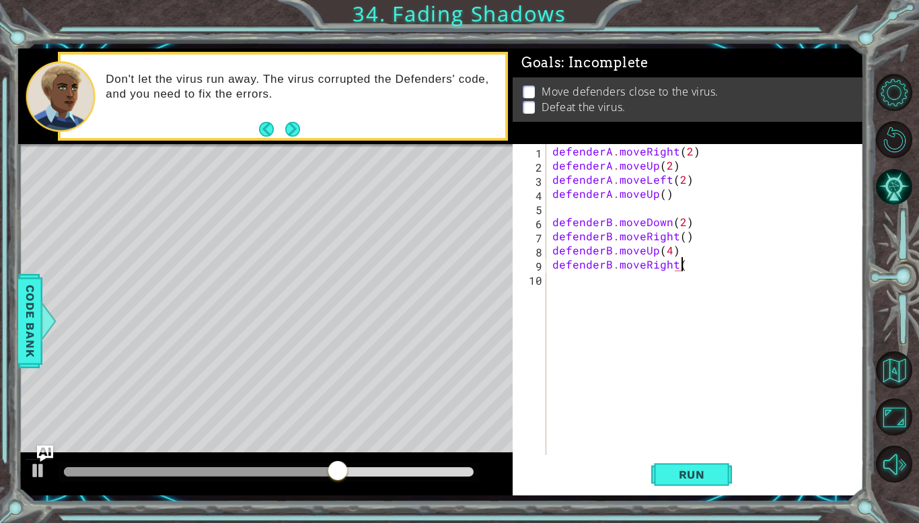
scroll to position [0, 7]
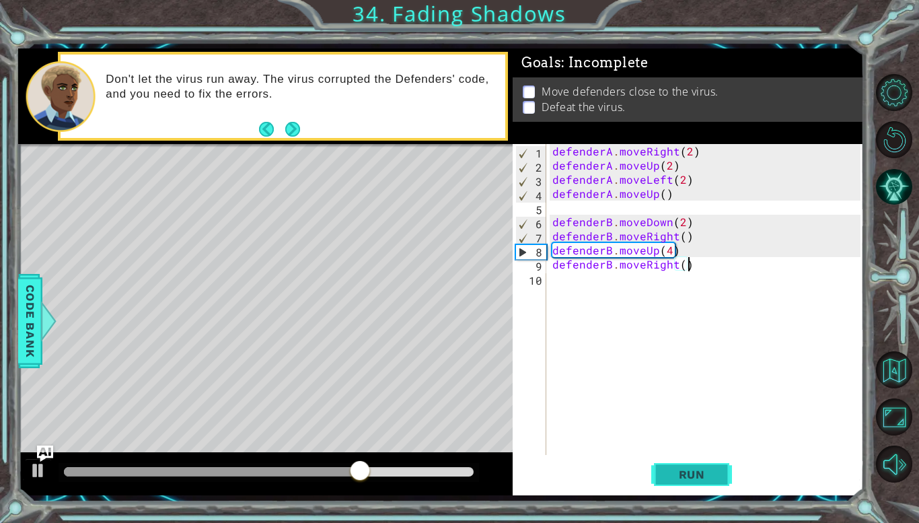
type textarea "defenderB.moveRight()"
click at [700, 474] on span "Run" at bounding box center [691, 474] width 53 height 13
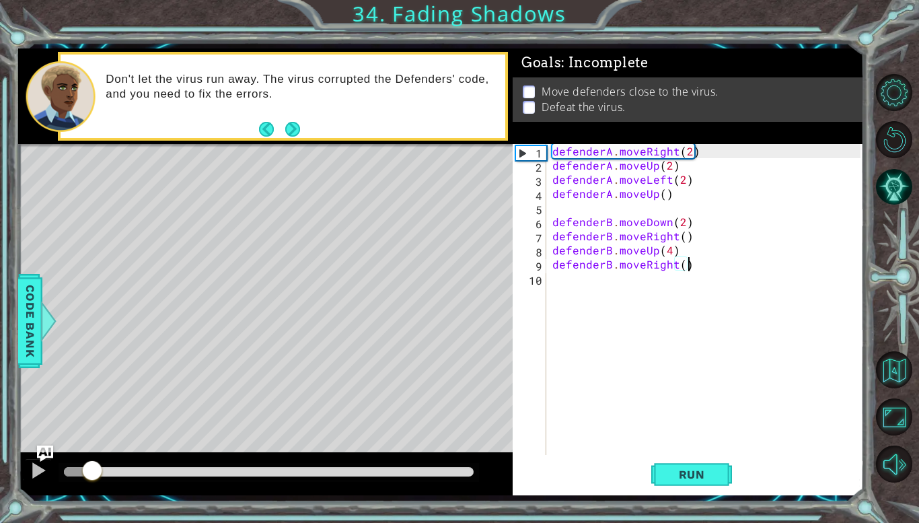
click at [93, 471] on div at bounding box center [92, 472] width 24 height 24
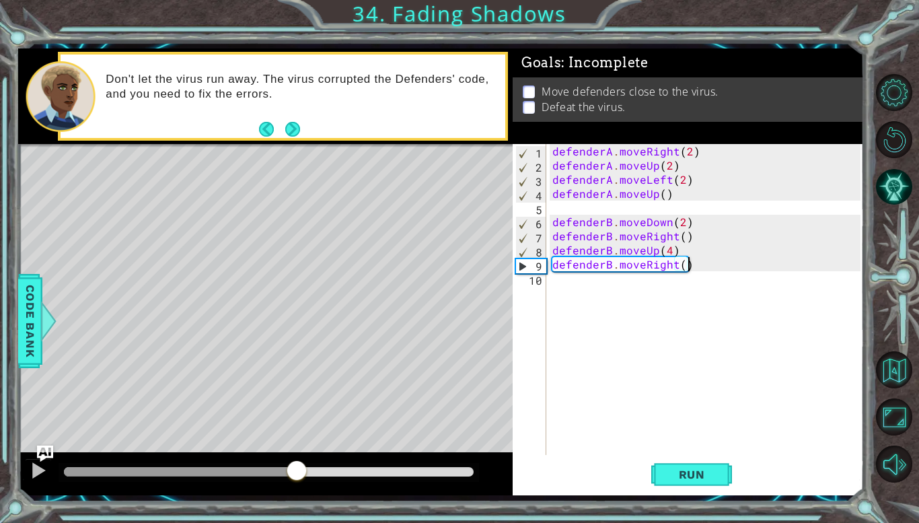
drag, startPoint x: 95, startPoint y: 470, endPoint x: 297, endPoint y: 476, distance: 201.9
click at [297, 476] on div at bounding box center [297, 472] width 24 height 24
click at [582, 281] on div "defenderA . moveRight ( 2 ) defenderA . moveUp ( 2 ) defenderA . moveLeft ( 2 )…" at bounding box center [709, 313] width 318 height 339
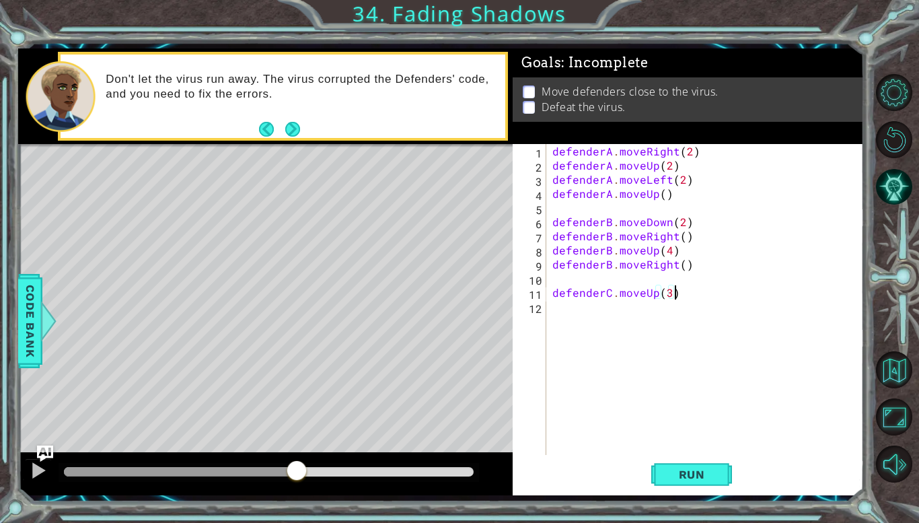
scroll to position [0, 7]
type textarea "defenderC.moveUp(3)"
click at [680, 468] on span "Run" at bounding box center [691, 474] width 53 height 13
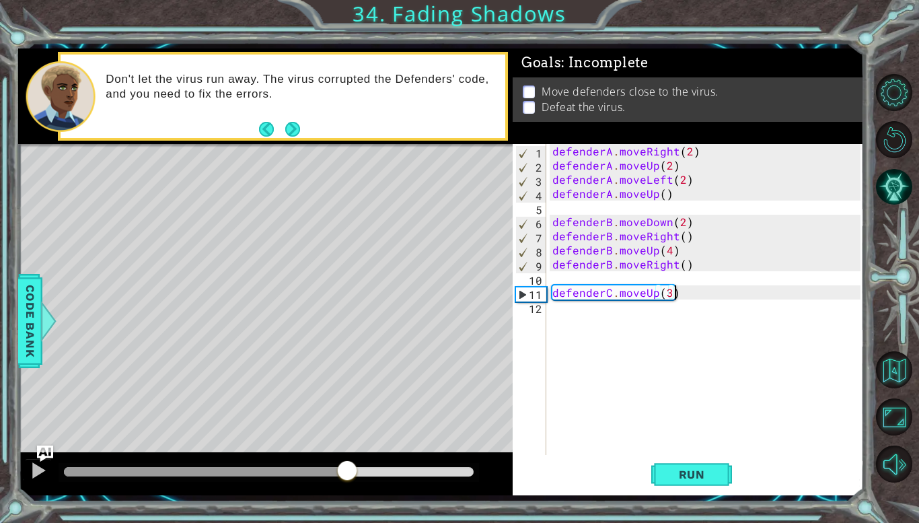
drag, startPoint x: 100, startPoint y: 471, endPoint x: 347, endPoint y: 472, distance: 246.9
click at [347, 472] on div at bounding box center [269, 471] width 410 height 9
click at [572, 306] on div "defenderA . moveRight ( 2 ) defenderA . moveUp ( 2 ) defenderA . moveLeft ( 2 )…" at bounding box center [709, 313] width 318 height 339
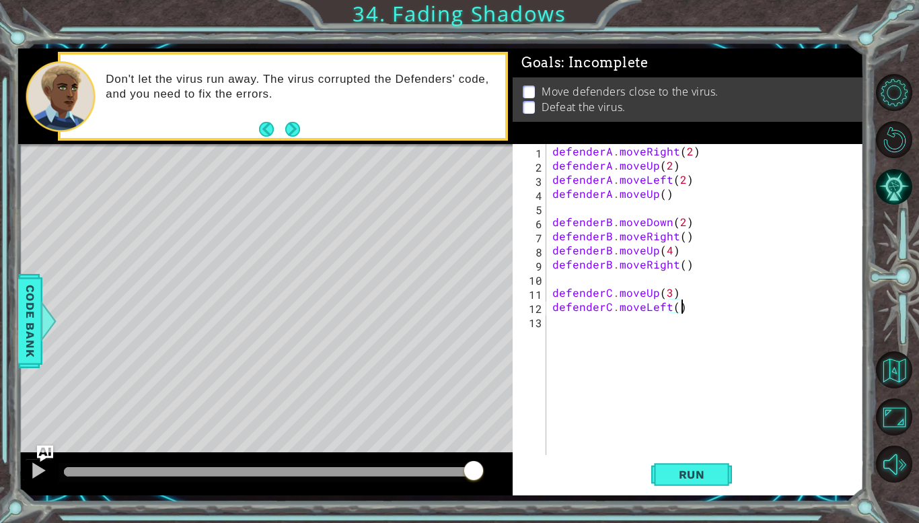
scroll to position [0, 7]
type textarea "defenderC.moveLeft()"
click at [707, 481] on button "Run" at bounding box center [691, 474] width 81 height 35
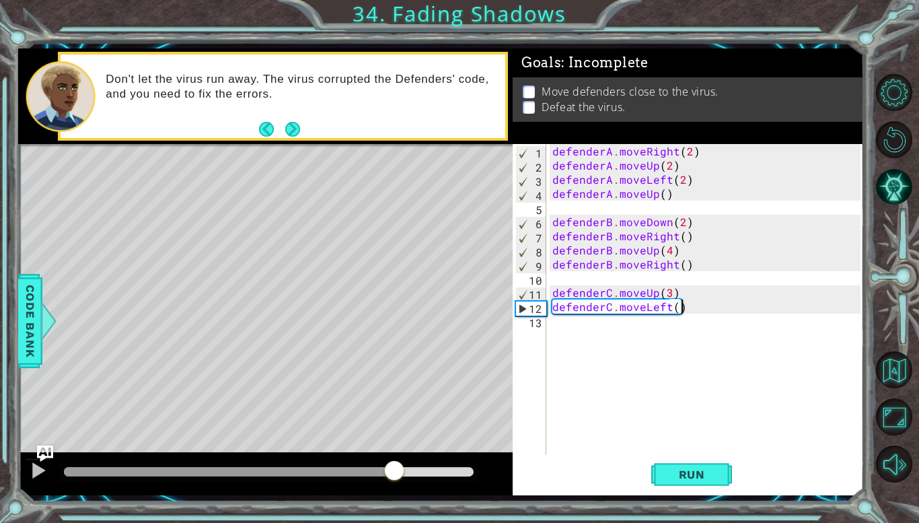
drag, startPoint x: 77, startPoint y: 475, endPoint x: 395, endPoint y: 488, distance: 317.9
click at [395, 488] on div at bounding box center [265, 473] width 495 height 43
click at [556, 330] on div "defenderA . moveRight ( 2 ) defenderA . moveUp ( 2 ) defenderA . moveLeft ( 2 )…" at bounding box center [709, 313] width 318 height 339
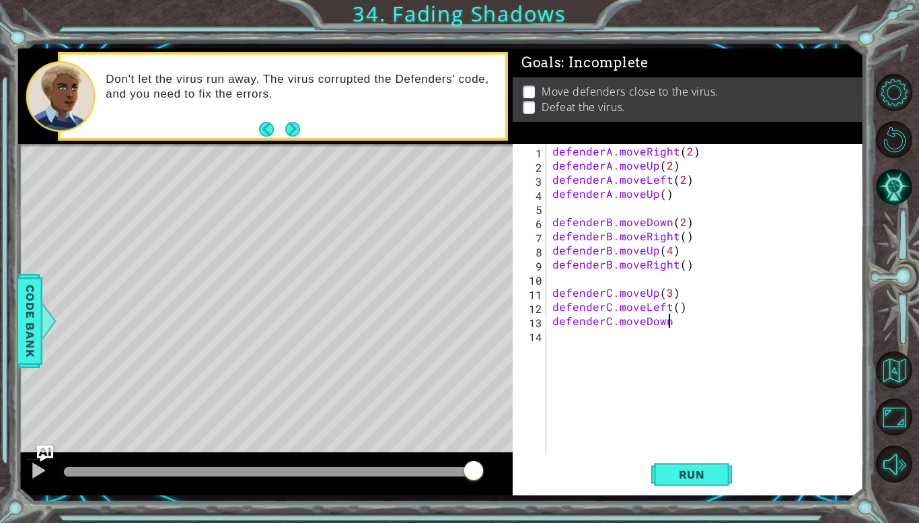
scroll to position [0, 7]
type textarea "defenderC.moveDown()"
click at [554, 331] on div "defenderA . moveRight ( 2 ) defenderA . moveUp ( 2 ) defenderA . moveLeft ( 2 )…" at bounding box center [709, 313] width 318 height 339
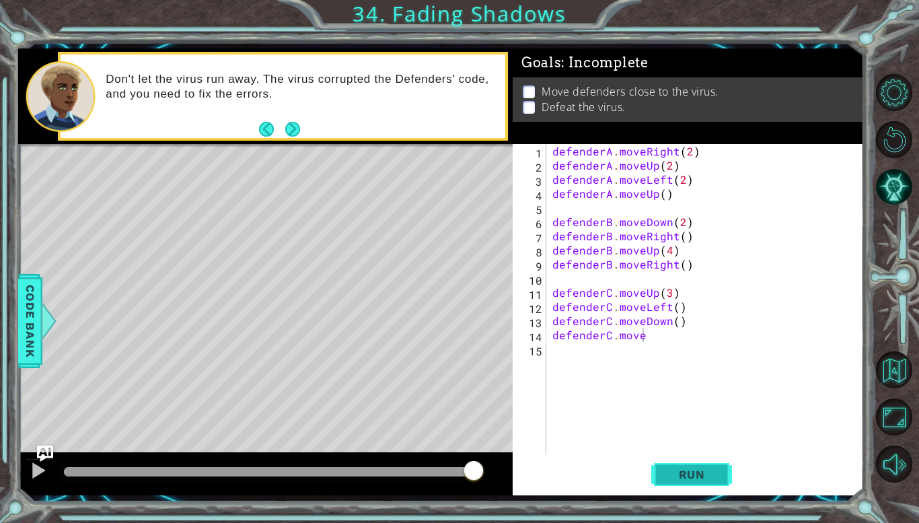
click at [725, 468] on button "Run" at bounding box center [691, 474] width 81 height 35
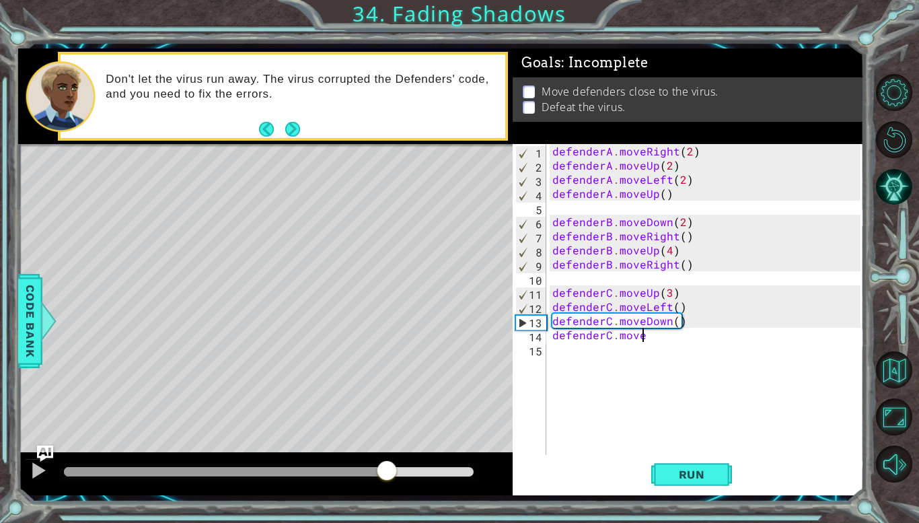
drag, startPoint x: 77, startPoint y: 472, endPoint x: 387, endPoint y: 458, distance: 310.5
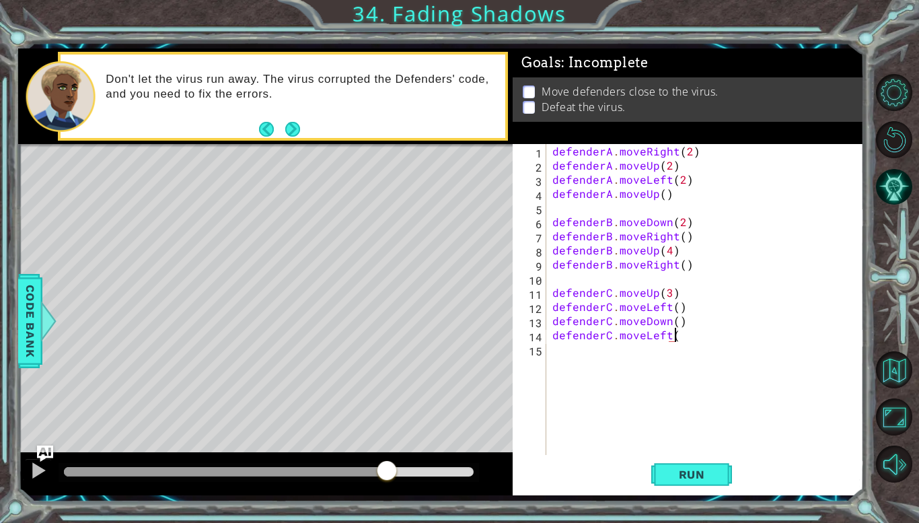
scroll to position [0, 7]
type textarea "defenderC.moveLeft()"
click at [712, 470] on span "Run" at bounding box center [691, 474] width 53 height 13
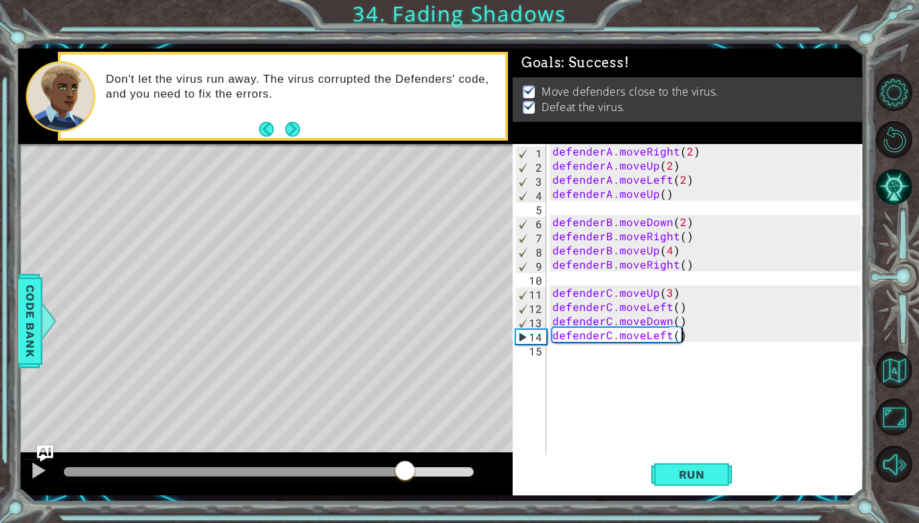
drag, startPoint x: 92, startPoint y: 474, endPoint x: 408, endPoint y: 484, distance: 315.8
click at [408, 484] on div at bounding box center [265, 473] width 495 height 43
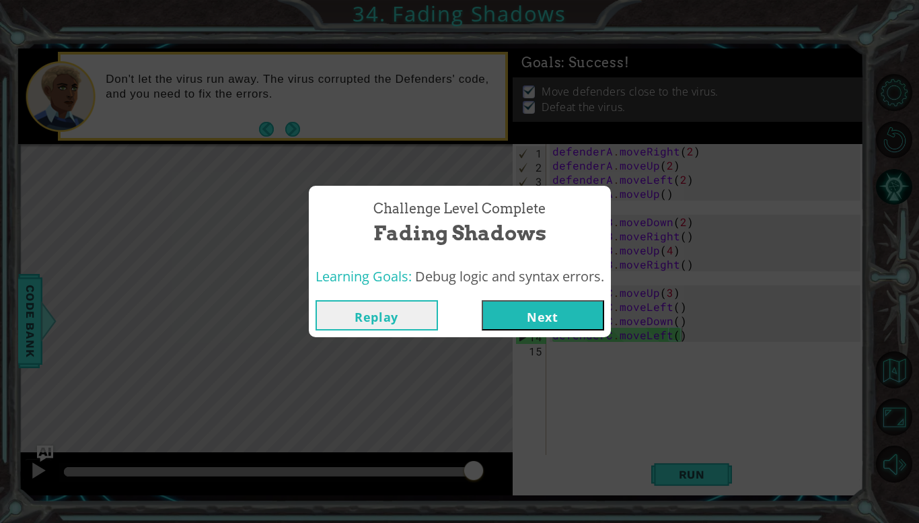
click at [538, 320] on button "Next" at bounding box center [543, 315] width 122 height 30
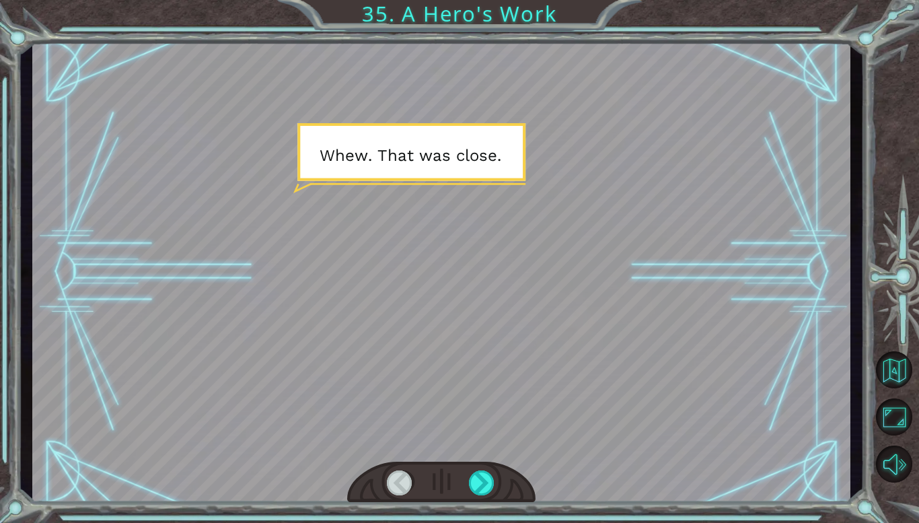
click at [538, 320] on div at bounding box center [441, 272] width 818 height 460
click at [476, 485] on div at bounding box center [482, 482] width 26 height 25
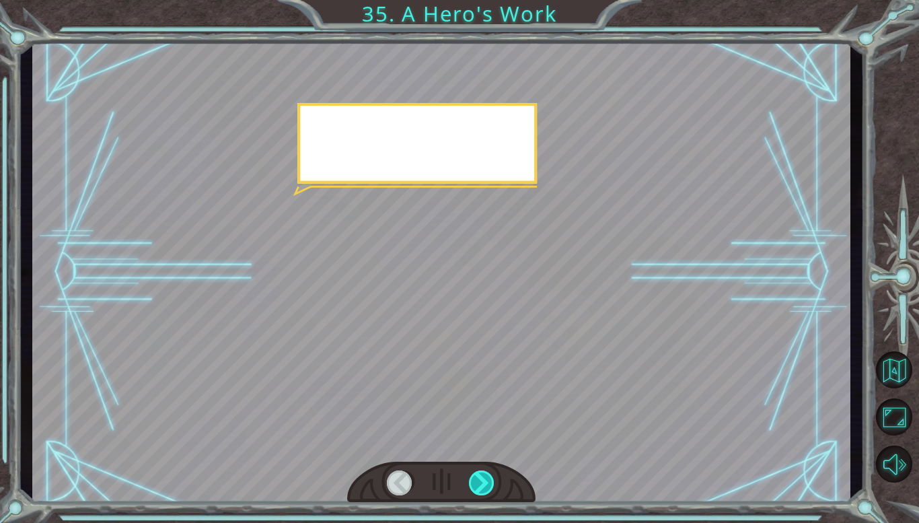
click at [476, 485] on div at bounding box center [482, 482] width 26 height 25
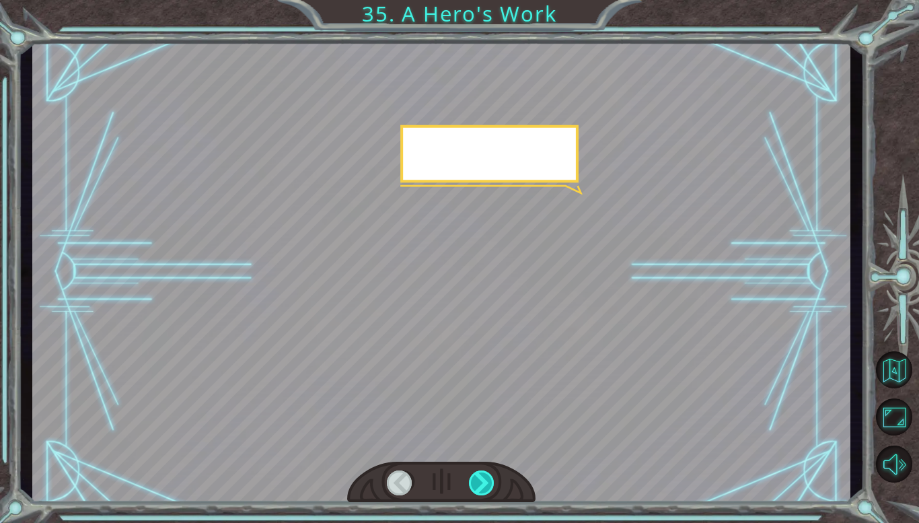
click at [476, 485] on div at bounding box center [482, 482] width 26 height 25
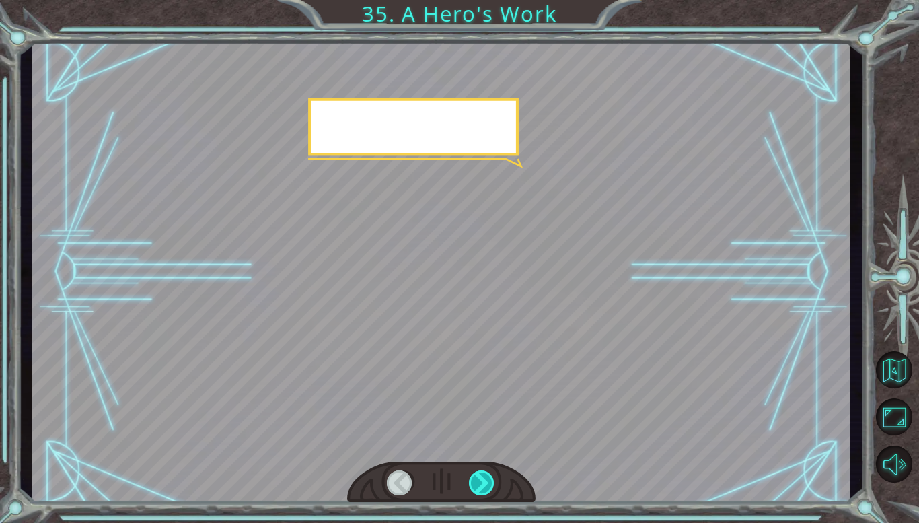
click at [476, 485] on div at bounding box center [482, 482] width 26 height 25
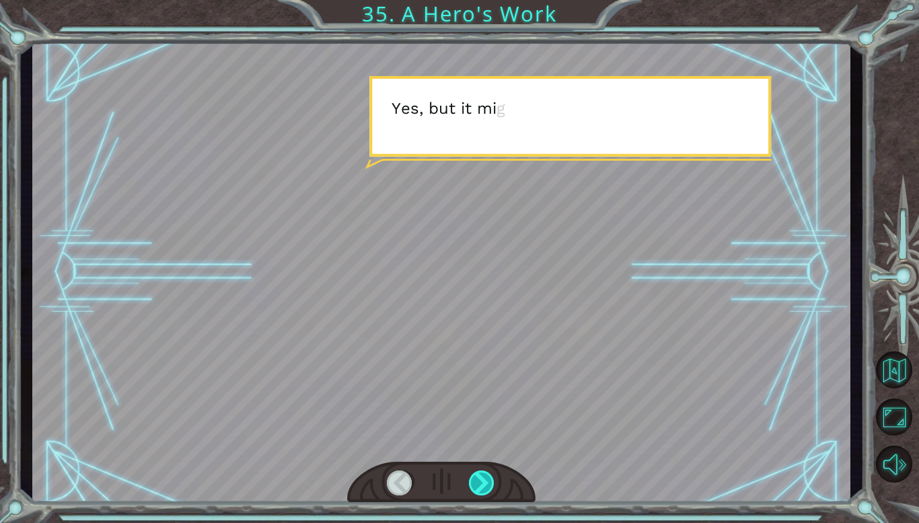
click at [476, 485] on div at bounding box center [482, 482] width 26 height 25
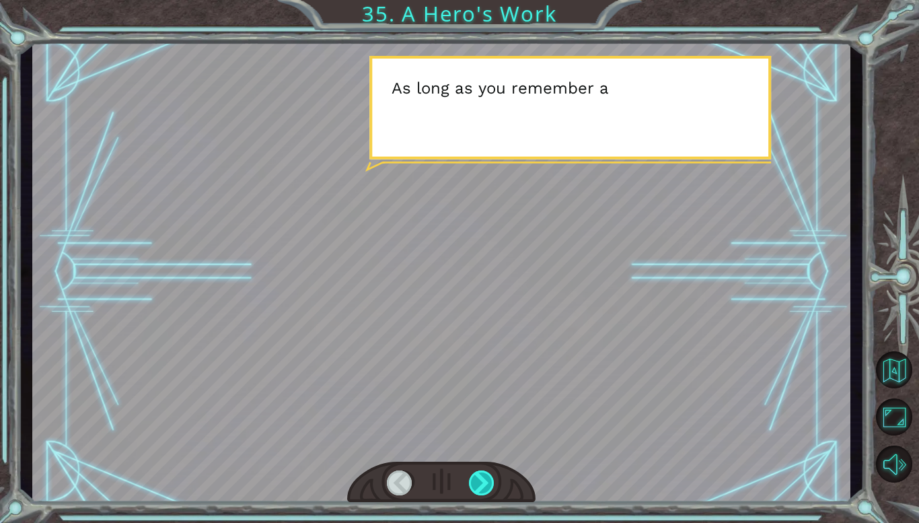
click at [476, 485] on div at bounding box center [482, 482] width 26 height 25
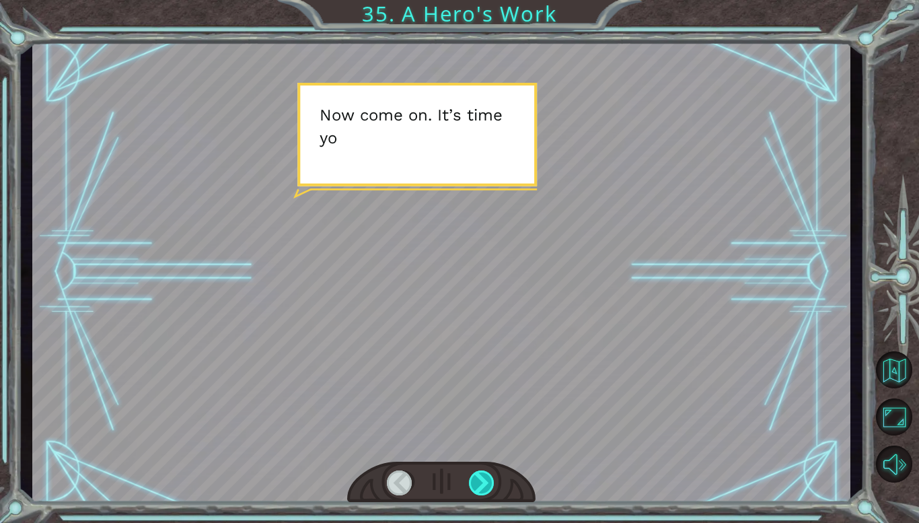
click at [478, 482] on div at bounding box center [482, 482] width 26 height 25
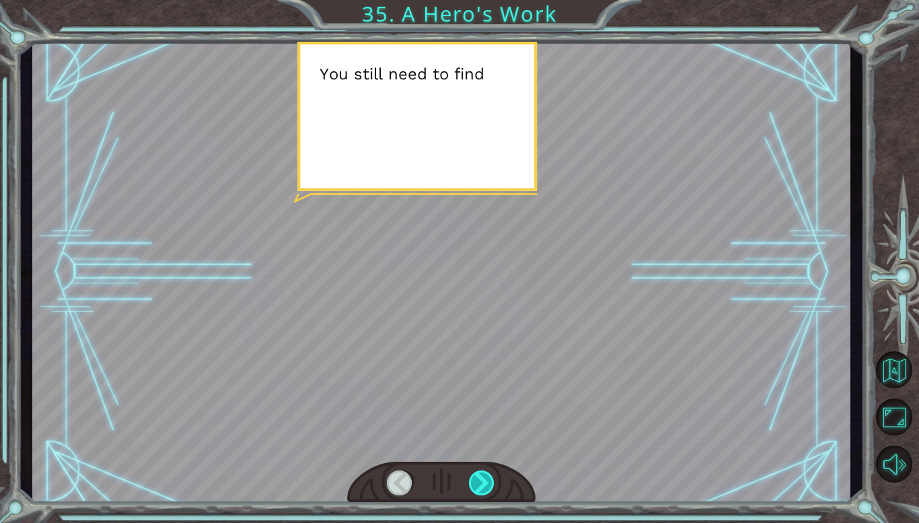
click at [478, 482] on div at bounding box center [482, 482] width 26 height 25
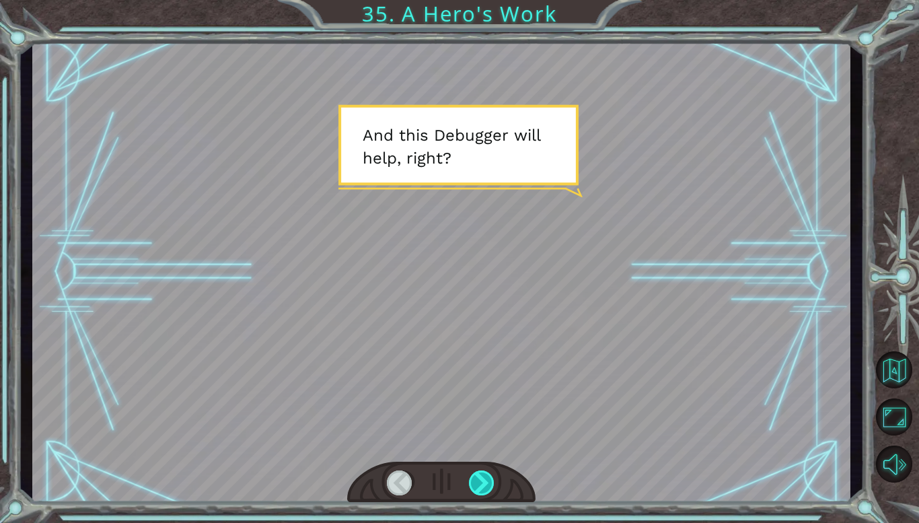
click at [478, 481] on div at bounding box center [482, 482] width 26 height 25
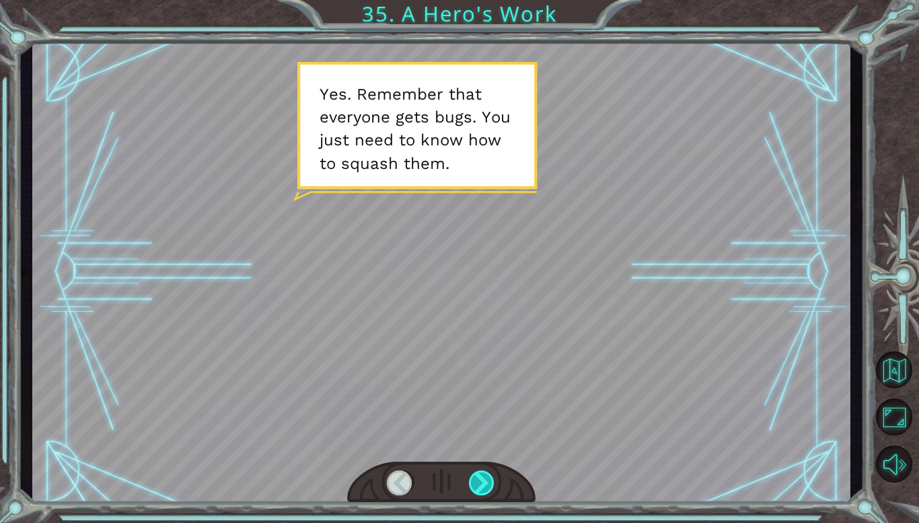
click at [478, 482] on div at bounding box center [482, 482] width 26 height 25
